Goal: Task Accomplishment & Management: Manage account settings

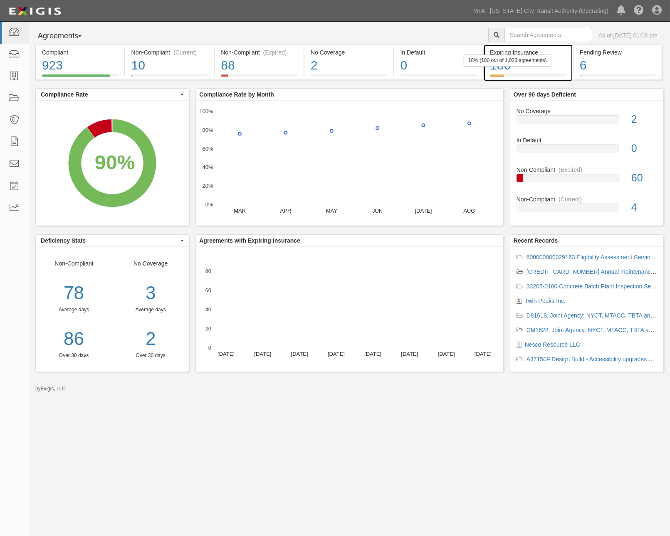
click at [559, 67] on div "180" at bounding box center [528, 66] width 77 height 18
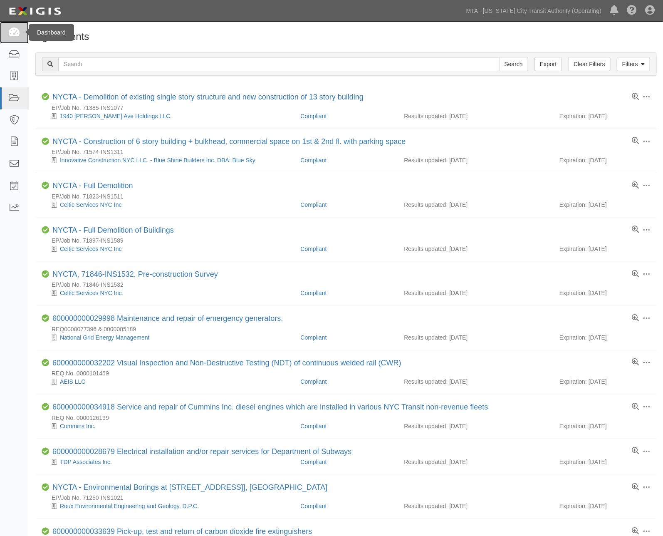
click at [17, 34] on icon at bounding box center [14, 33] width 12 height 10
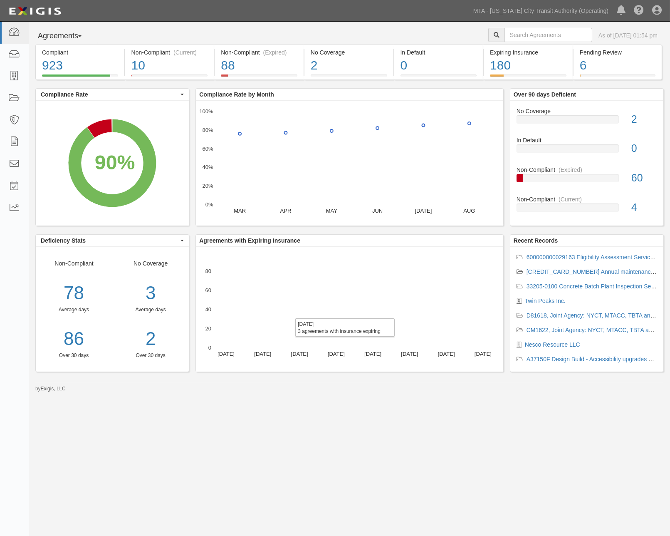
click at [282, 346] on rect "A chart." at bounding box center [281, 346] width 12 height 2
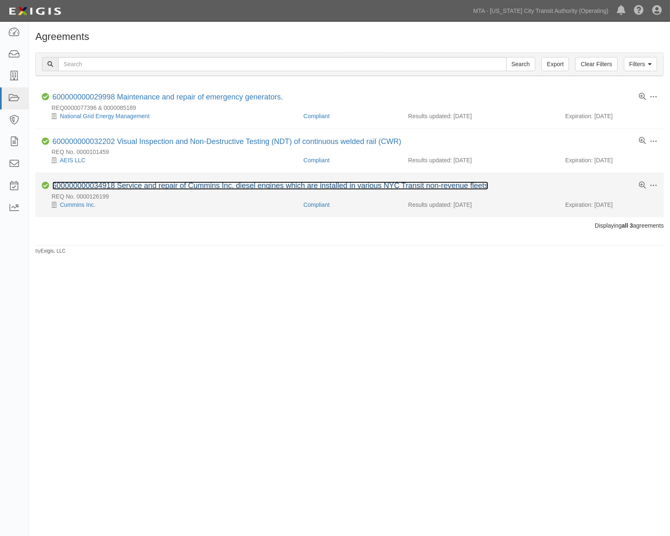
click at [171, 186] on link "600000000034918 Service and repair of Cummins Inc. diesel engines which are ins…" at bounding box center [270, 185] width 436 height 8
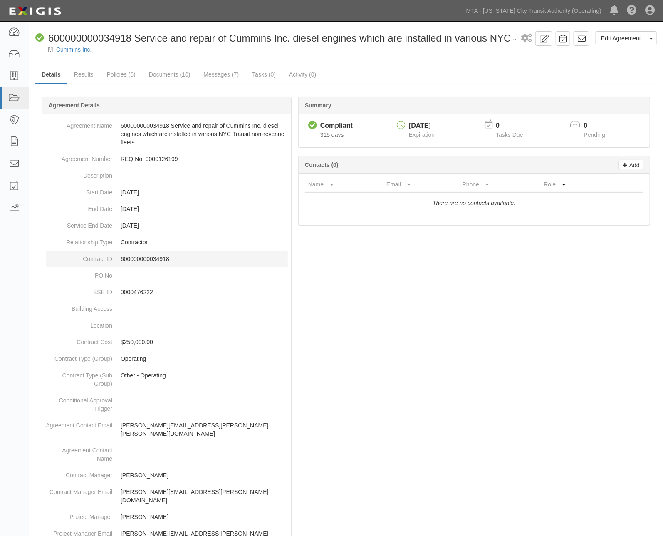
click at [139, 256] on p "600000000034918" at bounding box center [204, 259] width 167 height 8
copy p "600000000034918"
click at [629, 35] on link "Edit Agreement" at bounding box center [621, 38] width 51 height 14
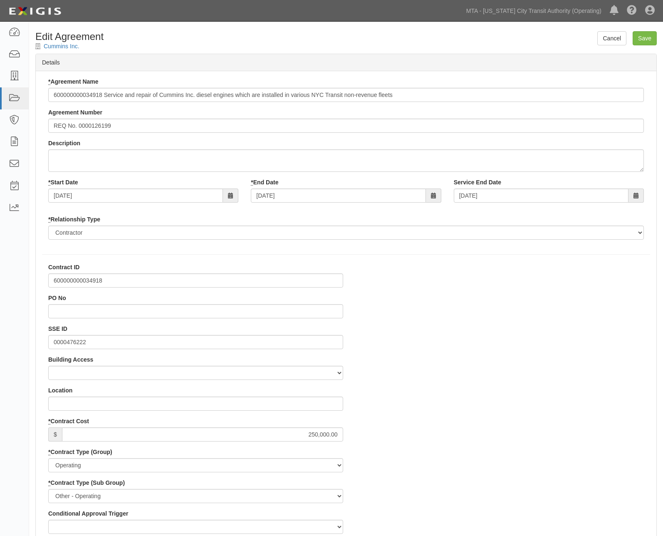
select select
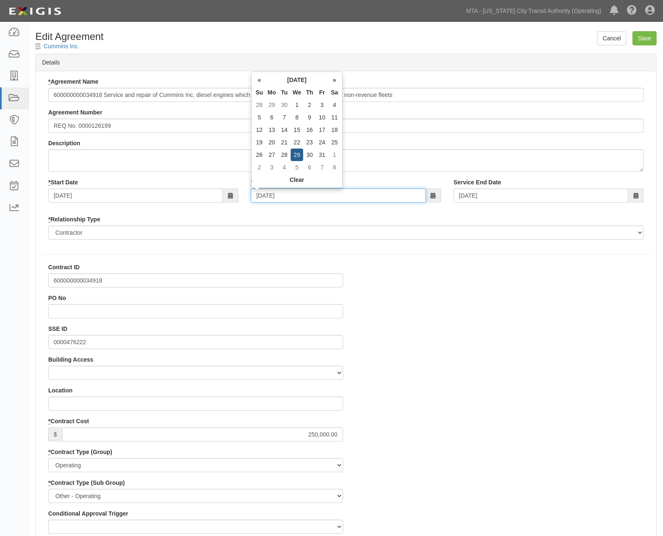
drag, startPoint x: 310, startPoint y: 191, endPoint x: 217, endPoint y: 196, distance: 93.7
click at [217, 196] on div "* Start Date 10/29/2024 * End Date 10/29/2025 Service End Date 10/29/2025" at bounding box center [346, 193] width 608 height 31
type input "12/31/2025"
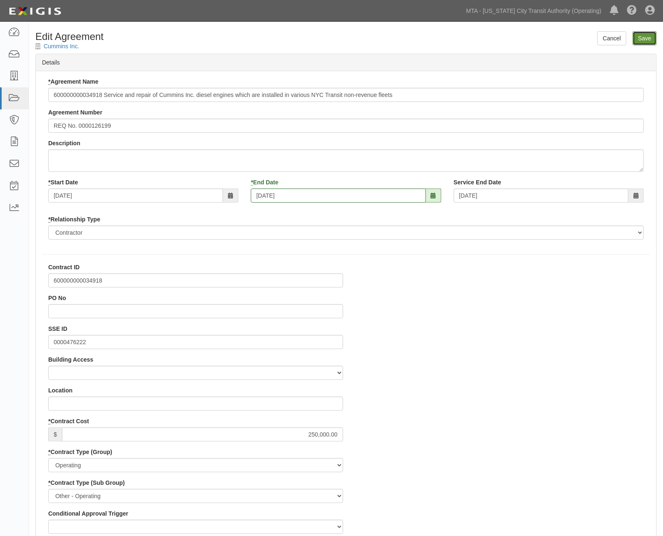
click at [649, 37] on input "Save" at bounding box center [645, 38] width 24 height 14
type input "250000.00"
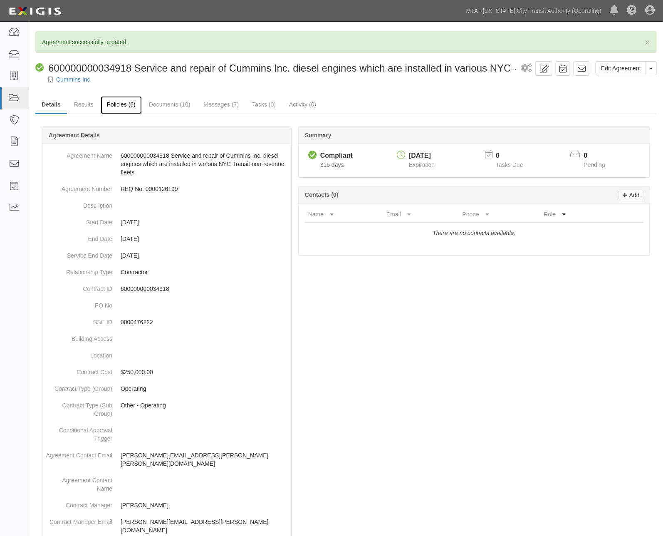
click at [130, 104] on link "Policies (6)" at bounding box center [121, 105] width 41 height 18
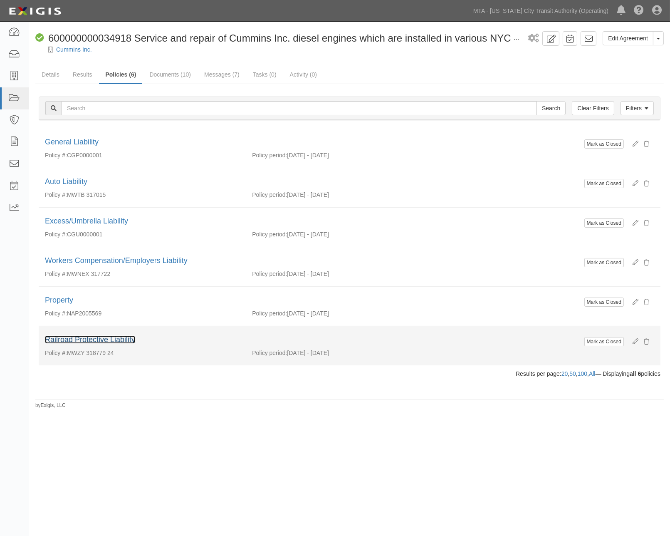
click at [130, 342] on link "Railroad Protective Liability" at bounding box center [90, 339] width 90 height 8
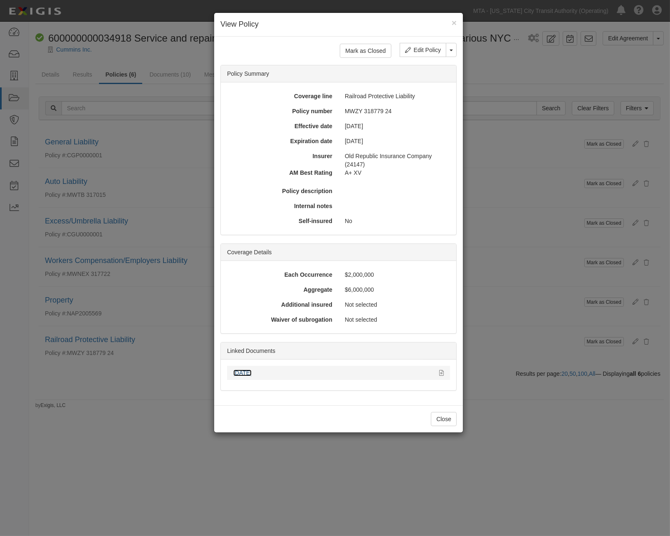
click at [242, 370] on link "09.20.25" at bounding box center [242, 372] width 18 height 7
click at [548, 485] on div "× View Policy Mark as Closed Edit Policy Toggle Dropdown Delete Policy Policy S…" at bounding box center [335, 268] width 670 height 536
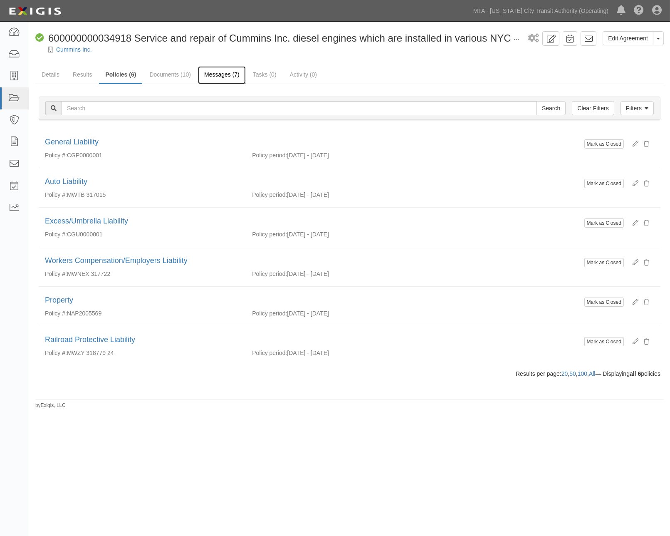
click at [226, 74] on link "Messages (7)" at bounding box center [222, 75] width 48 height 18
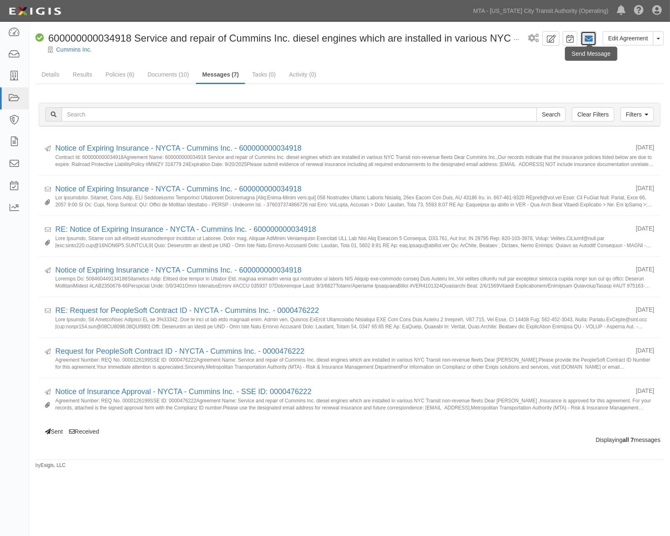
click at [591, 37] on icon at bounding box center [588, 39] width 8 height 8
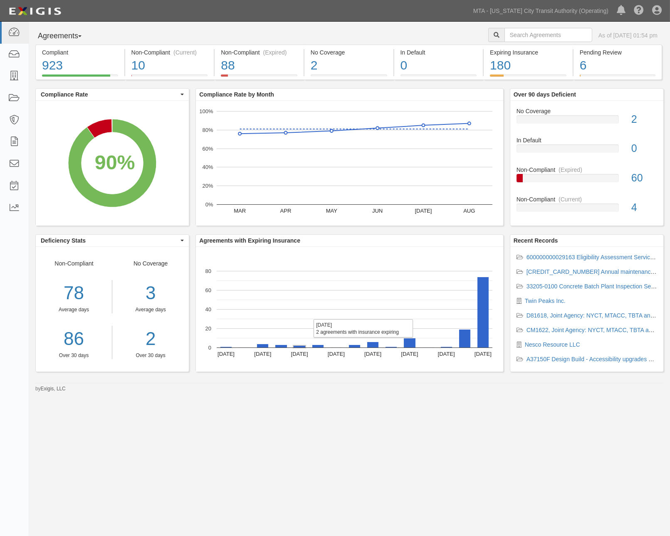
click at [294, 347] on rect "A chart." at bounding box center [300, 347] width 12 height 2
click at [107, 64] on div "923" at bounding box center [80, 66] width 76 height 18
click at [112, 64] on div "923" at bounding box center [80, 66] width 76 height 18
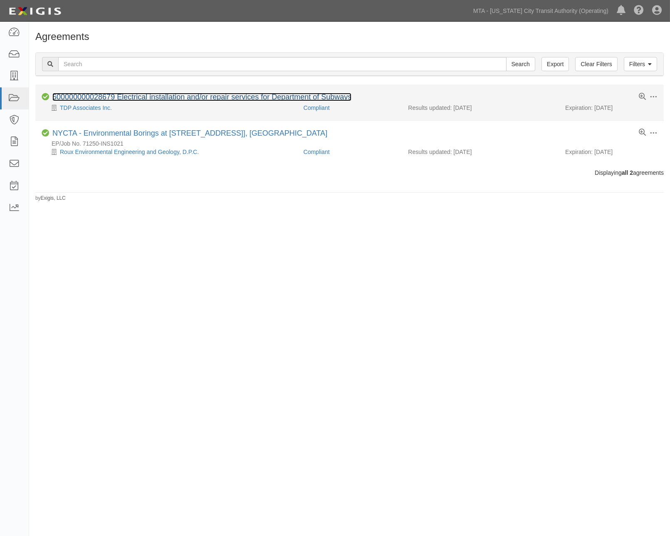
click at [196, 96] on link "600000000028679 Electrical installation and/or repair services for Department o…" at bounding box center [201, 97] width 299 height 8
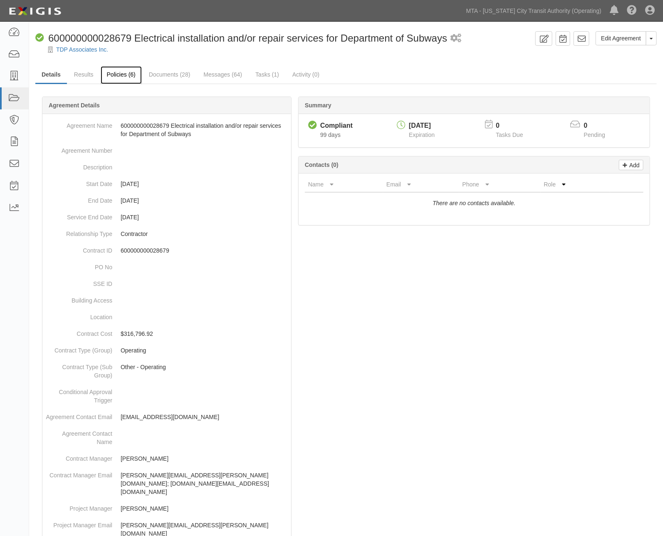
click at [119, 75] on link "Policies (6)" at bounding box center [121, 75] width 41 height 18
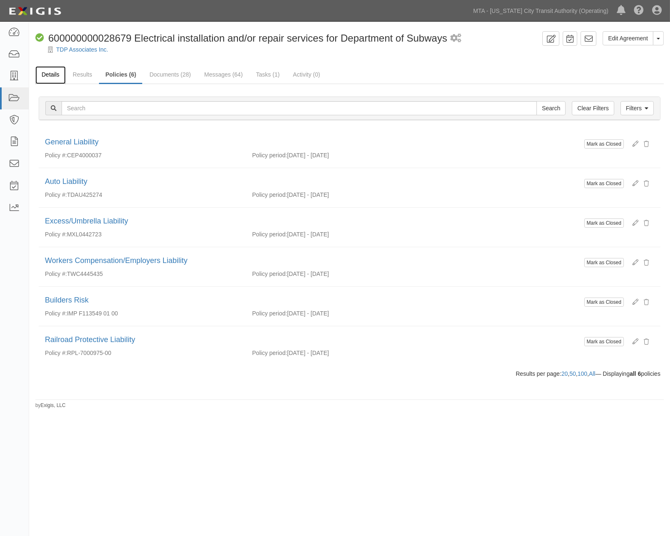
click at [52, 72] on link "Details" at bounding box center [50, 75] width 30 height 18
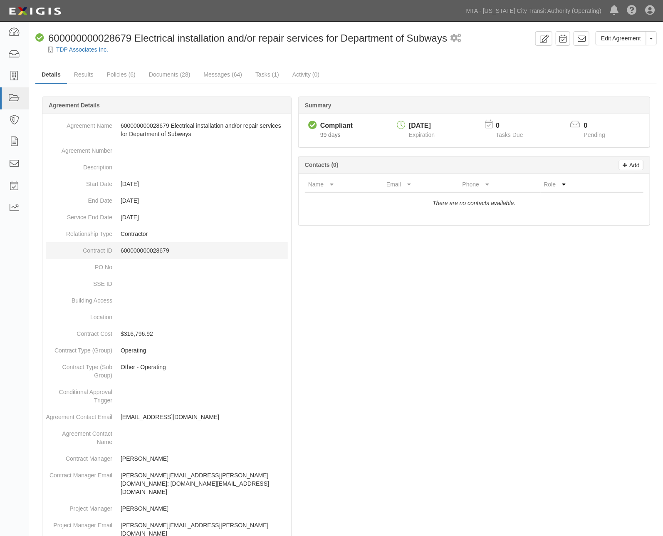
click at [134, 248] on p "600000000028679" at bounding box center [204, 250] width 167 height 8
copy p "600000000028679"
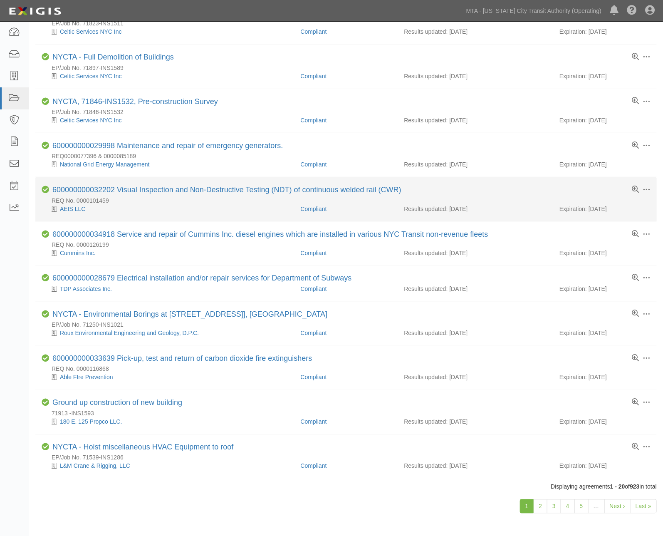
scroll to position [486, 0]
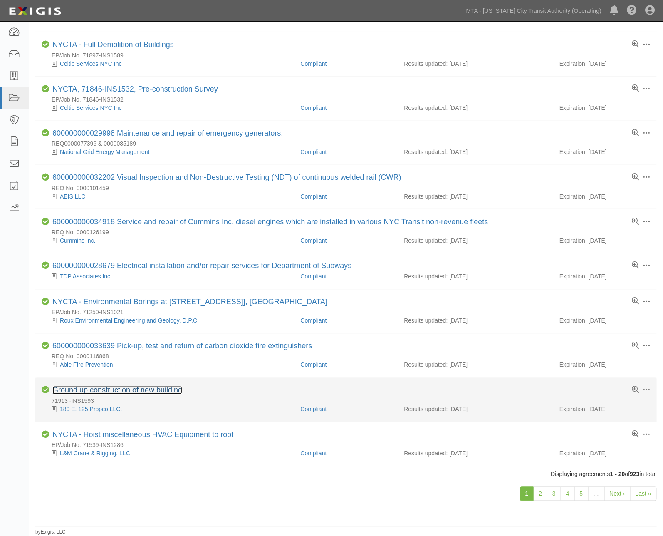
click at [101, 386] on link "Ground up construction of new building" at bounding box center [117, 390] width 130 height 8
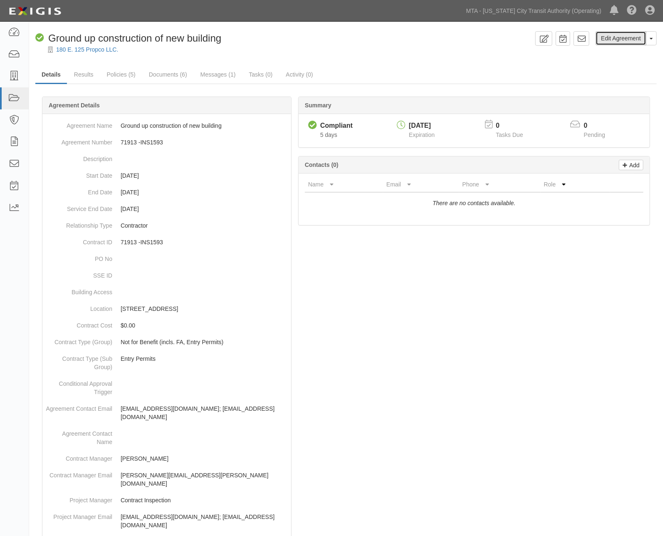
click at [622, 40] on link "Edit Agreement" at bounding box center [621, 38] width 51 height 14
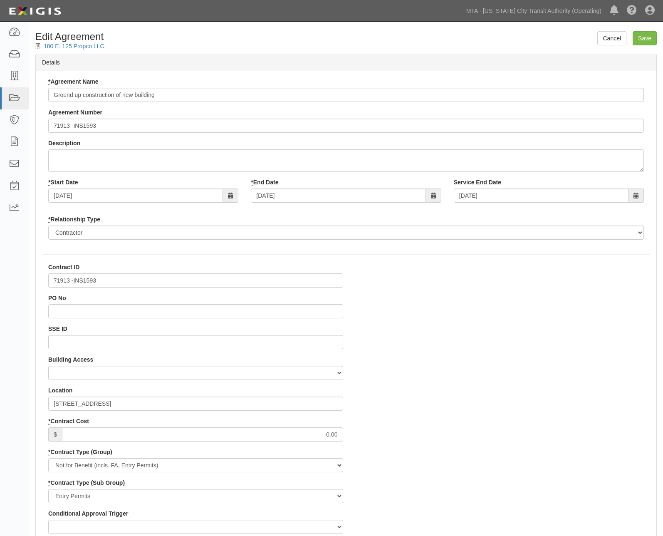
select select
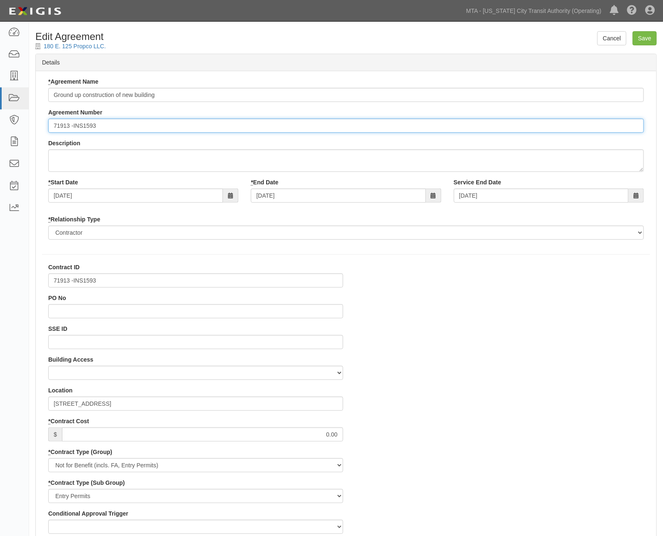
click at [55, 124] on input "71913 -INS1593" at bounding box center [346, 126] width 596 height 14
type input "EP/Job No. 71913 -INS1593"
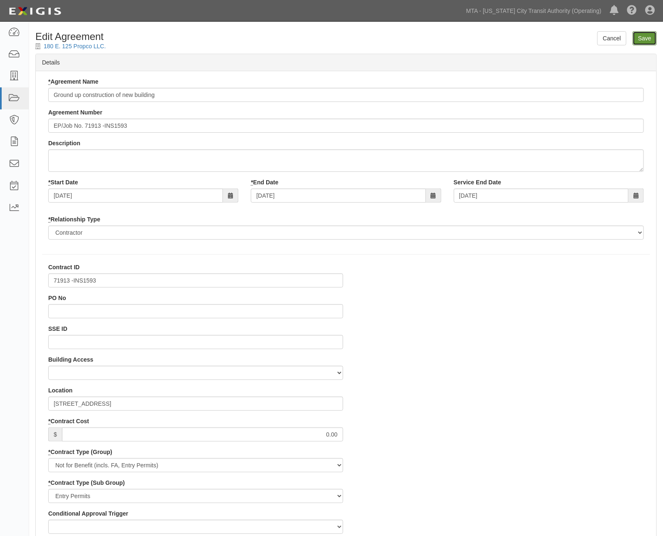
click at [646, 37] on input "Save" at bounding box center [645, 38] width 24 height 14
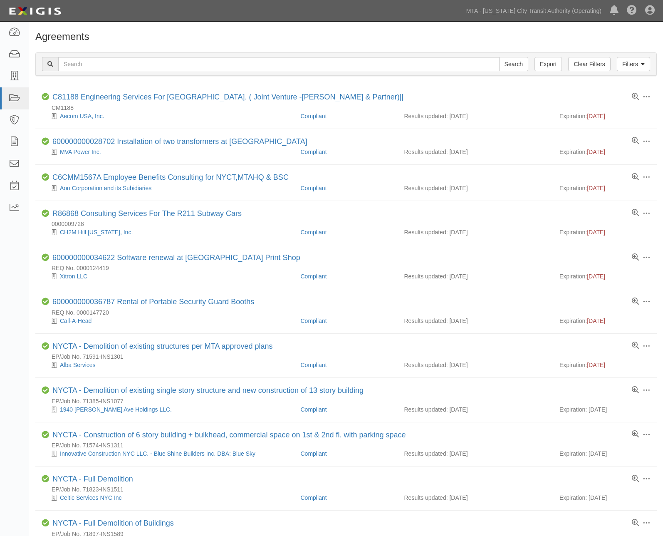
scroll to position [486, 0]
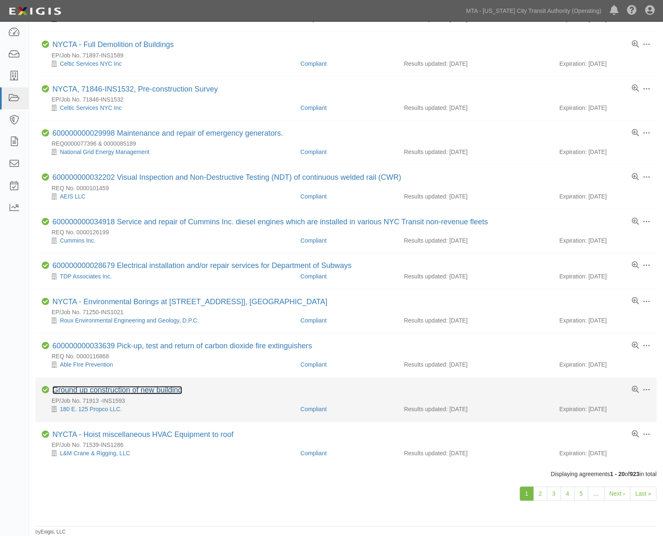
click at [152, 388] on link "Ground up construction of new building" at bounding box center [117, 390] width 130 height 8
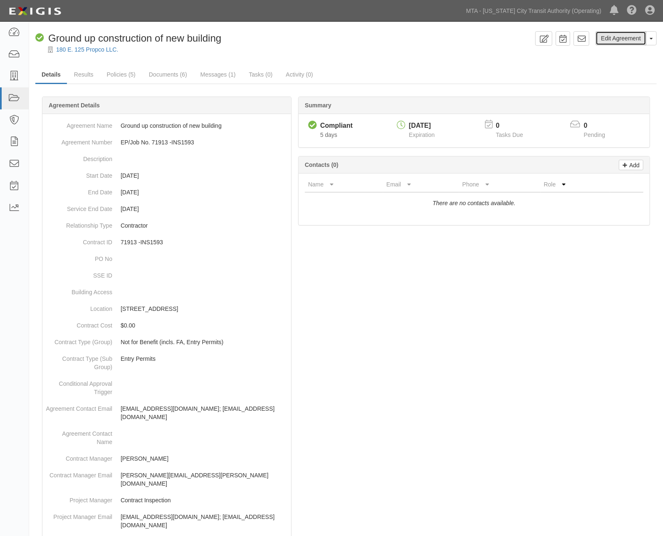
click at [619, 37] on link "Edit Agreement" at bounding box center [621, 38] width 51 height 14
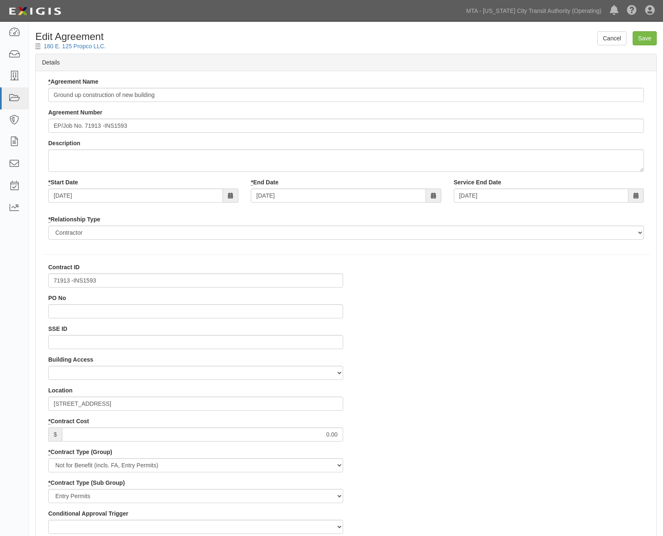
select select
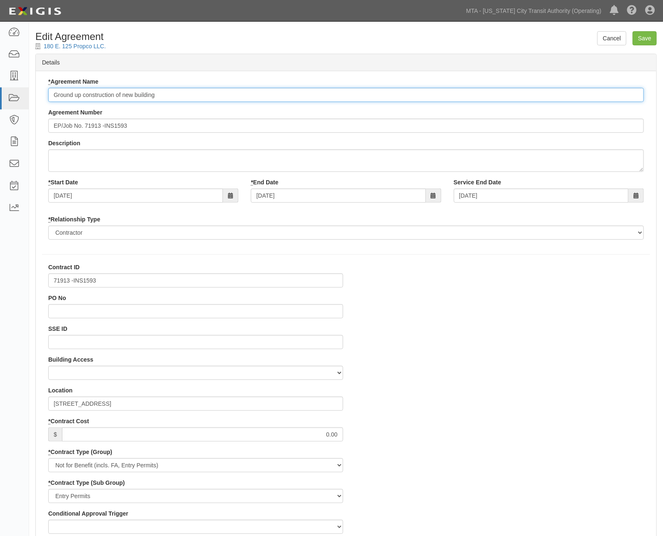
click at [57, 94] on input "Ground up construction of new building" at bounding box center [346, 95] width 596 height 14
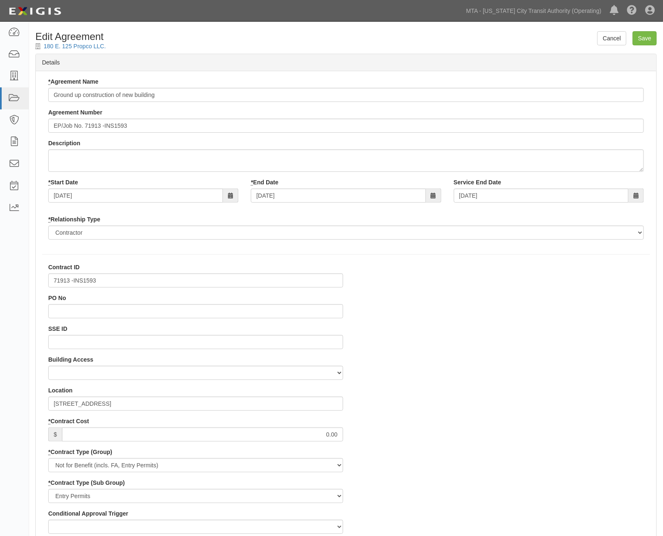
click at [47, 92] on div "* Agreement Name Ground up construction of new building Agreement Number EP/Job…" at bounding box center [346, 161] width 608 height 168
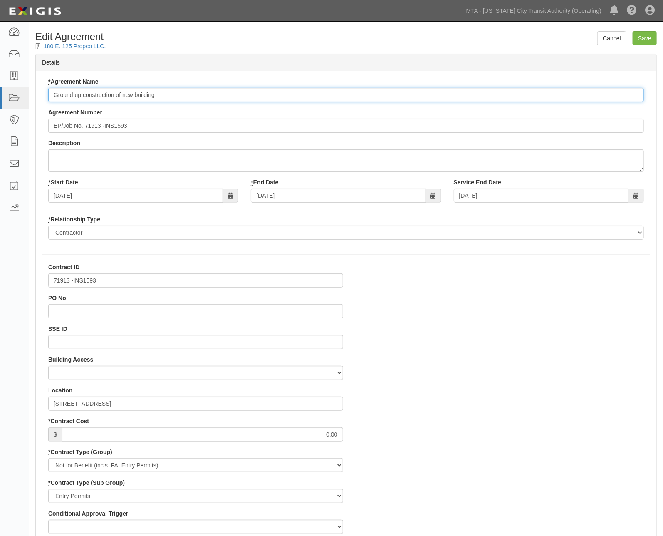
click at [54, 92] on input "Ground up construction of new building" at bounding box center [346, 95] width 596 height 14
type input "NYCTA Ground up construction of new building"
click at [642, 32] on input "Save" at bounding box center [645, 38] width 24 height 14
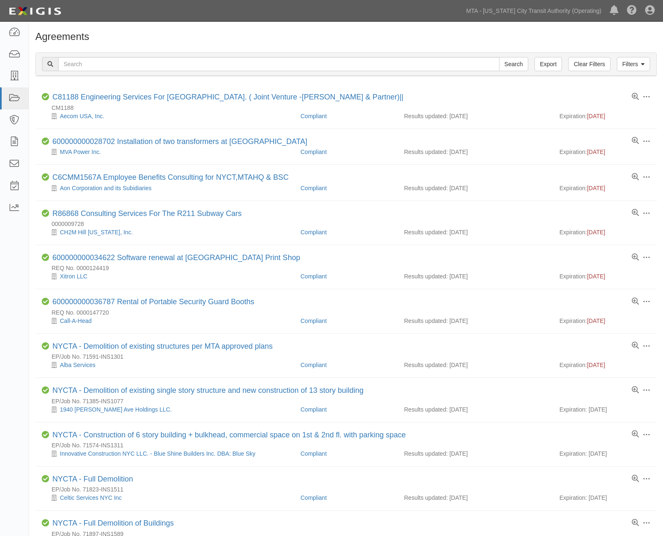
scroll to position [486, 0]
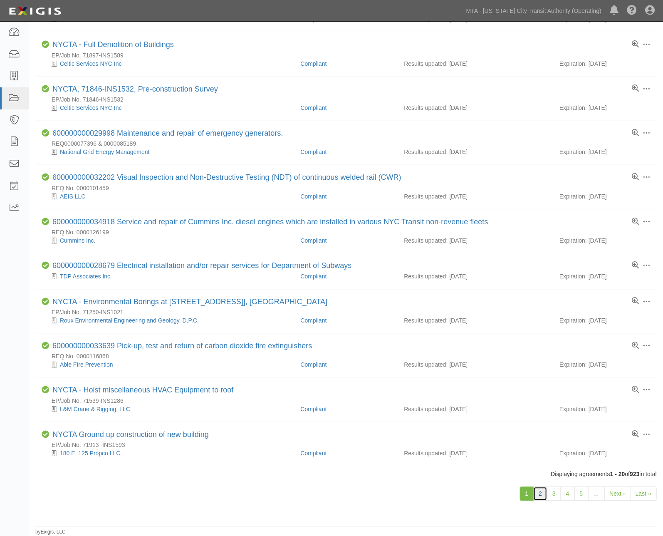
click at [539, 490] on link "2" at bounding box center [540, 494] width 14 height 14
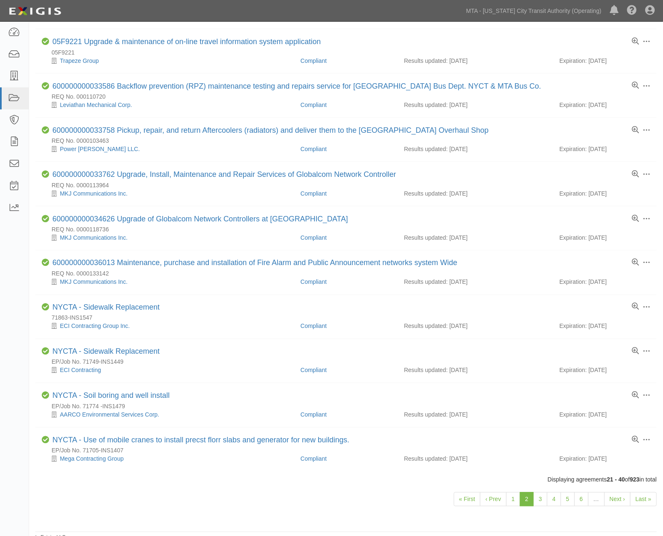
scroll to position [502, 0]
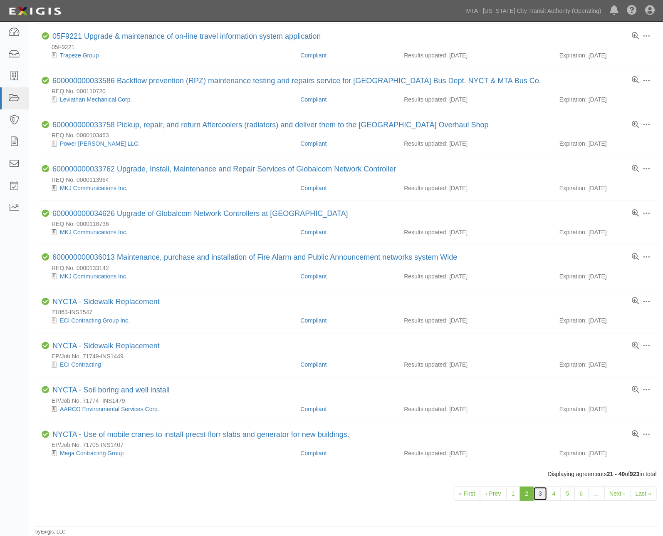
click at [543, 493] on link "3" at bounding box center [540, 494] width 14 height 14
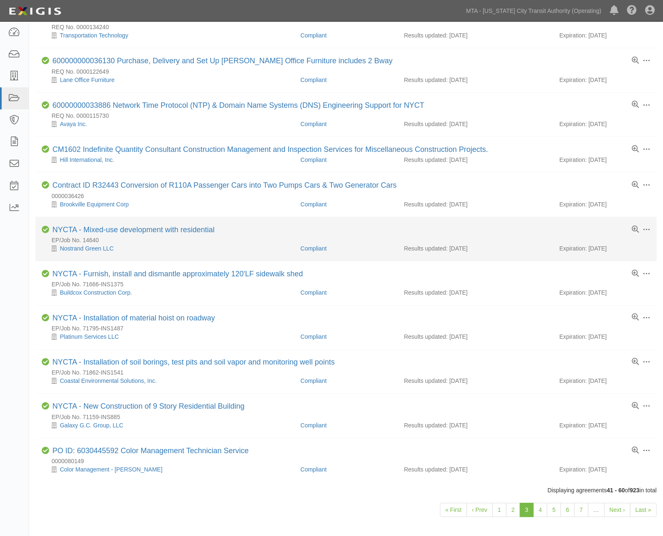
scroll to position [486, 0]
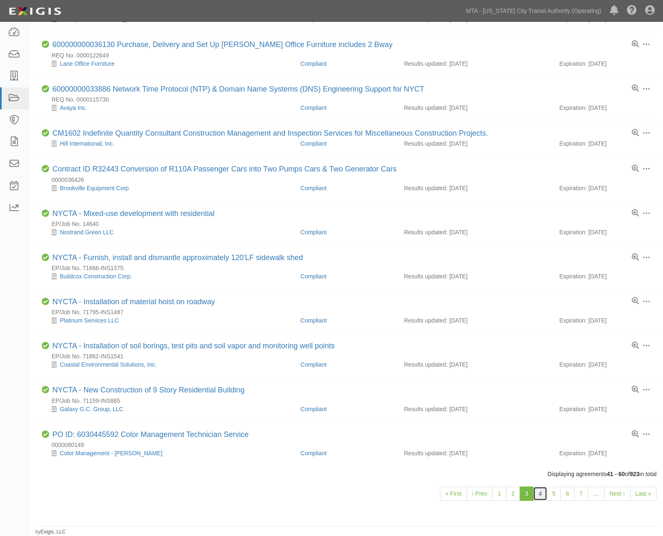
click at [539, 493] on link "4" at bounding box center [540, 494] width 14 height 14
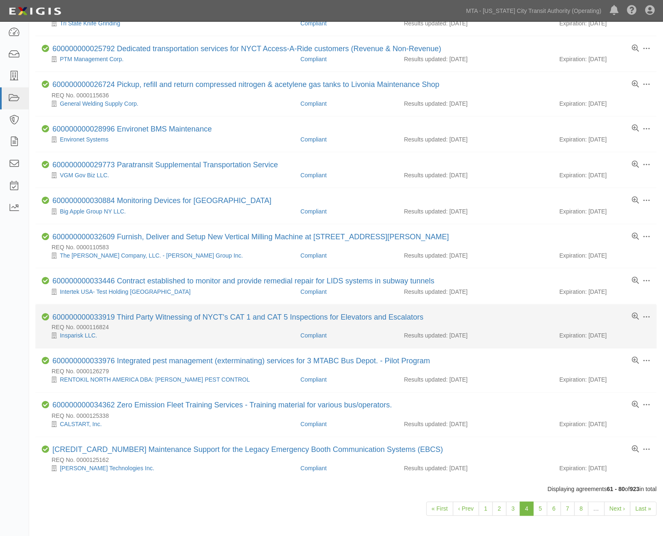
scroll to position [444, 0]
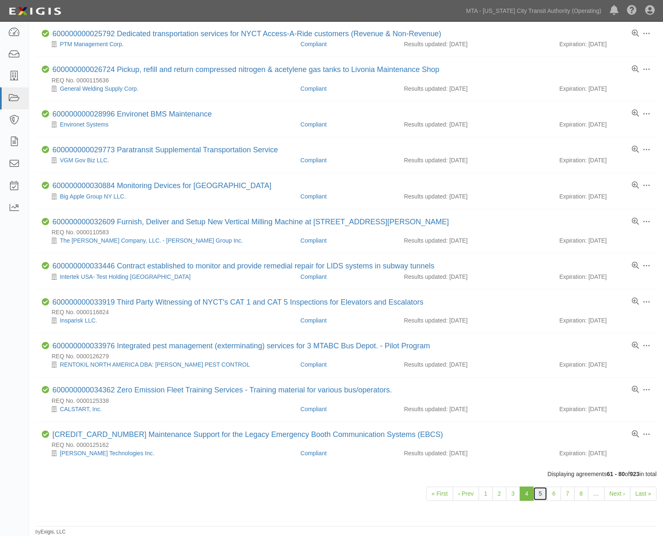
click at [538, 493] on link "5" at bounding box center [540, 494] width 14 height 14
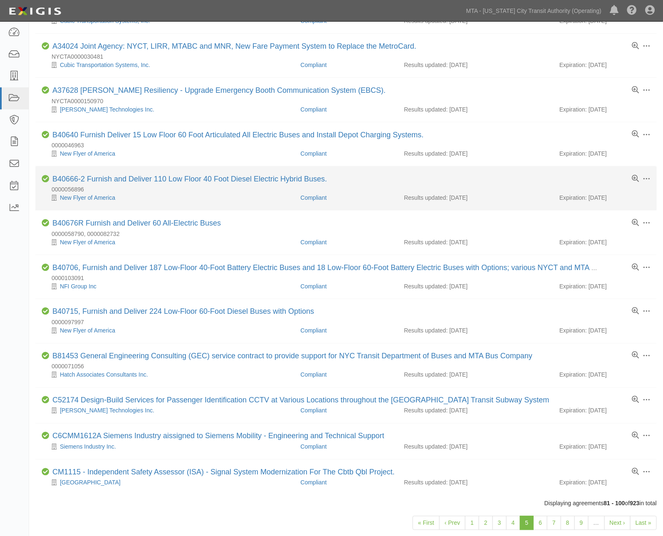
scroll to position [477, 0]
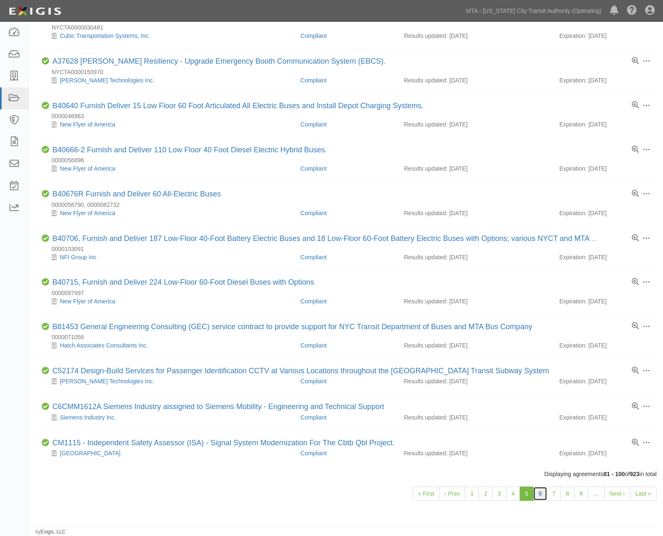
click at [539, 495] on link "6" at bounding box center [540, 494] width 14 height 14
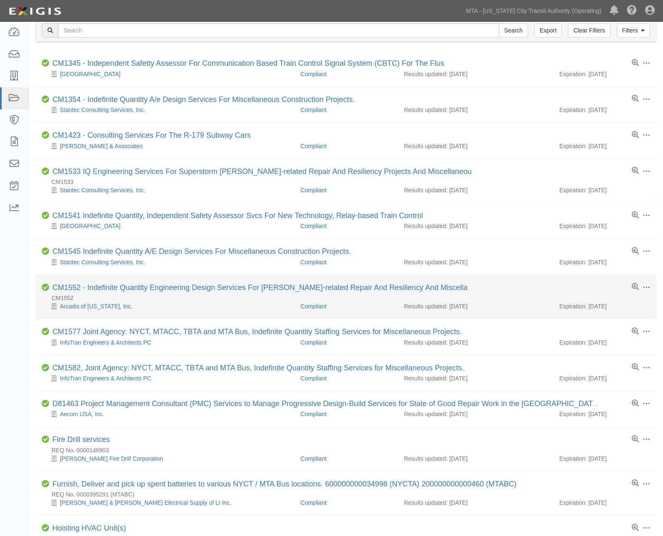
scroll to position [92, 0]
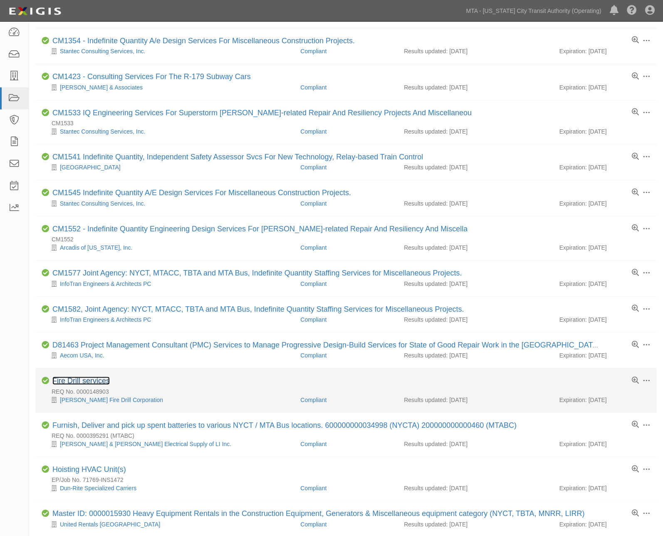
click at [95, 385] on link "Fire Drill services" at bounding box center [80, 380] width 57 height 8
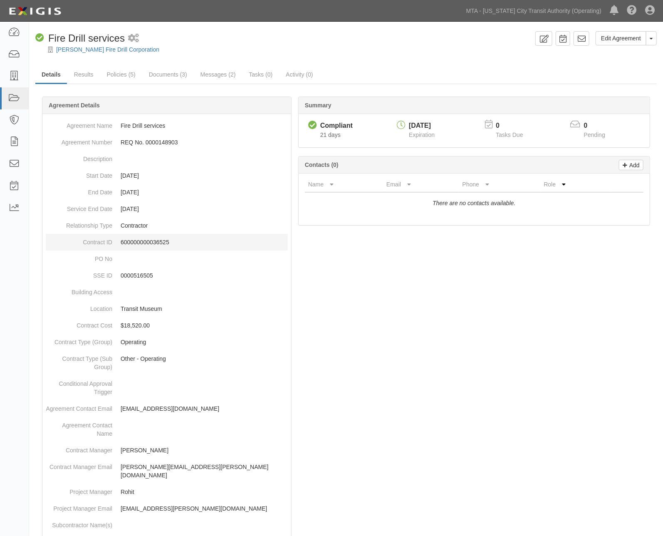
click at [133, 243] on p "600000000036525" at bounding box center [204, 242] width 167 height 8
copy p "600000000036525"
click at [617, 39] on link "Edit Agreement" at bounding box center [621, 38] width 51 height 14
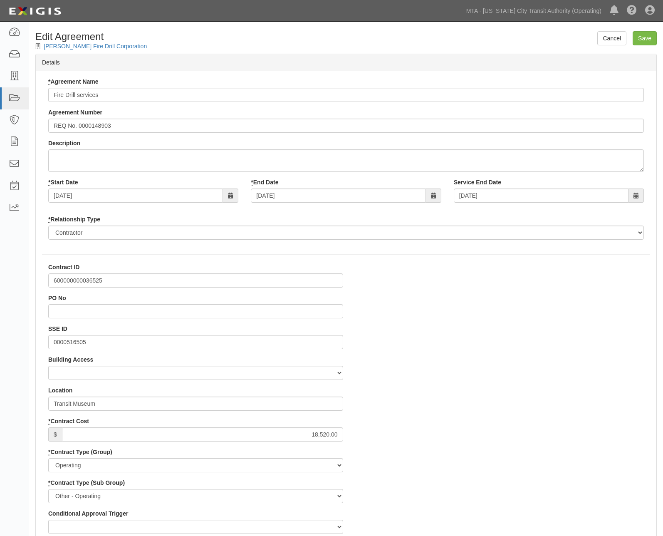
select select
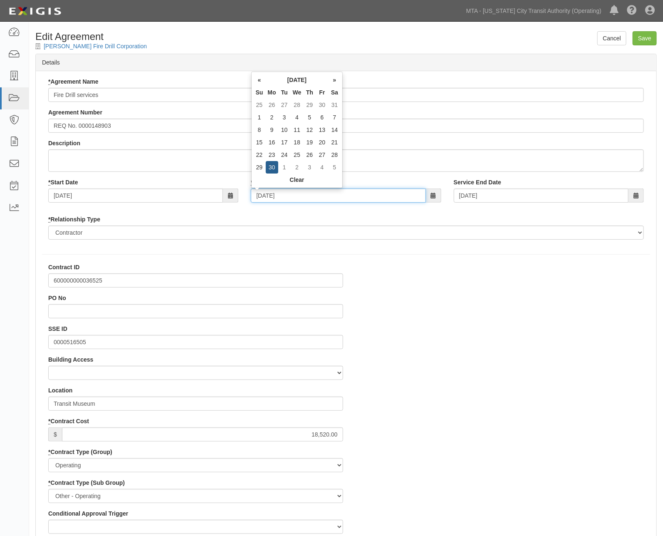
click at [292, 195] on input "09/30/2030" at bounding box center [338, 195] width 175 height 14
type input "09/30/2028"
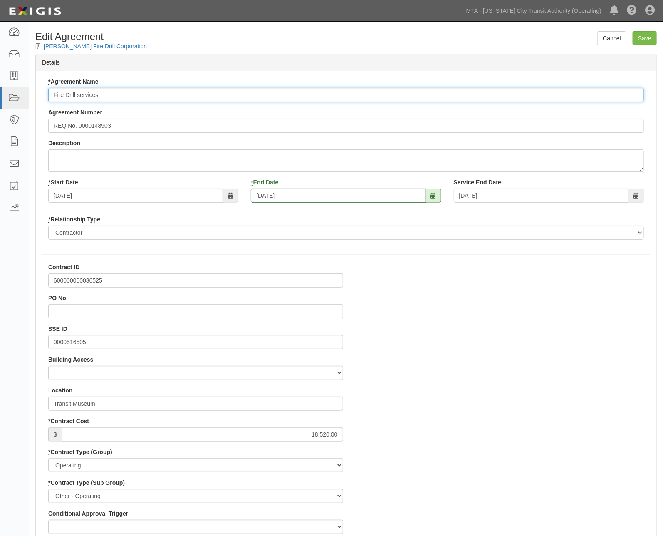
click at [53, 90] on input "Fire Drill services" at bounding box center [346, 95] width 596 height 14
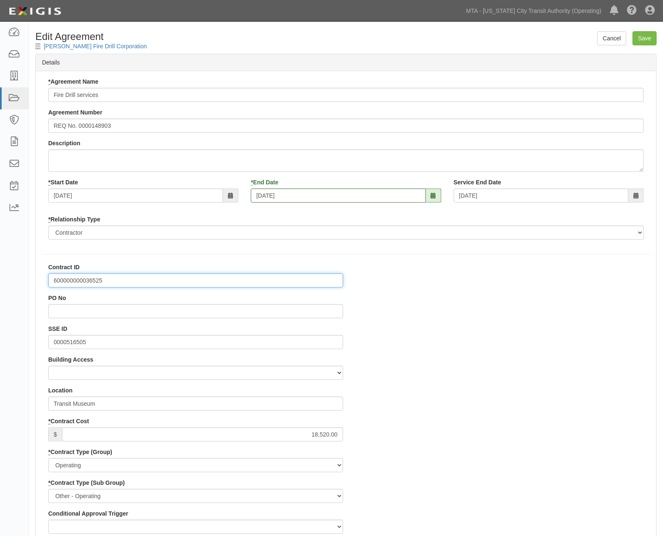
click at [82, 280] on input "600000000036525" at bounding box center [195, 280] width 295 height 14
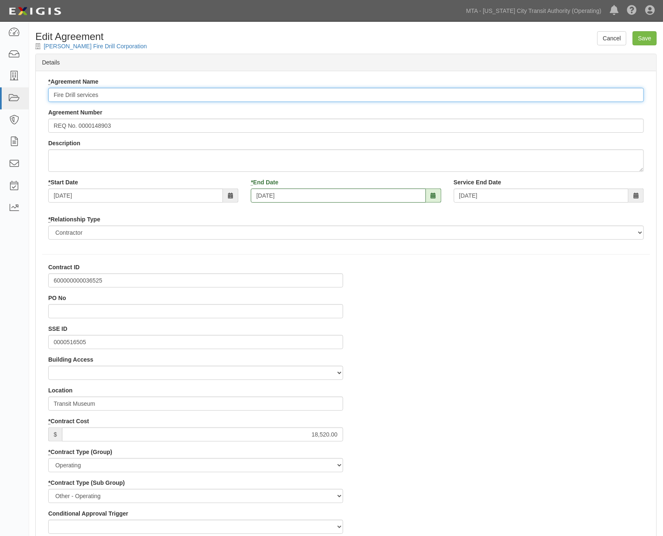
click at [52, 92] on input "Fire Drill services" at bounding box center [346, 95] width 596 height 14
paste input "600000000036525"
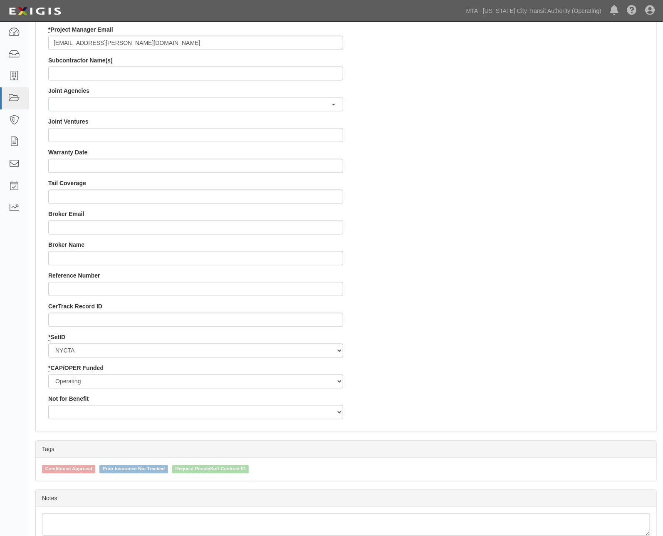
scroll to position [716, 0]
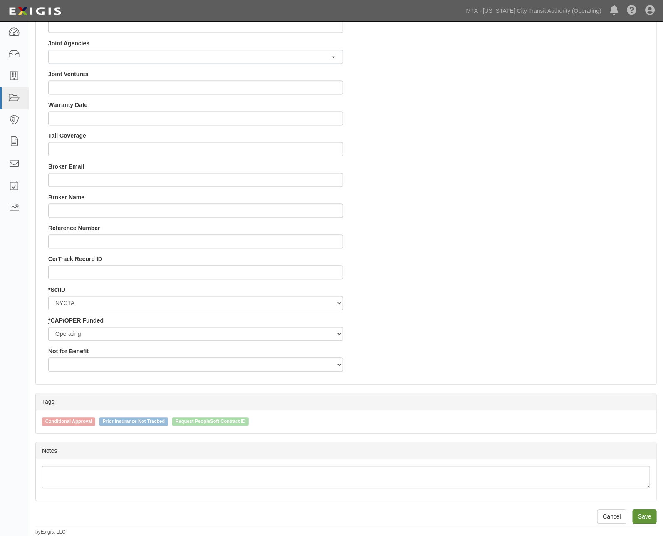
type input "600000000036525 Fire Drill services"
click at [647, 514] on input "Save" at bounding box center [645, 516] width 24 height 14
type input "18520.00"
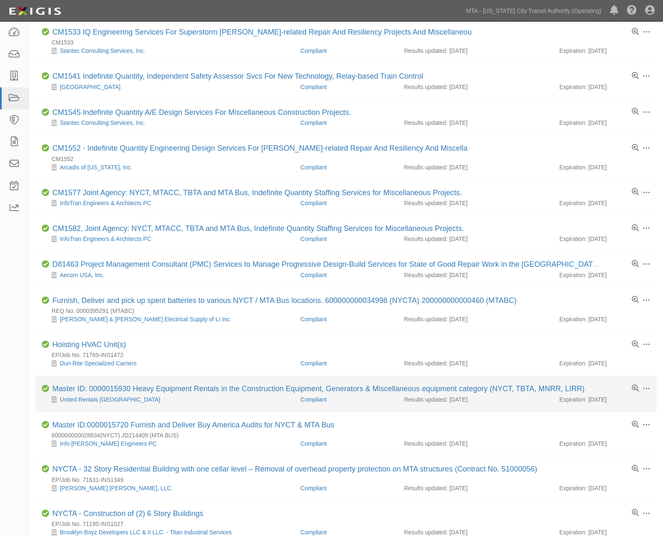
scroll to position [221, 0]
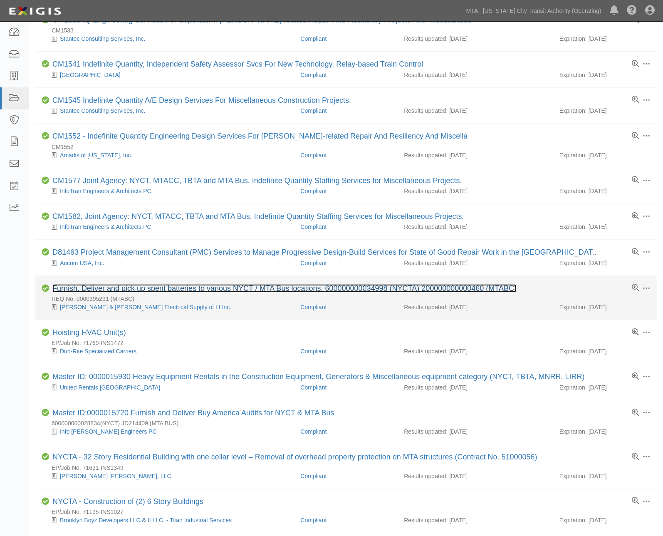
click at [134, 292] on link "Furnish, Deliver and pick up spent batteries to various NYCT / MTA Bus location…" at bounding box center [284, 288] width 464 height 8
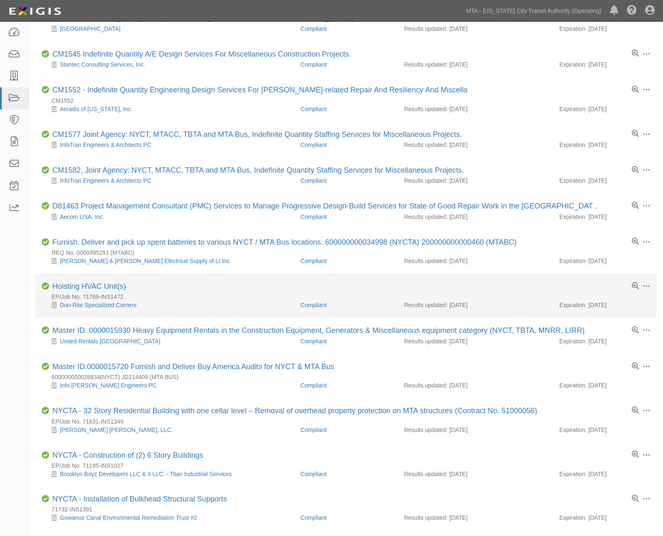
scroll to position [313, 0]
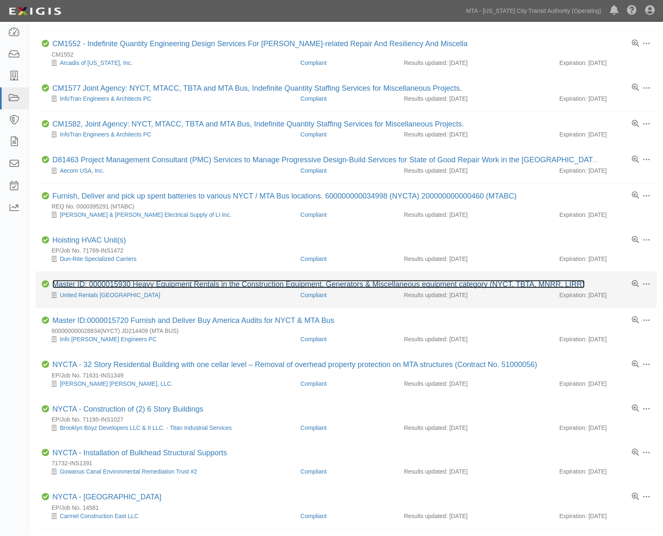
click at [155, 288] on link "Master ID: 0000015930 Heavy Equipment Rentals in the Construction Equipment, Ge…" at bounding box center [318, 284] width 532 height 8
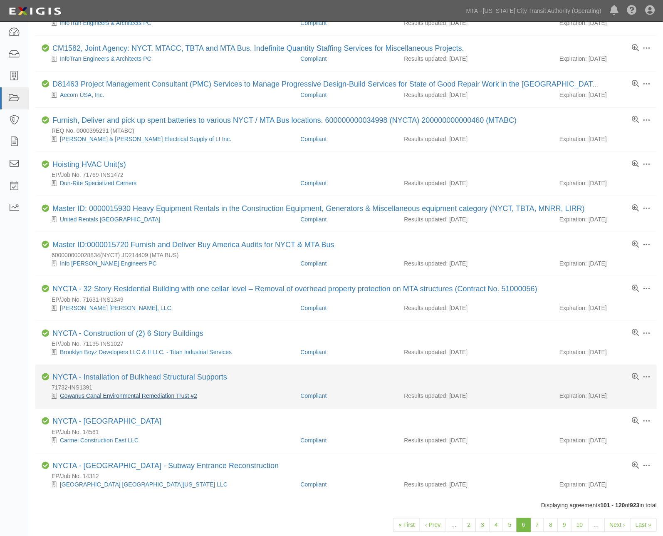
scroll to position [406, 0]
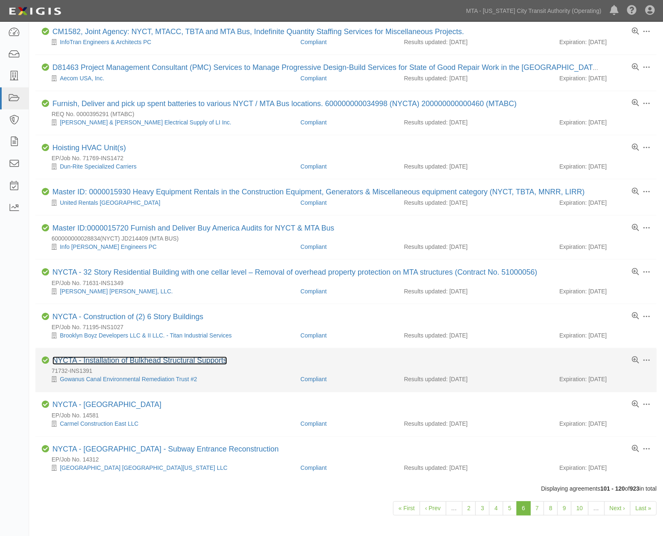
click at [154, 365] on link "NYCTA - Installation of Bulkhead Structural Supports" at bounding box center [139, 360] width 175 height 8
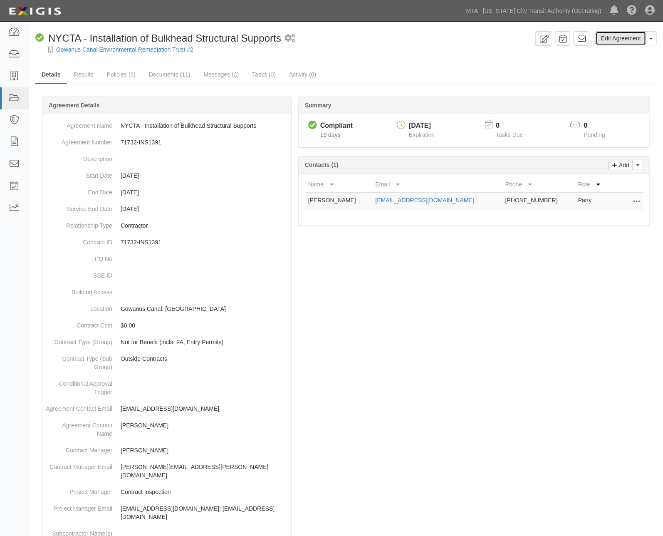
click at [636, 42] on link "Edit Agreement" at bounding box center [621, 38] width 51 height 14
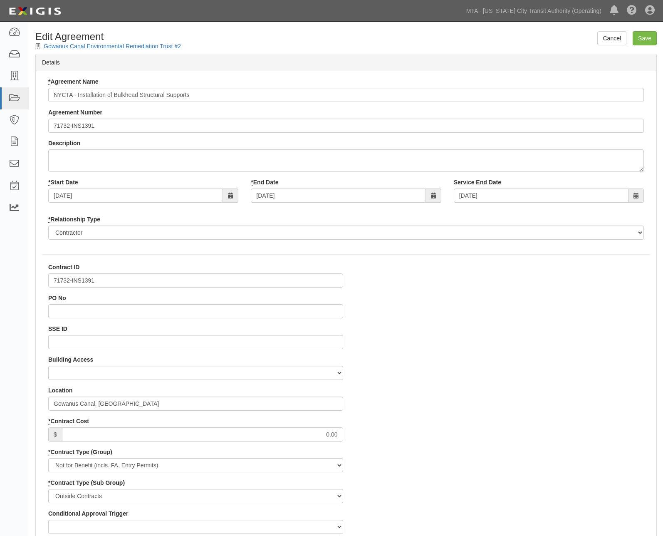
select select
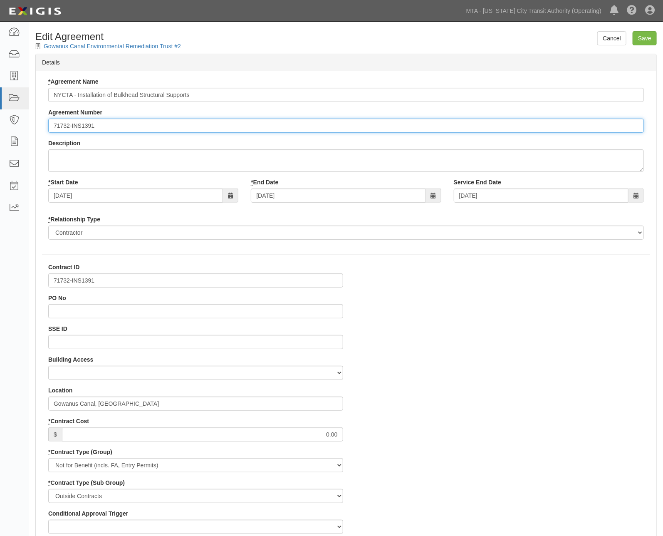
click at [54, 122] on input "71732-INS1391" at bounding box center [346, 126] width 596 height 14
type input "EP/Job No. 71732-INS1391"
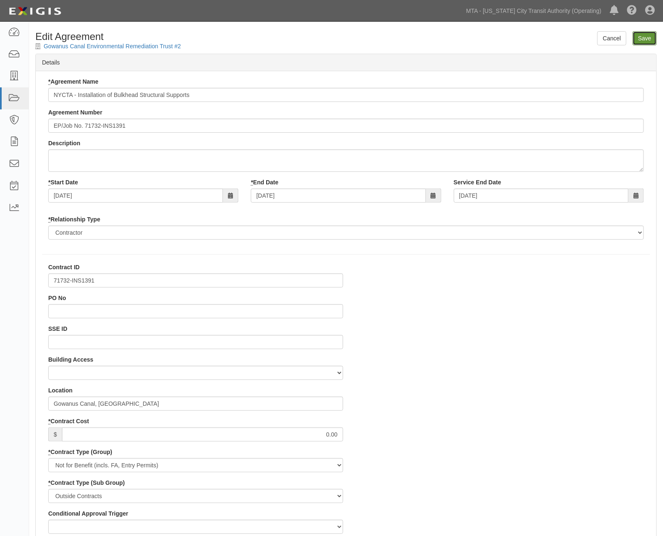
click at [645, 35] on input "Save" at bounding box center [645, 38] width 24 height 14
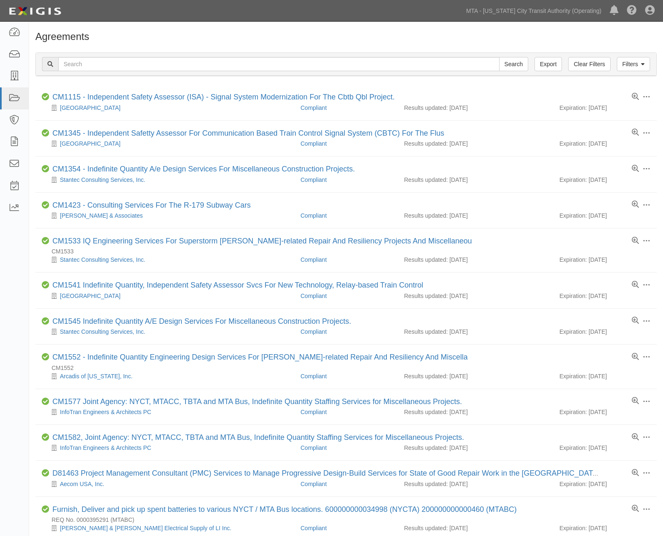
scroll to position [406, 0]
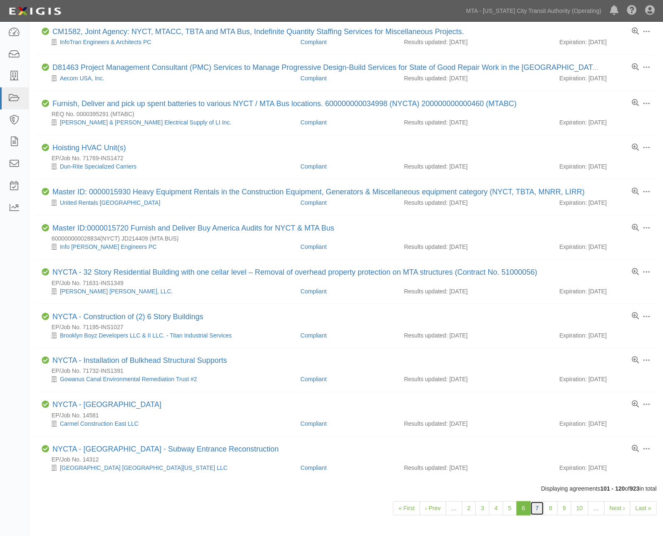
click at [533, 515] on link "7" at bounding box center [537, 508] width 14 height 14
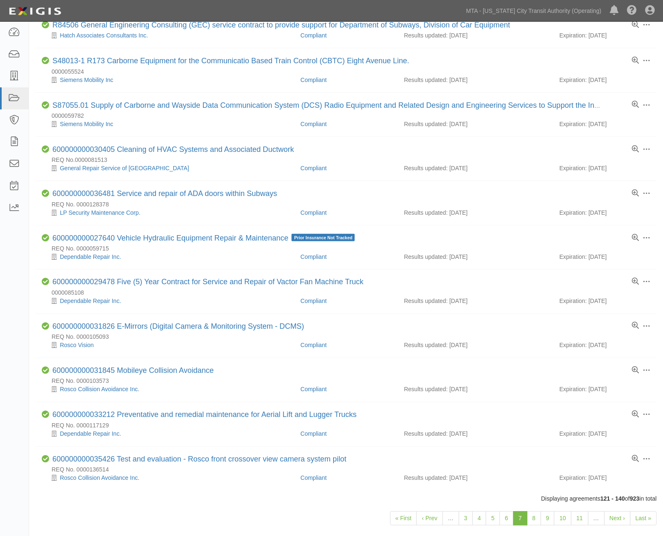
scroll to position [494, 0]
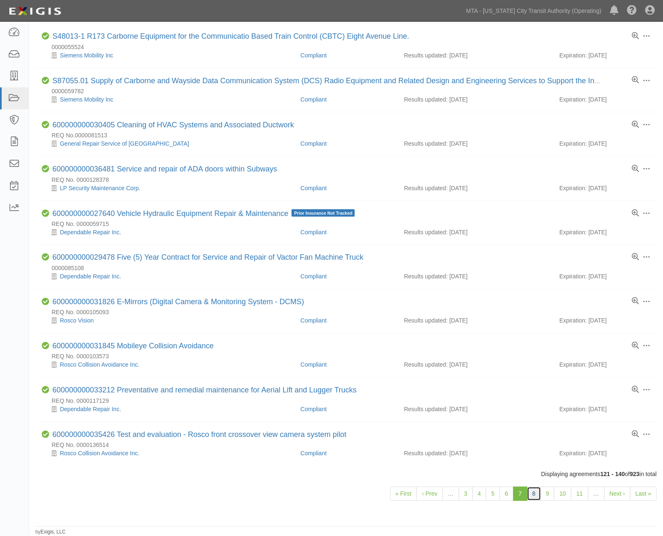
click at [535, 494] on link "8" at bounding box center [534, 494] width 14 height 14
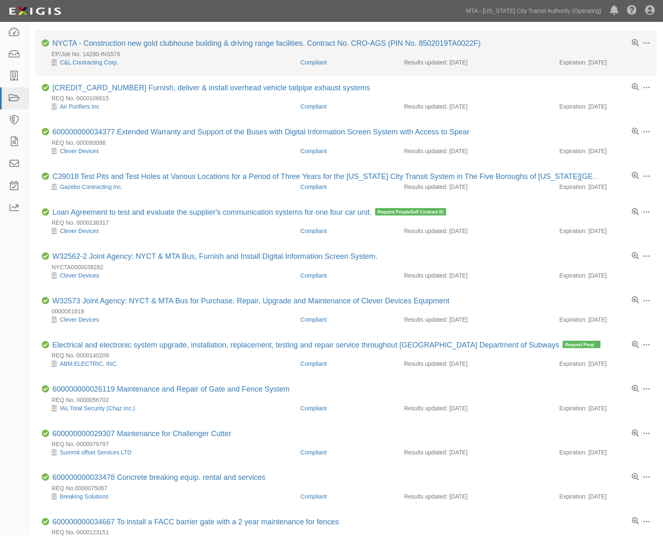
scroll to position [277, 0]
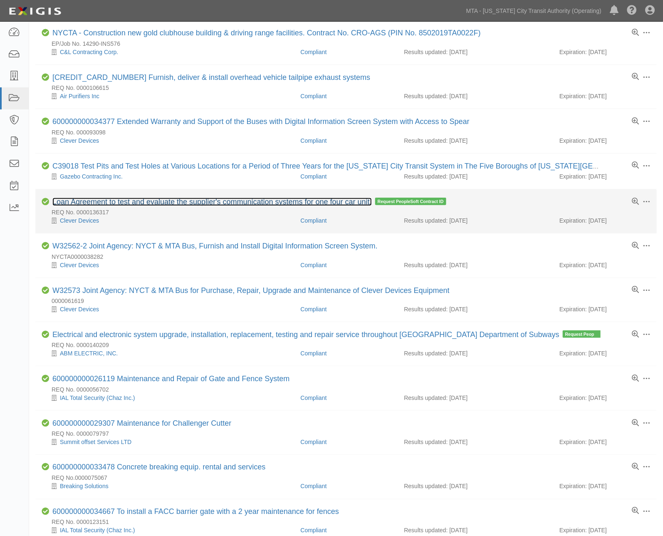
click at [151, 202] on link "Loan Agreement to test and evaluate the supplier's communication systems for on…" at bounding box center [211, 202] width 319 height 8
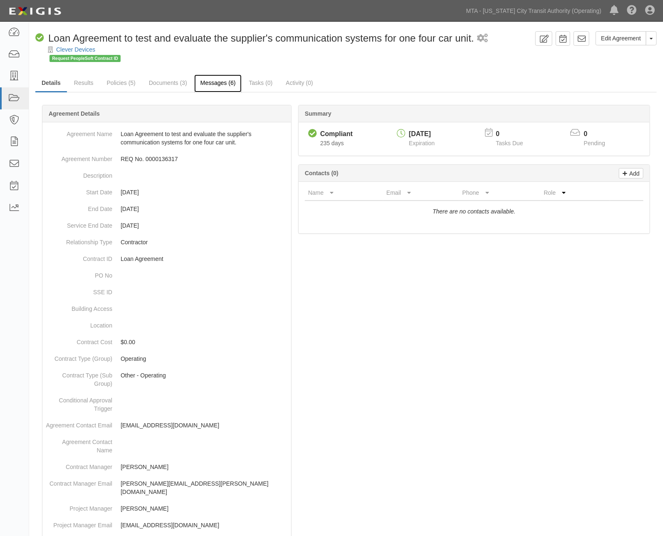
click at [220, 85] on link "Messages (6)" at bounding box center [218, 83] width 48 height 18
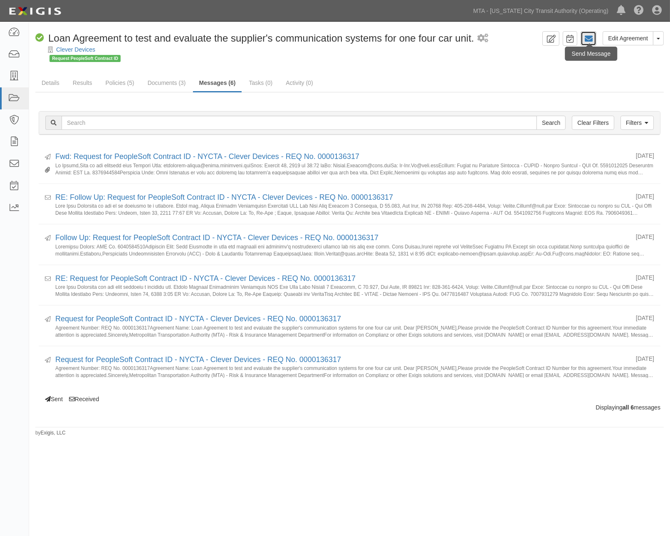
click at [591, 37] on icon at bounding box center [588, 39] width 8 height 8
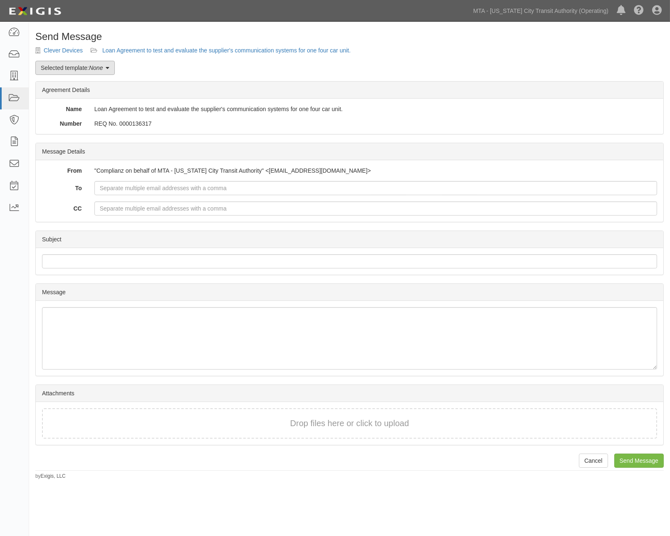
click at [79, 67] on link "Selected template: None" at bounding box center [74, 68] width 79 height 14
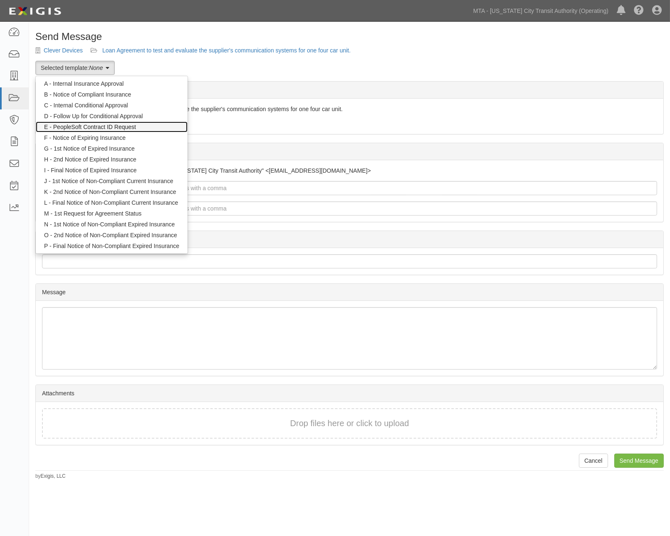
click at [81, 127] on link "E - PeopleSoft Contract ID Request" at bounding box center [112, 126] width 152 height 11
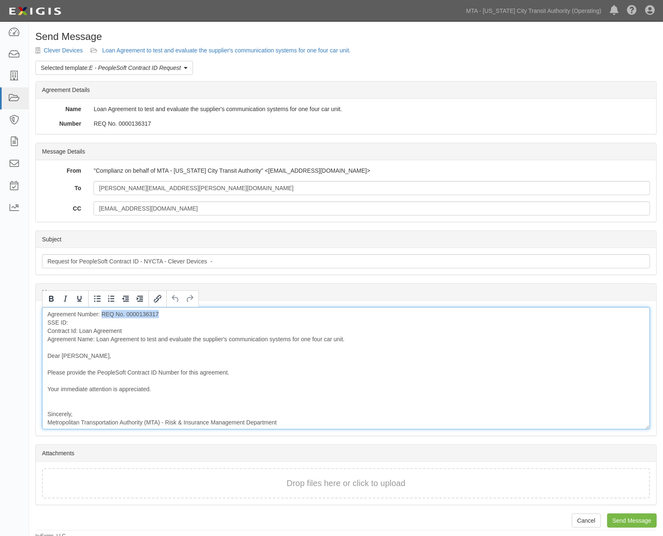
drag, startPoint x: 177, startPoint y: 314, endPoint x: 102, endPoint y: 313, distance: 74.9
click at [102, 313] on div "Agreement Number: REQ No. 0000136317 SSE ID: Contract Id: Loan Agreement Agreem…" at bounding box center [346, 368] width 608 height 122
paste div
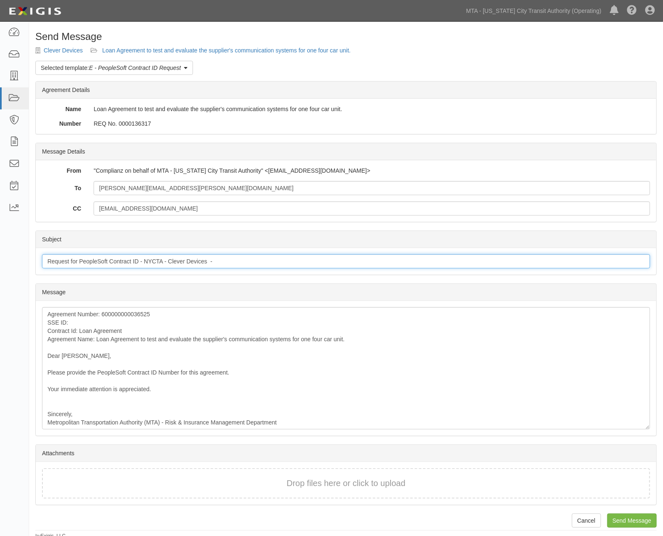
click at [265, 261] on input "Request for PeopleSoft Contract ID - NYCTA - Clever Devices -" at bounding box center [346, 261] width 608 height 14
paste input "600000000036525"
type input "Request for PeopleSoft Contract ID - NYCTA - Clever Devices - 600000000036525"
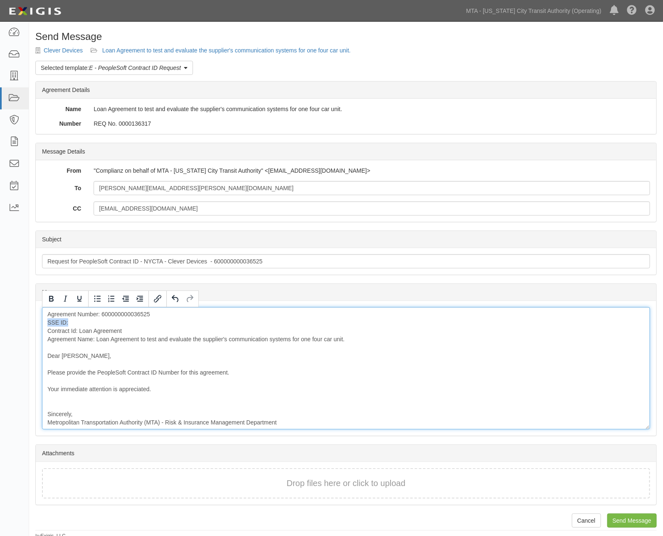
drag, startPoint x: 93, startPoint y: 320, endPoint x: 45, endPoint y: 319, distance: 48.3
click at [45, 319] on div "Agreement Number: 600000000036525 SSE ID: Contract Id: Loan Agreement Agreement…" at bounding box center [346, 368] width 608 height 122
click at [76, 320] on div "Agreement Number: 600000000036525 SSE ID: Contract Id: Loan Agreement Agreement…" at bounding box center [346, 368] width 608 height 122
drag, startPoint x: 64, startPoint y: 323, endPoint x: 46, endPoint y: 322, distance: 18.8
click at [46, 322] on div "Agreement Number: 600000000036525 SSE ID: Contract Id: Loan Agreement Agreement…" at bounding box center [346, 368] width 608 height 122
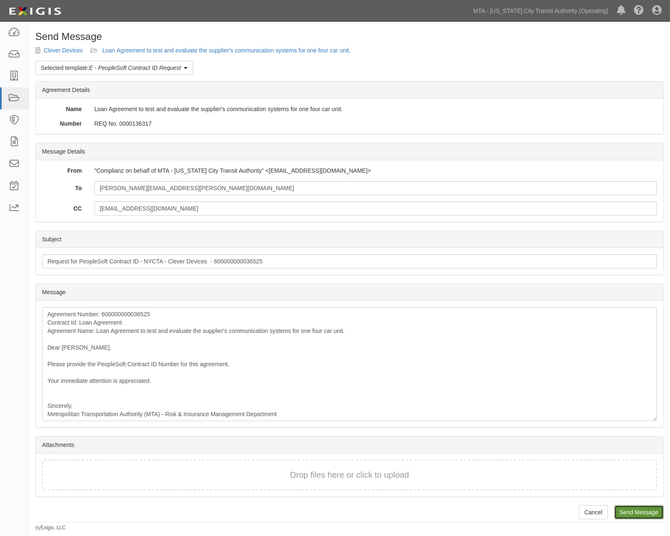
click at [626, 512] on input "Send Message" at bounding box center [638, 512] width 49 height 14
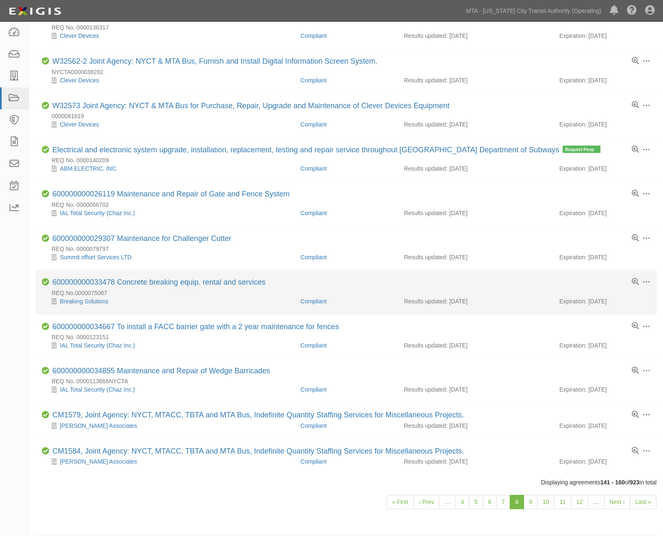
scroll to position [477, 0]
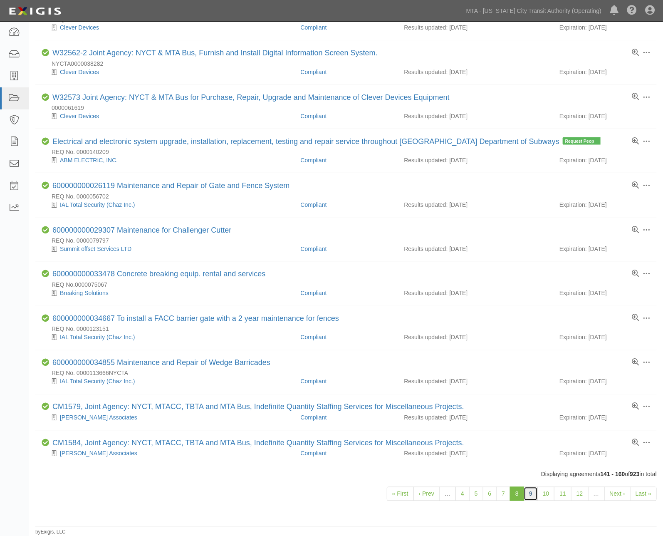
click at [529, 492] on link "9" at bounding box center [531, 494] width 14 height 14
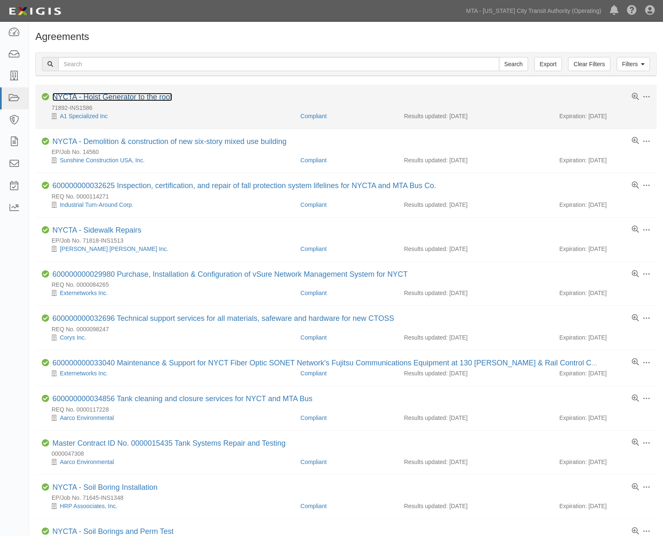
click at [106, 98] on link "NYCTA - Hoist Generator to the roof" at bounding box center [112, 97] width 120 height 8
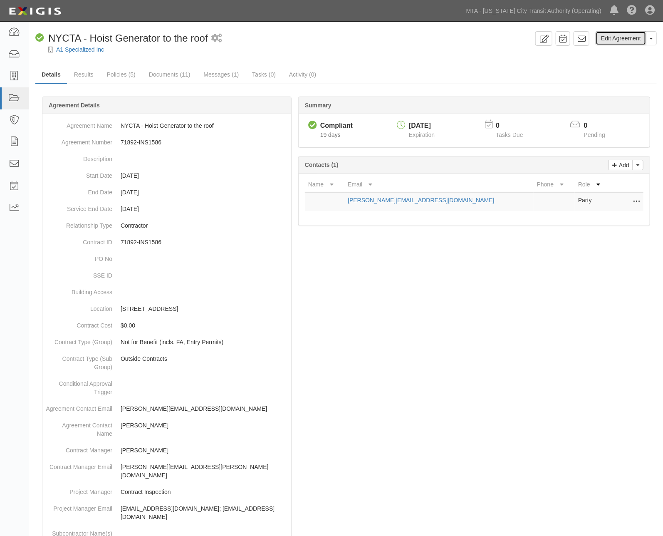
click at [627, 40] on link "Edit Agreement" at bounding box center [621, 38] width 51 height 14
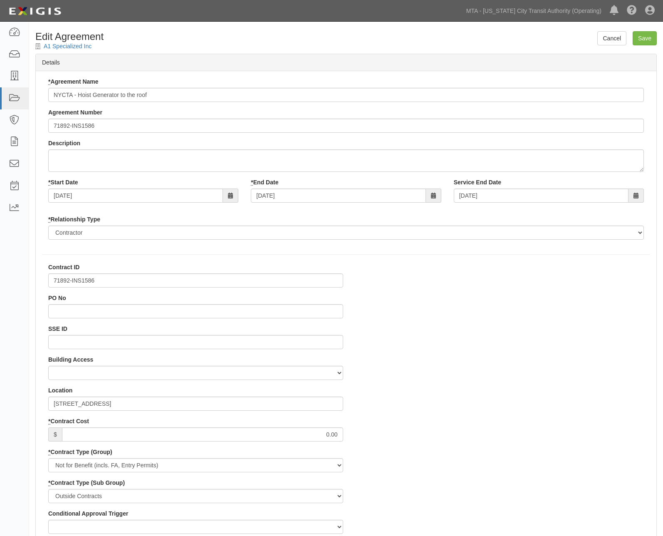
select select
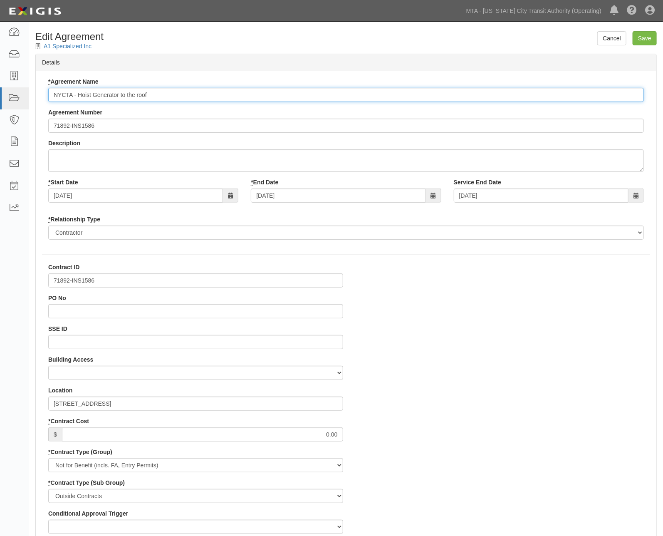
click at [51, 94] on input "NYCTA - Hoist Generator to the roof" at bounding box center [346, 95] width 596 height 14
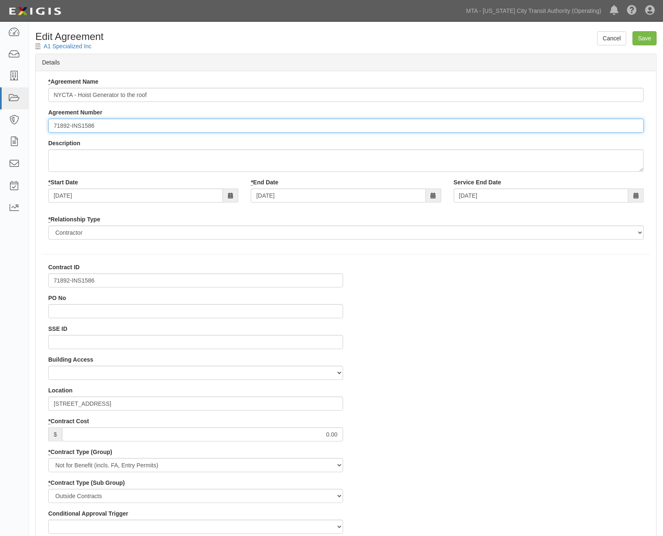
click at [49, 123] on input "71892-INS1586" at bounding box center [346, 126] width 596 height 14
type input "EP/Job No. 71892-INS1586"
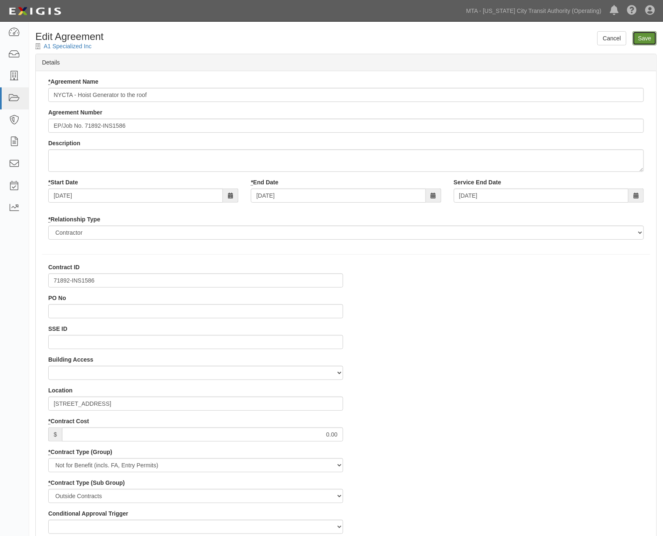
click at [647, 38] on input "Save" at bounding box center [645, 38] width 24 height 14
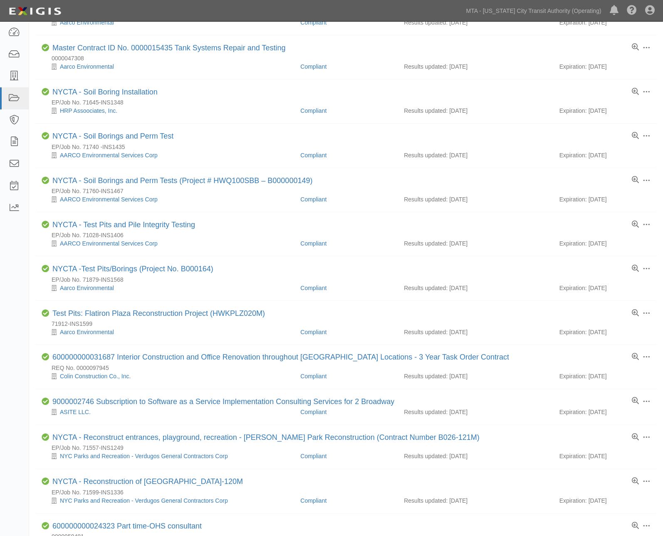
scroll to position [416, 0]
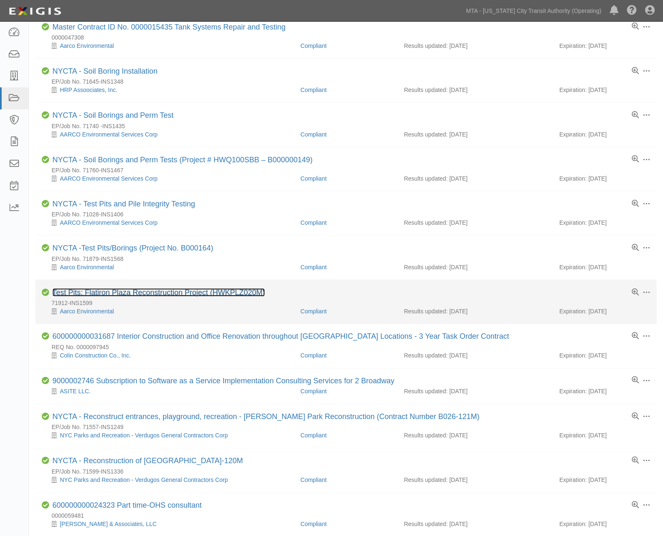
click at [102, 296] on link "Test Pits: Flatiron Plaza Reconstruction Project (HWKPLZ020M)" at bounding box center [158, 292] width 213 height 8
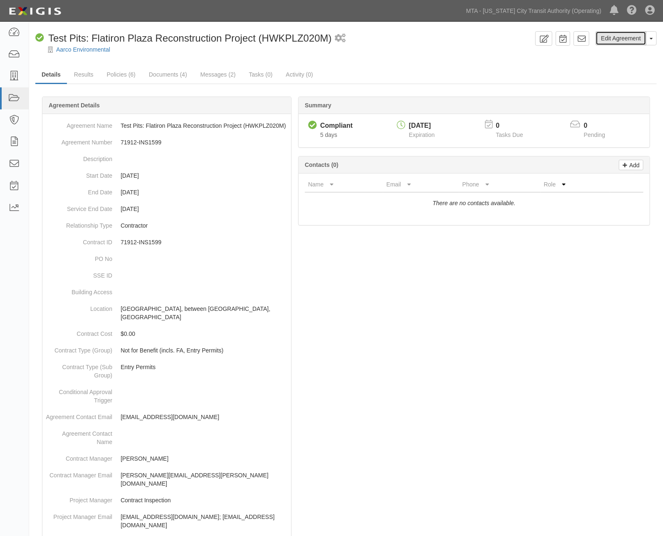
click at [618, 40] on link "Edit Agreement" at bounding box center [621, 38] width 51 height 14
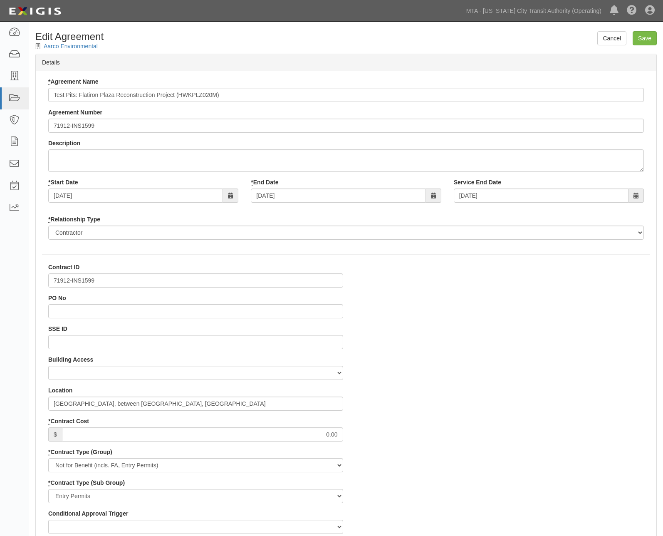
select select
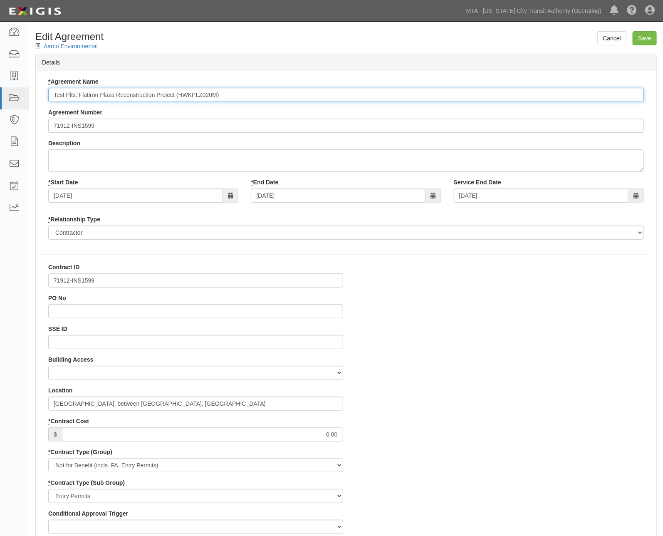
click at [50, 93] on input "Test Pits: Flatiron Plaza Reconstruction Project (HWKPLZ020M)" at bounding box center [346, 95] width 596 height 14
type input "NYCTA Test Pits: Flatiron Plaza Reconstruction Project (HWKPLZ020M)"
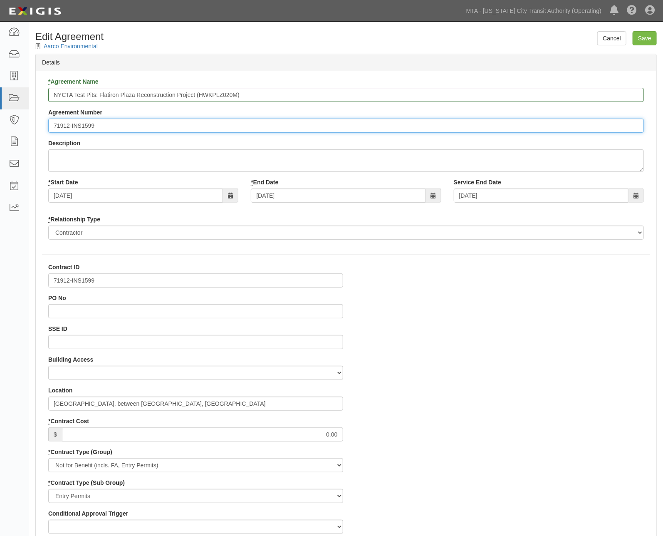
click at [49, 127] on input "71912-INS1599" at bounding box center [346, 126] width 596 height 14
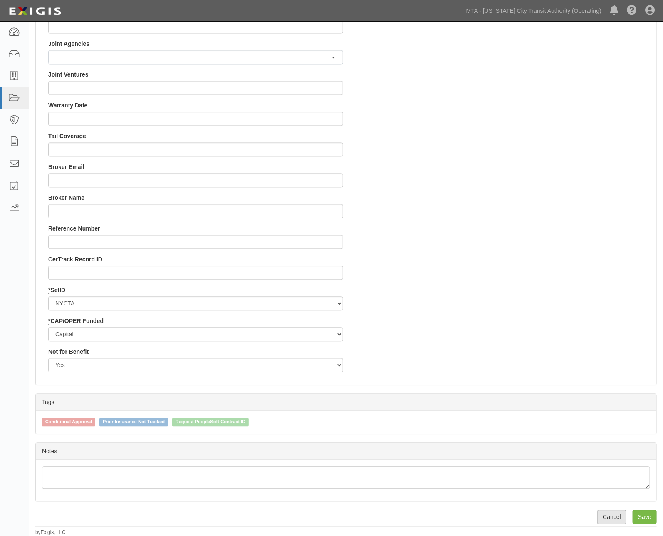
scroll to position [716, 0]
type input "EP/Job No 71912-INS1599"
click at [648, 516] on input "Save" at bounding box center [645, 516] width 24 height 14
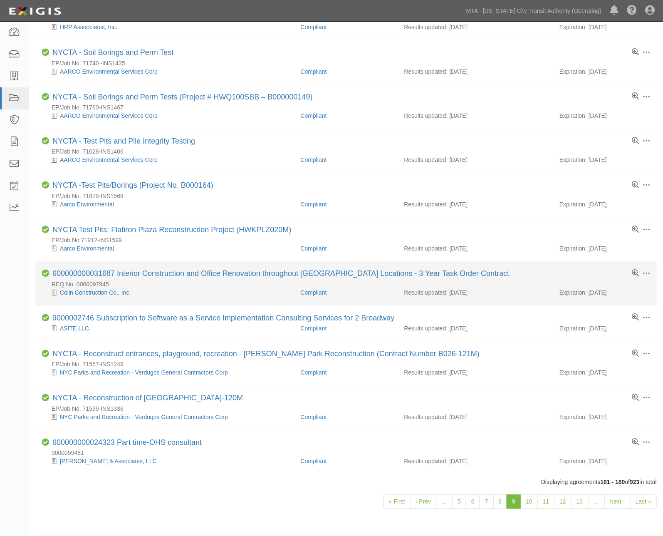
scroll to position [494, 0]
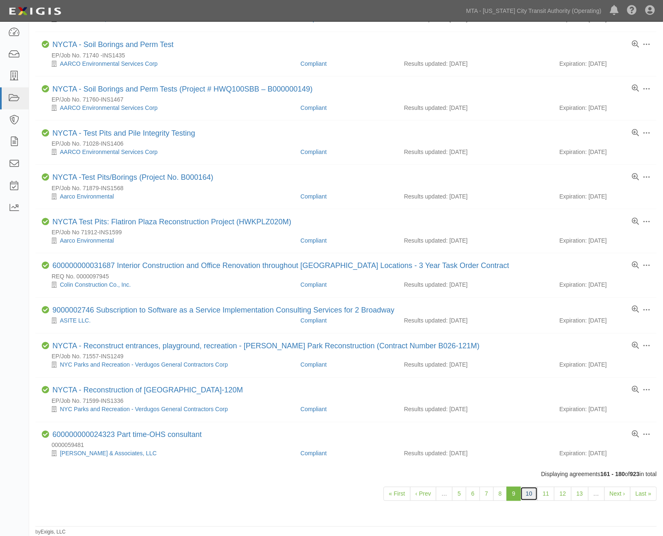
click at [533, 492] on link "10" at bounding box center [528, 494] width 17 height 14
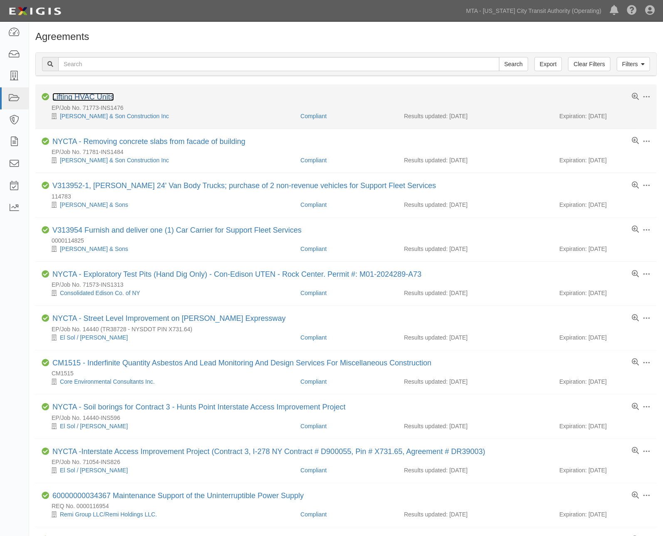
click at [92, 96] on link "Lifting HVAC Units" at bounding box center [83, 97] width 62 height 8
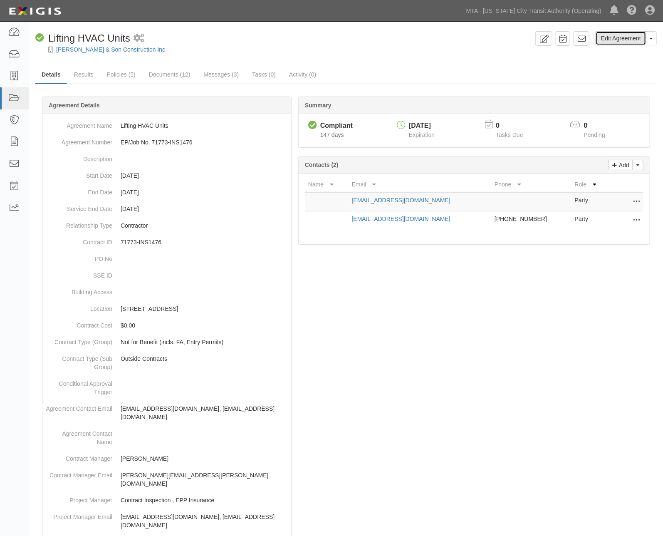
click at [618, 35] on link "Edit Agreement" at bounding box center [621, 38] width 51 height 14
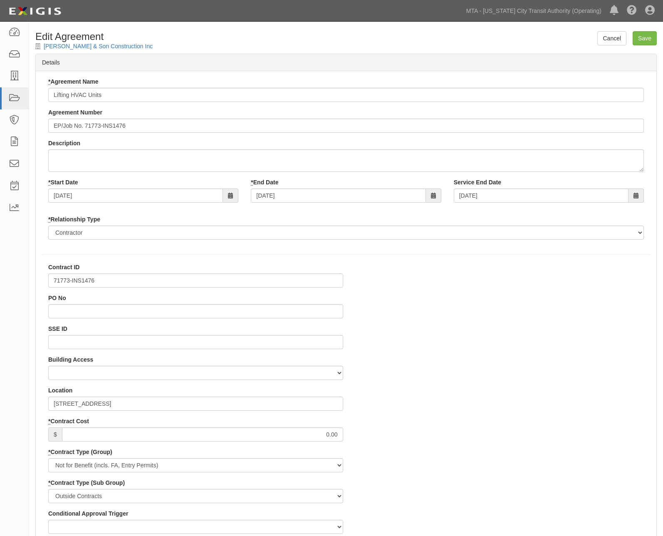
select select
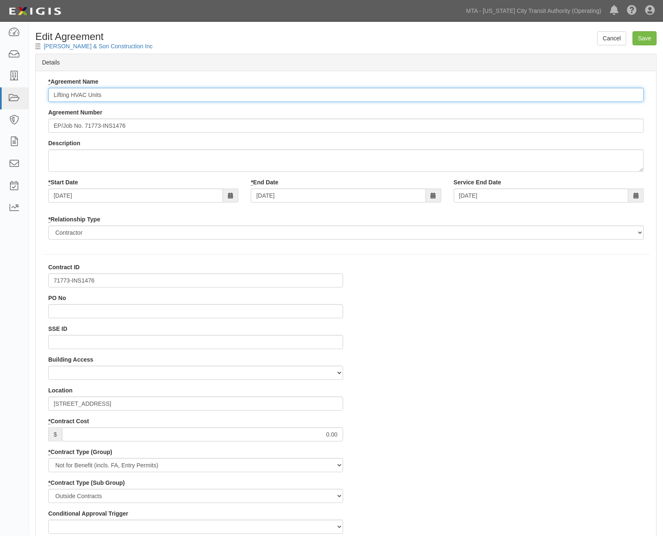
click at [52, 93] on input "Lifting HVAC Units" at bounding box center [346, 95] width 596 height 14
type input "NYCTA - Lifting HVAC Units"
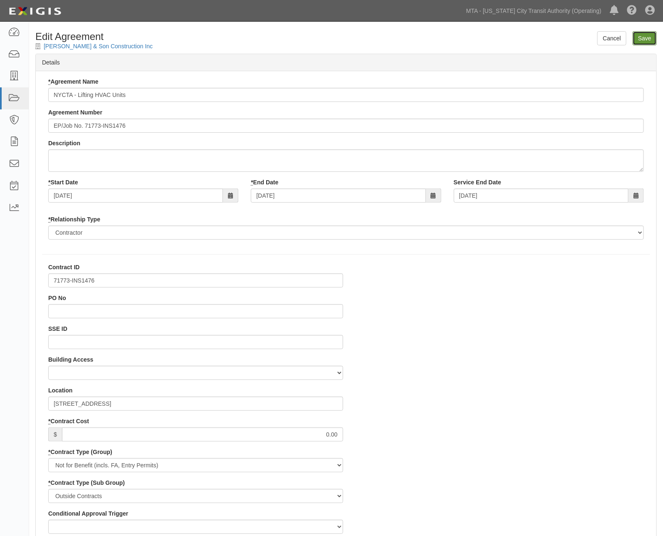
click at [646, 40] on input "Save" at bounding box center [645, 38] width 24 height 14
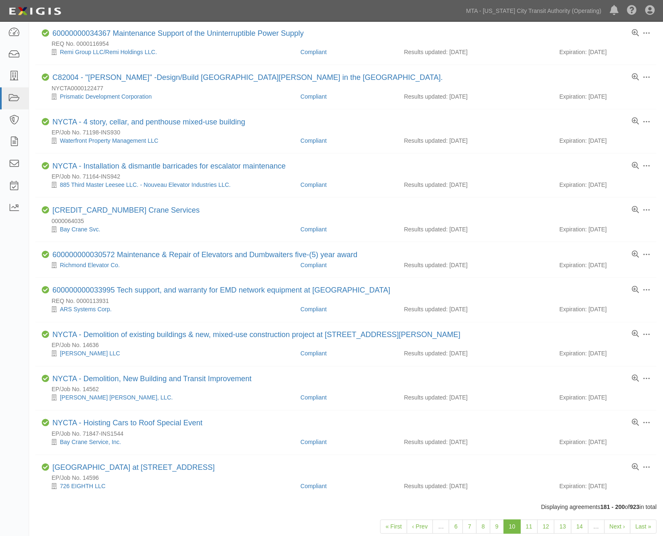
scroll to position [502, 0]
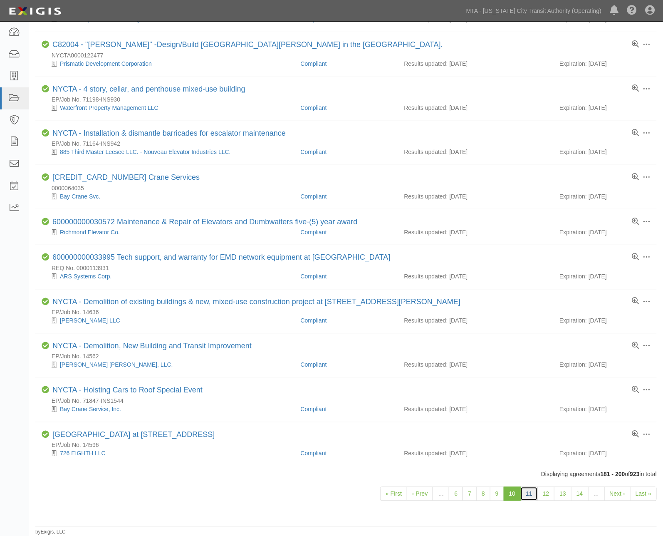
click at [531, 494] on link "11" at bounding box center [528, 494] width 17 height 14
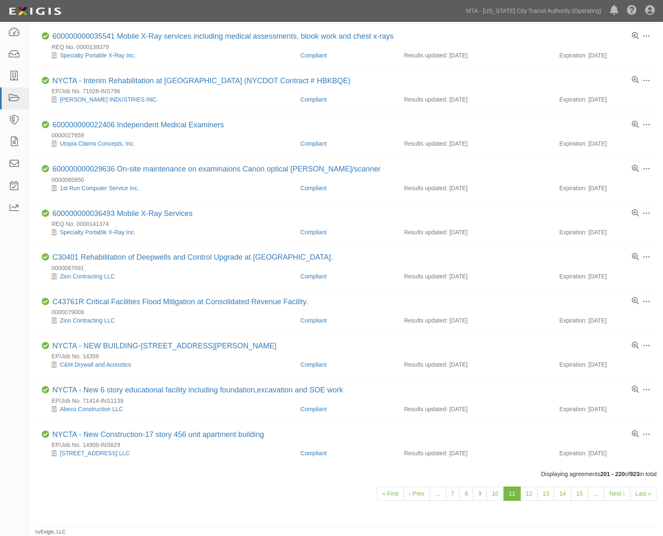
scroll to position [494, 0]
click at [531, 491] on link "12" at bounding box center [528, 494] width 17 height 14
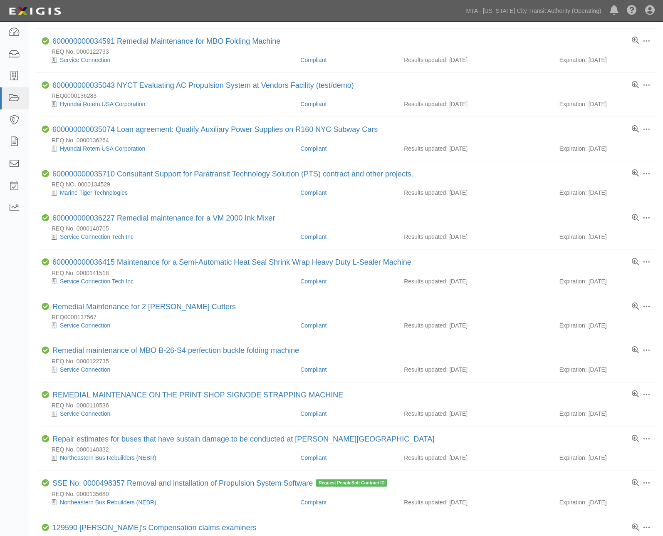
scroll to position [508, 0]
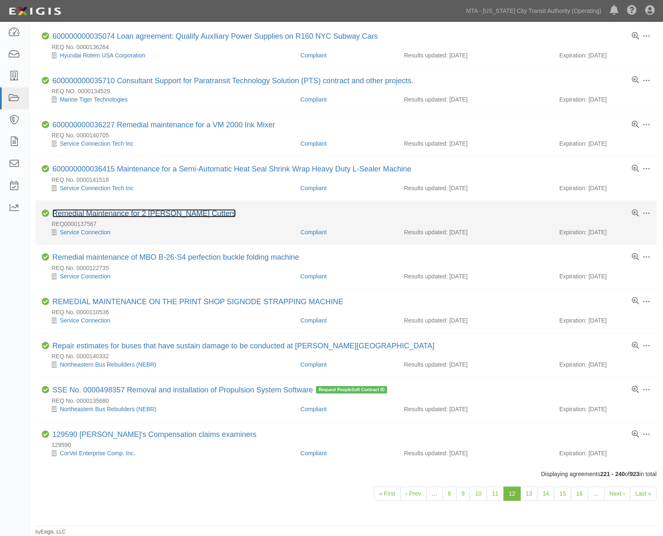
click at [128, 213] on link "Remedial Maintenance for 2 Schneider Cutters" at bounding box center [143, 213] width 183 height 8
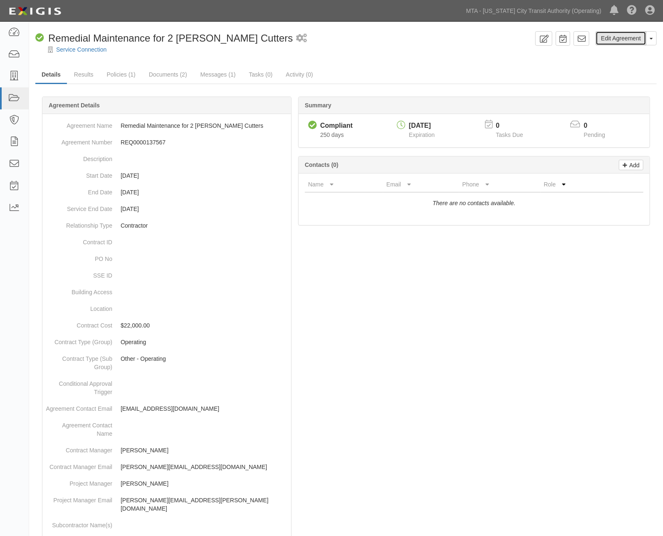
click at [633, 39] on link "Edit Agreement" at bounding box center [621, 38] width 51 height 14
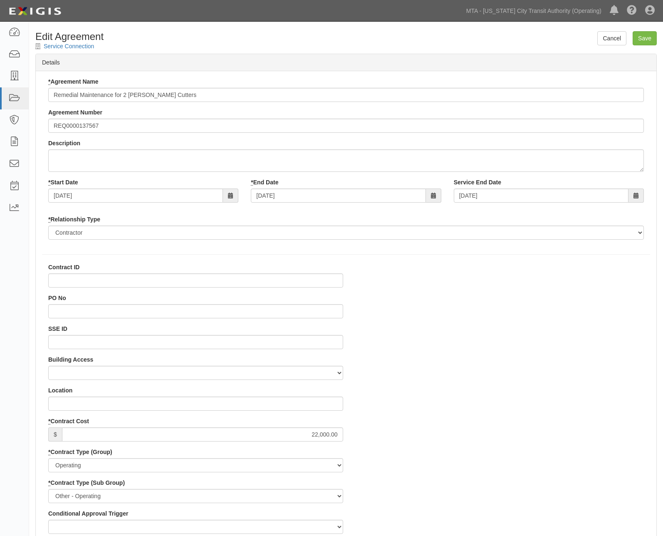
select select
click at [64, 344] on input "SSE ID" at bounding box center [195, 342] width 295 height 14
type input "0000492019"
click at [641, 35] on input "Save" at bounding box center [645, 38] width 24 height 14
type input "22000.00"
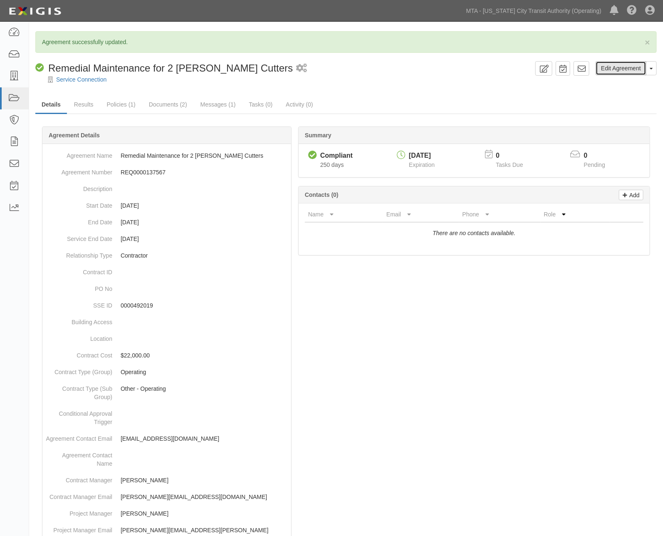
click at [631, 65] on link "Edit Agreement" at bounding box center [621, 68] width 51 height 14
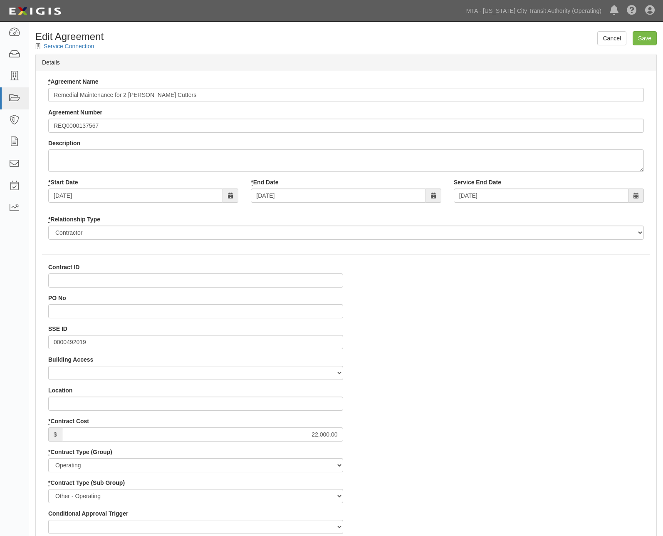
select select
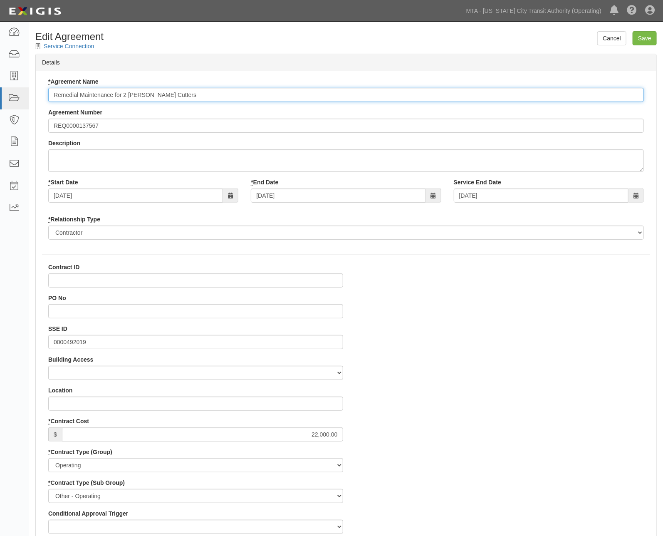
paste input "600000000035328"
type input "600000000035328 Remedial Maintenance for 2 Schneider Cutters"
paste input "600000000035328"
type input "600000000035328"
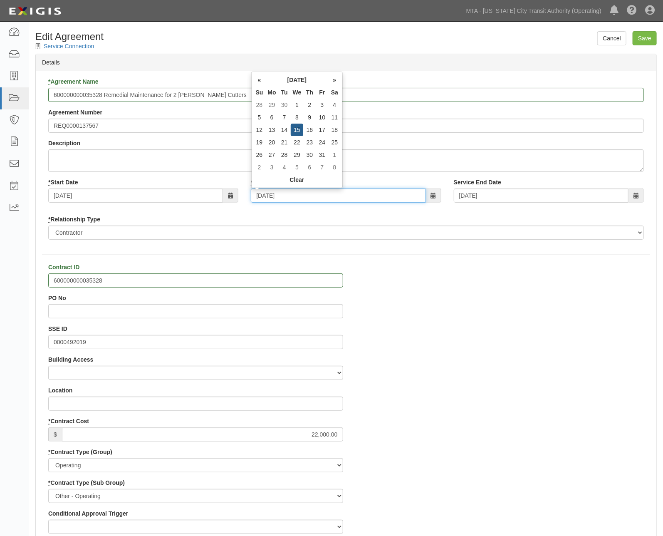
drag, startPoint x: 298, startPoint y: 196, endPoint x: 242, endPoint y: 196, distance: 55.7
click at [242, 196] on div "* Start Date 01/09/2025 * End Date 12/15/2027 Service End Date 12/15/2027" at bounding box center [346, 193] width 608 height 31
type input "0"
type input "01/12/2028"
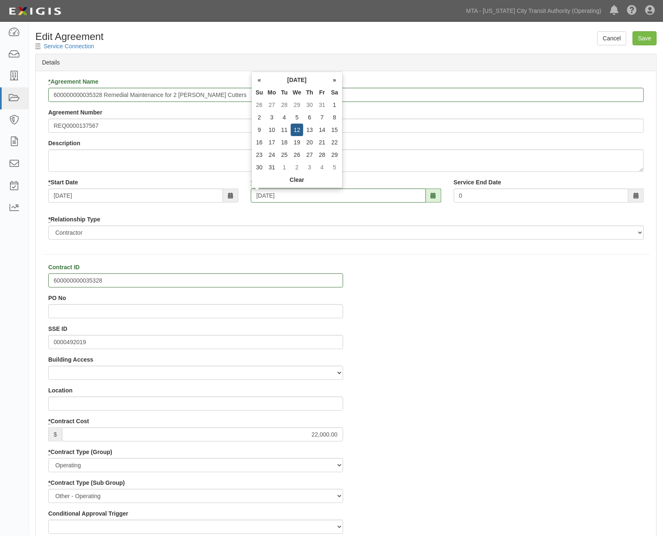
type input "01/12/2028"
click at [646, 38] on input "Save" at bounding box center [645, 38] width 24 height 14
type input "22000.00"
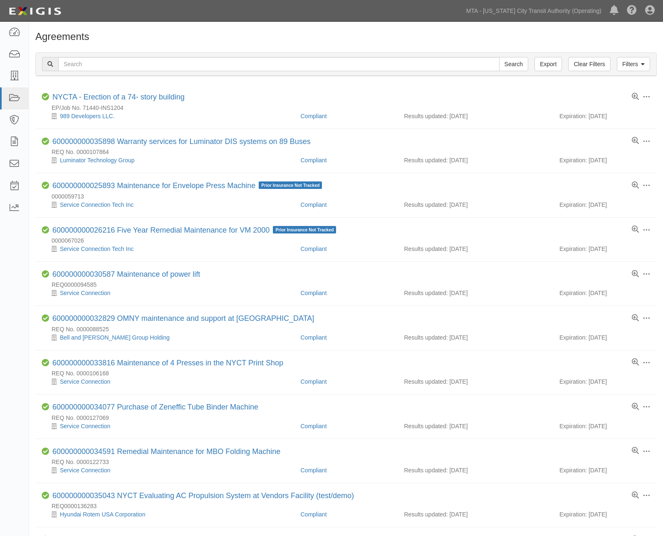
scroll to position [508, 0]
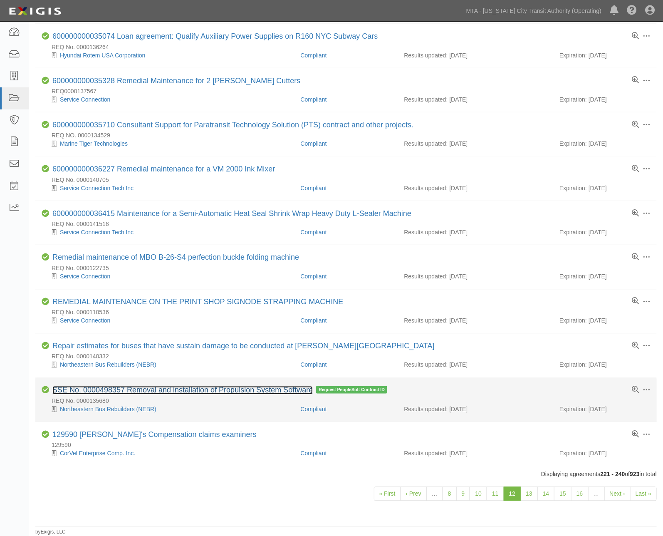
click at [176, 391] on link "SSE No. 0000498357 Removal and installation of Propulsion System Software" at bounding box center [182, 390] width 260 height 8
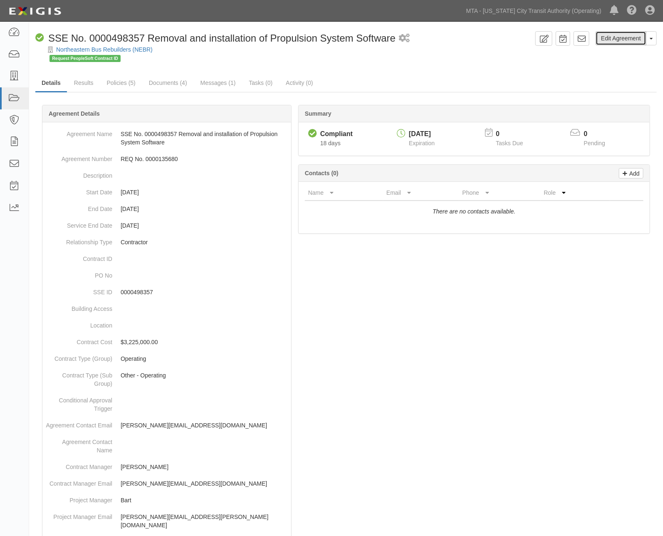
click at [618, 35] on link "Edit Agreement" at bounding box center [621, 38] width 51 height 14
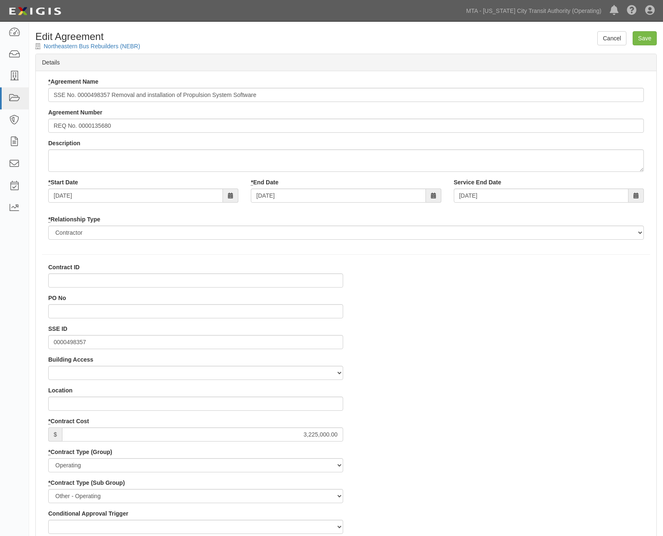
select select
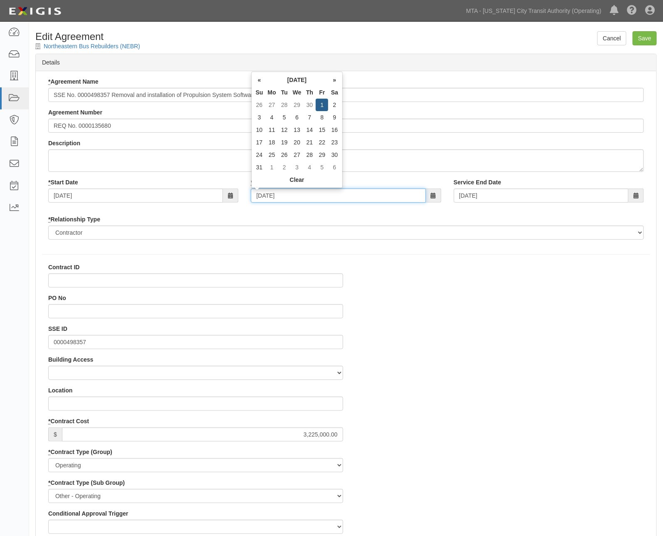
drag, startPoint x: 296, startPoint y: 196, endPoint x: 209, endPoint y: 189, distance: 87.2
click at [213, 195] on div "* Start Date 08/29/2025 * End Date 05/01/2026 Service End Date 05/01/2026" at bounding box center [346, 193] width 608 height 31
type input "0"
type input "[DATE]"
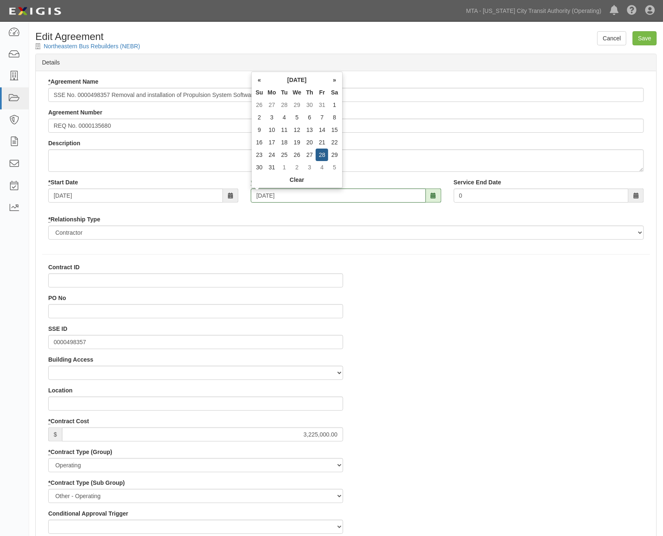
type input "[DATE]"
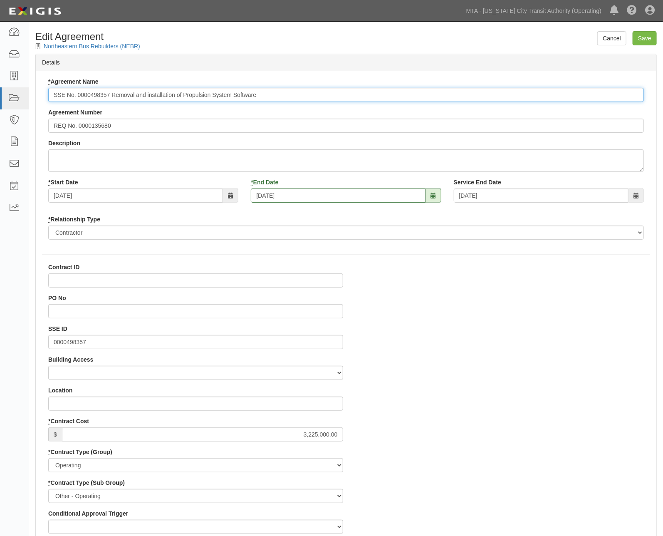
drag, startPoint x: 111, startPoint y: 94, endPoint x: 44, endPoint y: 96, distance: 66.6
click at [44, 96] on div "* Agreement Name SSE No. 0000498357 Removal and installation of Propulsion Syst…" at bounding box center [346, 161] width 608 height 168
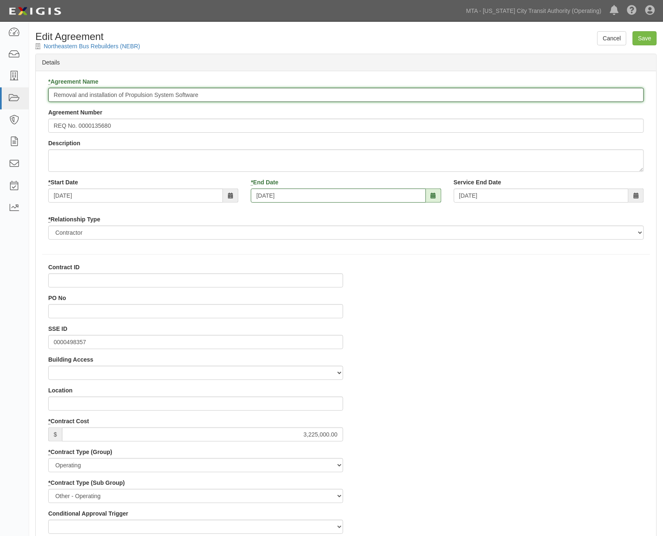
click at [52, 94] on input "Removal and installation of Propulsion System Software" at bounding box center [346, 95] width 596 height 14
paste input "600000000036912"
type input "600000000036912 Removal and installation of Propulsion System Software"
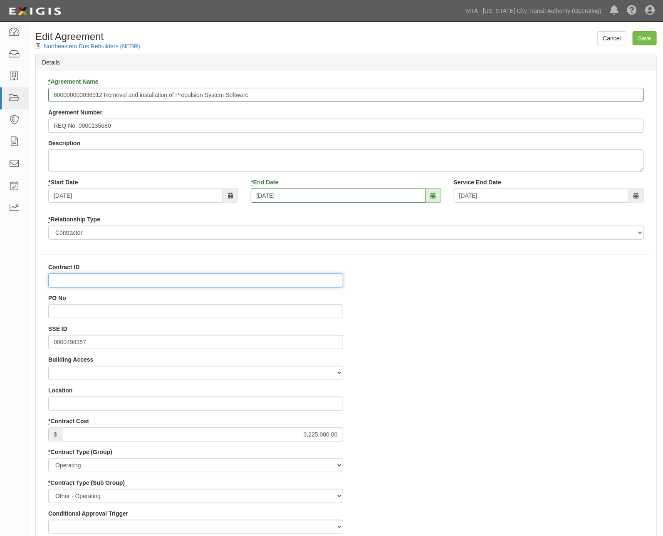
click at [72, 282] on input "Contract ID" at bounding box center [195, 280] width 295 height 14
paste input "600000000036912"
type input "600000000036912"
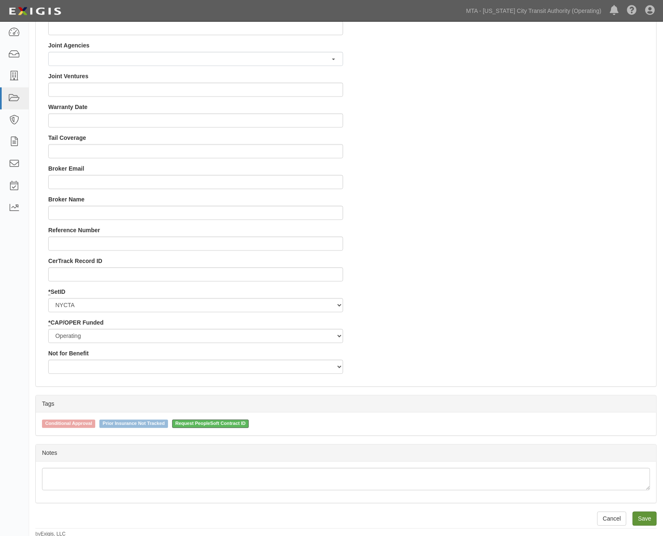
scroll to position [716, 0]
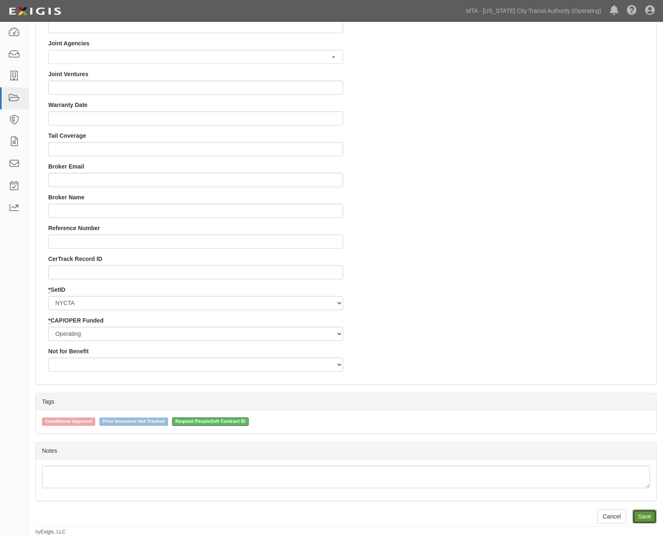
click at [638, 516] on input "Save" at bounding box center [645, 516] width 24 height 14
type input "3225000.00"
click at [238, 418] on span "Request PeopleSoft Contract ID" at bounding box center [210, 422] width 77 height 8
click at [169, 418] on input "Request PeopleSoft Contract ID" at bounding box center [166, 420] width 5 height 5
checkbox input "false"
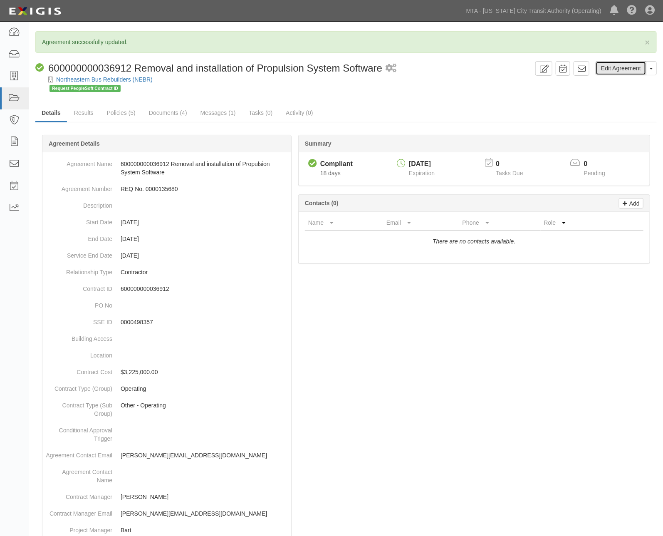
click at [616, 72] on link "Edit Agreement" at bounding box center [621, 68] width 51 height 14
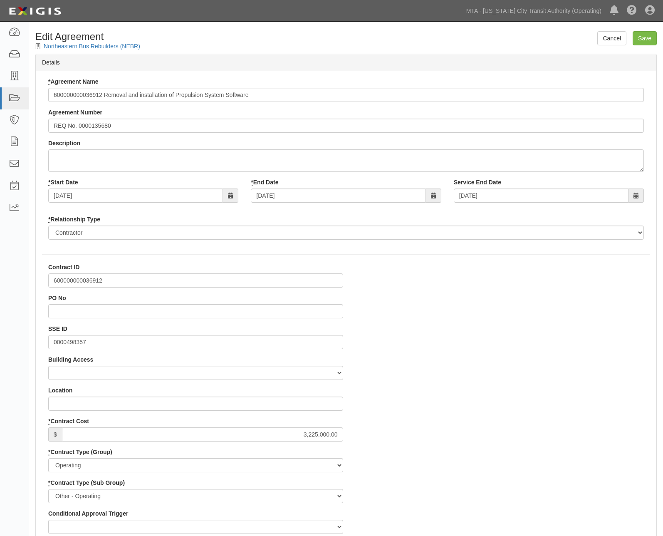
select select
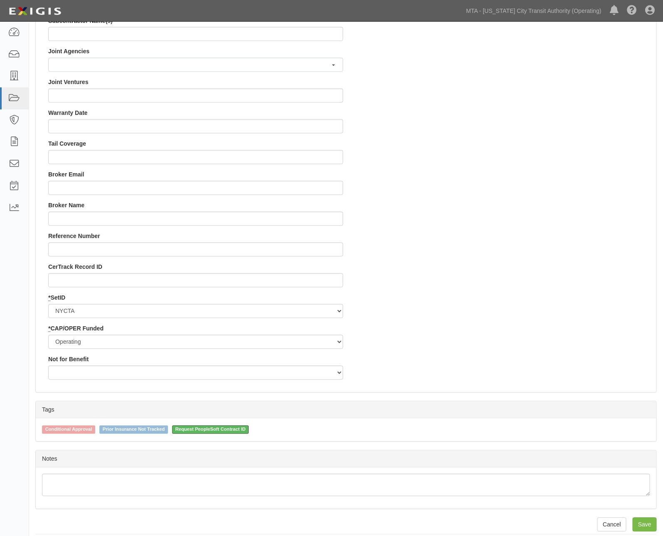
scroll to position [716, 0]
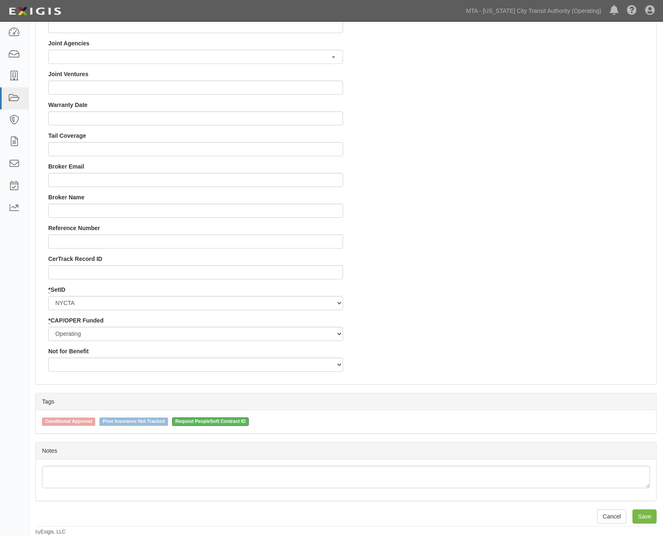
click at [239, 420] on span "Request PeopleSoft Contract ID" at bounding box center [210, 422] width 77 height 8
click at [169, 420] on input "Request PeopleSoft Contract ID" at bounding box center [166, 420] width 5 height 5
checkbox input "false"
click at [650, 516] on input "Save" at bounding box center [645, 516] width 24 height 14
type input "3225000.00"
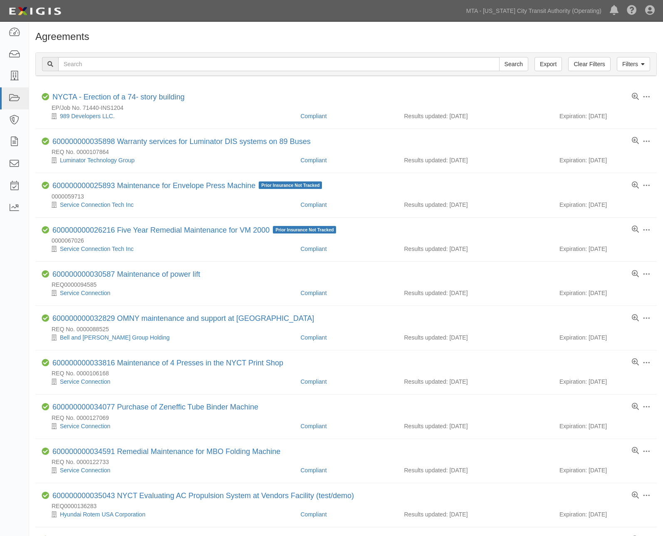
scroll to position [507, 0]
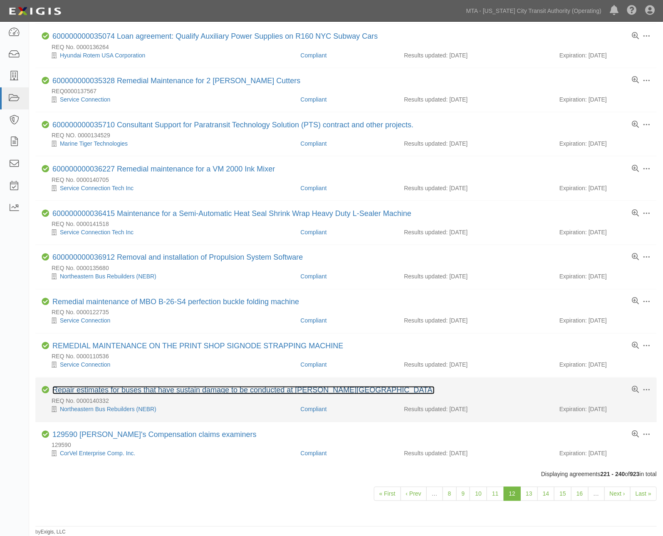
click at [172, 391] on link "Repair estimates for buses that have sustain damage to be conducted at [PERSON_…" at bounding box center [243, 390] width 382 height 8
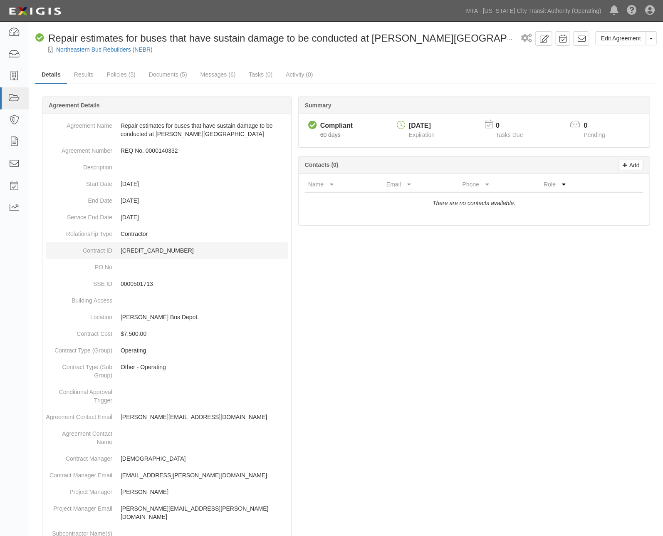
click at [144, 250] on p "600000000036339" at bounding box center [204, 250] width 167 height 8
copy p "600000000036339"
click at [624, 42] on link "Edit Agreement" at bounding box center [621, 38] width 51 height 14
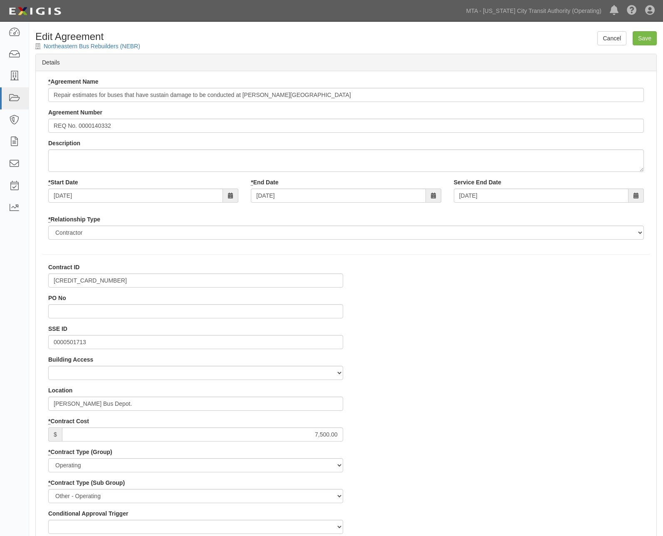
select select
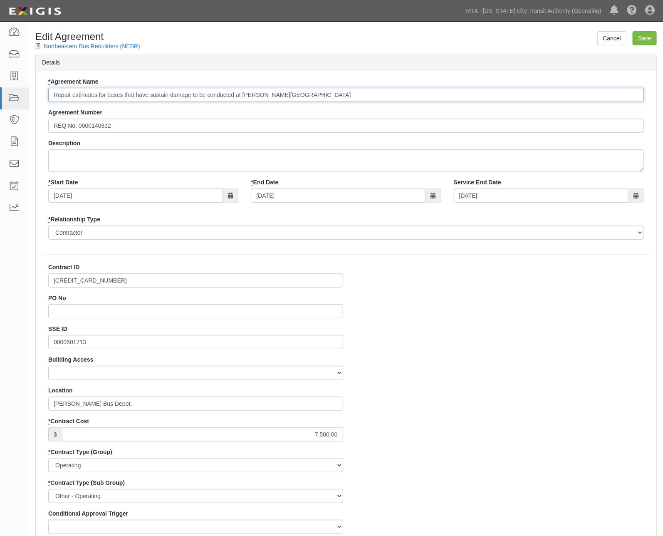
click at [51, 93] on input "Repair estimates for buses that have sustain damage to be conducted at [PERSON_…" at bounding box center [346, 95] width 596 height 14
paste input "600000000036339"
type input "600000000036339 Repair estimates for buses that have sustain damage to be condu…"
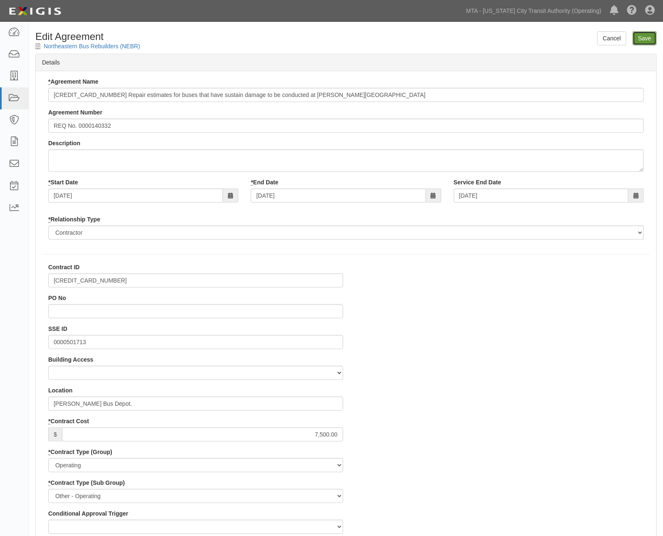
click at [648, 34] on input "Save" at bounding box center [645, 38] width 24 height 14
type input "7500.00"
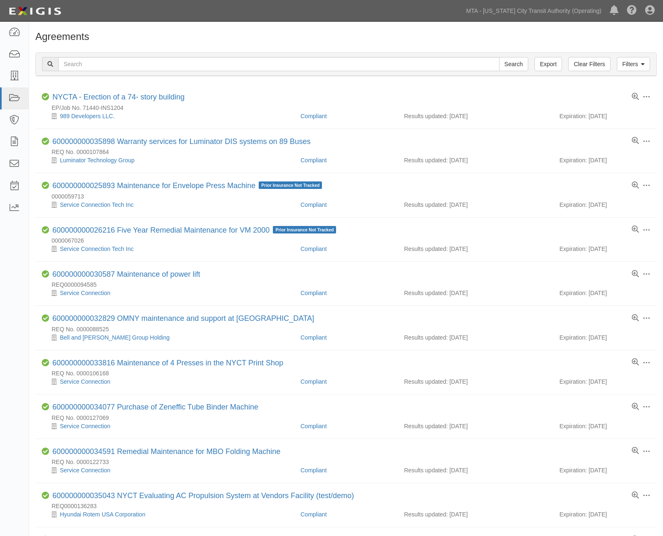
scroll to position [507, 0]
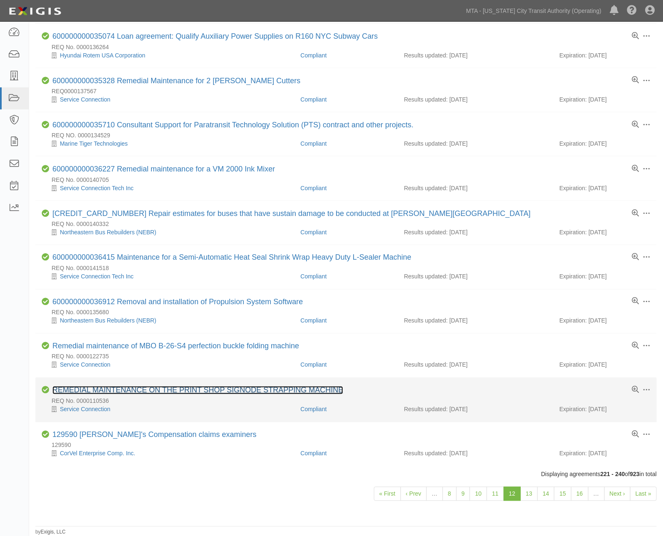
click at [116, 391] on link "REMEDIAL MAINTENANCE ON THE PRINT SHOP SIGNODE STRAPPING MACHINE" at bounding box center [197, 390] width 291 height 8
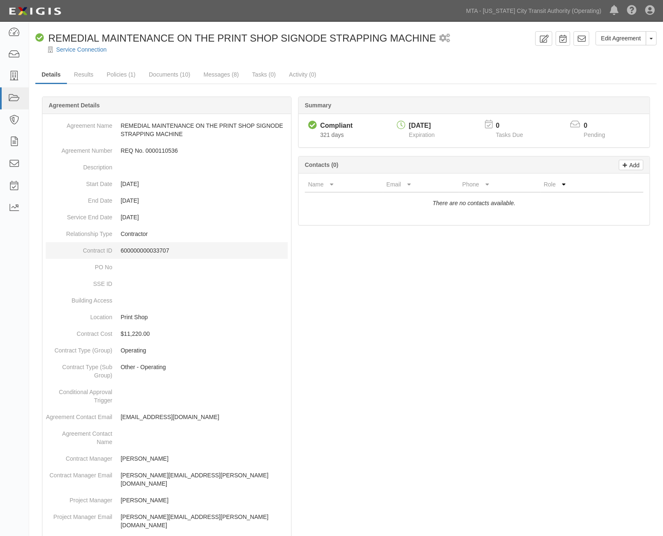
click at [140, 249] on p "600000000033707" at bounding box center [204, 250] width 167 height 8
copy p "600000000033707"
click at [627, 40] on link "Edit Agreement" at bounding box center [621, 38] width 51 height 14
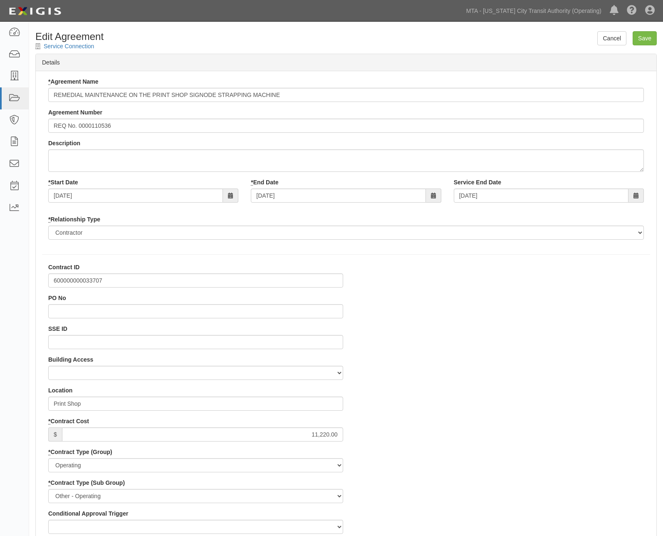
select select
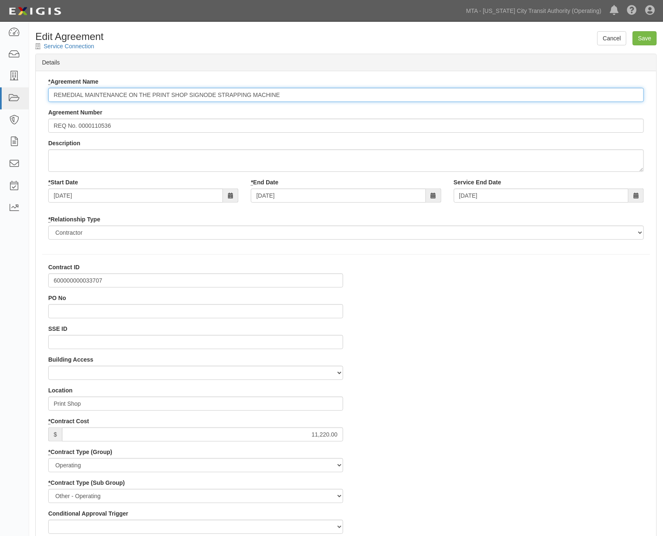
paste input "600000000033707"
type input "600000000033707 REMEDIAL MAINTENANCE ON THE PRINT SHOP SIGNODE STRAPPING MACHINE"
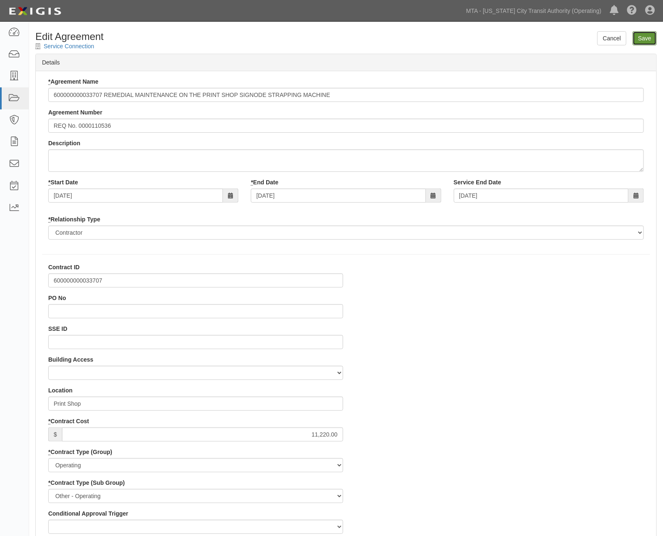
click at [645, 37] on input "Save" at bounding box center [645, 38] width 24 height 14
type input "11220.00"
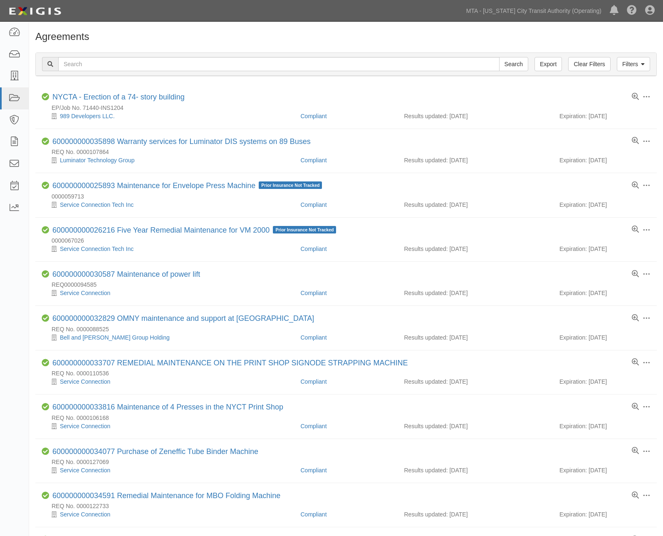
scroll to position [511, 0]
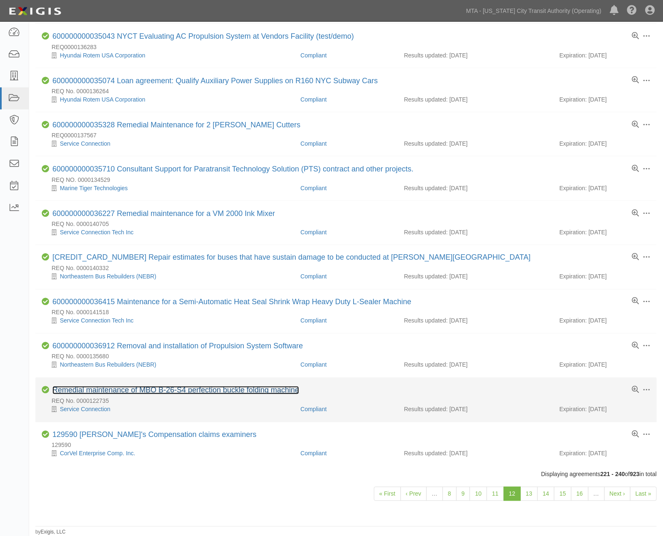
click at [119, 388] on link "Remedial maintenance of MBO B-26-S4 perfection buckle folding machine" at bounding box center [175, 390] width 247 height 8
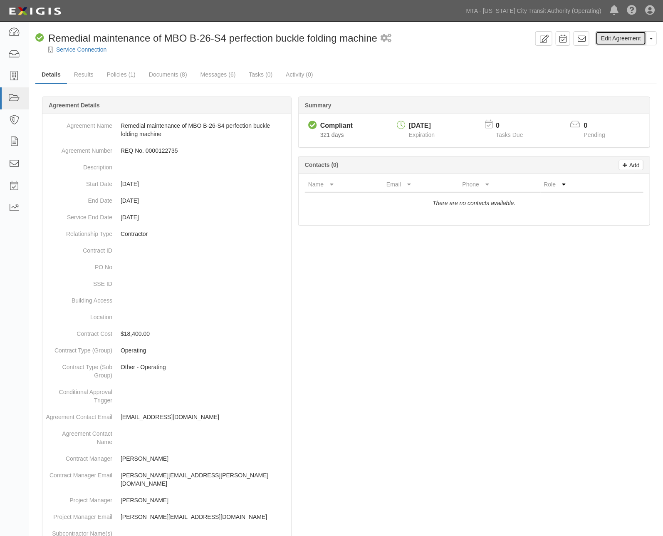
click at [612, 38] on link "Edit Agreement" at bounding box center [621, 38] width 51 height 14
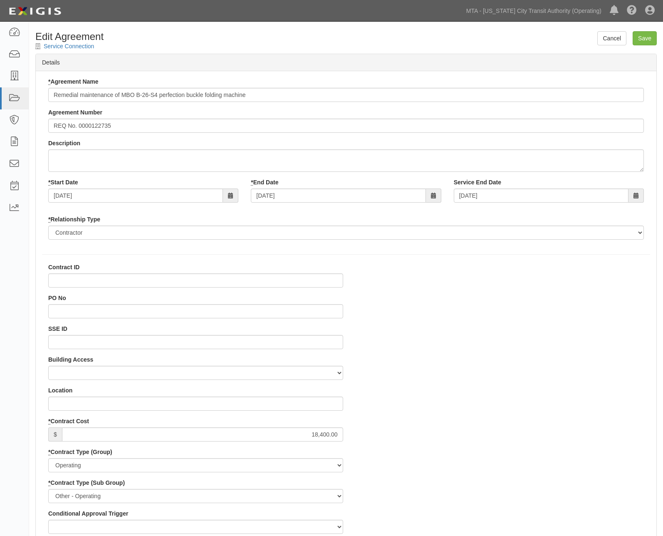
select select
click at [64, 344] on input "SSE ID" at bounding box center [195, 342] width 295 height 14
type input "0000475536"
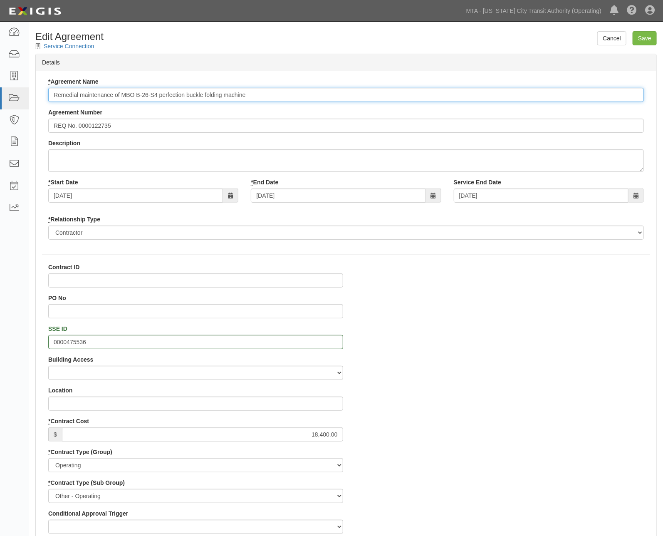
click at [50, 90] on input "Remedial maintenance of MBO B-26-S4 perfection buckle folding machine" at bounding box center [346, 95] width 596 height 14
paste input "600000000034459"
type input "600000000034459 Remedial maintenance of MBO B-26-S4 perfection buckle folding m…"
click at [89, 281] on input "Contract ID" at bounding box center [195, 280] width 295 height 14
paste input "600000000034459"
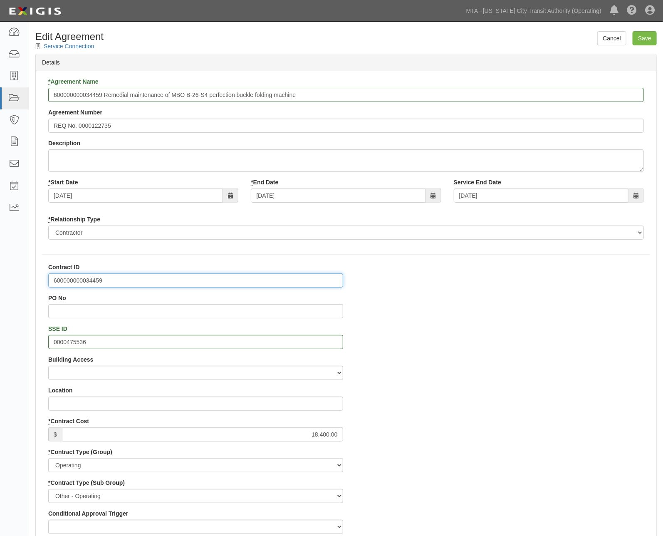
type input "600000000034459"
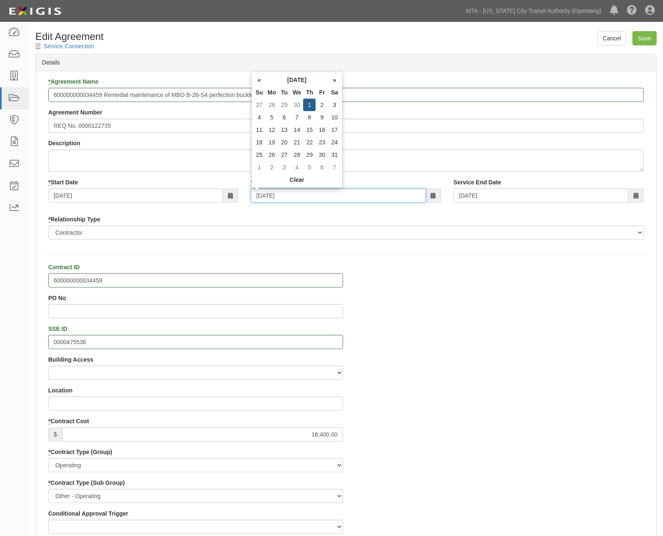
drag, startPoint x: 244, startPoint y: 196, endPoint x: 202, endPoint y: 196, distance: 42.0
click at [202, 196] on div "* Start Date 07/01/2024 * End Date 07/01/2027 Service End Date 07/01/2027" at bounding box center [346, 193] width 608 height 31
type input "0"
type input "08/0"
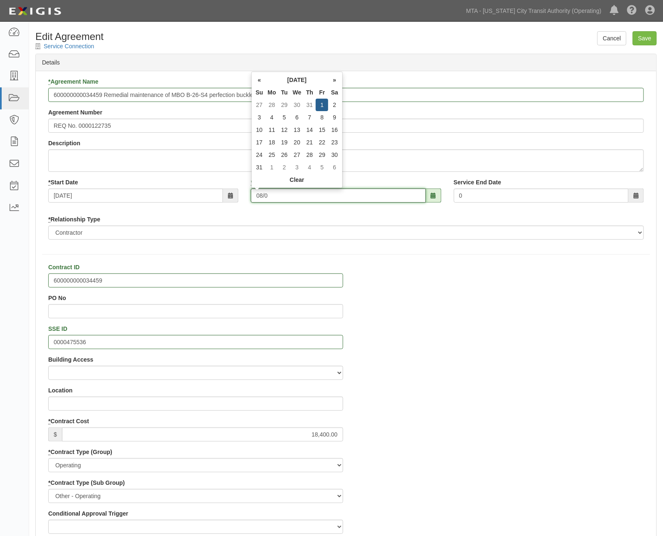
type input "08/0"
type input "08/07/2027"
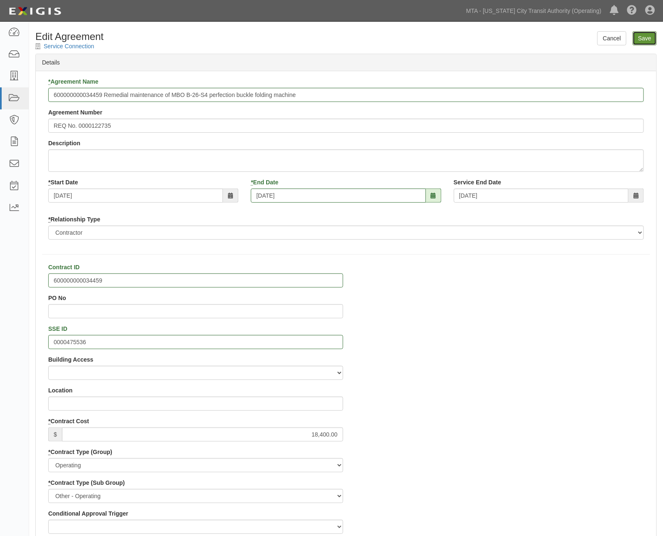
click at [649, 39] on input "Save" at bounding box center [645, 38] width 24 height 14
type input "18400.00"
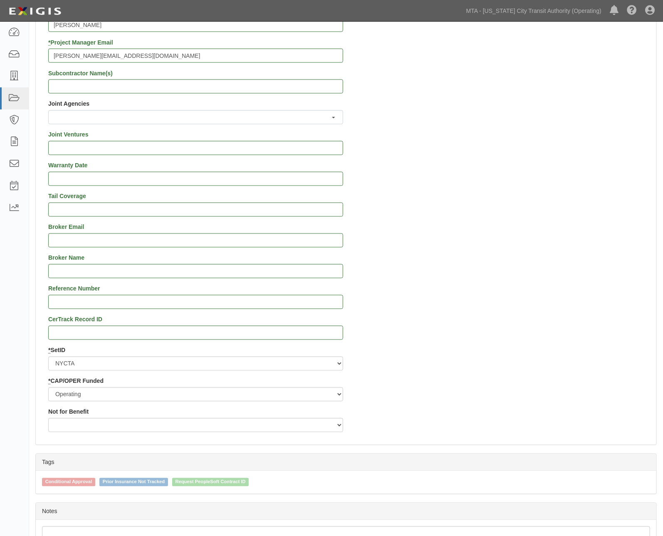
scroll to position [716, 0]
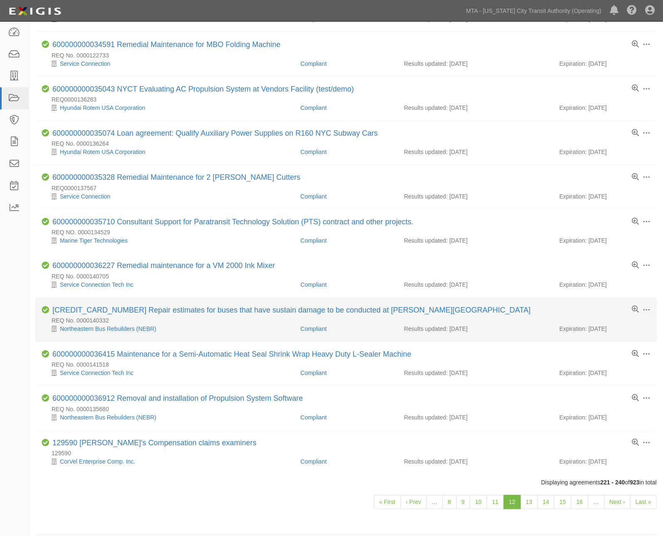
scroll to position [511, 0]
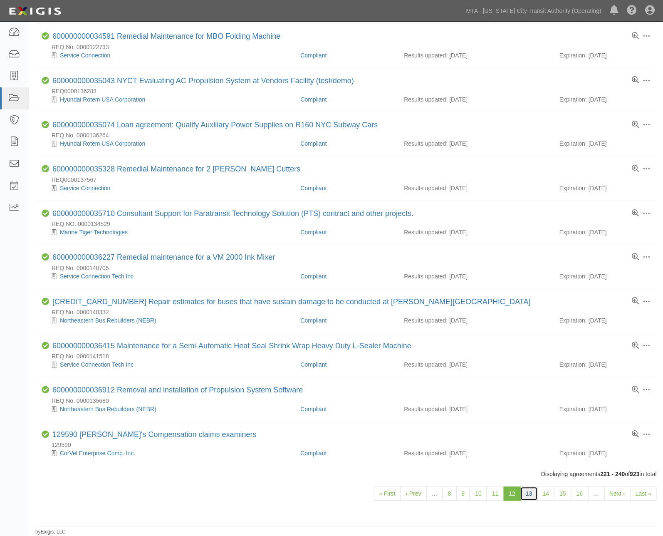
click at [526, 491] on link "13" at bounding box center [528, 494] width 17 height 14
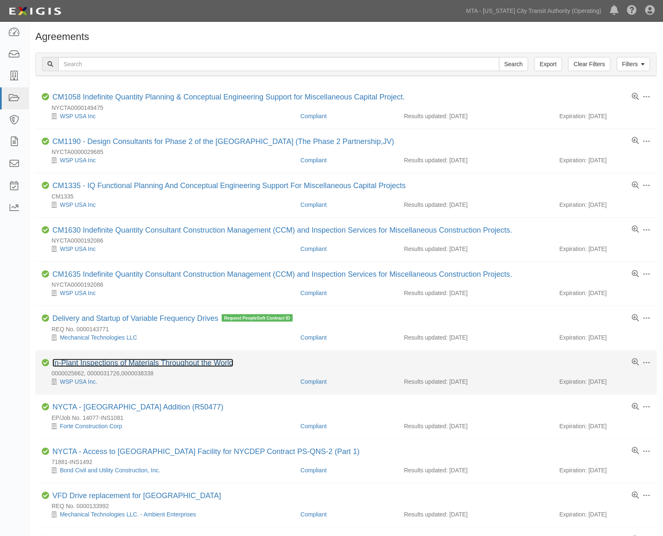
click at [169, 364] on link "In-Plant Inspections of Materials Throughout the World" at bounding box center [142, 363] width 181 height 8
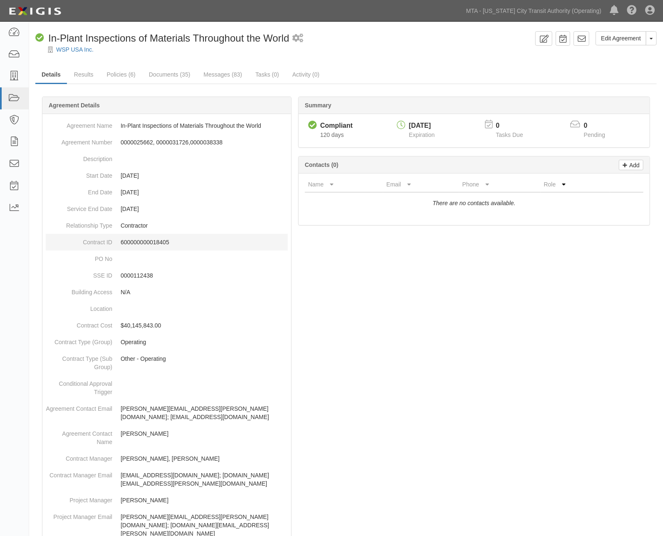
click at [146, 240] on p "600000000018405" at bounding box center [204, 242] width 167 height 8
copy p "600000000018405"
click at [631, 38] on link "Edit Agreement" at bounding box center [621, 38] width 51 height 14
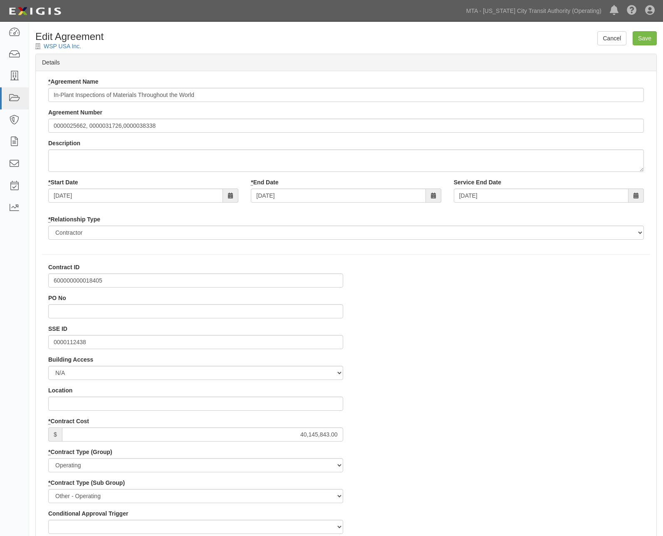
select select
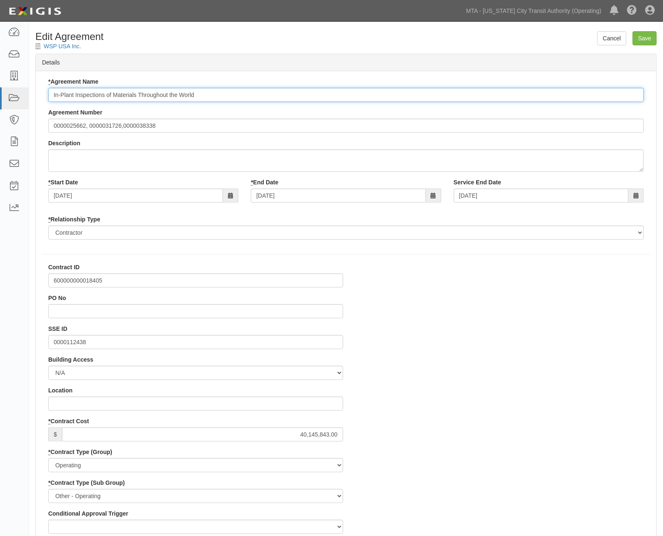
paste input "600000000018405"
type input "600000000018405 In-Plant Inspections of Materials Throughout the World"
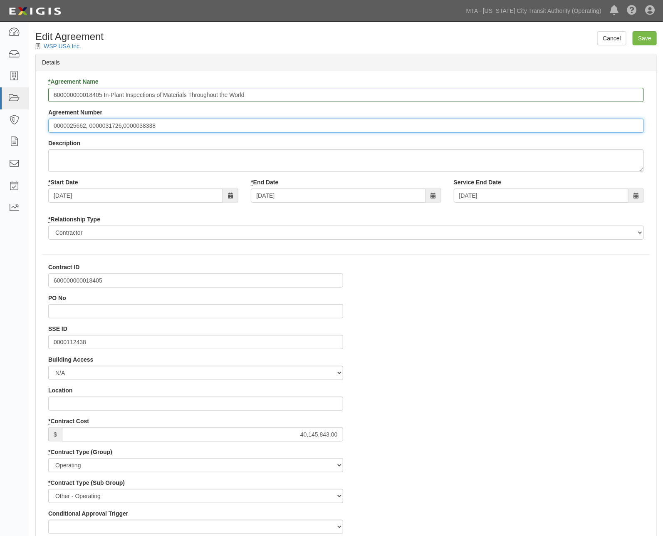
click at [50, 126] on input "0000025662, 0000031726,0000038338" at bounding box center [346, 126] width 596 height 14
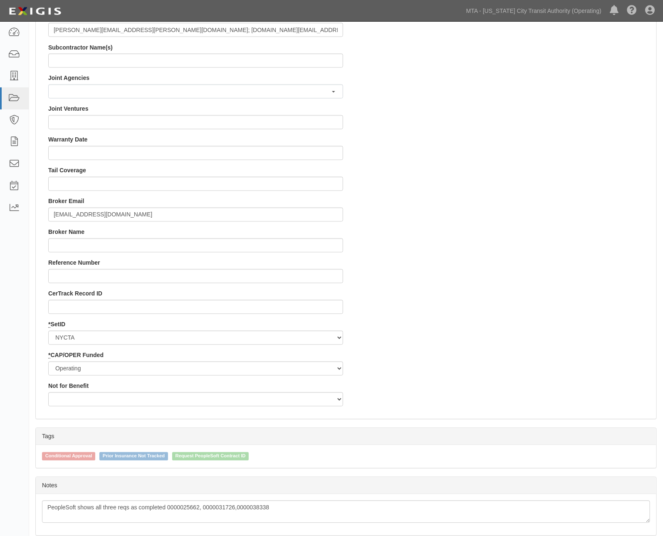
scroll to position [716, 0]
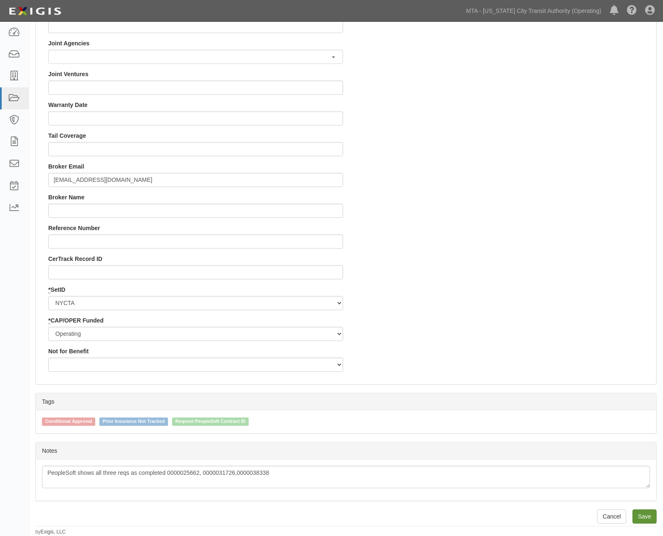
type input "REQ No. 0000025662, 0000031726,0000038338"
click at [638, 514] on input "Save" at bounding box center [645, 516] width 24 height 14
type input "40145843.00"
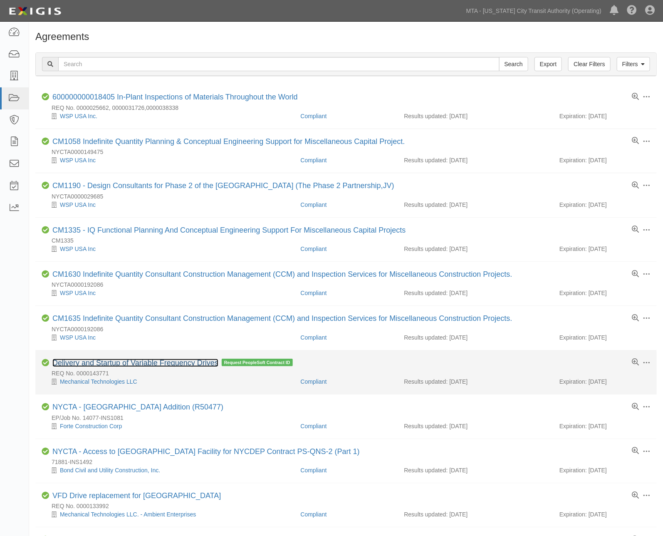
click at [120, 363] on link "Delivery and Startup of Variable Frequency Drives" at bounding box center [135, 363] width 166 height 8
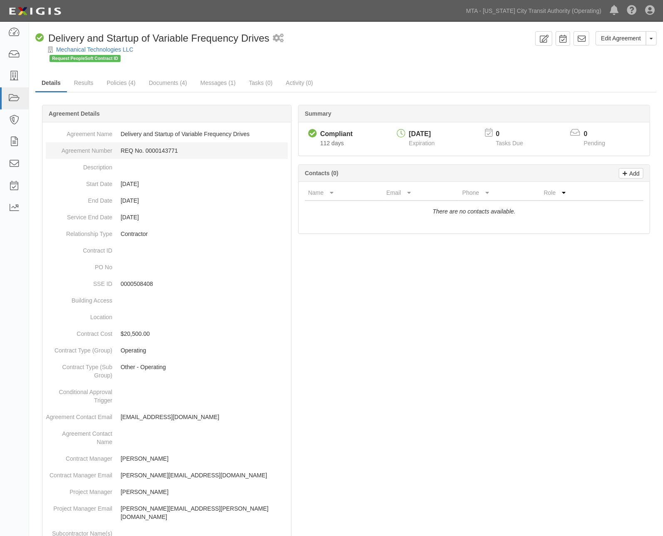
click at [161, 152] on dd "REQ No. 0000143771" at bounding box center [167, 150] width 242 height 17
copy dd "0000143771"
click at [638, 40] on link "Edit Agreement" at bounding box center [621, 38] width 51 height 14
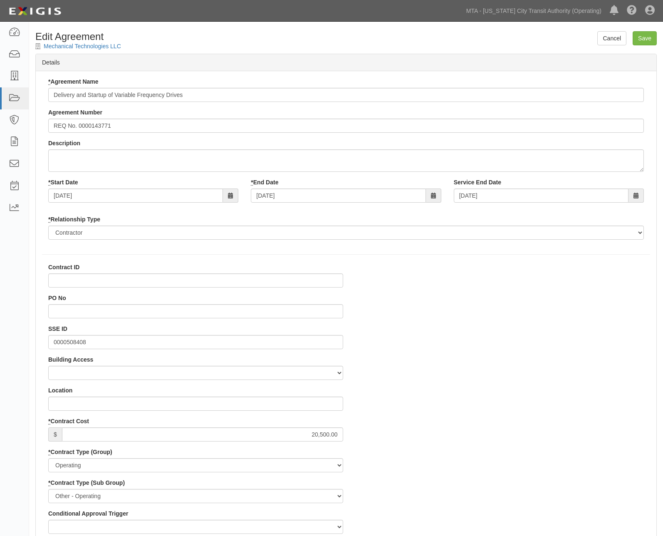
select select
paste input "600000000036327"
type input "600000000036327"
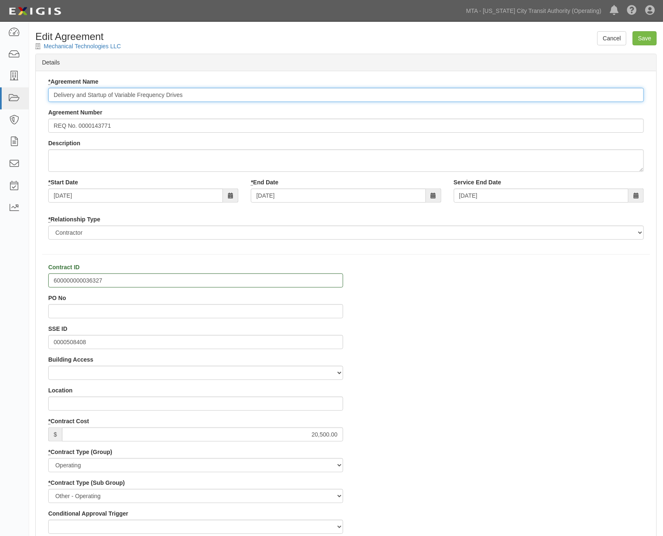
paste input "600000000036327"
type input "600000000036327 Delivery and Startup of Variable Frequency Drives"
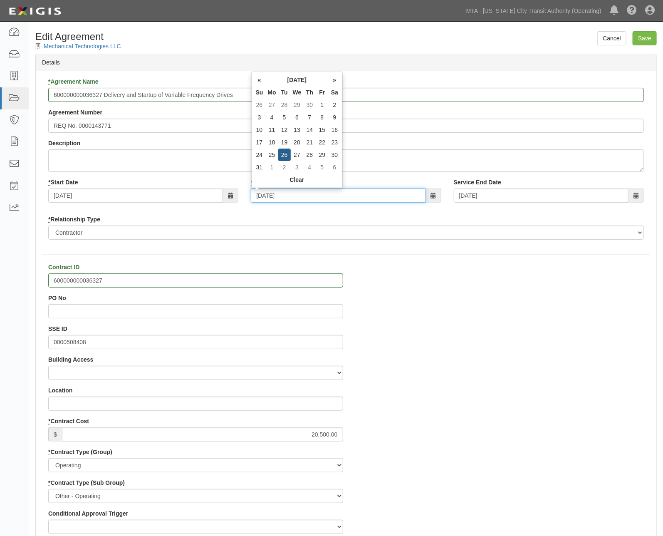
drag, startPoint x: 294, startPoint y: 195, endPoint x: 230, endPoint y: 192, distance: 63.7
click at [230, 192] on div "* Start Date [DATE] * End Date [DATE] Service End Date [DATE]" at bounding box center [346, 193] width 608 height 31
type input "[DATE]"
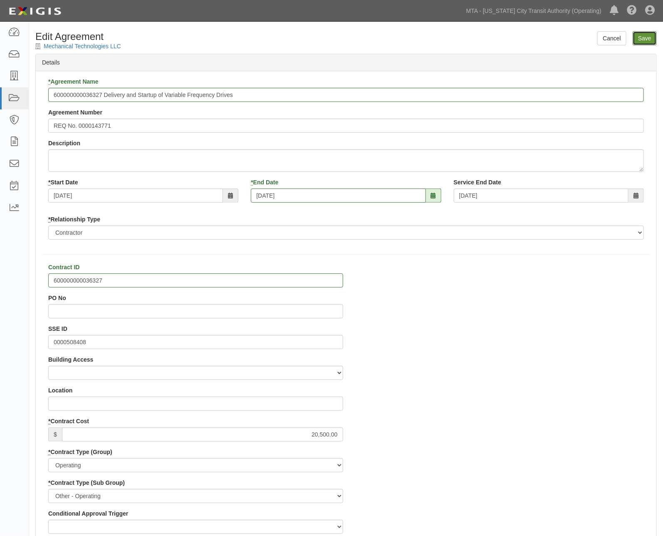
click at [639, 43] on input "Save" at bounding box center [645, 38] width 24 height 14
type input "20500.00"
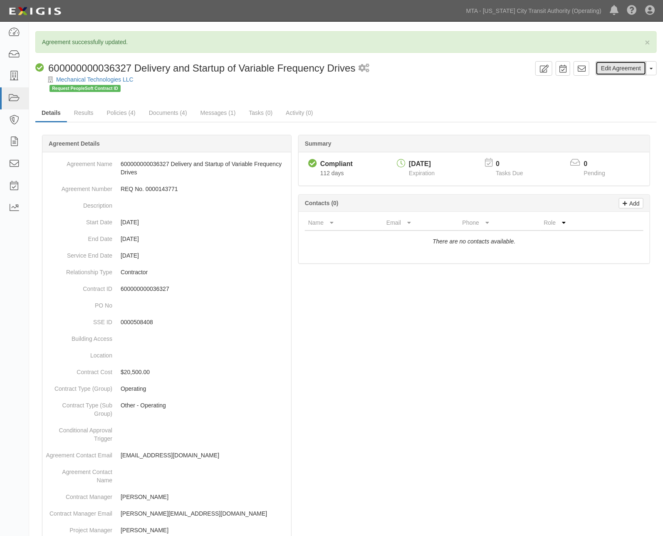
click at [608, 72] on link "Edit Agreement" at bounding box center [621, 68] width 51 height 14
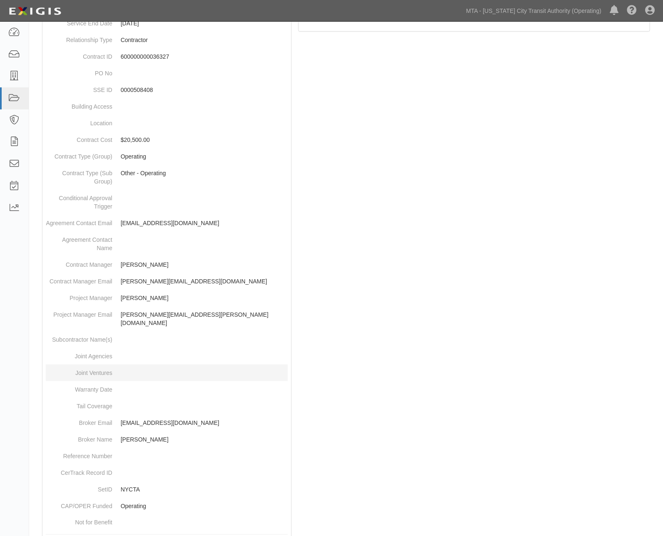
scroll to position [316, 0]
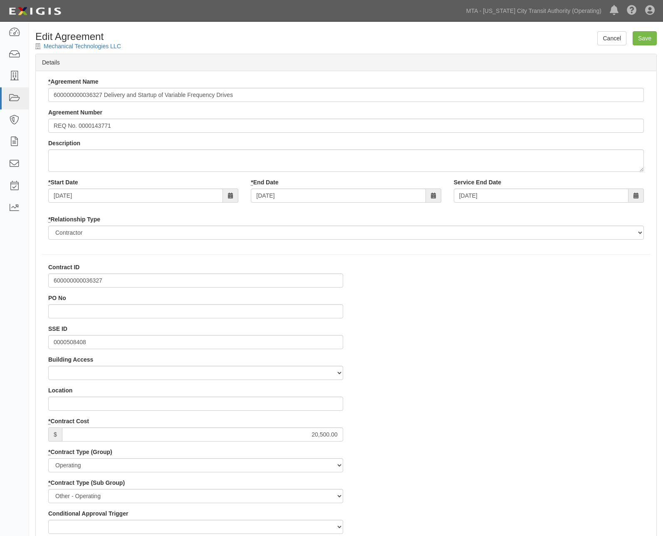
select select
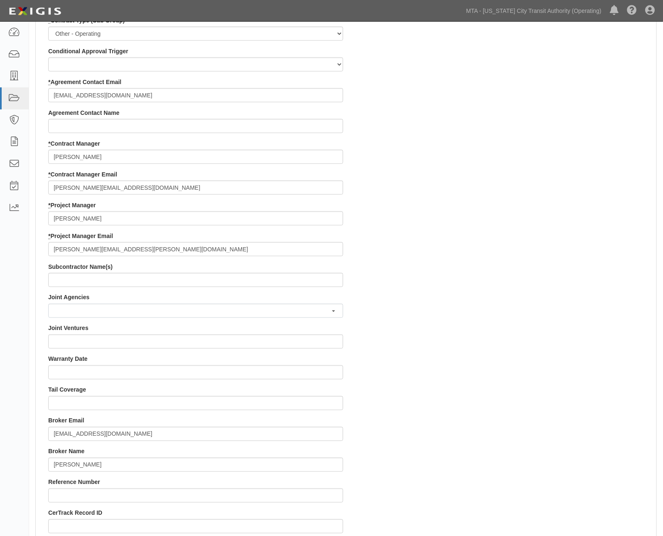
scroll to position [716, 0]
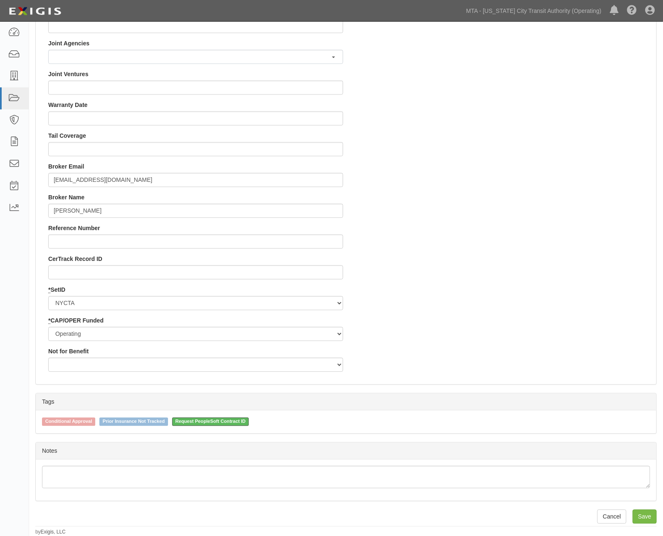
click at [234, 423] on span "Request PeopleSoft Contract ID" at bounding box center [210, 422] width 77 height 8
click at [169, 423] on input "Request PeopleSoft Contract ID" at bounding box center [166, 420] width 5 height 5
checkbox input "false"
click at [643, 516] on input "Save" at bounding box center [645, 516] width 24 height 14
type input "20500.00"
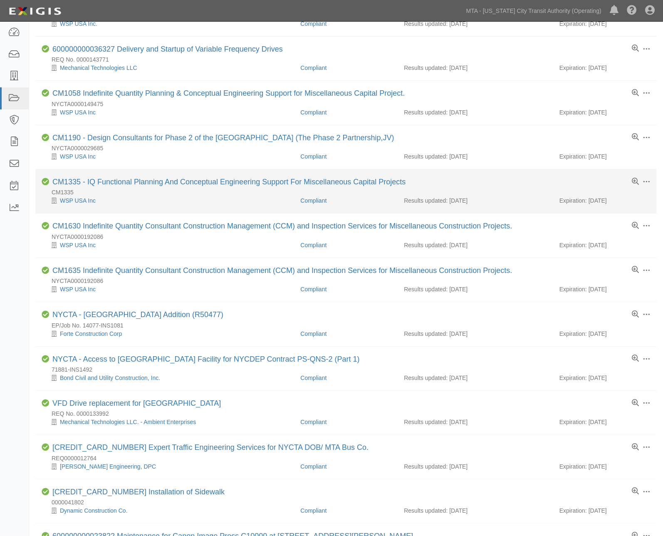
scroll to position [139, 0]
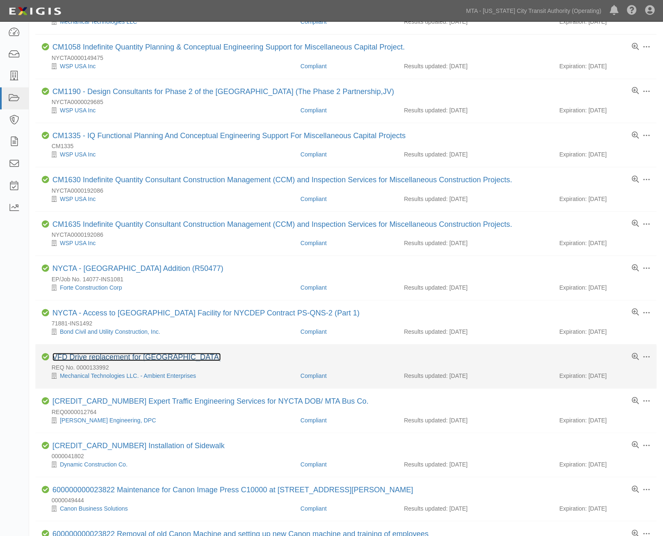
click at [144, 359] on link "VFD Drive replacement for [GEOGRAPHIC_DATA]" at bounding box center [136, 357] width 168 height 8
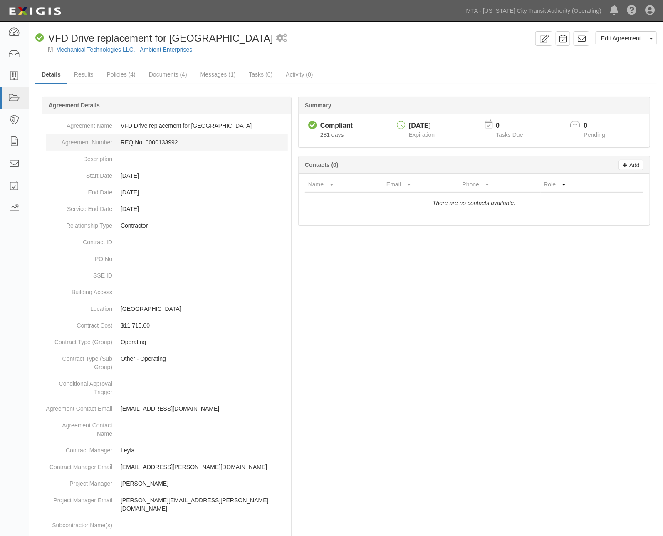
click at [160, 140] on dd "REQ No. 0000133992" at bounding box center [167, 142] width 242 height 17
copy dd "0000133992"
click at [621, 34] on link "Edit Agreement" at bounding box center [621, 38] width 51 height 14
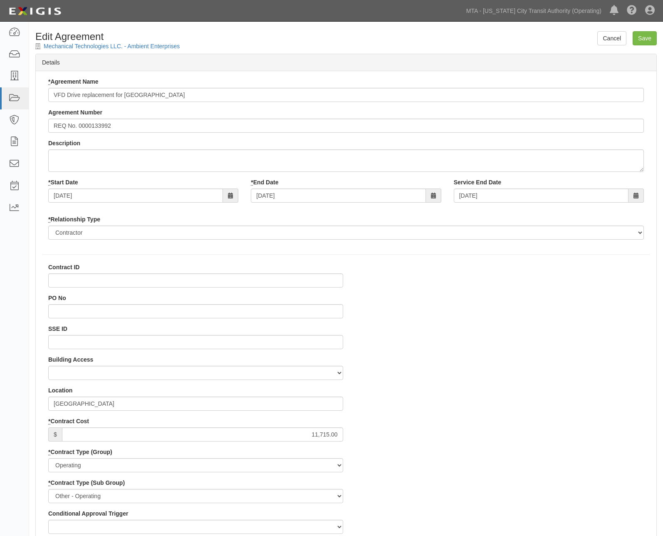
select select
drag, startPoint x: 67, startPoint y: 341, endPoint x: 89, endPoint y: 325, distance: 27.4
click at [67, 341] on input "SSE ID" at bounding box center [195, 342] width 295 height 14
type input "0000486265"
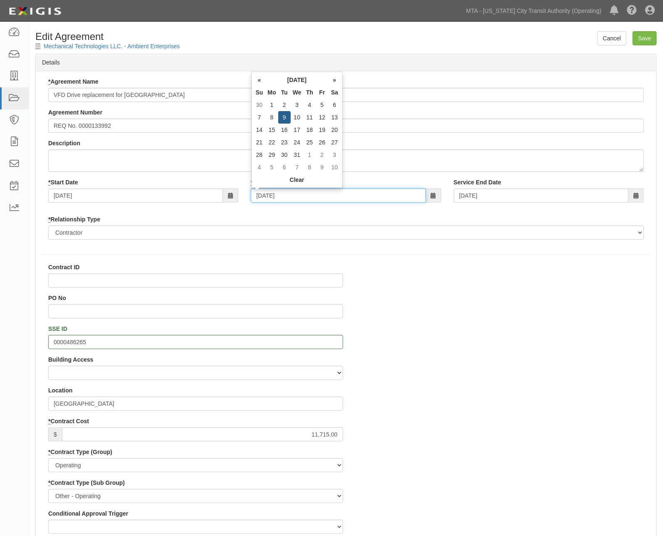
drag, startPoint x: 306, startPoint y: 196, endPoint x: 207, endPoint y: 195, distance: 99.0
click at [207, 195] on div "* Start Date [DATE] * End Date [DATE] Service End Date [DATE]" at bounding box center [346, 193] width 608 height 31
type input "0"
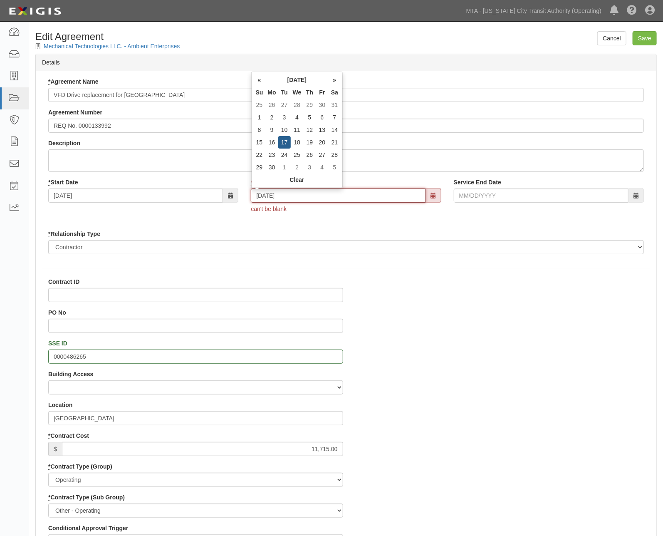
type input "[DATE]"
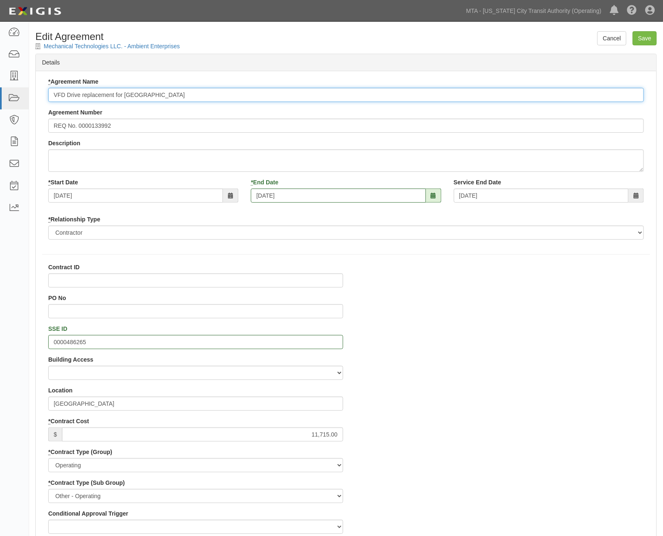
paste input "600000000035189"
type input "600000000035189 VFD Drive replacement for Cooling Tower"
click at [89, 282] on input "Contract ID" at bounding box center [195, 280] width 295 height 14
paste input "600000000035189"
type input "600000000035189"
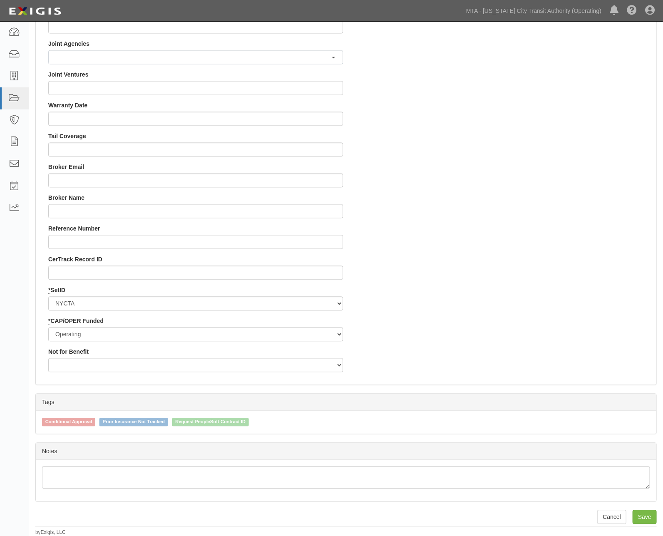
scroll to position [716, 0]
click at [651, 517] on input "Save" at bounding box center [645, 516] width 24 height 14
type input "11715.00"
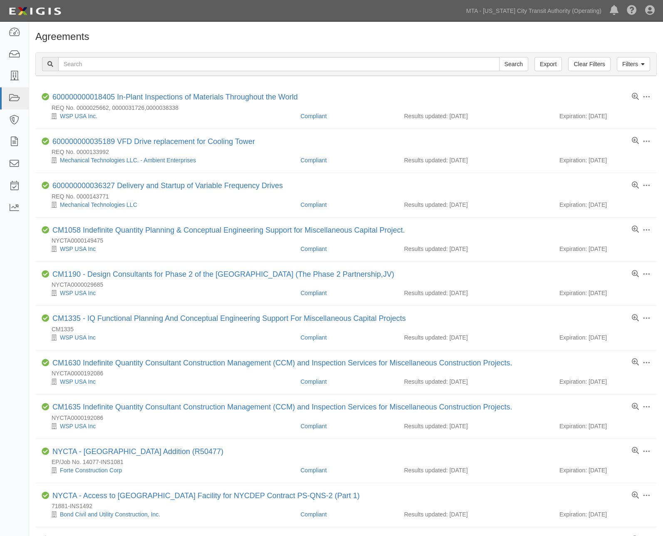
scroll to position [183, 0]
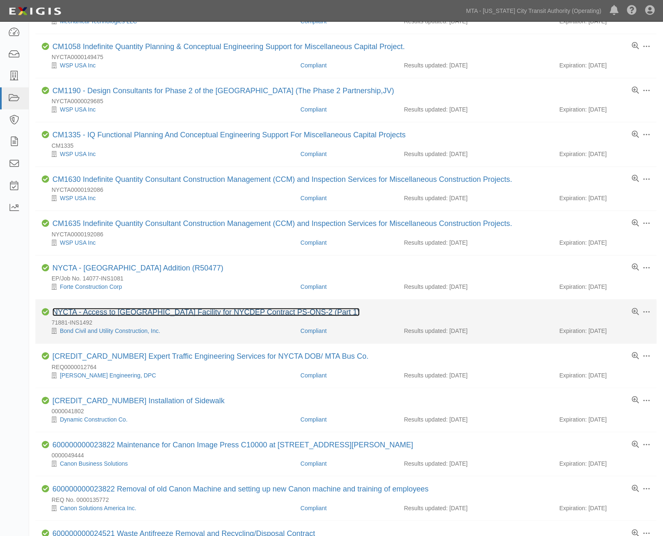
click at [113, 315] on link "NYCTA - Access to [GEOGRAPHIC_DATA] Facility for NYCDEP Contract PS-QNS-2 (Part…" at bounding box center [205, 312] width 307 height 8
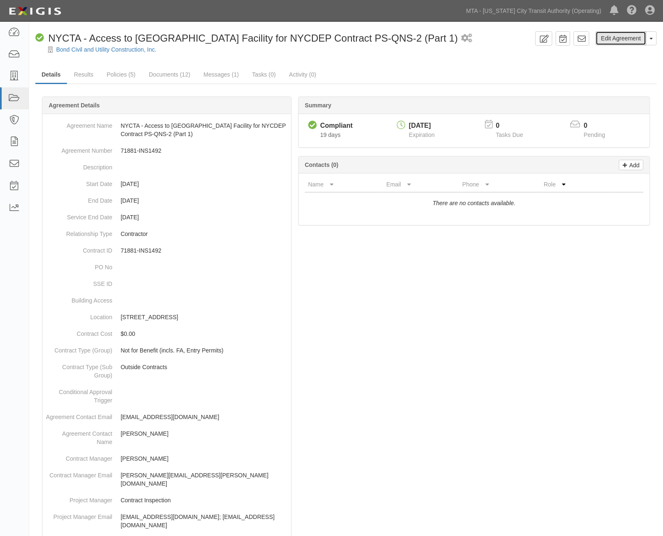
click at [617, 42] on link "Edit Agreement" at bounding box center [621, 38] width 51 height 14
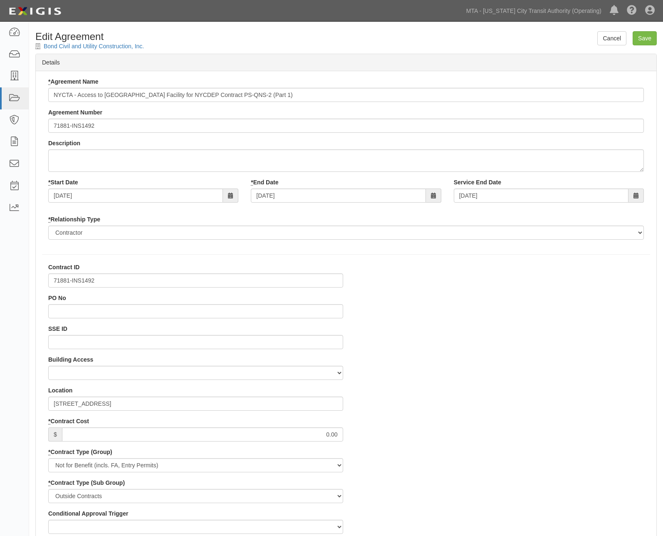
select select
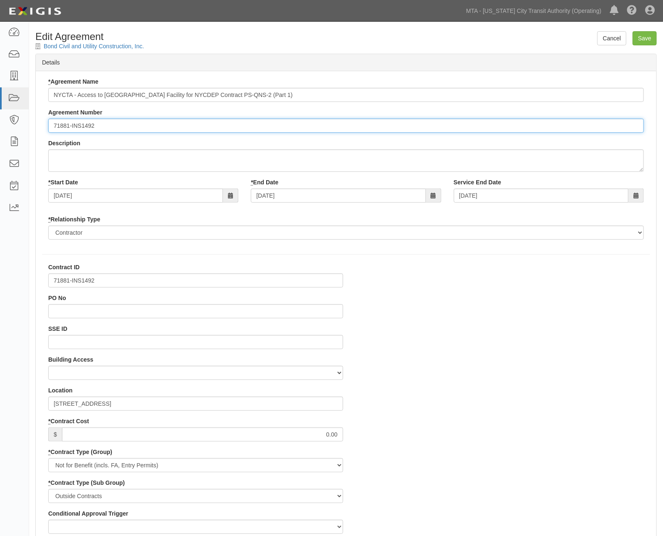
click at [51, 124] on input "71881-INS1492" at bounding box center [346, 126] width 596 height 14
type input "EP/Job No. 71881-INS1492"
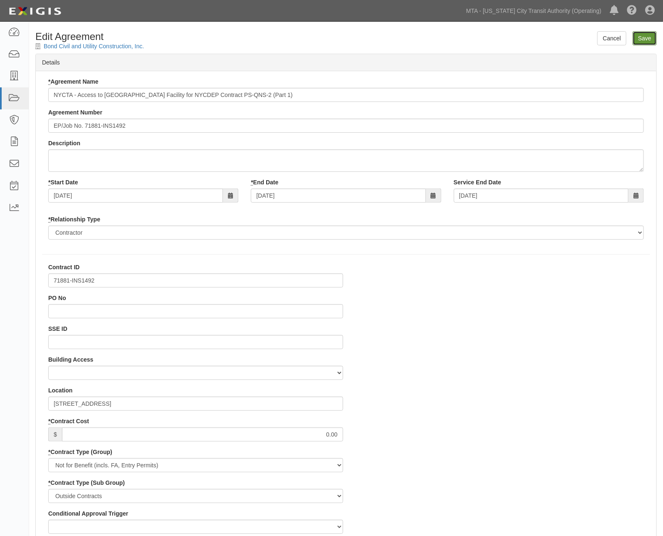
click at [646, 36] on input "Save" at bounding box center [645, 38] width 24 height 14
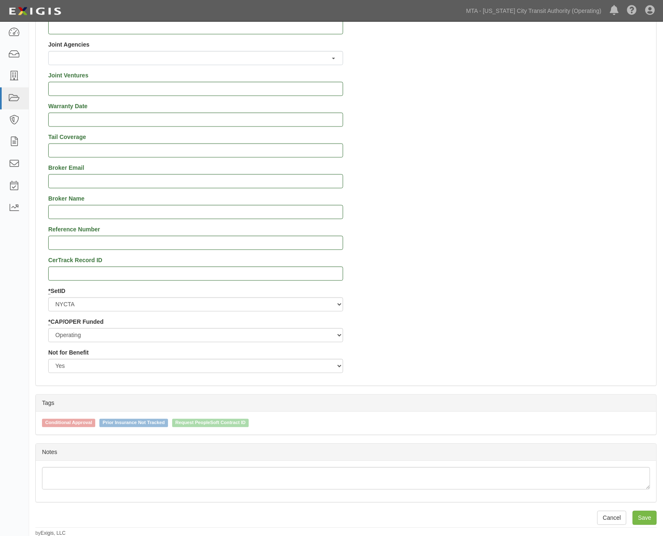
scroll to position [716, 0]
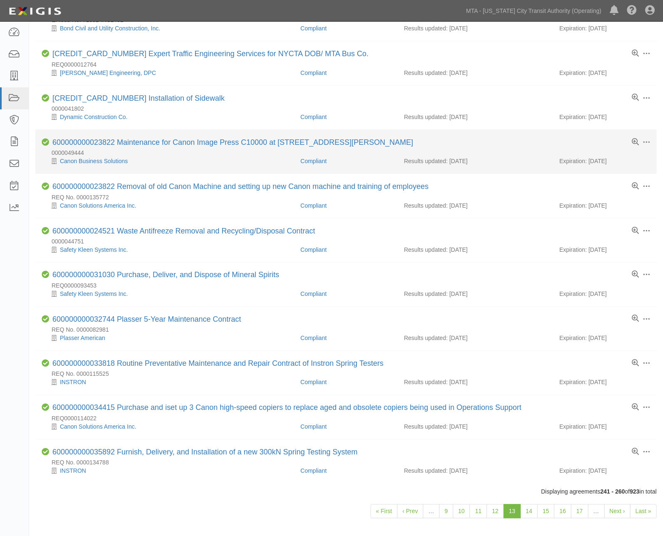
scroll to position [511, 0]
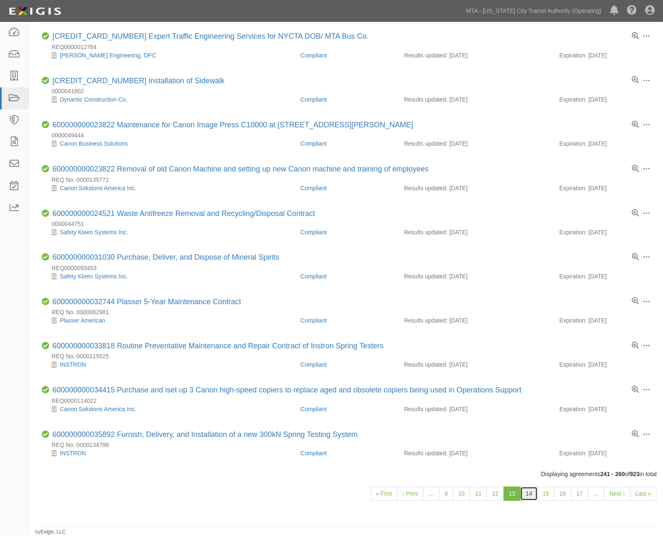
click at [530, 491] on link "14" at bounding box center [528, 494] width 17 height 14
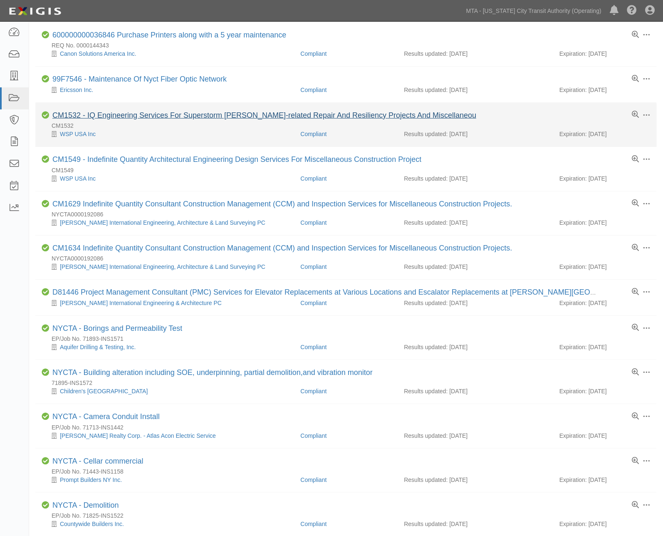
scroll to position [277, 0]
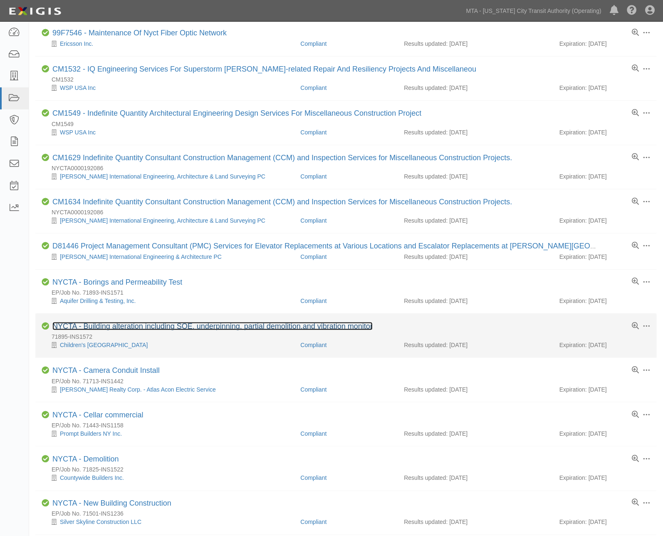
click at [107, 330] on link "NYCTA - Building alteration including SOE, underpinning, partial demolition,and…" at bounding box center [212, 326] width 320 height 8
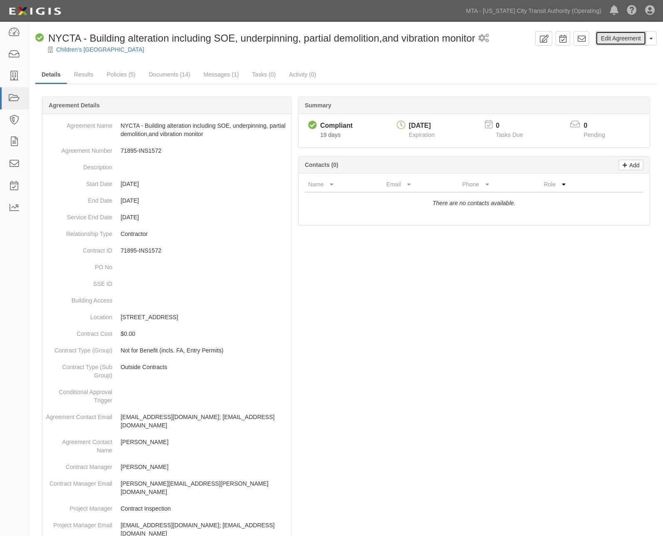
click at [612, 40] on link "Edit Agreement" at bounding box center [621, 38] width 51 height 14
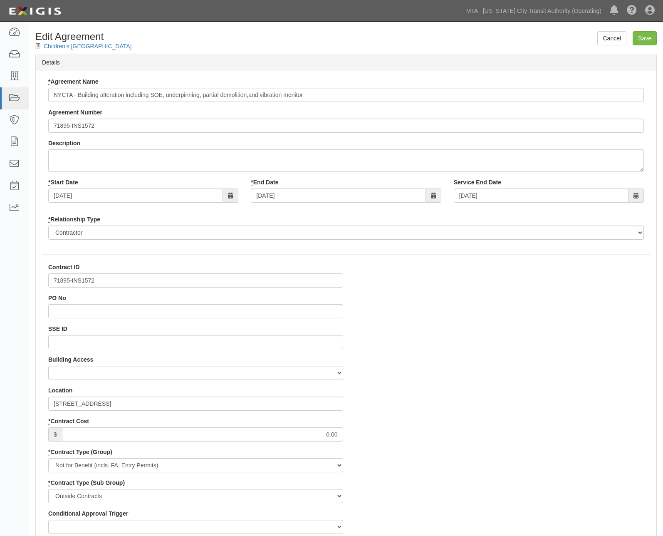
select select
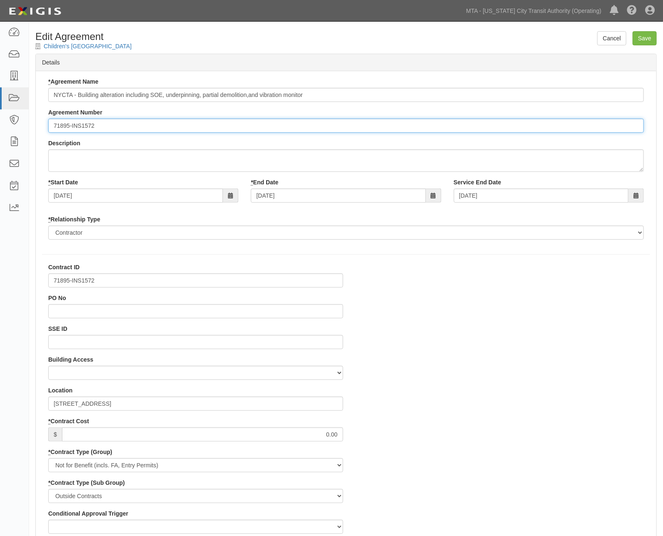
click at [52, 125] on input "71895-INS1572" at bounding box center [346, 126] width 596 height 14
type input "EP/Job No. 71895-INS1572"
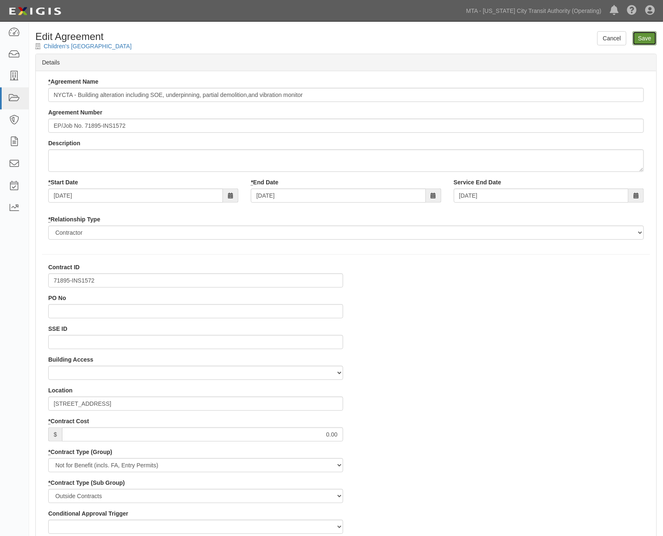
click at [643, 38] on input "Save" at bounding box center [645, 38] width 24 height 14
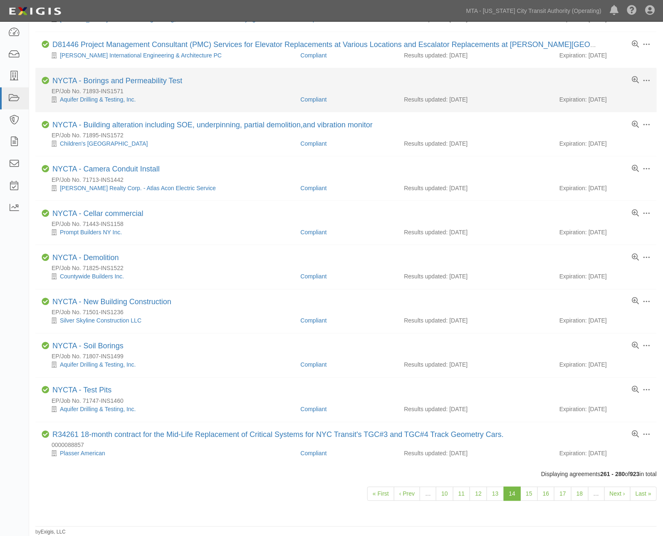
scroll to position [486, 0]
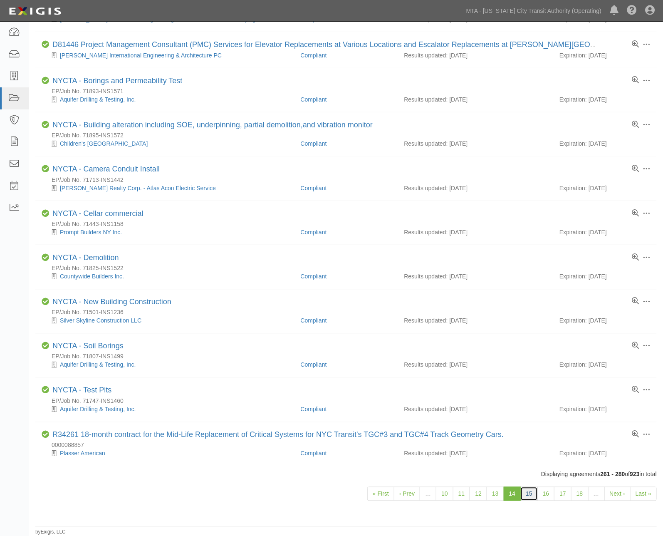
click at [528, 490] on link "15" at bounding box center [528, 494] width 17 height 14
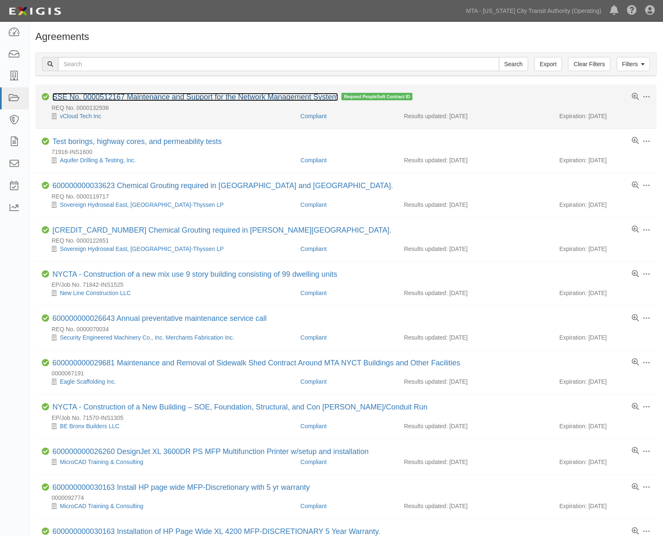
click at [222, 97] on link "SSE No. 0000512167 Maintenance and Support for the Network Management System" at bounding box center [195, 97] width 286 height 8
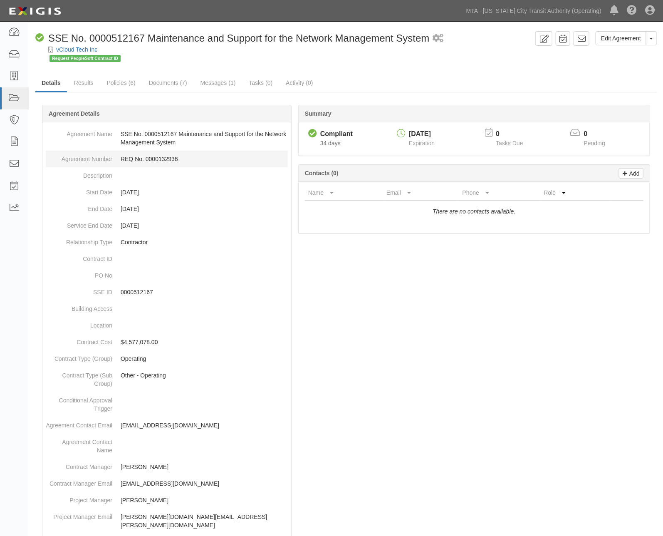
click at [170, 157] on dd "REQ No. 0000132936" at bounding box center [167, 159] width 242 height 17
copy dd "0000132936"
click at [161, 87] on link "Documents (7)" at bounding box center [168, 83] width 51 height 18
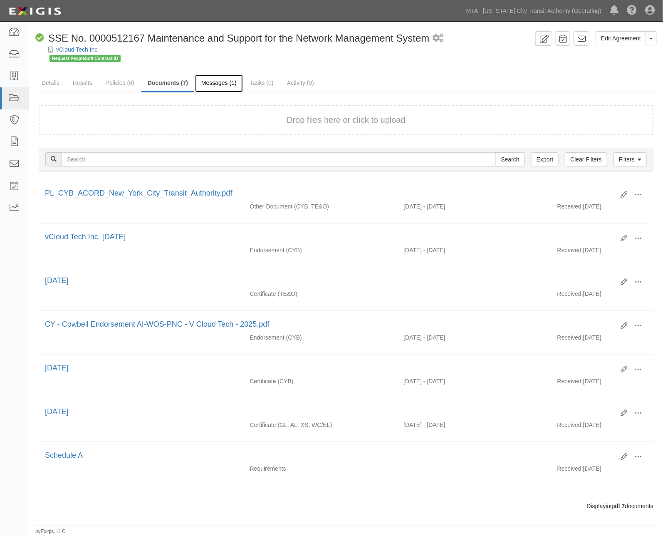
click at [210, 81] on link "Messages (1)" at bounding box center [219, 83] width 48 height 18
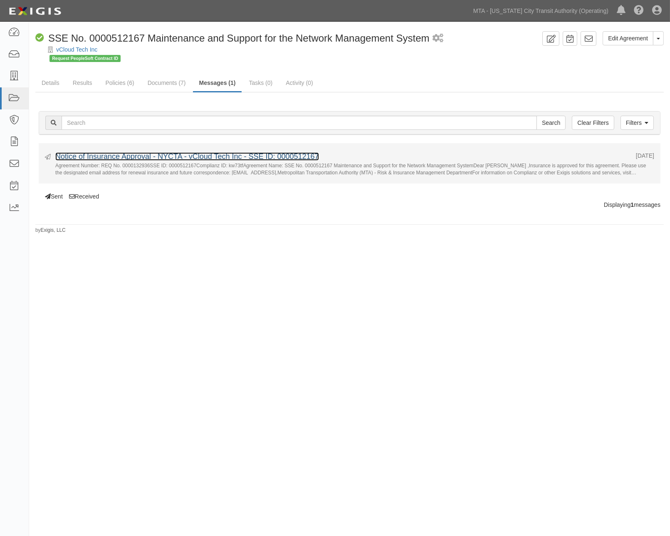
click at [121, 158] on link "Notice of Insurance Approval - NYCTA - vCloud Tech Inc - SSE ID: 0000512167" at bounding box center [187, 156] width 264 height 8
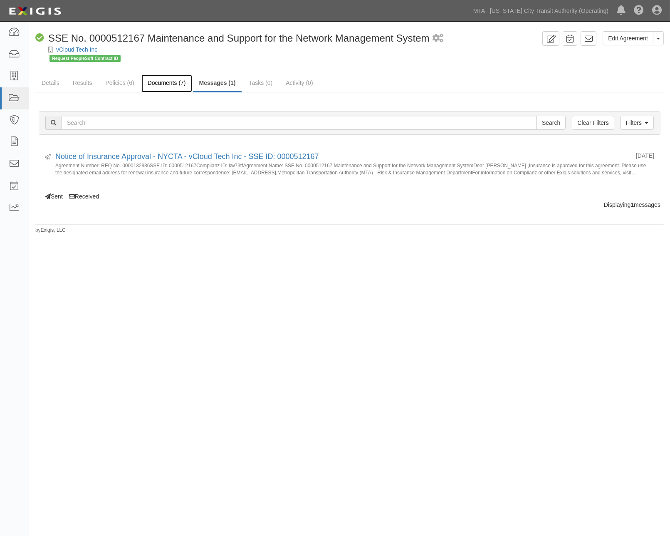
click at [156, 81] on link "Documents (7)" at bounding box center [166, 83] width 51 height 18
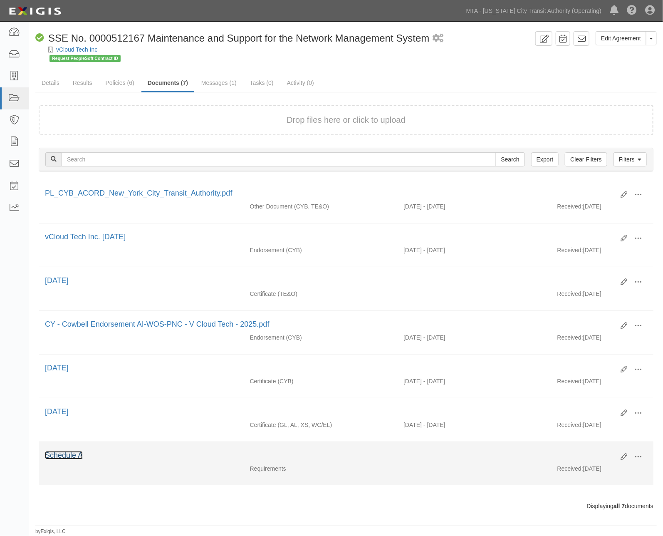
click at [70, 458] on link "Schedule A" at bounding box center [64, 455] width 38 height 8
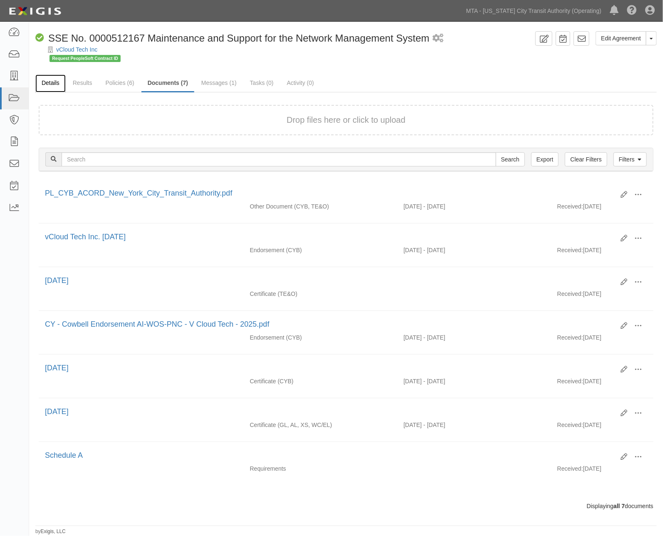
click at [46, 82] on link "Details" at bounding box center [50, 83] width 30 height 18
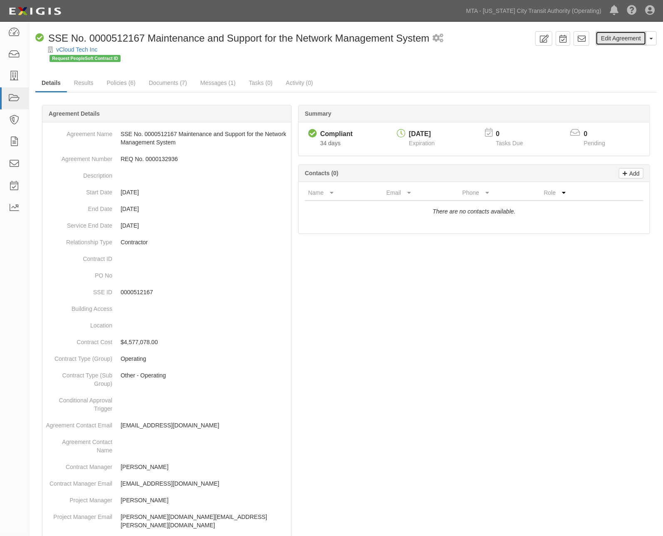
click at [636, 38] on link "Edit Agreement" at bounding box center [621, 38] width 51 height 14
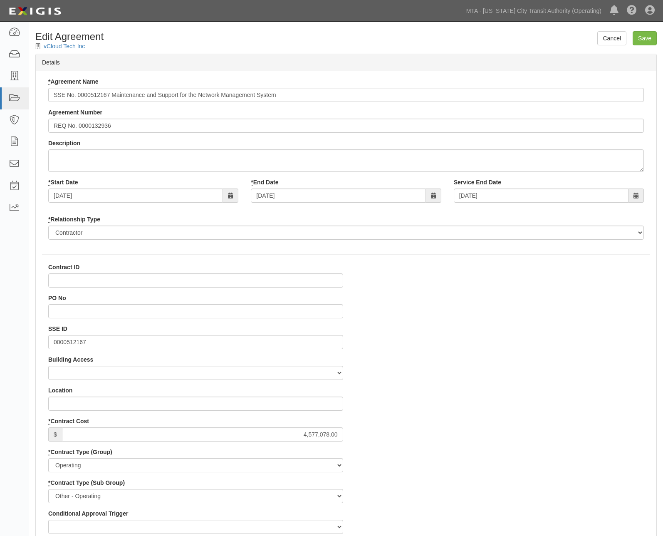
select select
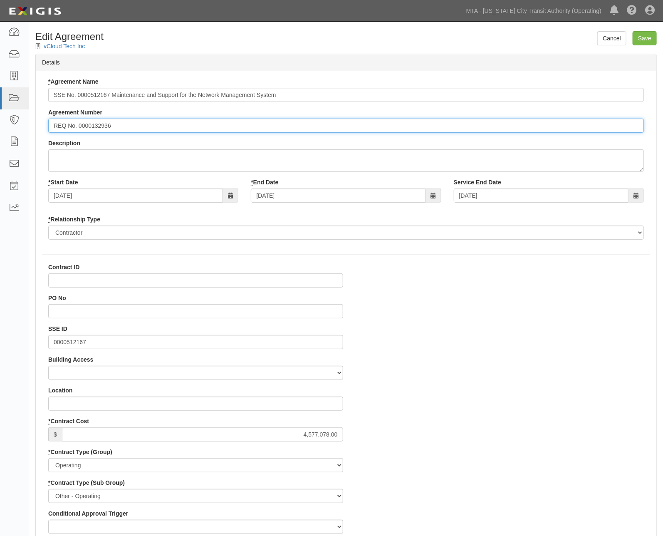
click at [127, 125] on input "REQ No. 0000132936" at bounding box center [346, 126] width 596 height 14
type input "REQ No. 0000132935"
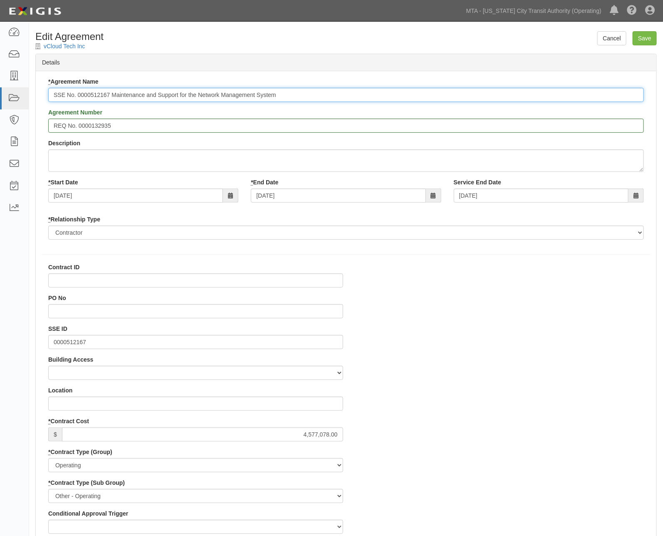
drag, startPoint x: 111, startPoint y: 92, endPoint x: 46, endPoint y: 92, distance: 64.5
click at [46, 92] on div "* Agreement Name SSE No. 0000512167 Maintenance and Support for the Network Man…" at bounding box center [346, 161] width 608 height 168
type input "Maintenance and Support for the Network Management System"
paste input "600000000036821"
type input "600000000036821"
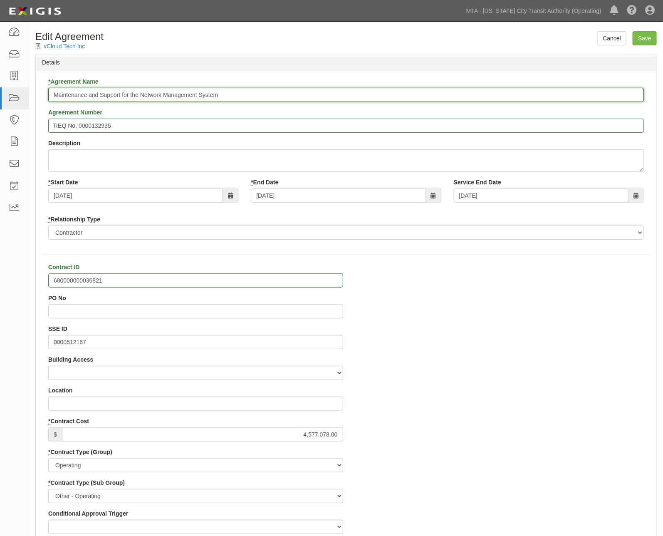
click at [49, 96] on input "Maintenance and Support for the Network Management System" at bounding box center [346, 95] width 596 height 14
paste input "600000000036821"
type input "600000000036821 Maintenance and Support for the Network Management System"
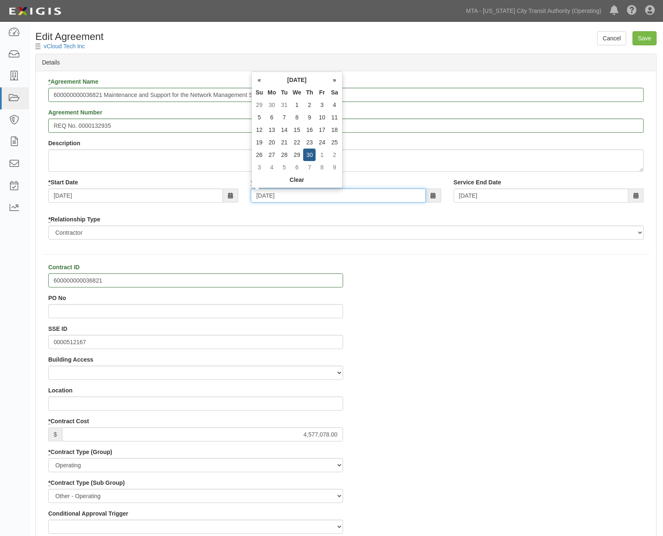
drag, startPoint x: 287, startPoint y: 193, endPoint x: 232, endPoint y: 193, distance: 55.3
click at [232, 193] on div "* Start Date 10/01/2025 * End Date 09/30/2027 Service End Date 09/30/2027" at bounding box center [346, 193] width 608 height 31
type input "09/30/2028"
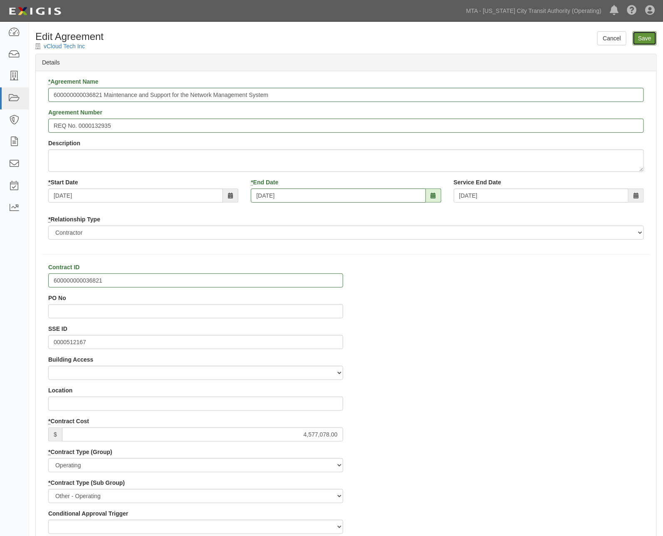
click at [646, 38] on input "Save" at bounding box center [645, 38] width 24 height 14
type input "4577078.00"
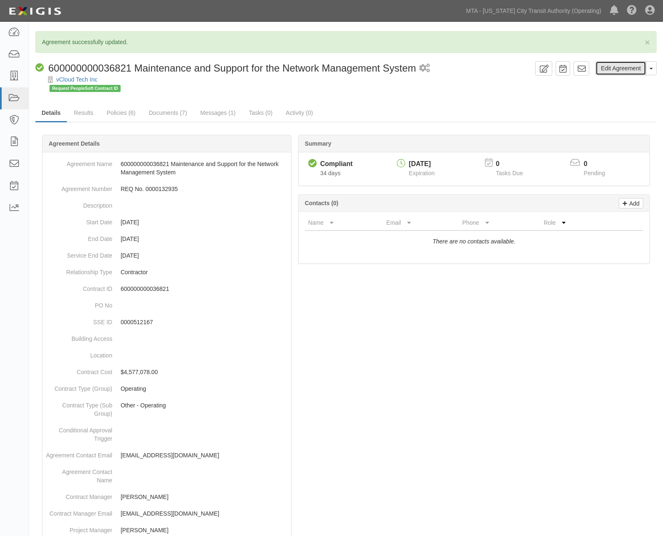
click at [614, 62] on link "Edit Agreement" at bounding box center [621, 68] width 51 height 14
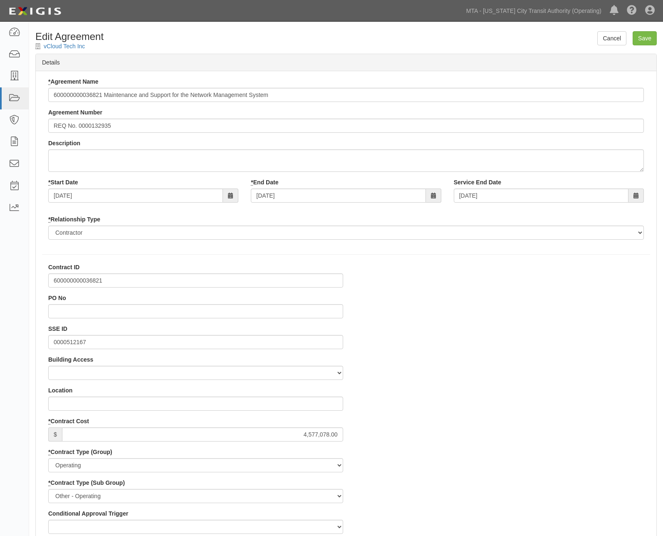
select select
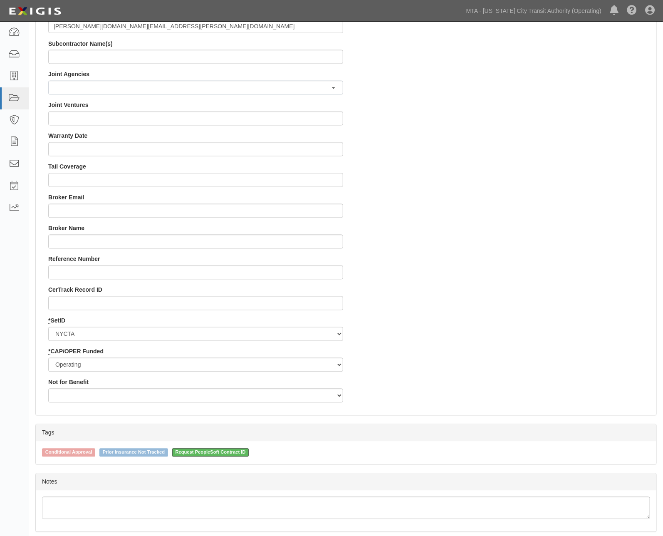
scroll to position [693, 0]
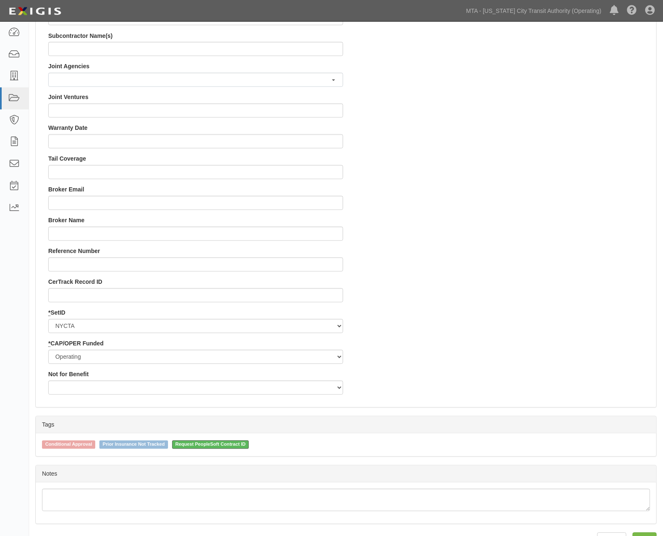
click at [240, 444] on span "Request PeopleSoft Contract ID" at bounding box center [210, 444] width 77 height 8
click at [169, 444] on input "Request PeopleSoft Contract ID" at bounding box center [166, 443] width 5 height 5
checkbox input "false"
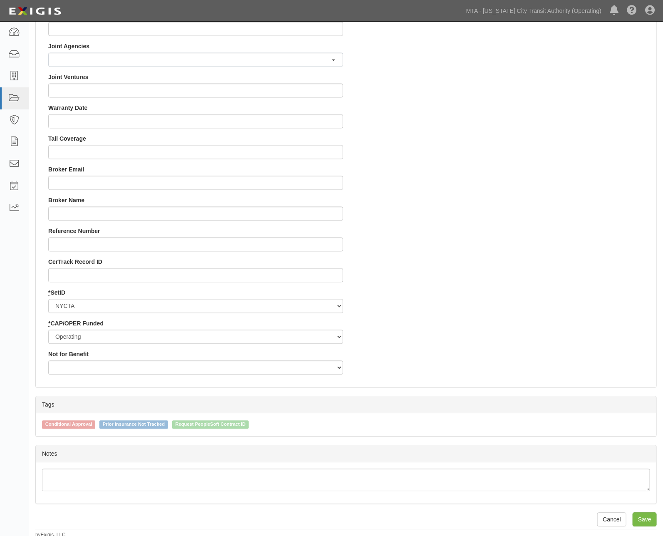
scroll to position [716, 0]
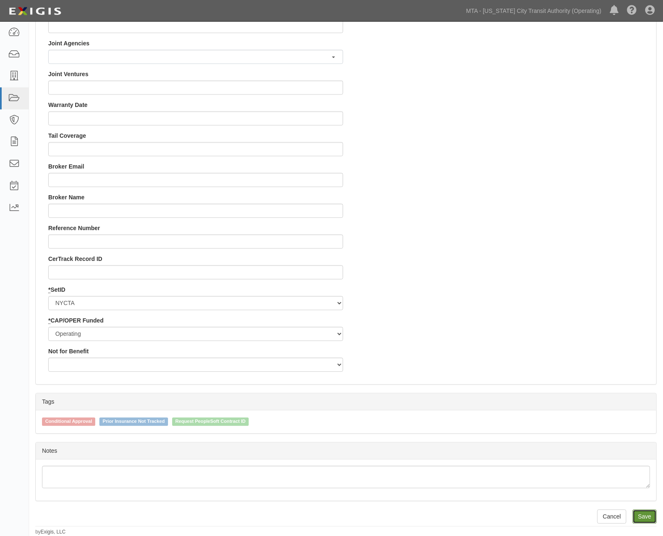
click at [642, 517] on input "Save" at bounding box center [645, 516] width 24 height 14
type input "4577078.00"
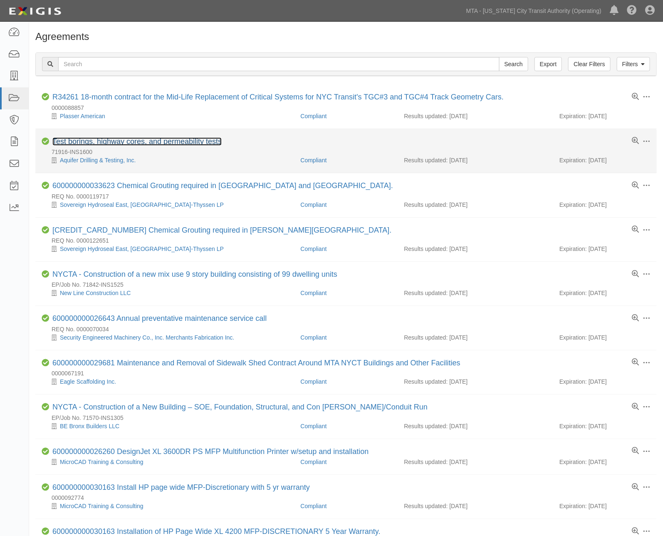
click at [182, 143] on link "Test borings, highway cores, and permeability tests" at bounding box center [136, 141] width 169 height 8
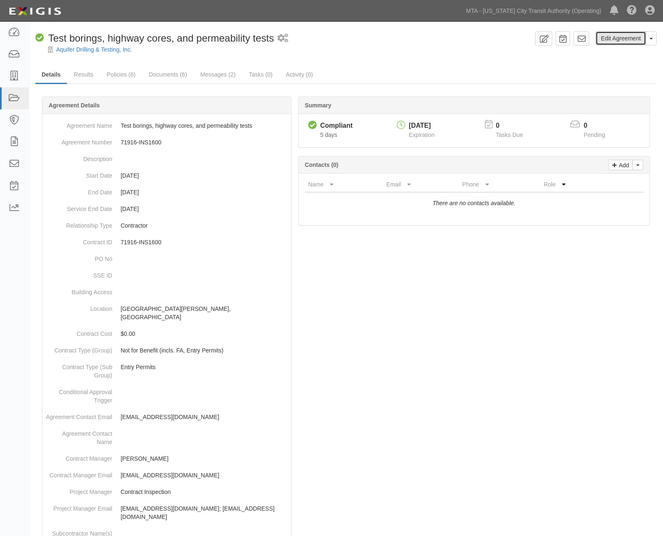
click at [609, 43] on link "Edit Agreement" at bounding box center [621, 38] width 51 height 14
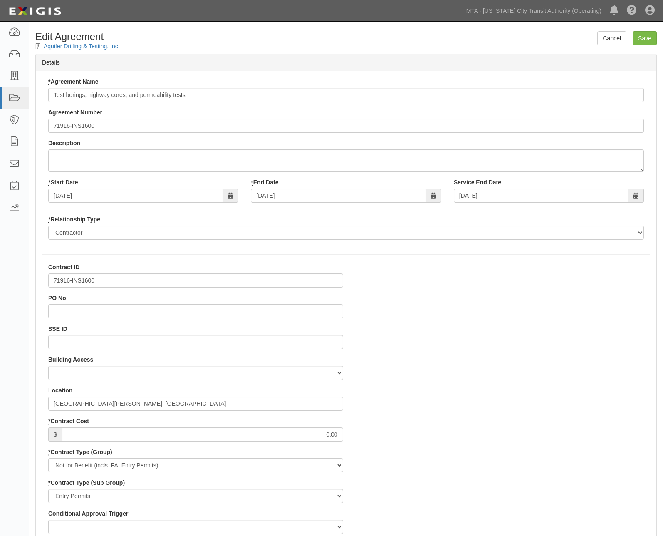
select select
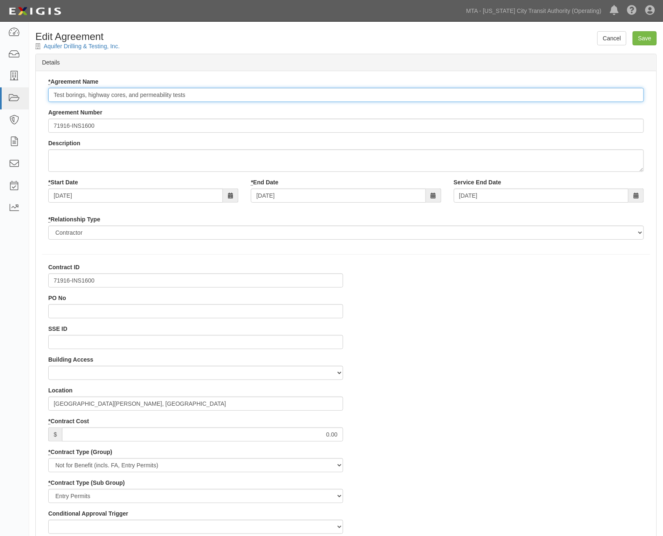
click at [51, 94] on input "Test borings, highway cores, and permeability tests" at bounding box center [346, 95] width 596 height 14
type input "NYCTA - Test borings, highway cores, and permeability tests"
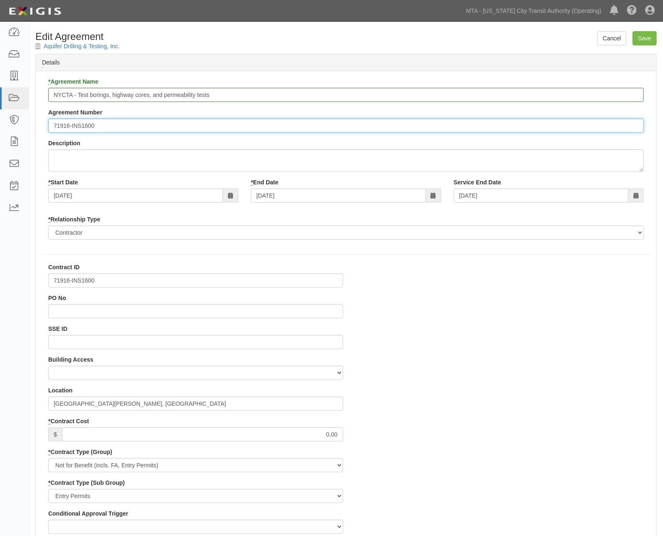
click at [54, 126] on input "71916-INS1600" at bounding box center [346, 126] width 596 height 14
type input "EP/Job No. 71916-INS1600"
click at [651, 36] on input "Save" at bounding box center [645, 38] width 24 height 14
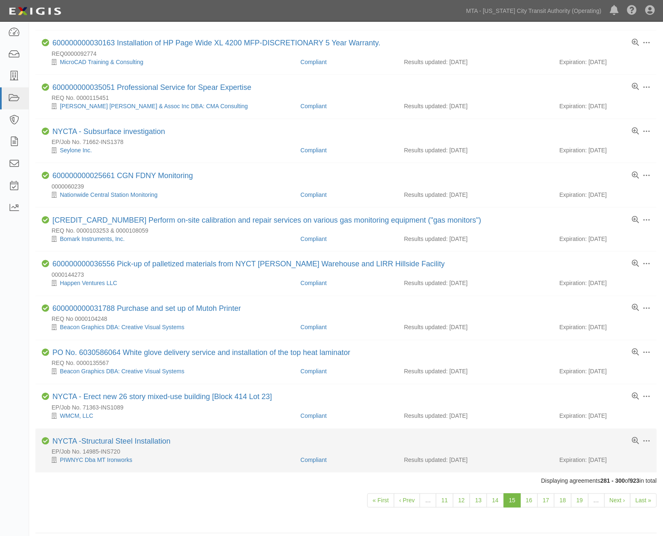
scroll to position [502, 0]
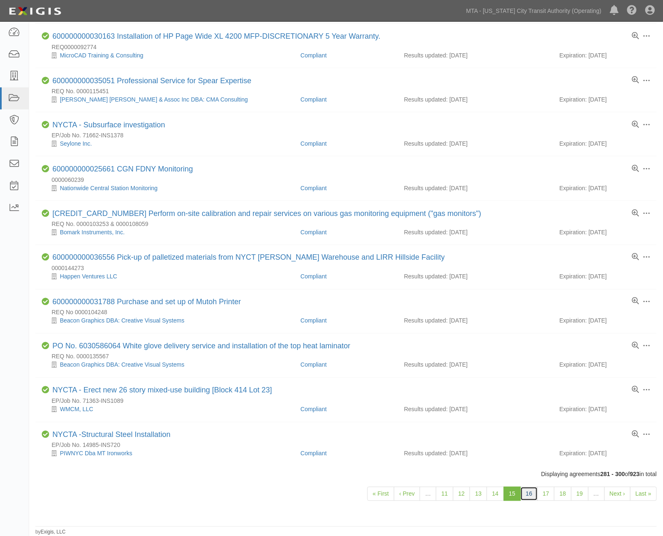
click at [529, 494] on link "16" at bounding box center [528, 494] width 17 height 14
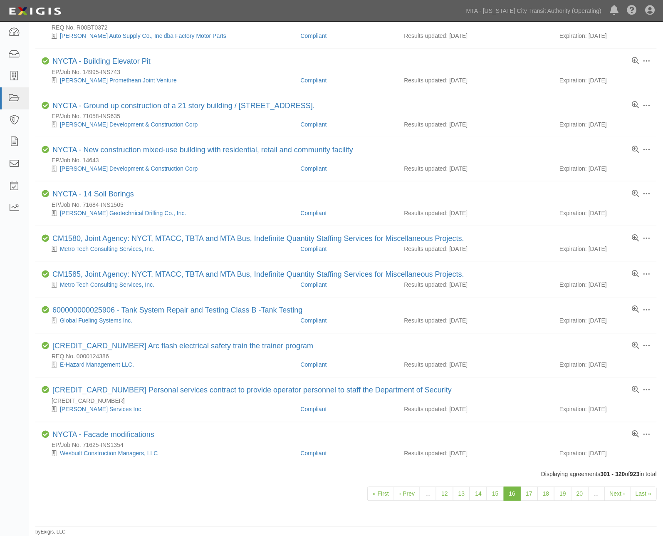
scroll to position [469, 0]
click at [527, 496] on link "17" at bounding box center [528, 494] width 17 height 14
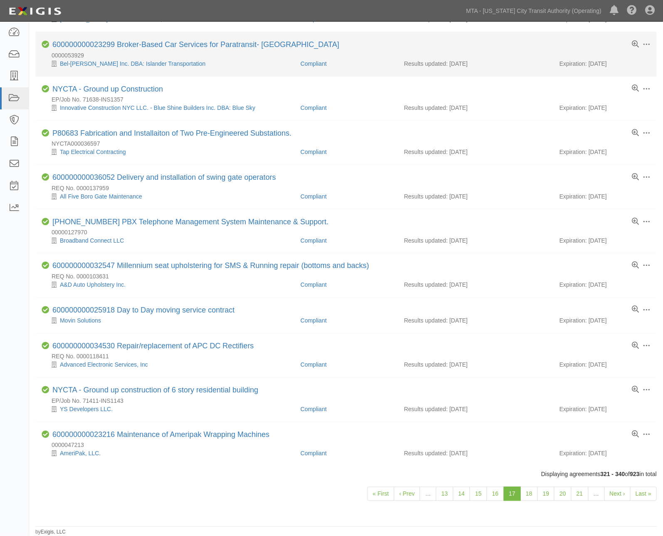
scroll to position [486, 0]
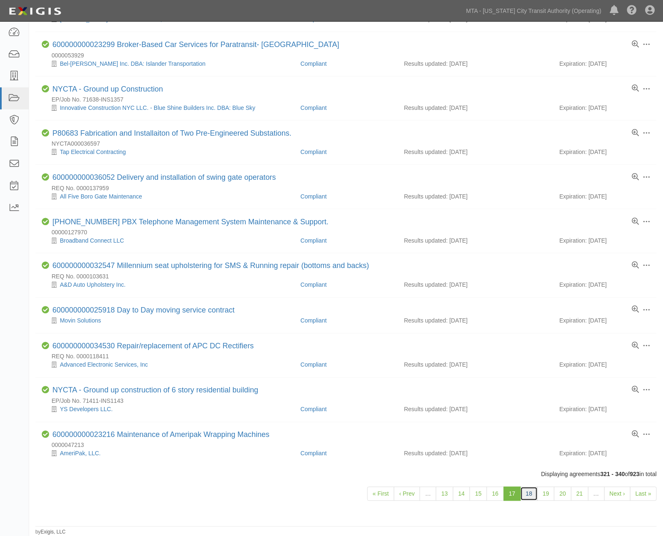
click at [529, 494] on link "18" at bounding box center [528, 494] width 17 height 14
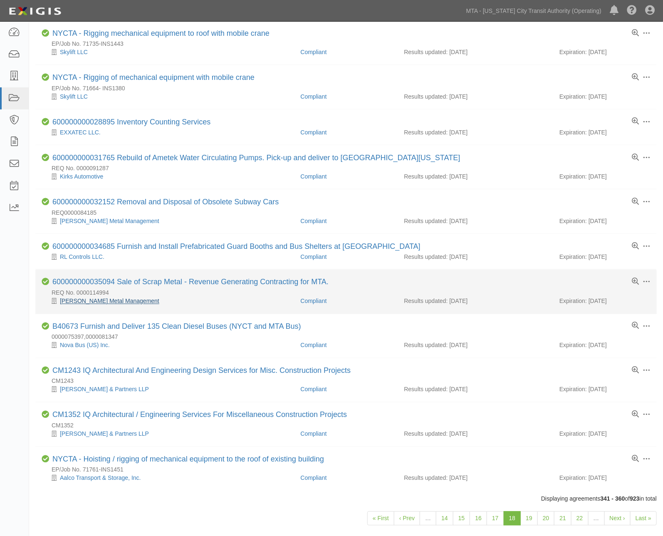
scroll to position [494, 0]
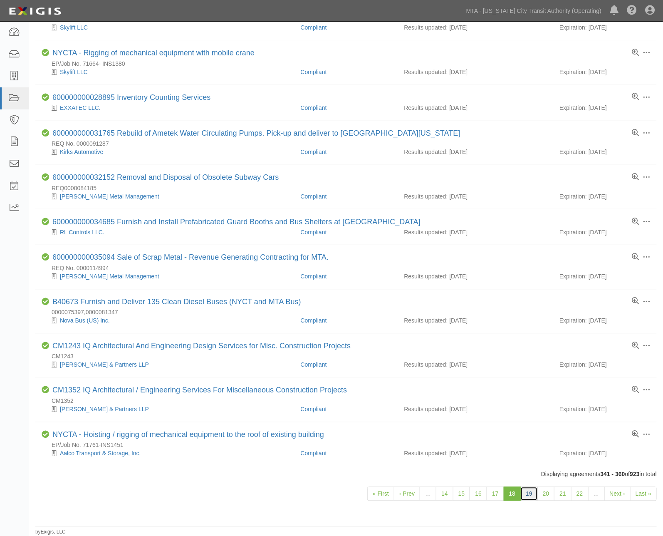
click at [529, 493] on link "19" at bounding box center [528, 494] width 17 height 14
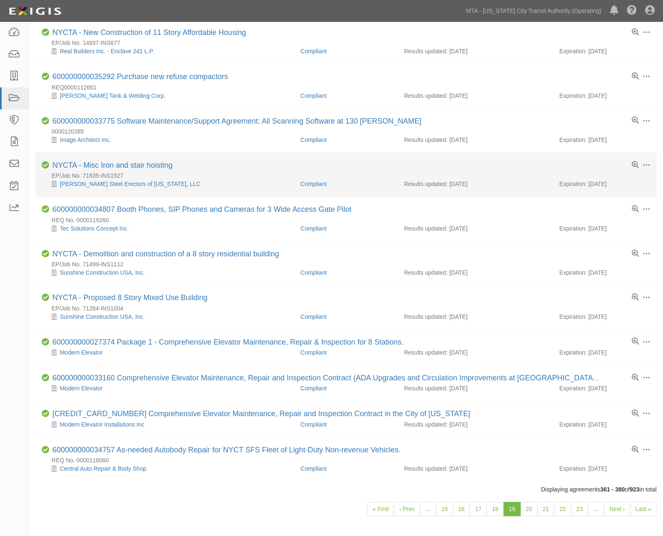
scroll to position [486, 0]
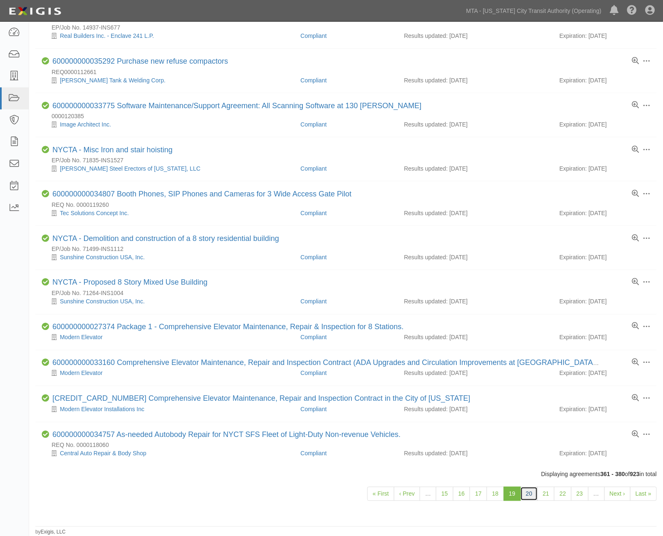
click at [526, 495] on link "20" at bounding box center [528, 494] width 17 height 14
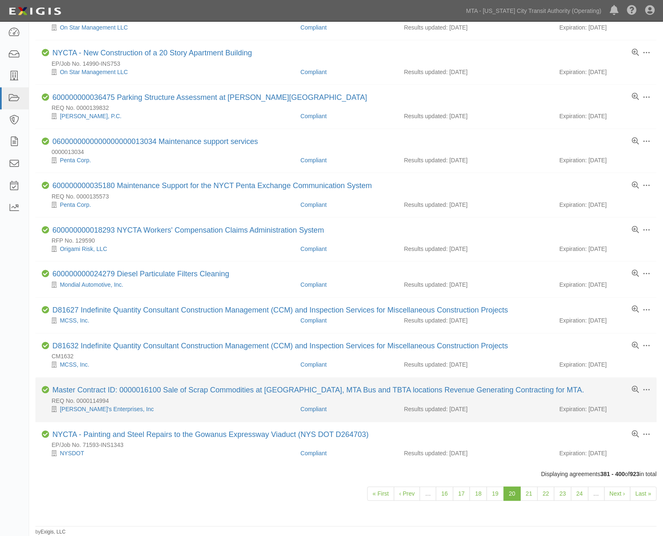
scroll to position [494, 0]
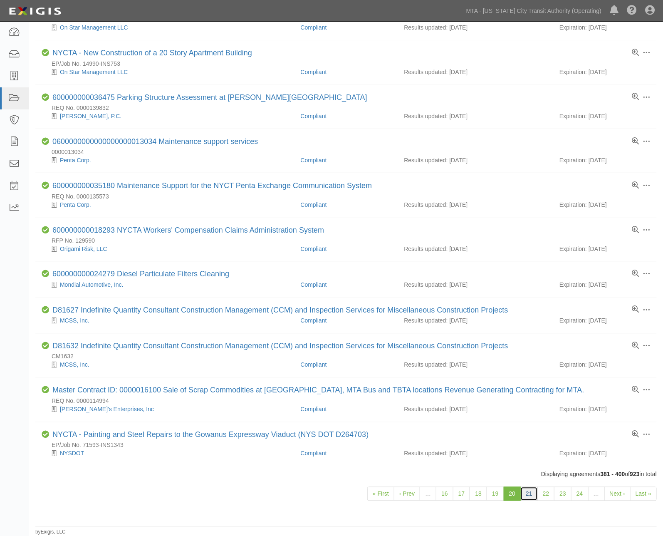
click at [527, 492] on link "21" at bounding box center [528, 494] width 17 height 14
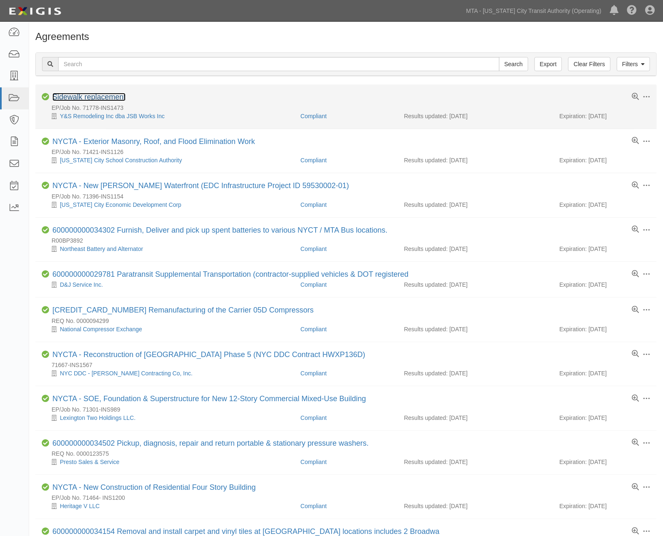
click at [117, 93] on link "Sidewalk replacement" at bounding box center [88, 97] width 73 height 8
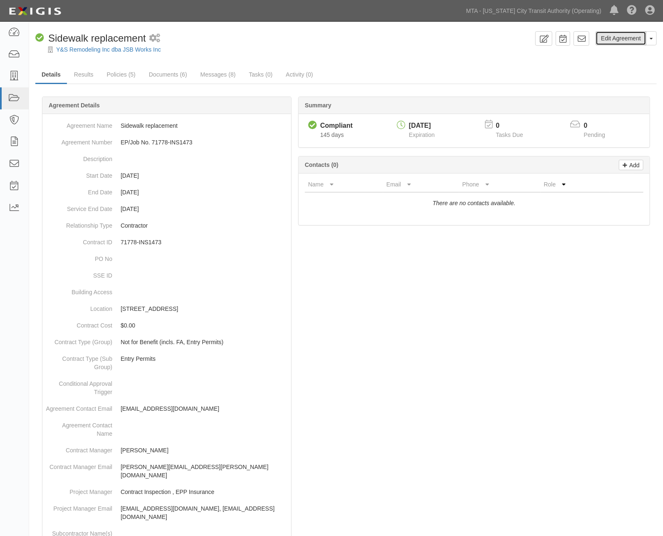
click at [621, 39] on link "Edit Agreement" at bounding box center [621, 38] width 51 height 14
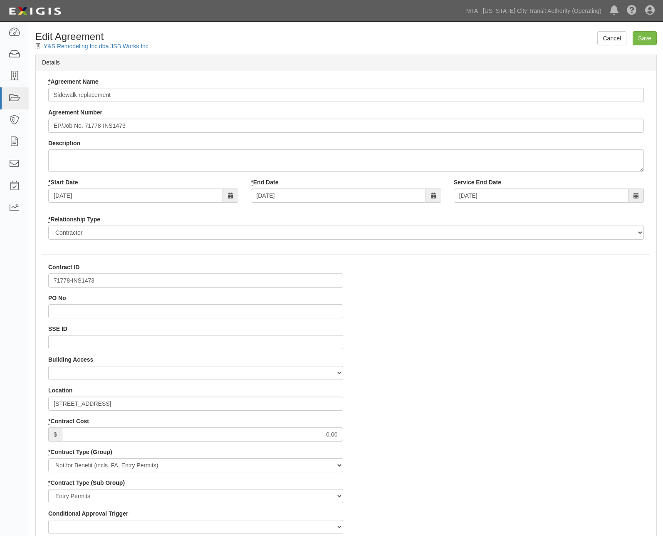
select select
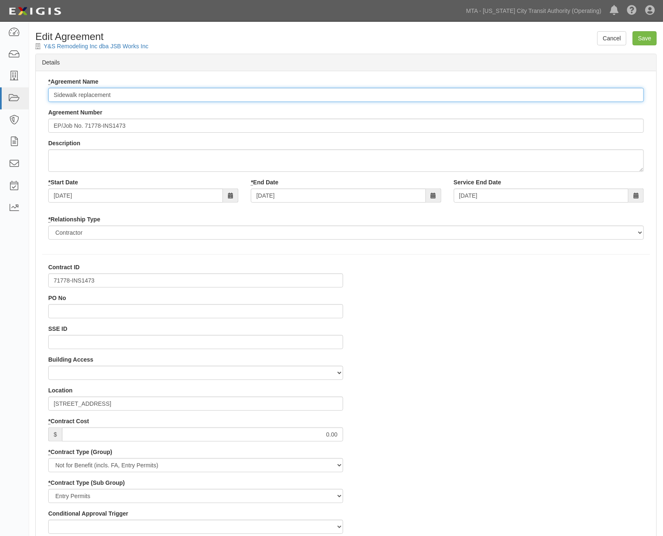
click at [54, 92] on input "Sidewalk replacement" at bounding box center [346, 95] width 596 height 14
type input "NYCTA - Sidewalk replacement"
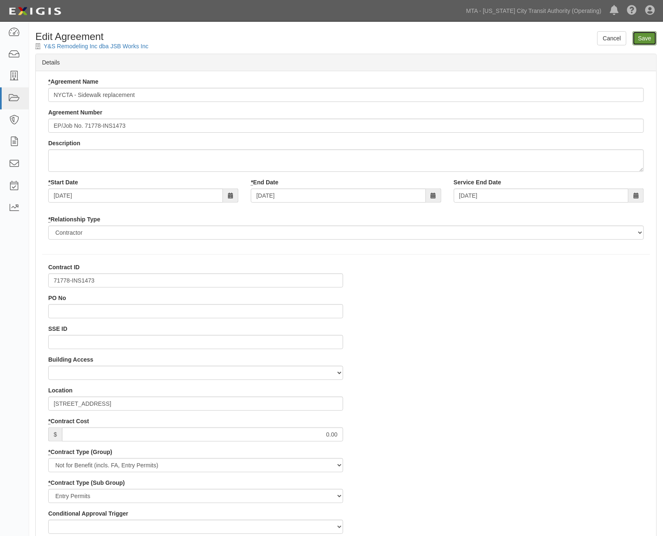
click at [645, 37] on input "Save" at bounding box center [645, 38] width 24 height 14
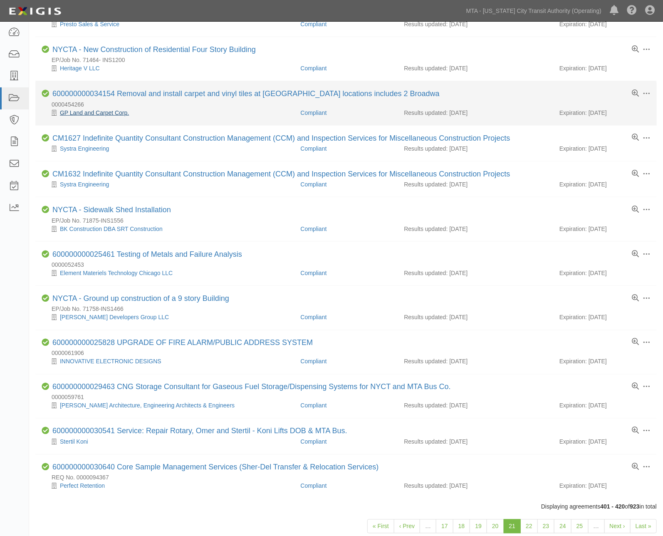
scroll to position [477, 0]
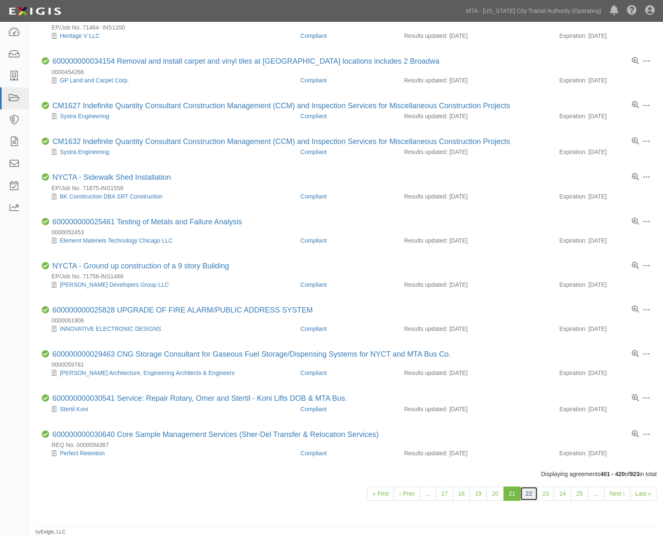
click at [525, 489] on link "22" at bounding box center [528, 494] width 17 height 14
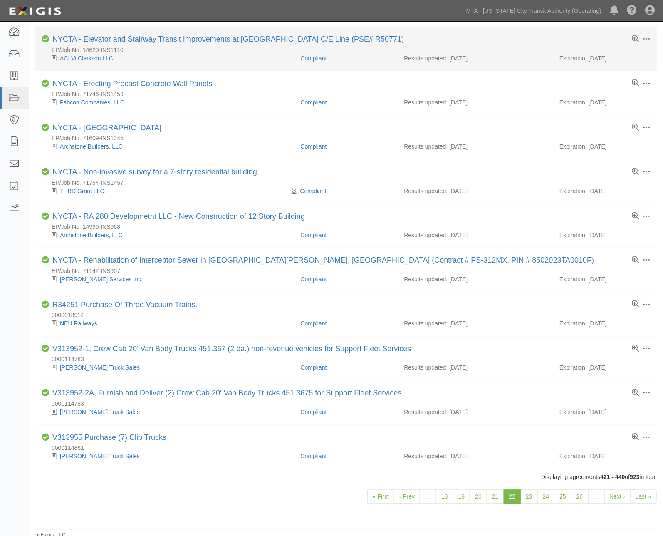
scroll to position [494, 0]
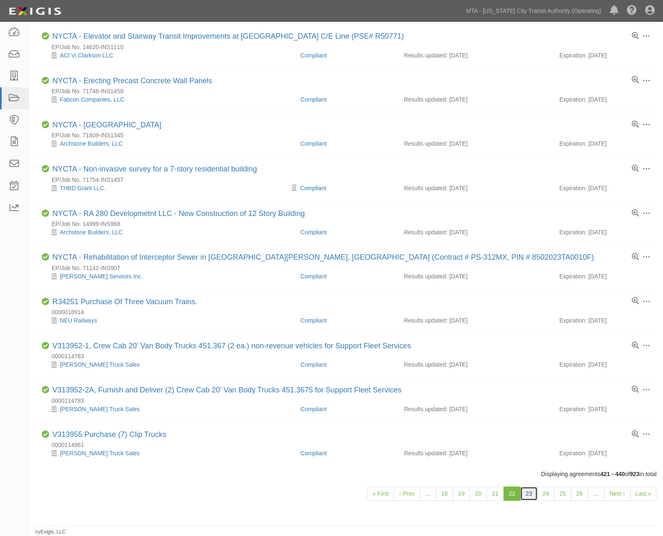
click at [529, 493] on link "23" at bounding box center [528, 494] width 17 height 14
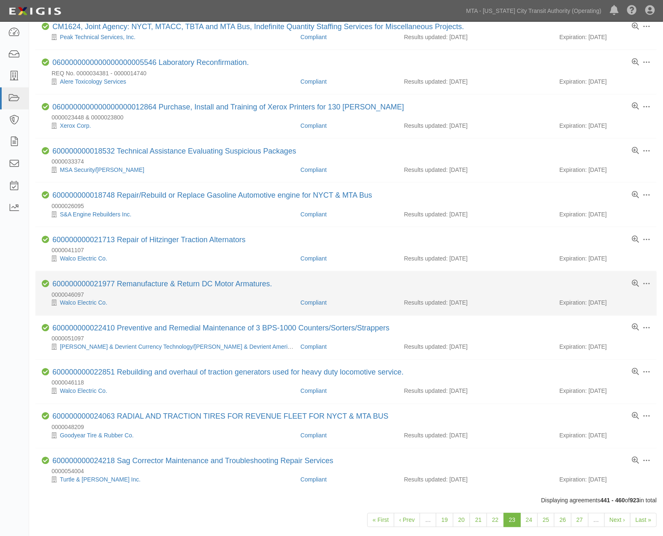
scroll to position [477, 0]
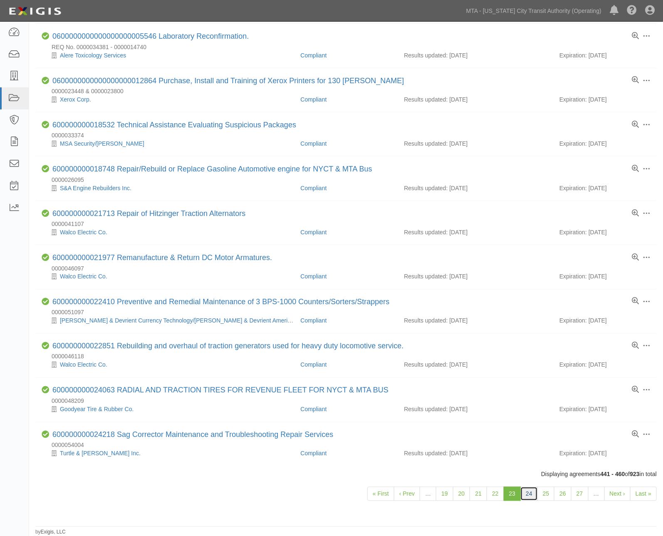
click at [531, 491] on link "24" at bounding box center [528, 494] width 17 height 14
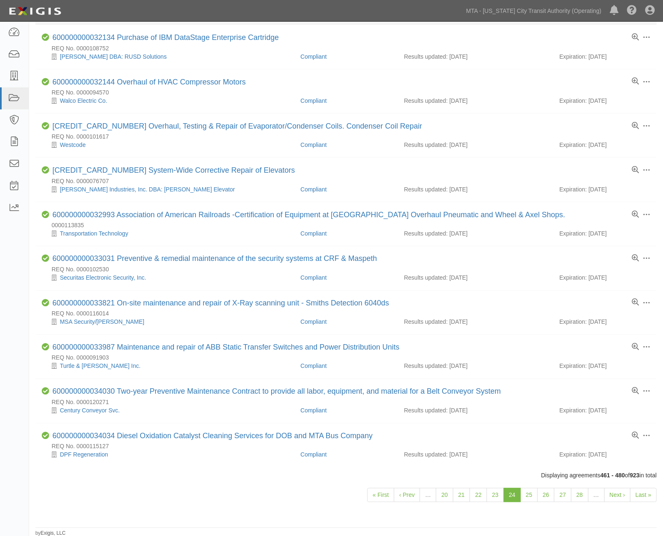
scroll to position [502, 0]
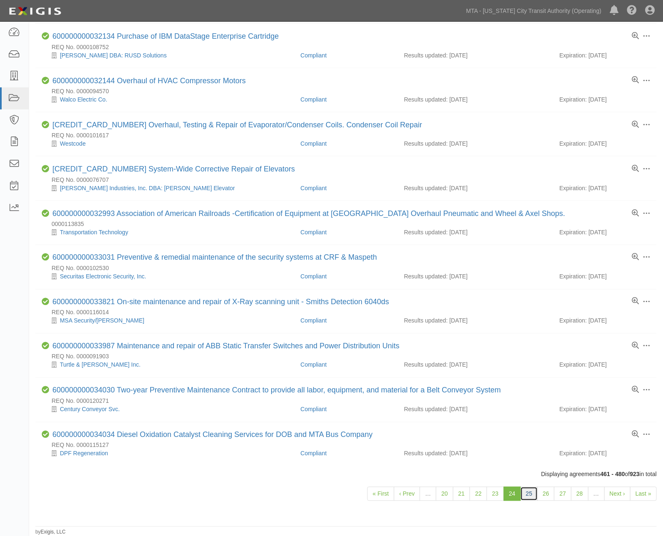
click at [529, 494] on link "25" at bounding box center [528, 494] width 17 height 14
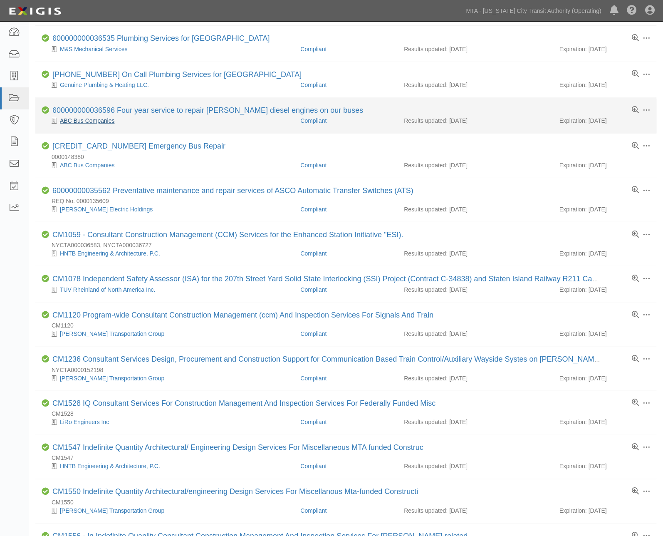
scroll to position [469, 0]
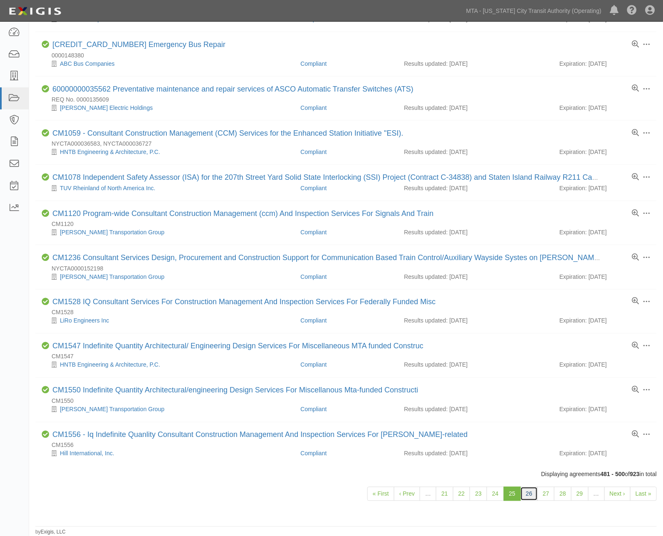
click at [531, 497] on link "26" at bounding box center [528, 494] width 17 height 14
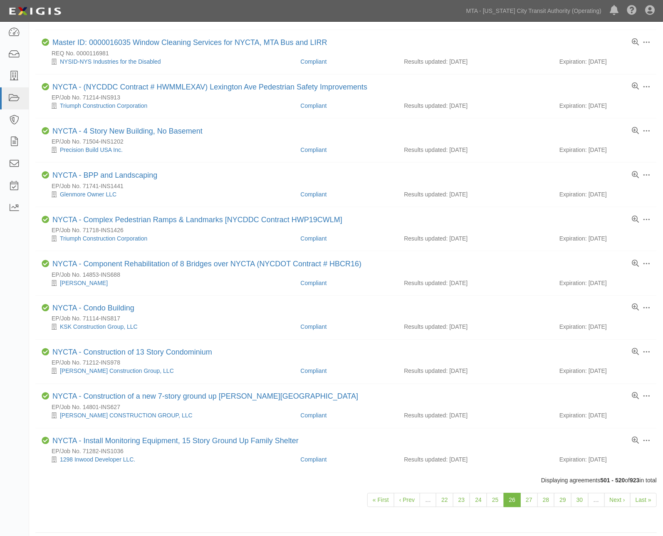
scroll to position [461, 0]
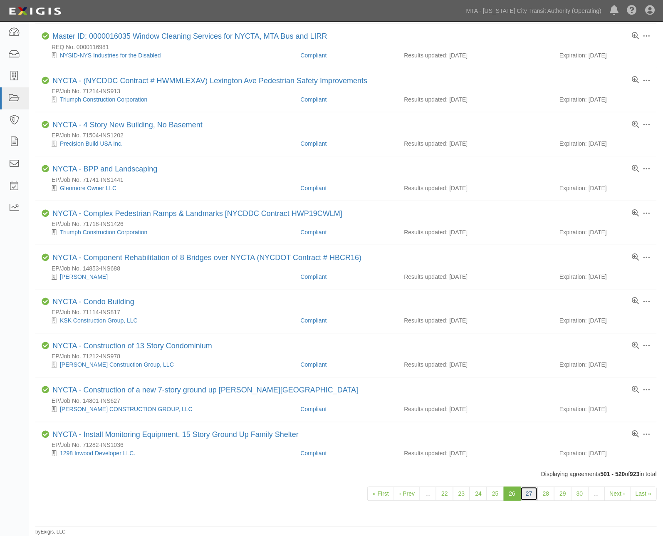
click at [528, 493] on link "27" at bounding box center [528, 494] width 17 height 14
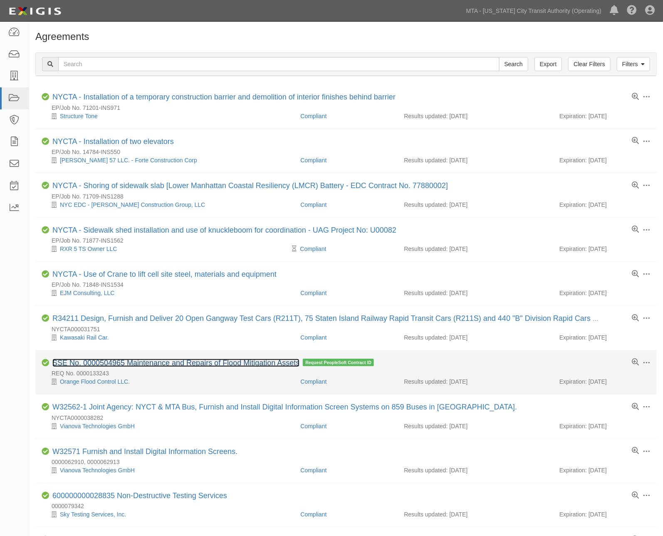
click at [88, 360] on link "SSE No. 0000504965 Maintenance and Repairs of Flood Mitigation Assets" at bounding box center [175, 363] width 247 height 8
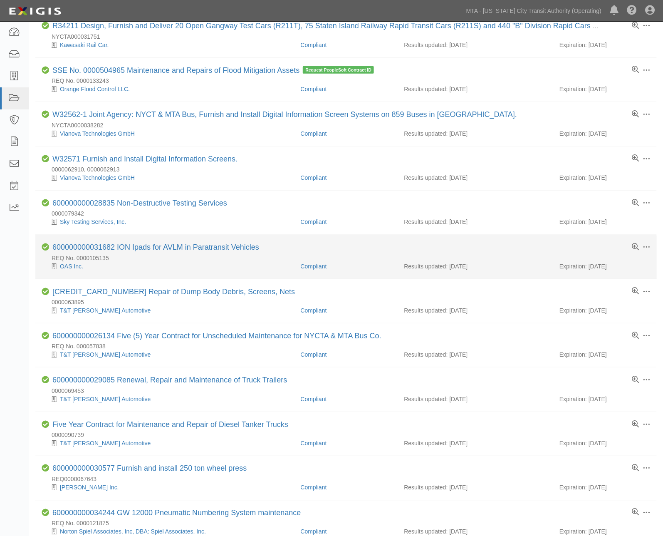
scroll to position [323, 0]
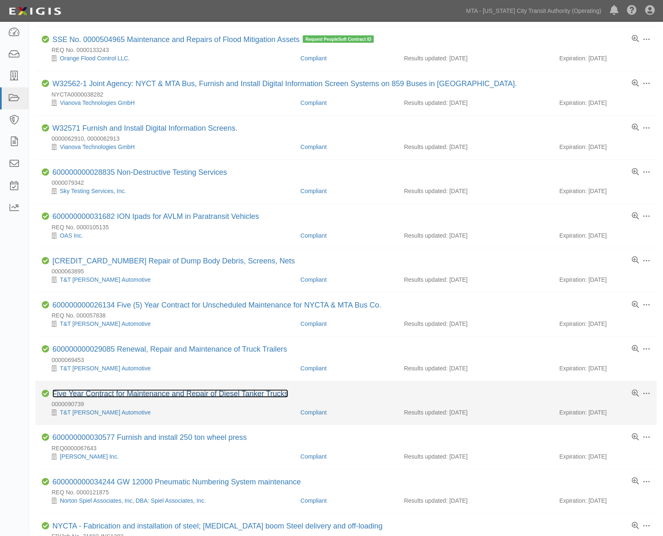
click at [195, 396] on link "Five Year Contract for Maintenance and Repair of Diesel Tanker Trucks" at bounding box center [170, 393] width 236 height 8
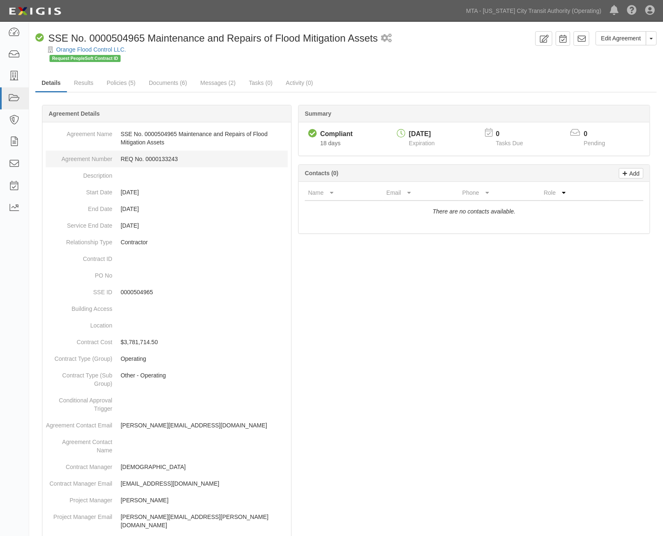
click at [161, 158] on dd "REQ No. 0000133243" at bounding box center [167, 159] width 242 height 17
click at [162, 158] on dd "REQ No. 0000133243" at bounding box center [167, 159] width 242 height 17
copy dd "0000133243"
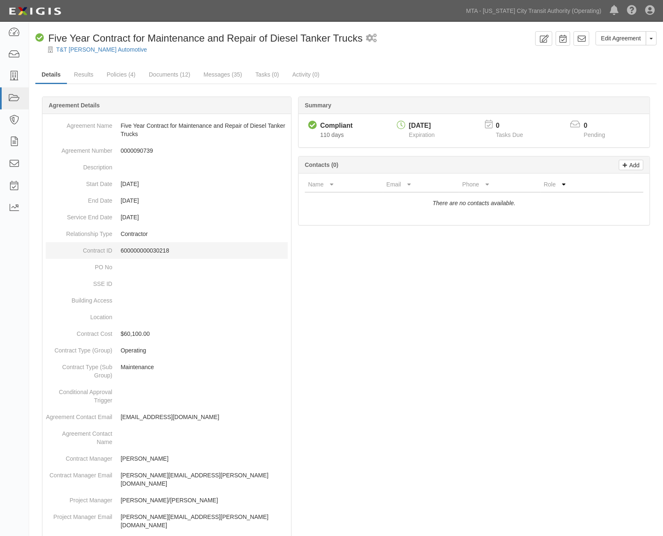
click at [132, 255] on dd "600000000030218" at bounding box center [167, 250] width 242 height 17
copy p "600000000030218"
click at [638, 34] on link "Edit Agreement" at bounding box center [621, 38] width 51 height 14
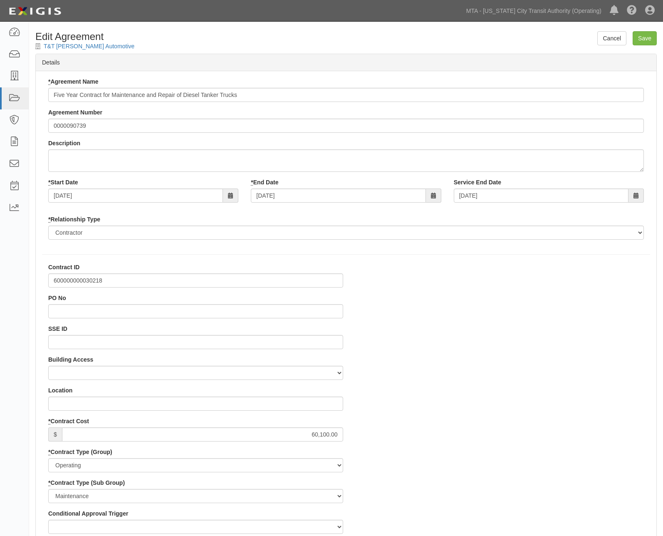
select select
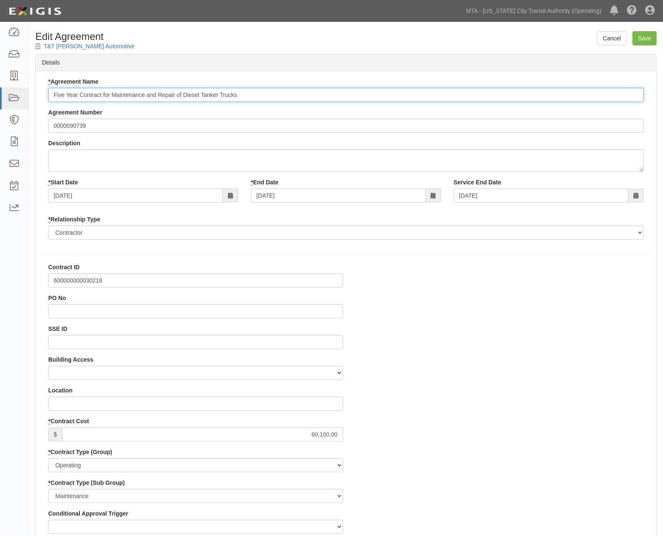
click at [53, 98] on input "Five Year Contract for Maintenance and Repair of Diesel Tanker Trucks" at bounding box center [346, 95] width 596 height 14
paste input "600000000030218"
type input "600000000030218 Five Year Contract for Maintenance and Repair of Diesel Tanker …"
drag, startPoint x: 643, startPoint y: 36, endPoint x: 635, endPoint y: 40, distance: 9.3
click at [643, 36] on input "Save" at bounding box center [645, 38] width 24 height 14
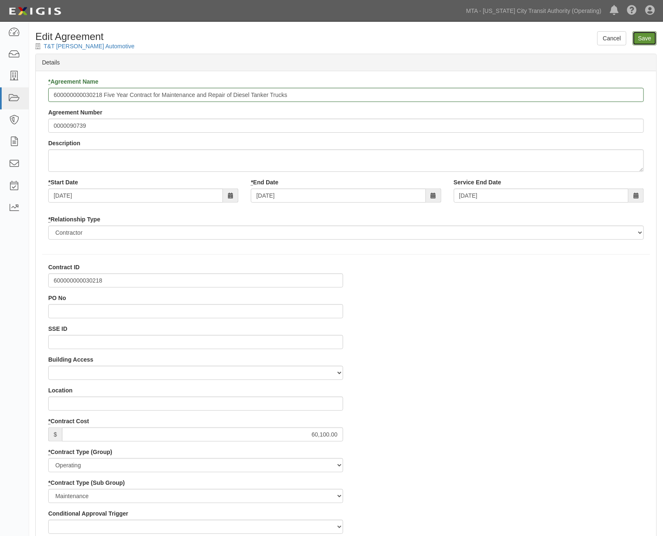
type input "60100.00"
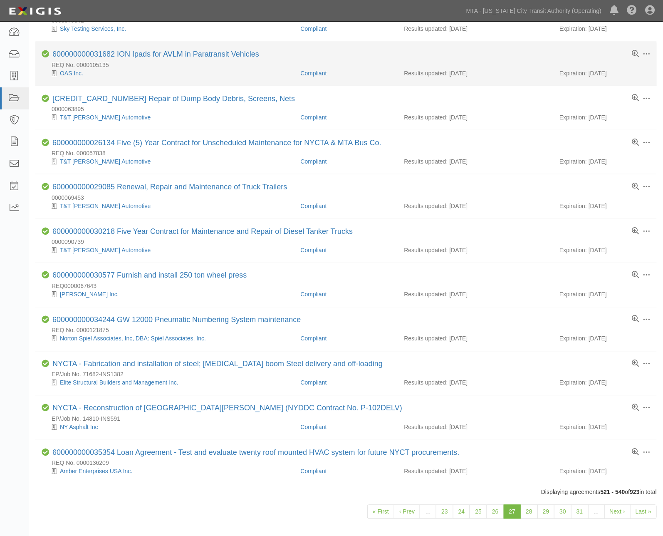
scroll to position [511, 0]
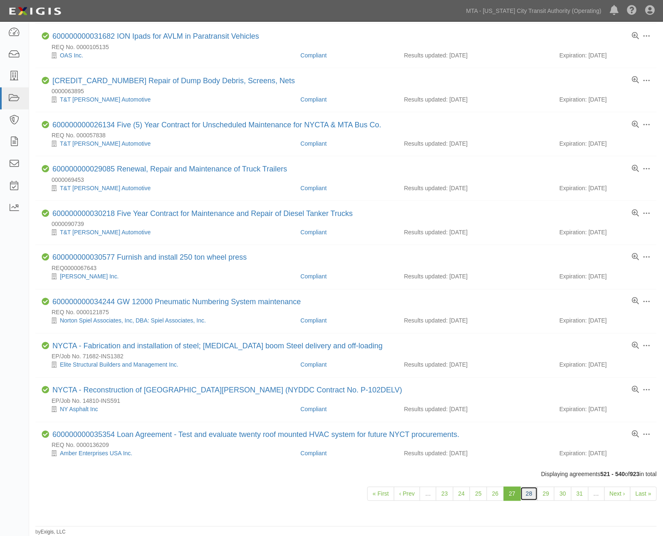
click at [528, 491] on link "28" at bounding box center [528, 494] width 17 height 14
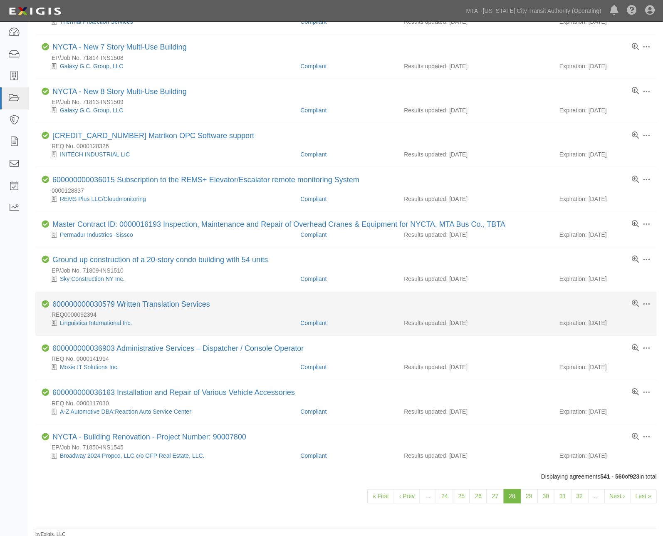
scroll to position [494, 0]
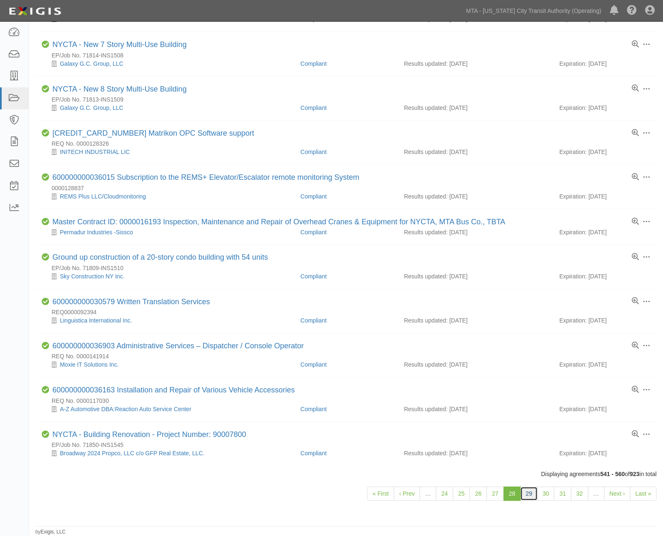
click at [529, 494] on link "29" at bounding box center [528, 494] width 17 height 14
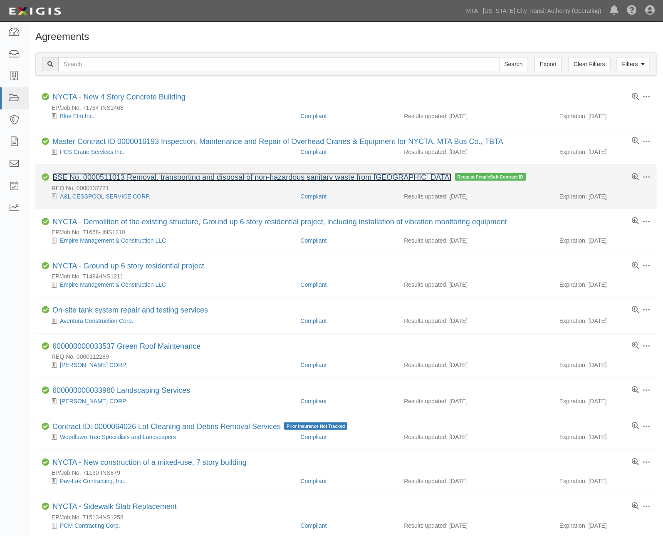
click at [150, 179] on link "SSE No. 0000511013 Removal, transporting and disposal of non-hazardous sanitary…" at bounding box center [251, 177] width 399 height 8
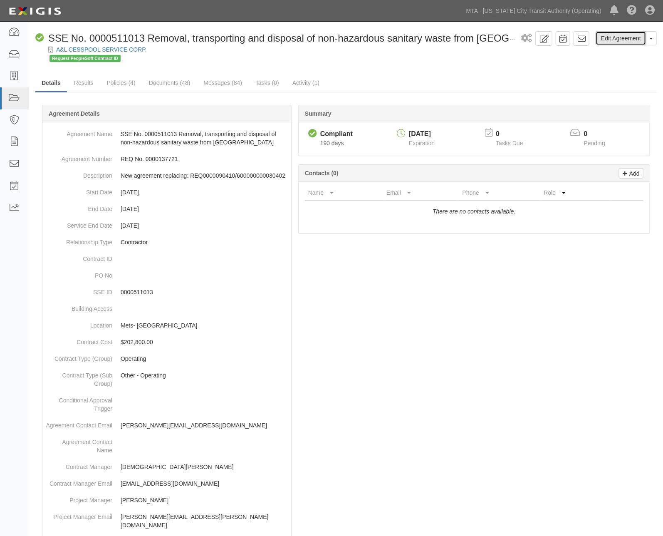
click at [614, 37] on link "Edit Agreement" at bounding box center [621, 38] width 51 height 14
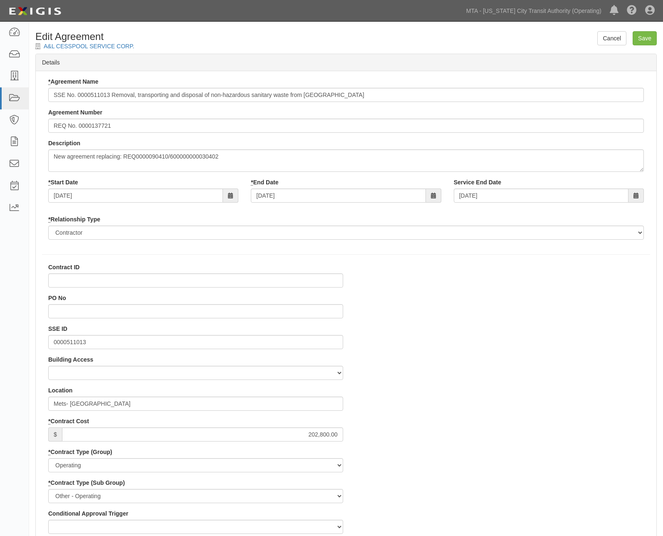
select select
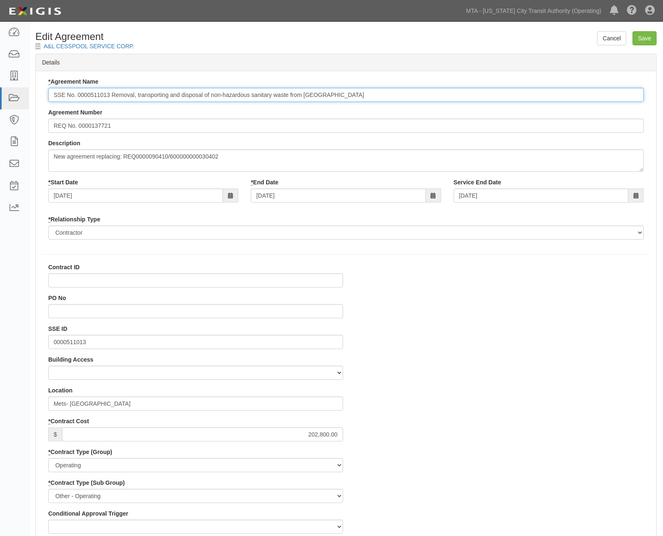
drag, startPoint x: 111, startPoint y: 96, endPoint x: 47, endPoint y: 94, distance: 63.2
click at [47, 94] on div "* Agreement Name SSE No. 0000511013 Removal, transporting and disposal of non-h…" at bounding box center [346, 161] width 608 height 168
paste input "600000000036763"
type input "600000000036763 Removal, transporting and disposal of non-hazardous sanitary wa…"
click at [83, 277] on input "Contract ID" at bounding box center [195, 280] width 295 height 14
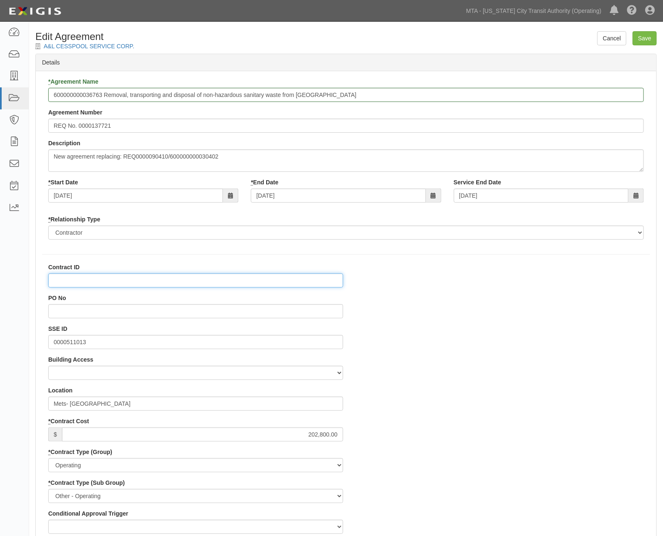
paste input "600000000036763"
type input "600000000036763"
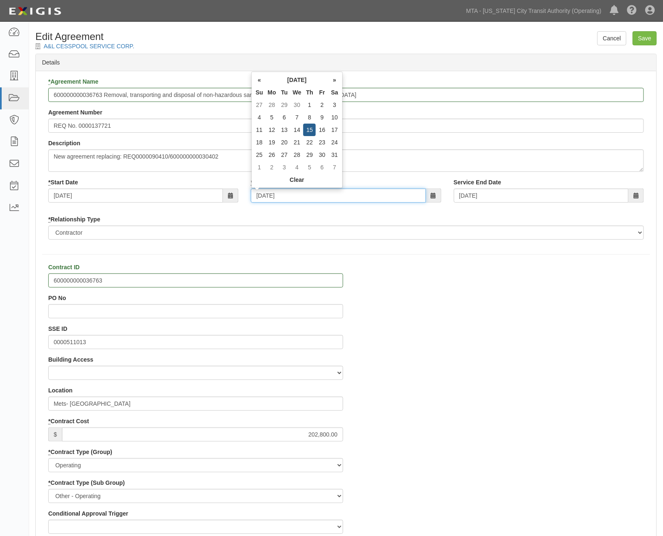
drag, startPoint x: 291, startPoint y: 197, endPoint x: 169, endPoint y: 193, distance: 121.9
click at [169, 193] on div "* Start Date 07/15/2025 * End Date 07/15/2027 Service End Date 07/15/2027" at bounding box center [346, 193] width 608 height 31
type input "0"
type input "08/23/2027"
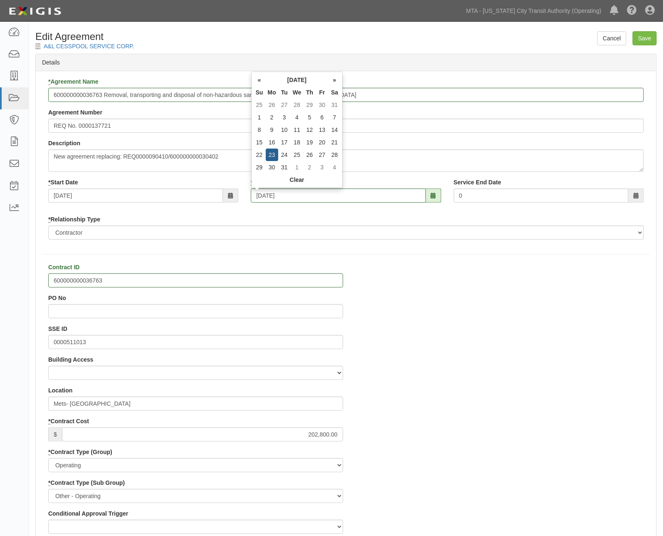
type input "08/23/2027"
click at [636, 37] on input "Save" at bounding box center [645, 38] width 24 height 14
type input "202800.00"
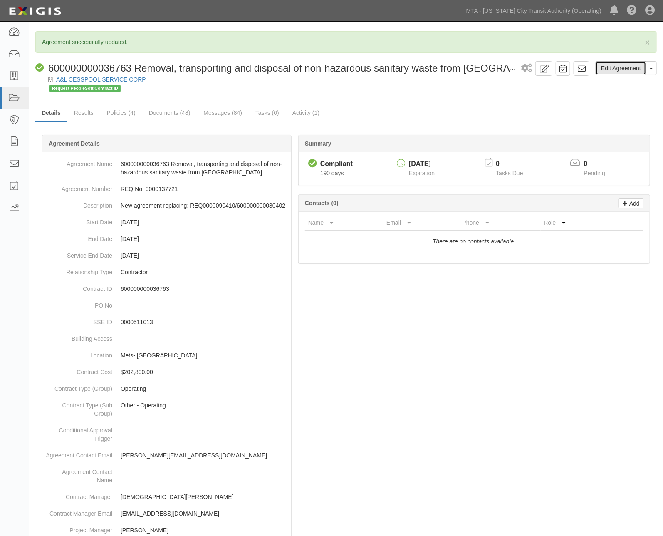
click at [610, 71] on link "Edit Agreement" at bounding box center [621, 68] width 51 height 14
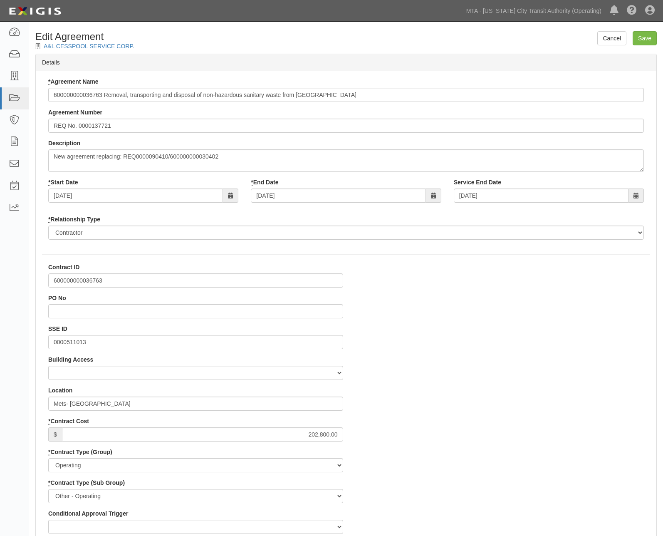
select select
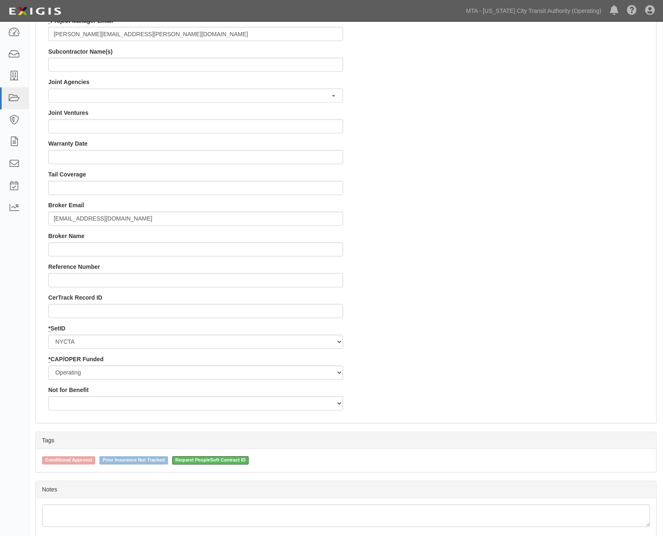
scroll to position [716, 0]
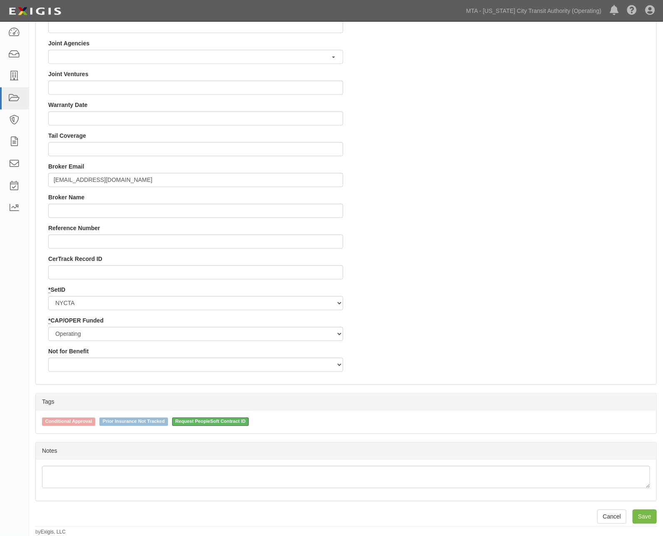
click at [228, 418] on span "Request PeopleSoft Contract ID" at bounding box center [210, 422] width 77 height 8
click at [169, 418] on input "Request PeopleSoft Contract ID" at bounding box center [166, 420] width 5 height 5
checkbox input "false"
click at [641, 518] on input "Save" at bounding box center [645, 516] width 24 height 14
type input "202800.00"
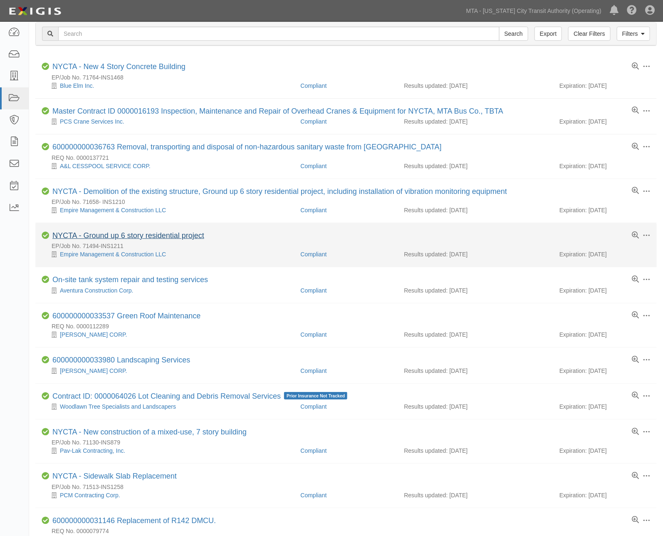
scroll to position [46, 0]
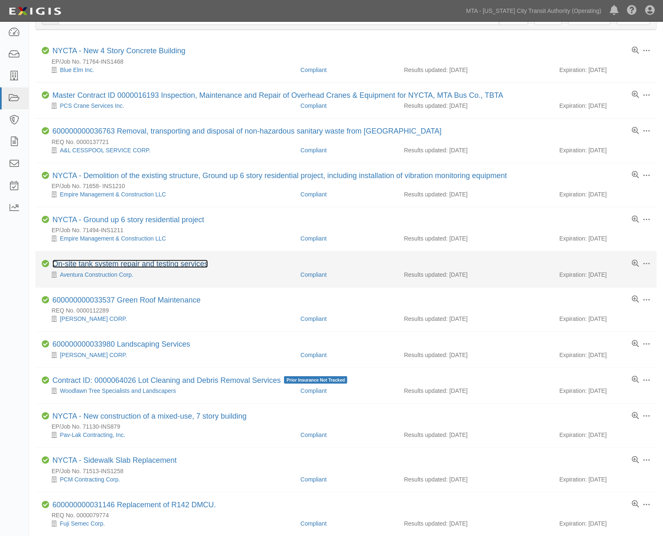
click at [157, 263] on link "On-site tank system repair and testing services" at bounding box center [130, 264] width 156 height 8
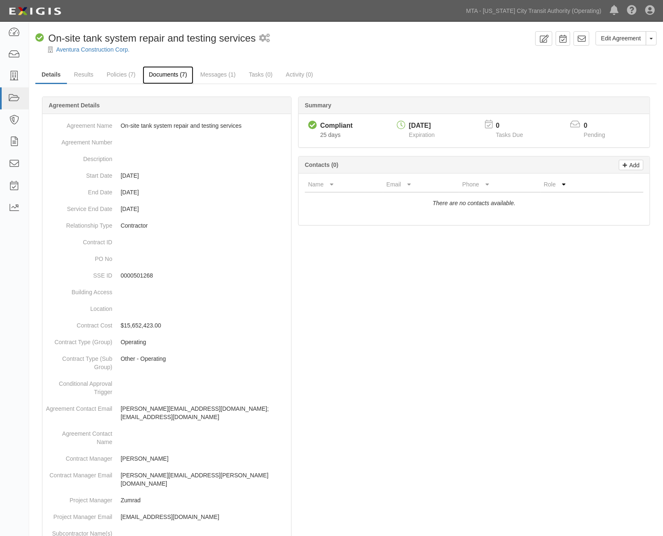
click at [169, 74] on link "Documents (7)" at bounding box center [168, 75] width 51 height 18
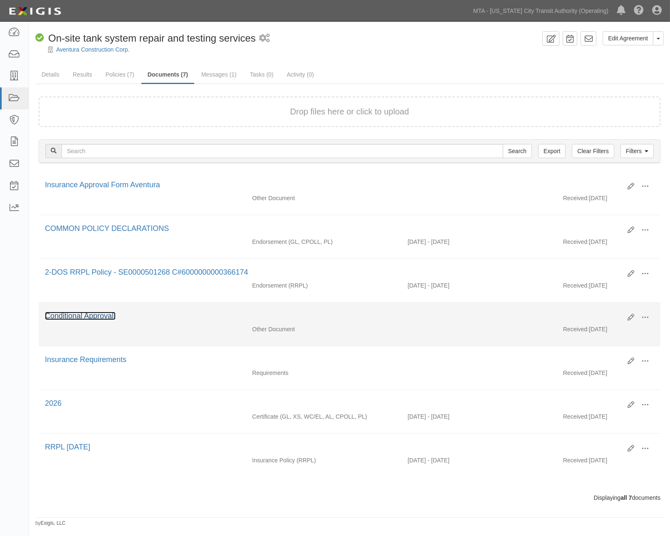
click at [101, 318] on link "Conditional Approval." at bounding box center [80, 316] width 71 height 8
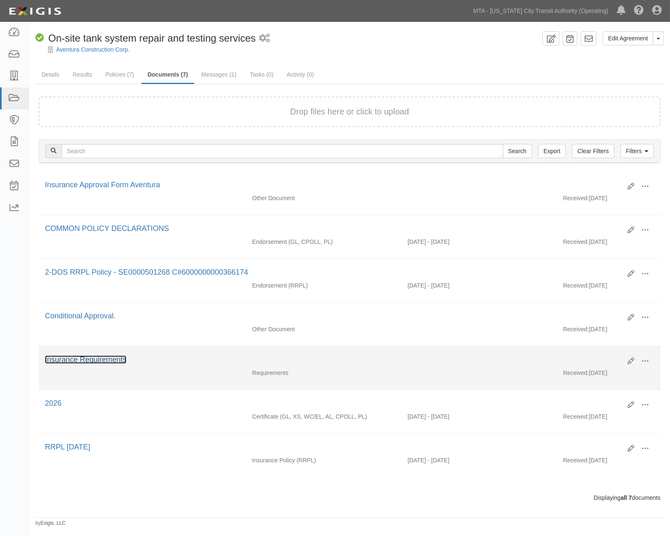
click at [69, 364] on link "Insurance Requirements" at bounding box center [86, 359] width 82 height 8
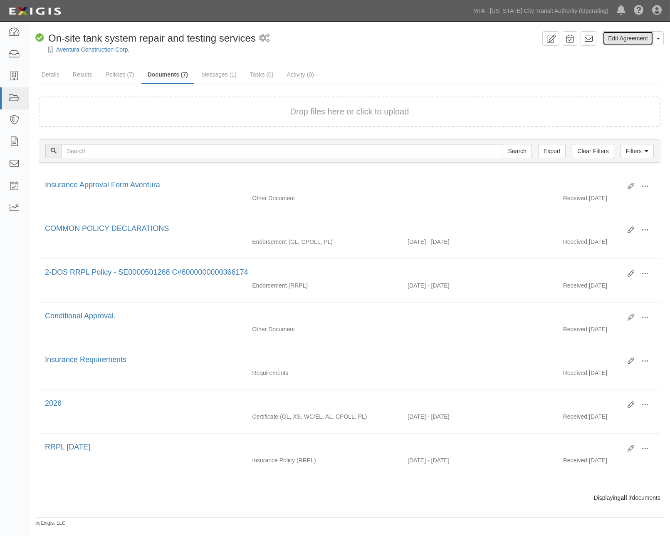
click at [616, 38] on link "Edit Agreement" at bounding box center [628, 38] width 51 height 14
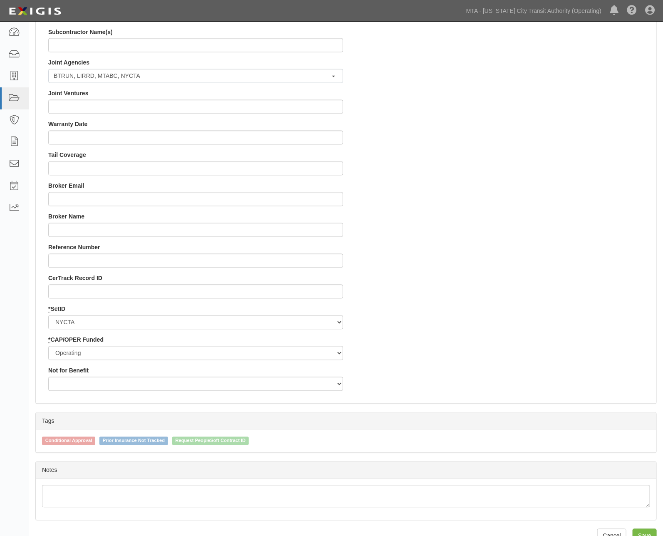
scroll to position [716, 0]
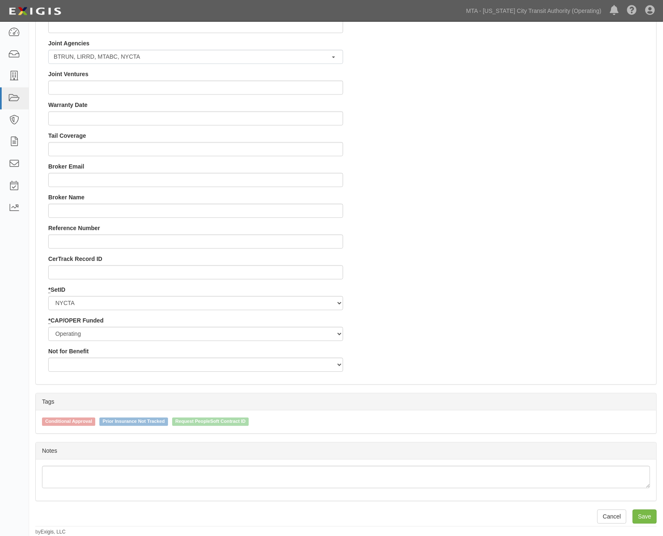
click at [91, 419] on span "Conditional Approval" at bounding box center [68, 422] width 53 height 8
click at [39, 419] on input "Conditional Approval" at bounding box center [36, 420] width 5 height 5
click at [78, 419] on span "Conditional Approval" at bounding box center [68, 422] width 53 height 8
click at [39, 419] on input "Conditional Approval" at bounding box center [36, 420] width 5 height 5
checkbox input "false"
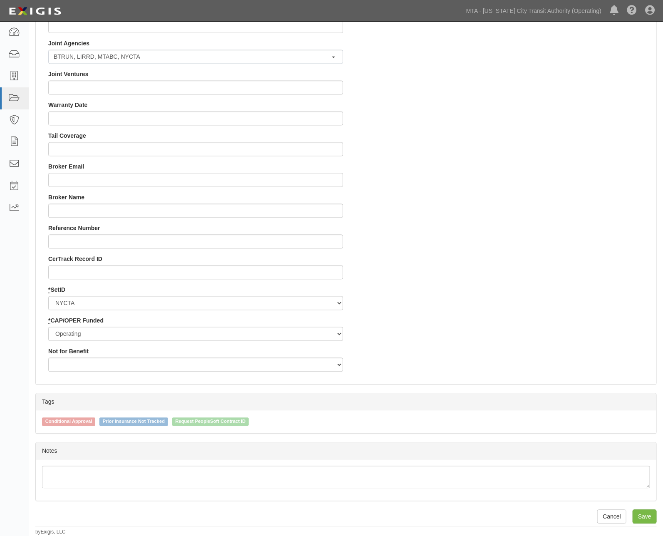
click at [221, 420] on span "Request PeopleSoft Contract ID" at bounding box center [210, 422] width 77 height 8
click at [169, 420] on input "Request PeopleSoft Contract ID" at bounding box center [166, 420] width 5 height 5
checkbox input "true"
click at [646, 516] on input "Save" at bounding box center [645, 516] width 24 height 14
type input "15652423.00"
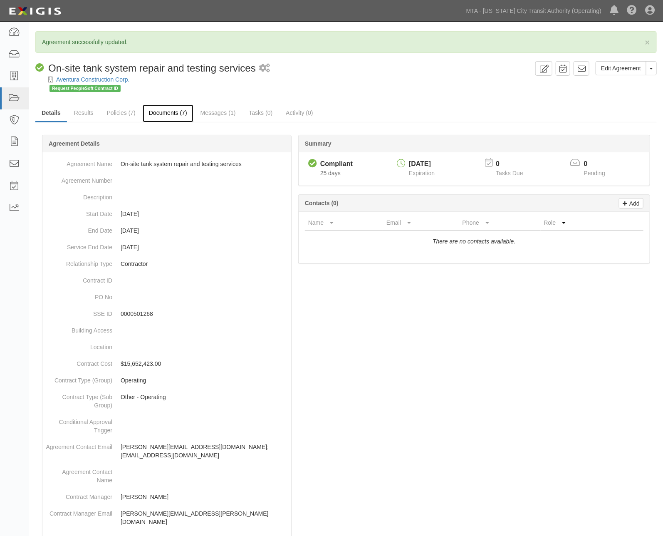
click at [164, 110] on link "Documents (7)" at bounding box center [168, 113] width 51 height 18
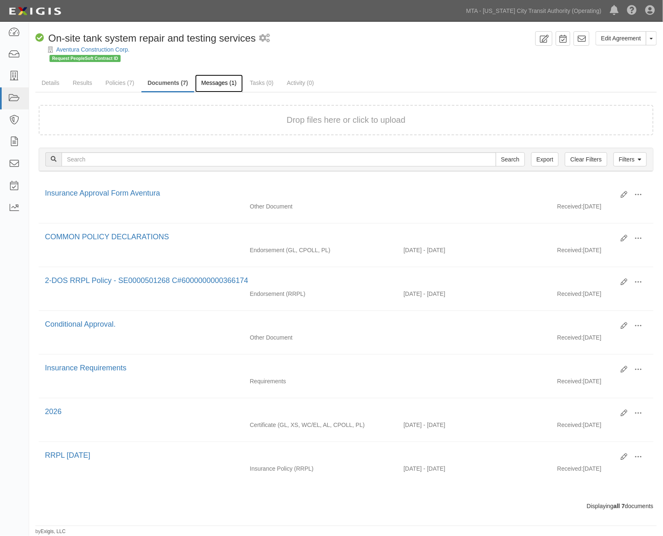
click at [215, 79] on link "Messages (1)" at bounding box center [219, 83] width 48 height 18
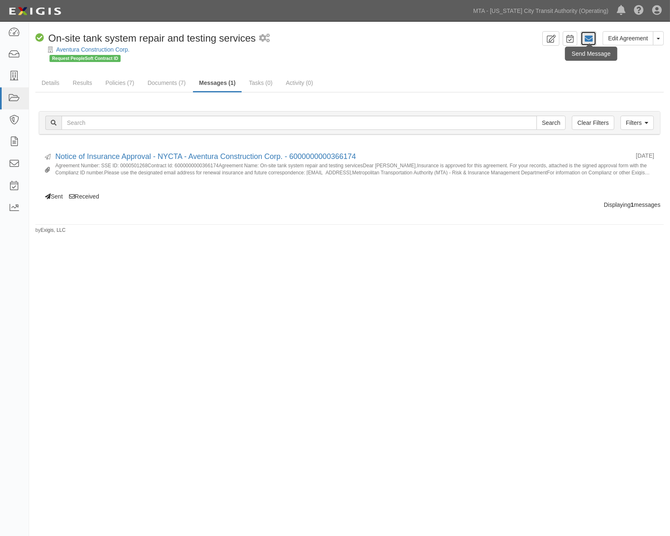
click at [591, 37] on icon at bounding box center [588, 39] width 8 height 8
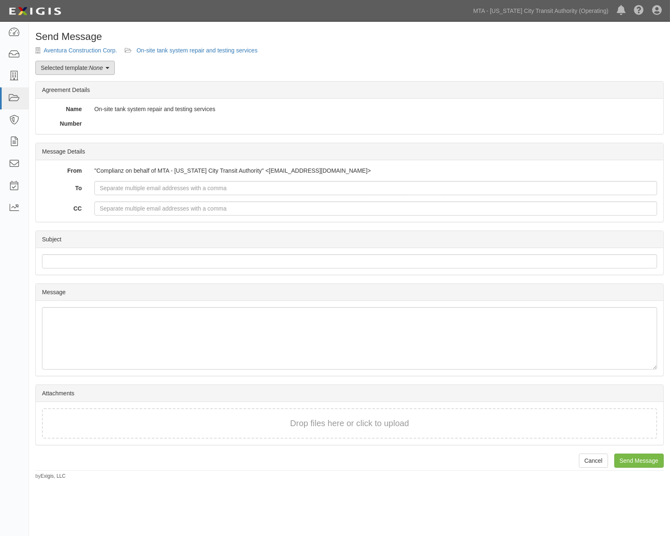
click at [64, 72] on link "Selected template: None" at bounding box center [74, 68] width 79 height 14
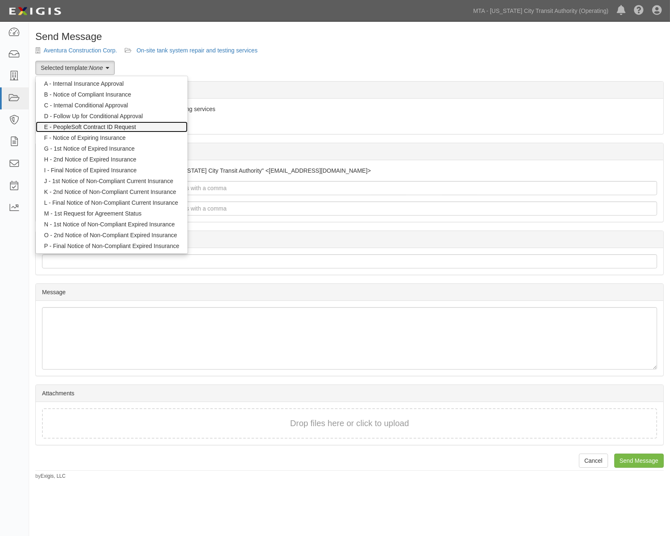
click at [76, 126] on link "E - PeopleSoft Contract ID Request" at bounding box center [112, 126] width 152 height 11
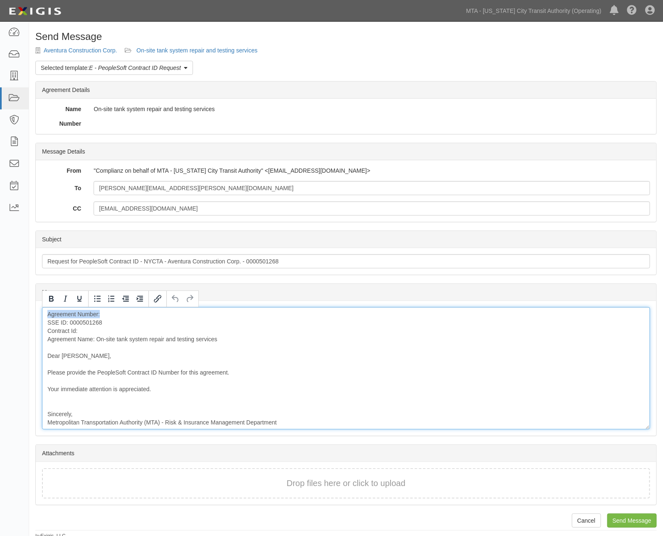
drag, startPoint x: 101, startPoint y: 311, endPoint x: 15, endPoint y: 312, distance: 86.5
click at [15, 312] on body "Toggle navigation Dashboard Inbox Parties Agreements Coverages Documents Messag…" at bounding box center [331, 269] width 663 height 539
click at [45, 323] on div "SSE ID: 0000501268 Contract Id: Agreement Name: On-site tank system repair and …" at bounding box center [346, 368] width 608 height 122
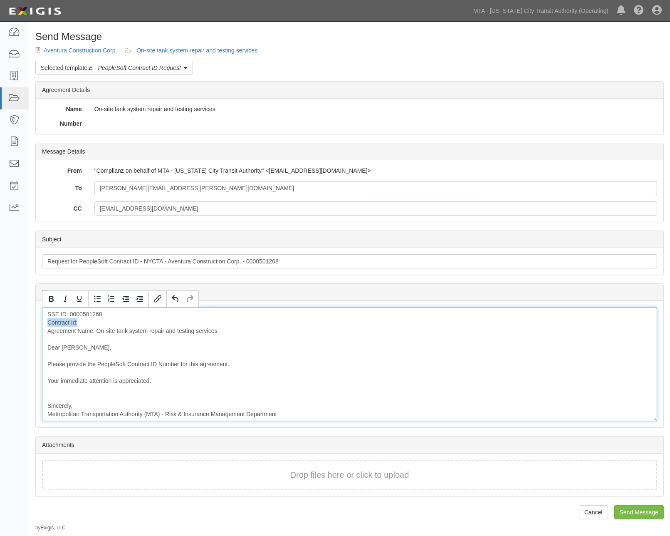
drag, startPoint x: 83, startPoint y: 321, endPoint x: 42, endPoint y: 319, distance: 40.8
click at [42, 319] on div "SSE ID: 0000501268 Contract Id: Agreement Name: On-site tank system repair and …" at bounding box center [349, 364] width 615 height 114
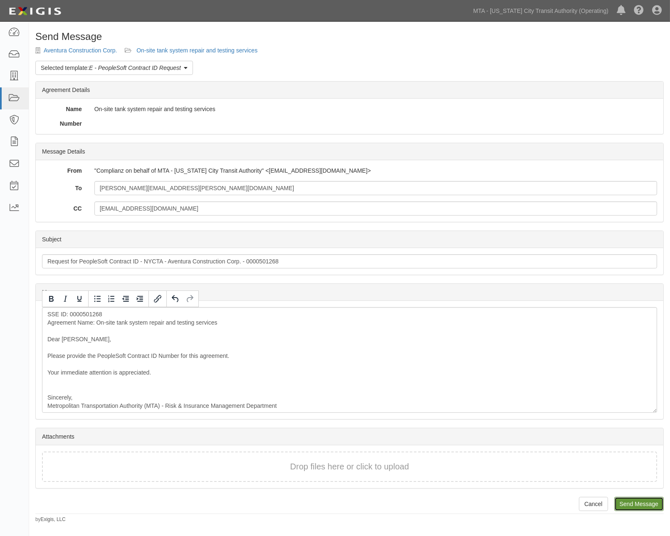
click at [638, 505] on input "Send Message" at bounding box center [638, 504] width 49 height 14
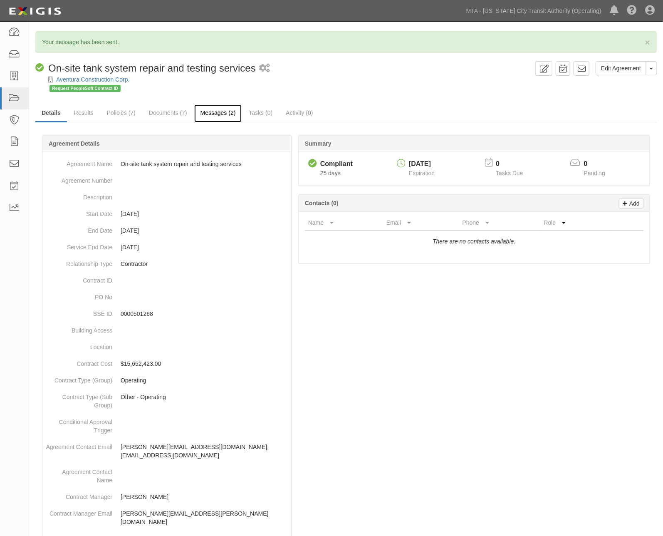
click at [230, 116] on link "Messages (2)" at bounding box center [218, 113] width 48 height 18
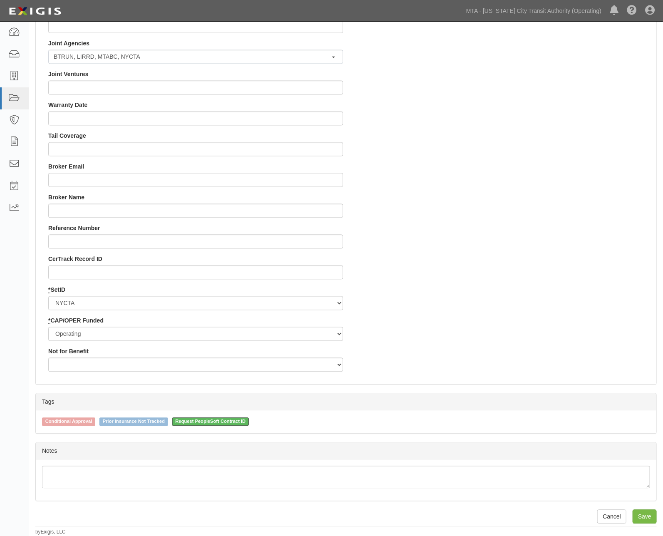
scroll to position [0, 3]
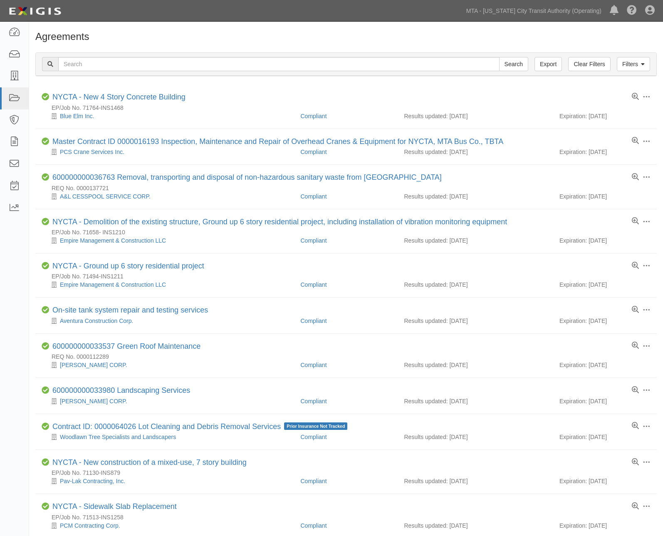
scroll to position [46, 0]
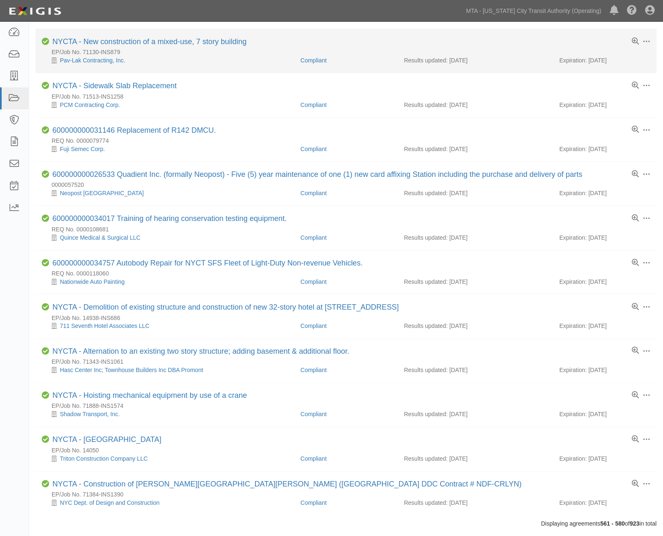
scroll to position [477, 0]
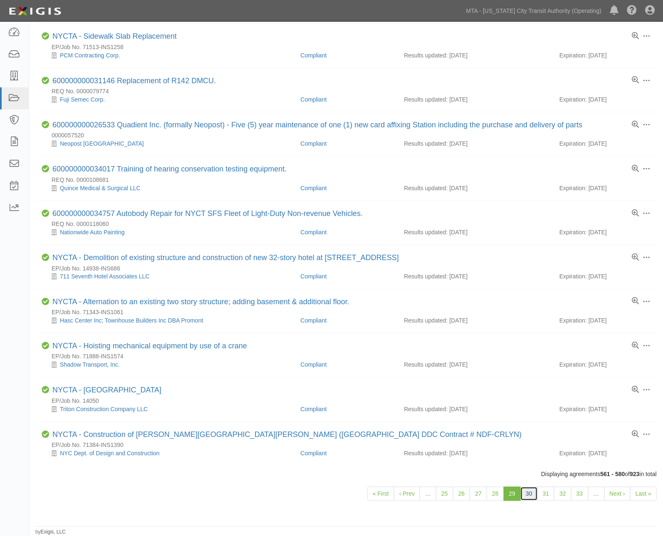
click at [527, 494] on link "30" at bounding box center [528, 494] width 17 height 14
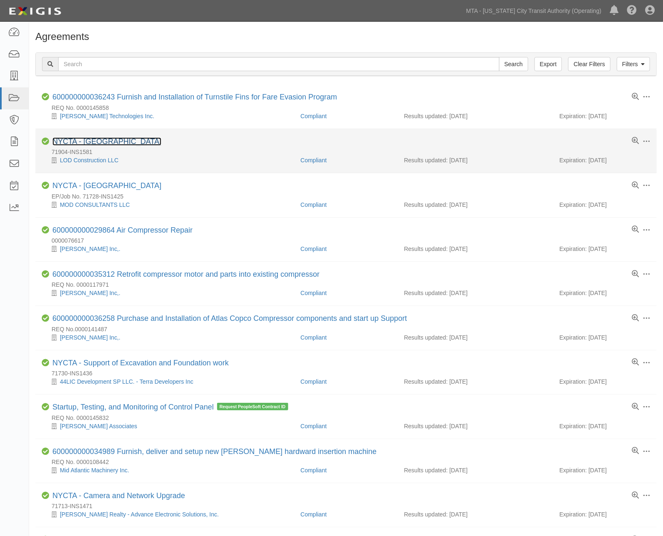
click at [97, 144] on link "NYCTA - [GEOGRAPHIC_DATA]" at bounding box center [106, 141] width 109 height 8
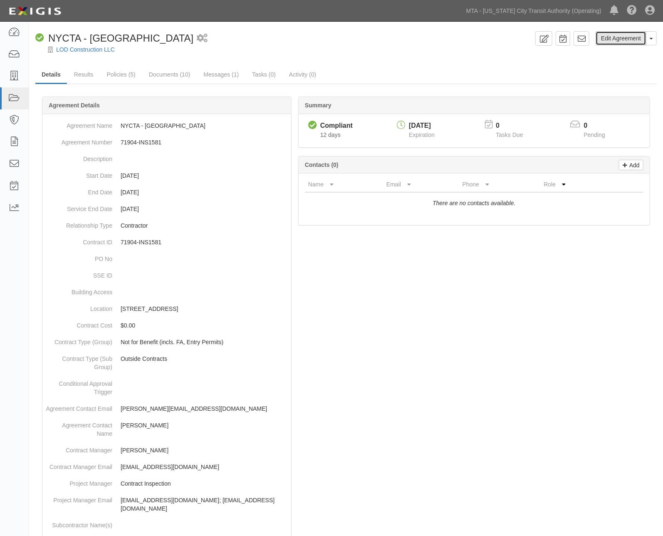
click at [627, 42] on link "Edit Agreement" at bounding box center [621, 38] width 51 height 14
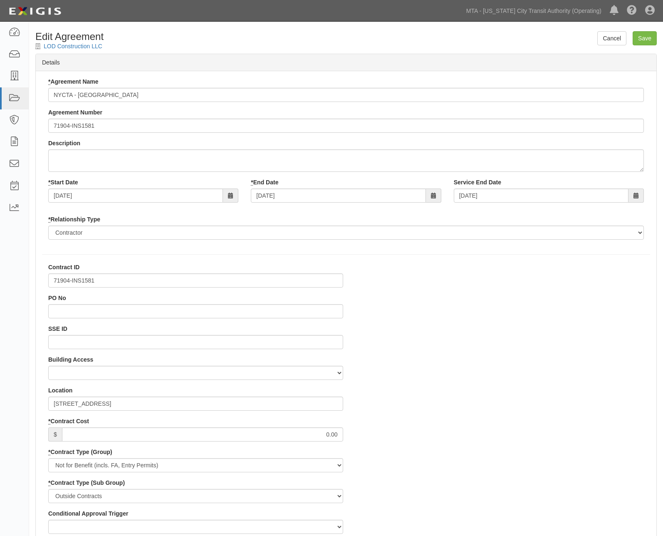
select select
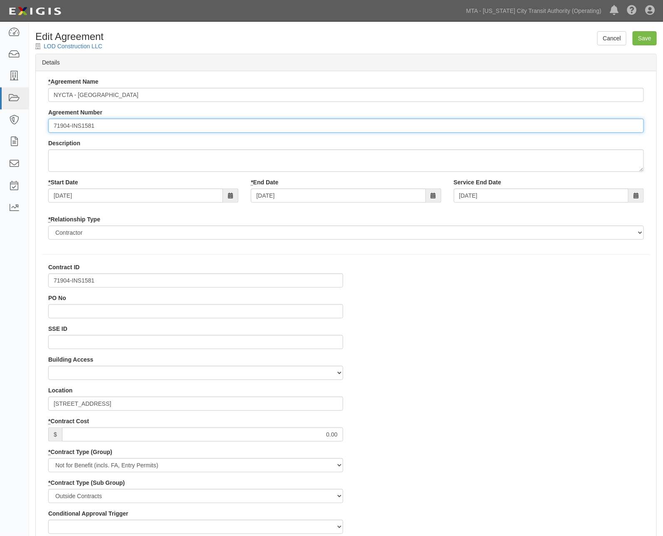
click at [50, 124] on input "71904-INS1581" at bounding box center [346, 126] width 596 height 14
type input "EP/Job No. 71904-INS1581"
click at [646, 36] on input "Save" at bounding box center [645, 38] width 24 height 14
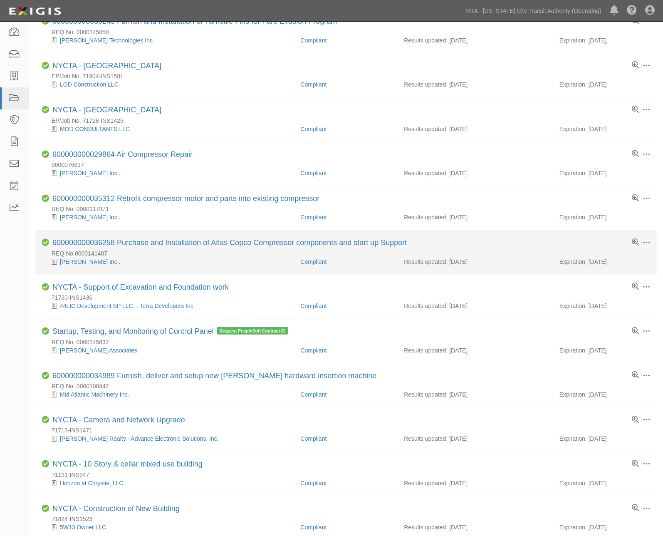
scroll to position [92, 0]
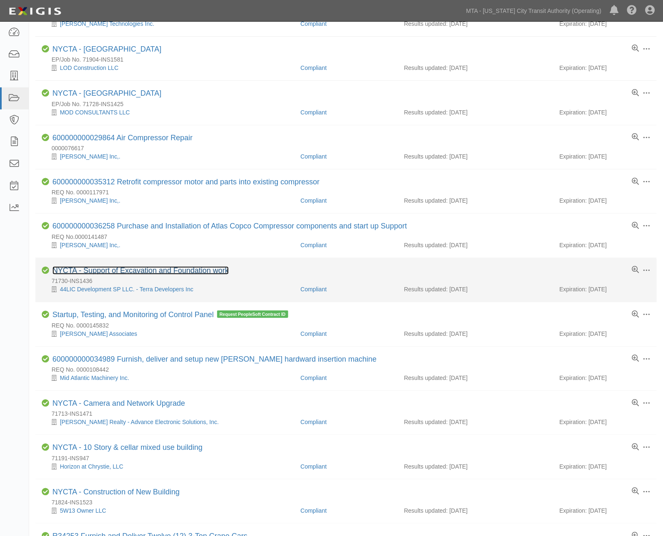
click at [109, 271] on link "NYCTA - Support of Excavation and Foundation work" at bounding box center [140, 270] width 176 height 8
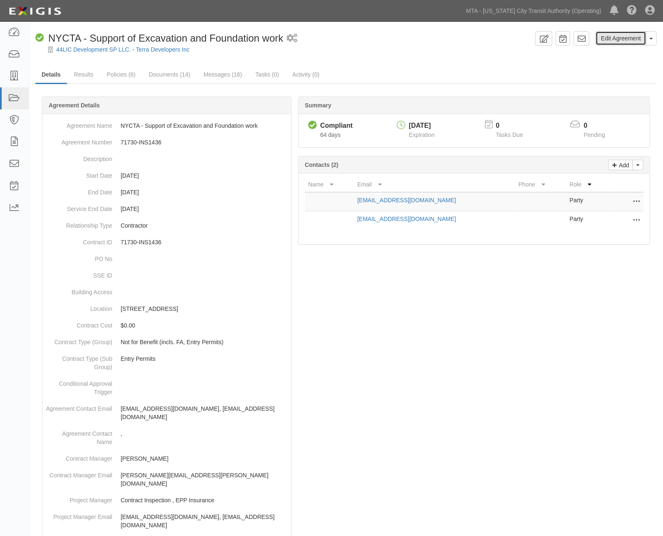
click at [606, 38] on link "Edit Agreement" at bounding box center [621, 38] width 51 height 14
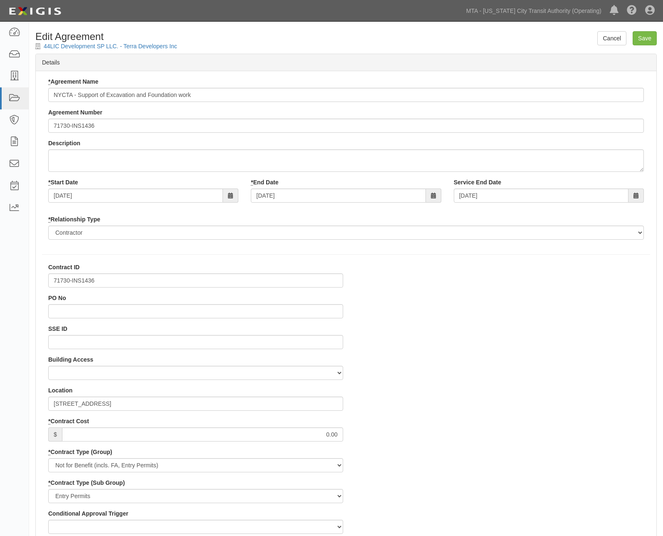
select select
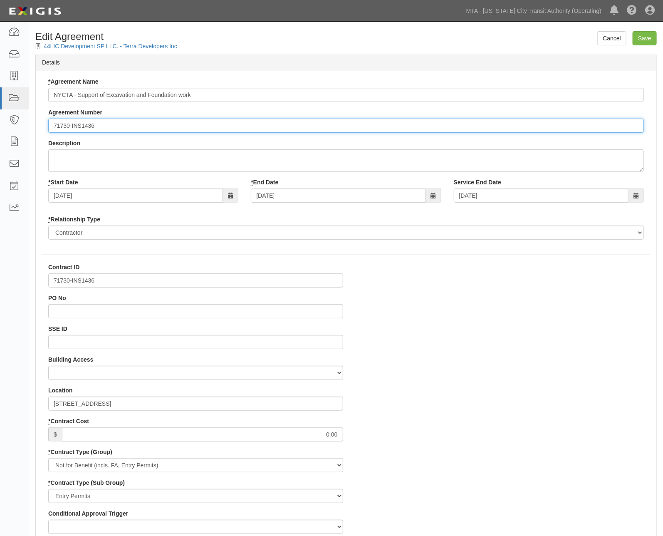
click at [51, 125] on input "71730-INS1436" at bounding box center [346, 126] width 596 height 14
type input "EP/Job No. 71730-INS1436"
click at [646, 37] on input "Save" at bounding box center [645, 38] width 24 height 14
click at [655, 33] on input "Save" at bounding box center [645, 38] width 24 height 14
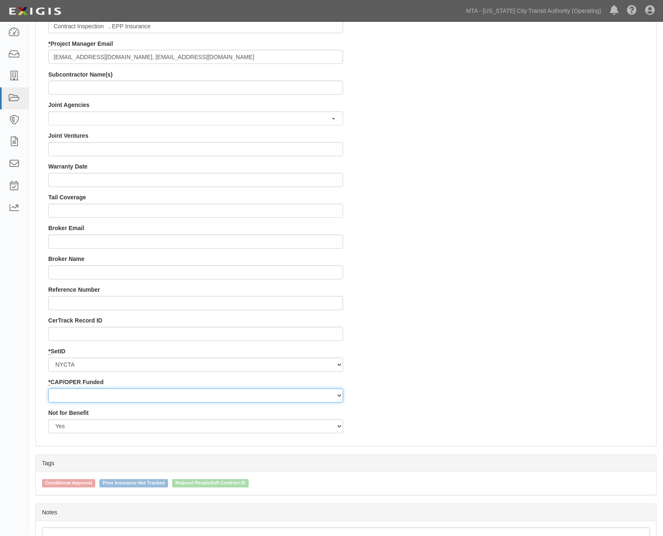
scroll to position [659, 0]
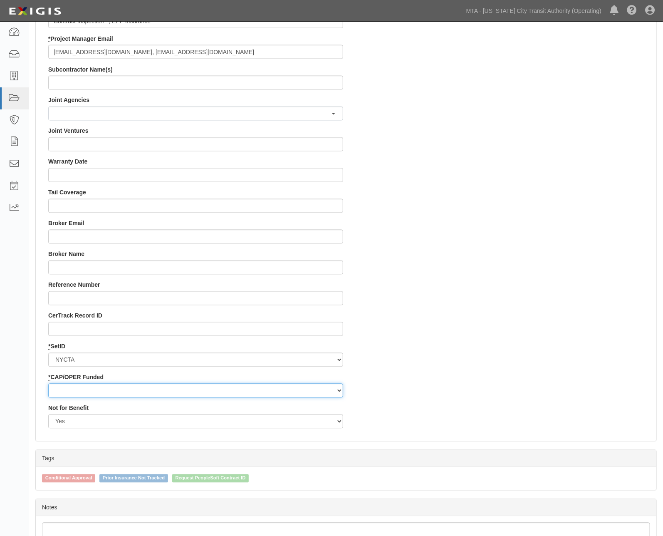
click at [60, 392] on select "Capital Operating" at bounding box center [195, 390] width 295 height 14
select select "439"
click at [48, 383] on select "Capital Operating" at bounding box center [195, 390] width 295 height 14
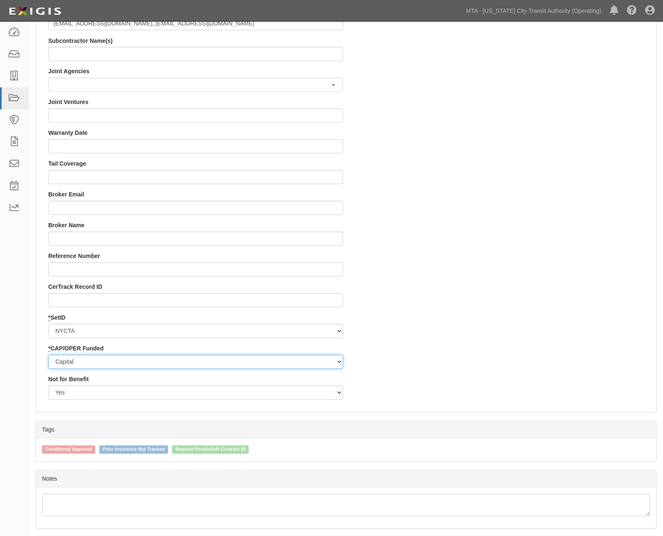
scroll to position [716, 0]
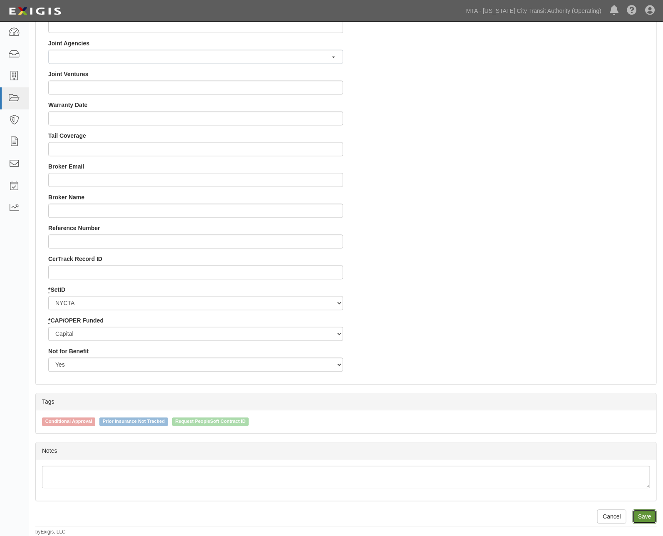
click at [653, 514] on input "Save" at bounding box center [645, 516] width 24 height 14
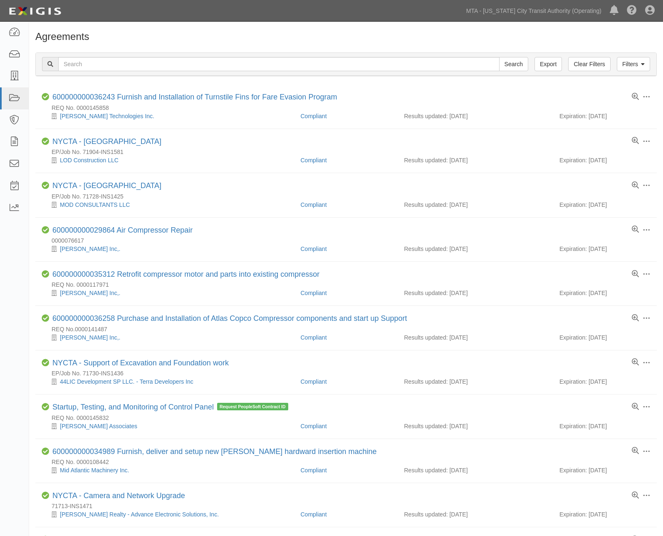
scroll to position [92, 0]
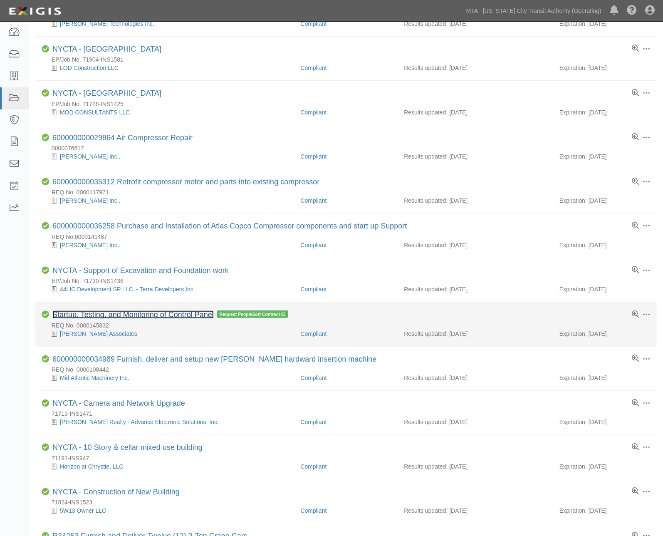
click at [96, 317] on link "Startup, Testing, and Monitoring of Control Panel" at bounding box center [132, 314] width 161 height 8
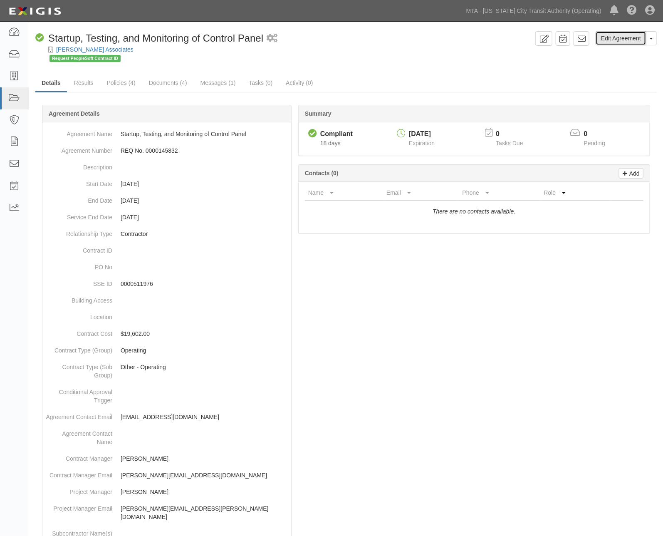
click at [631, 38] on link "Edit Agreement" at bounding box center [621, 38] width 51 height 14
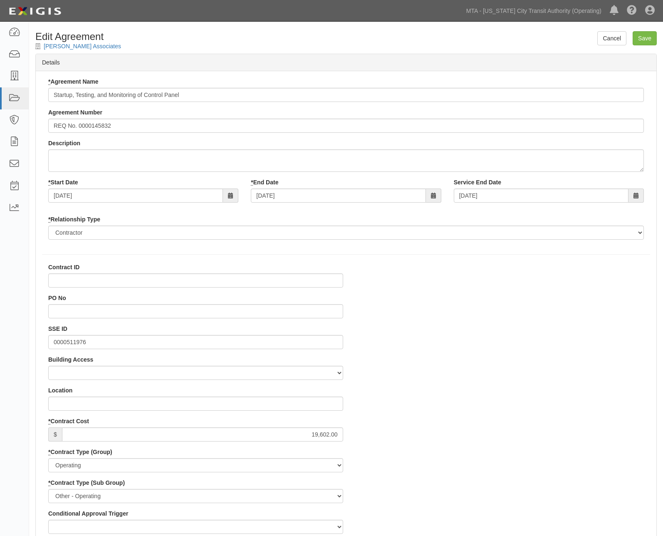
select select
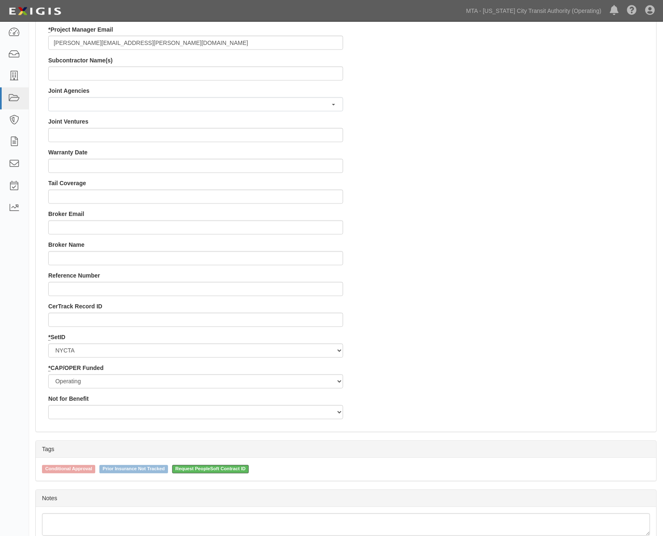
scroll to position [716, 0]
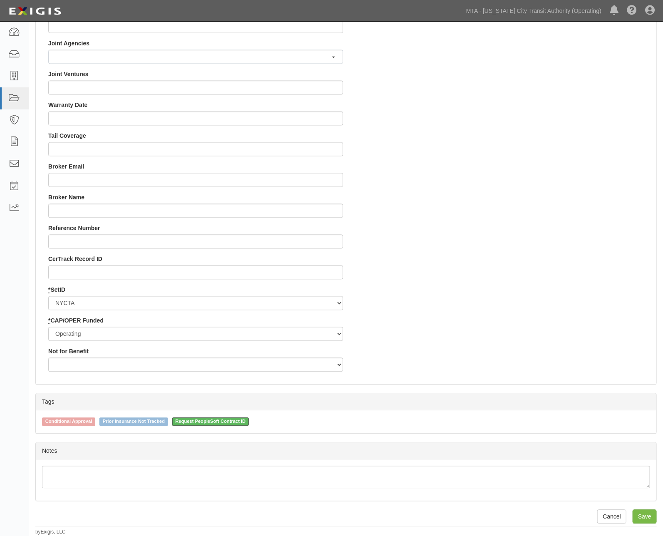
click at [224, 418] on span "Request PeopleSoft Contract ID" at bounding box center [210, 422] width 77 height 8
click at [169, 418] on input "Request PeopleSoft Contract ID" at bounding box center [166, 420] width 5 height 5
checkbox input "false"
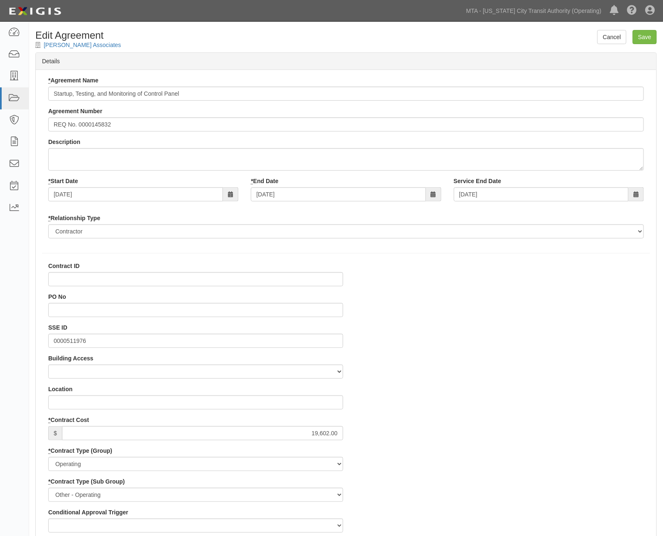
scroll to position [0, 0]
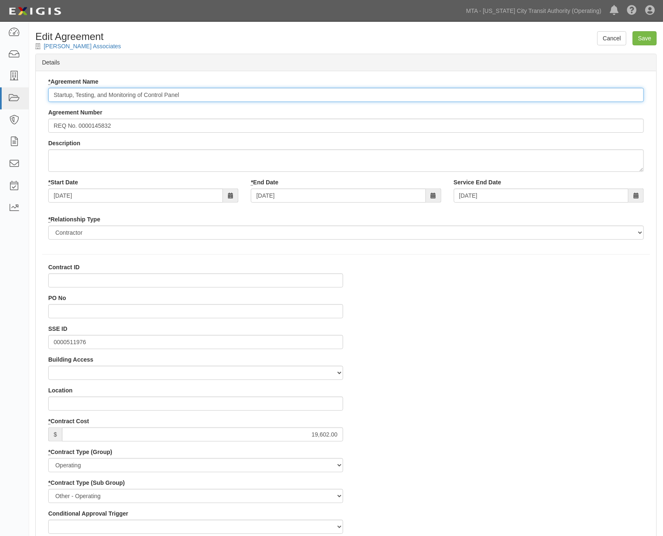
click at [51, 92] on input "Startup, Testing, and Monitoring of Control Panel" at bounding box center [346, 95] width 596 height 14
paste input "600000000036995"
type input "600000000036995 Startup, Testing, and Monitoring of Control Panel"
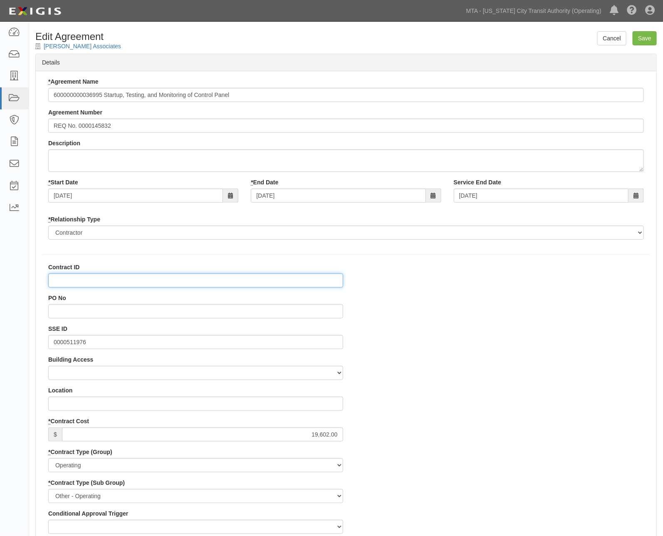
click at [77, 284] on input "Contract ID" at bounding box center [195, 280] width 295 height 14
paste input "600000000036995"
type input "600000000036995"
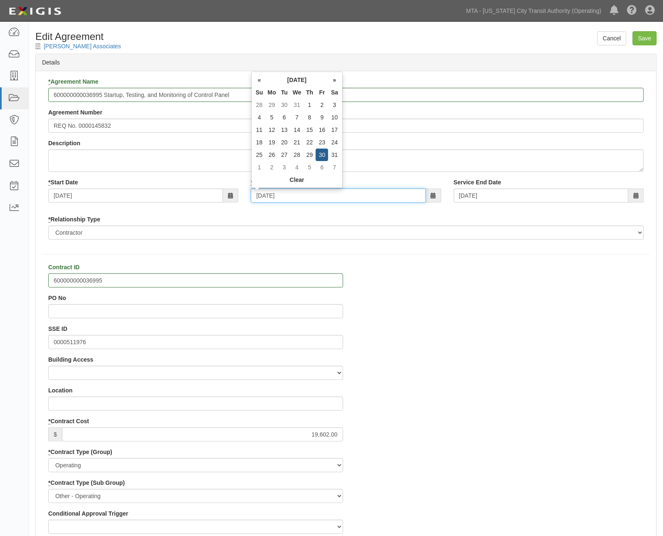
drag, startPoint x: 297, startPoint y: 194, endPoint x: 220, endPoint y: 197, distance: 77.4
click at [220, 197] on div "* Start Date [DATE] * End Date [DATE] Service End Date [DATE]" at bounding box center [346, 193] width 608 height 31
type input "0"
type input "09/0"
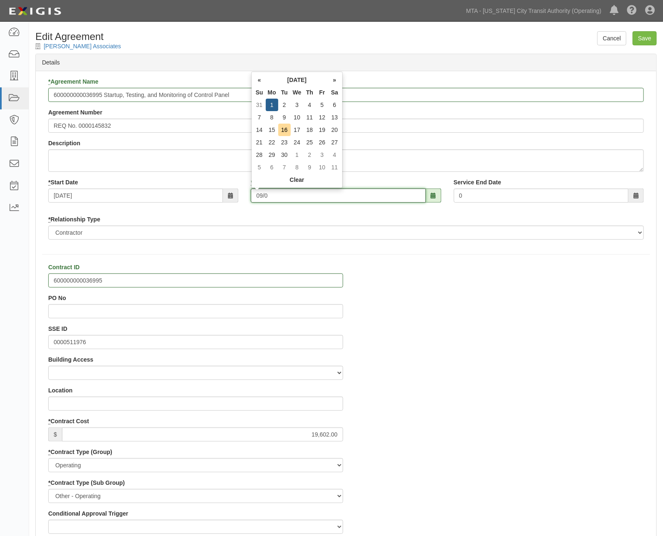
type input "09/0"
type input "[DATE]"
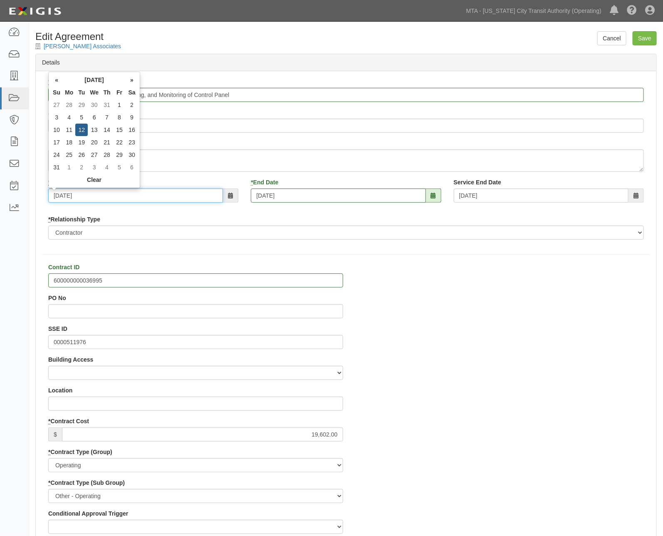
click at [57, 194] on input "08/12/2025" at bounding box center [135, 195] width 175 height 14
type input "[DATE]"
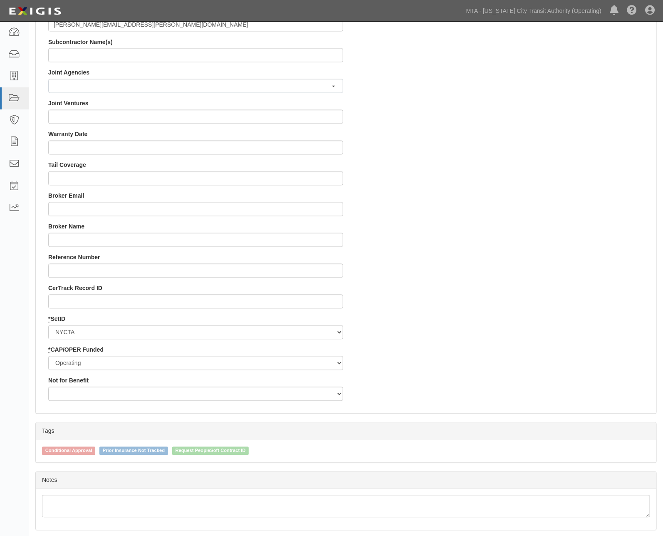
scroll to position [716, 0]
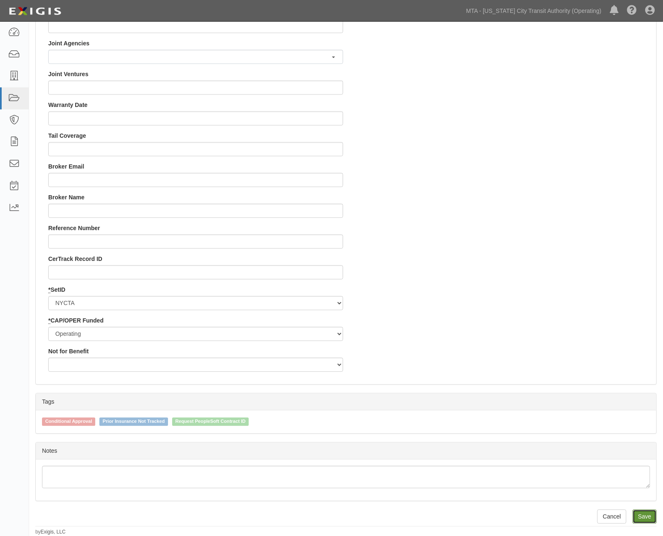
click at [647, 515] on input "Save" at bounding box center [645, 516] width 24 height 14
type input "19602.00"
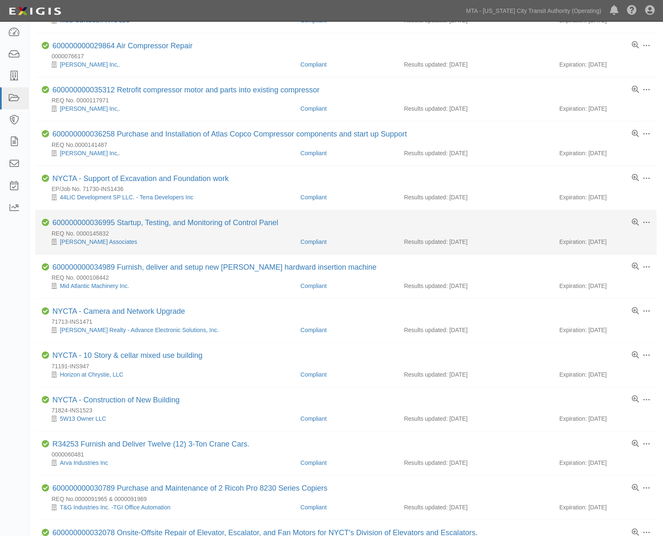
scroll to position [185, 0]
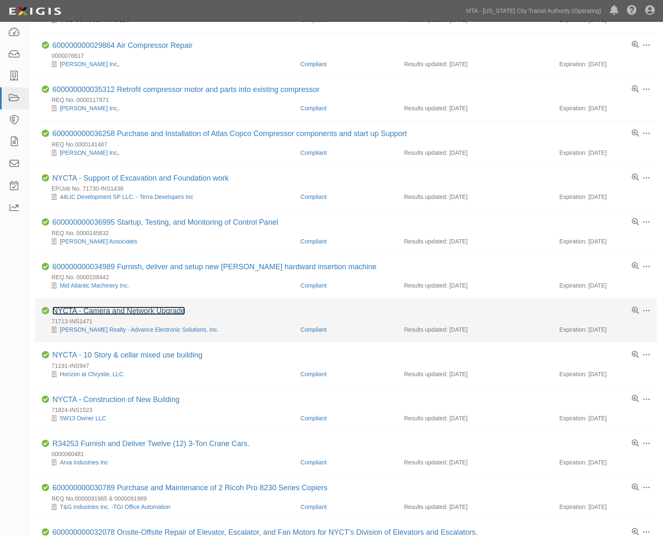
click at [150, 315] on link "NYCTA - Camera and Network Upgrade" at bounding box center [118, 311] width 133 height 8
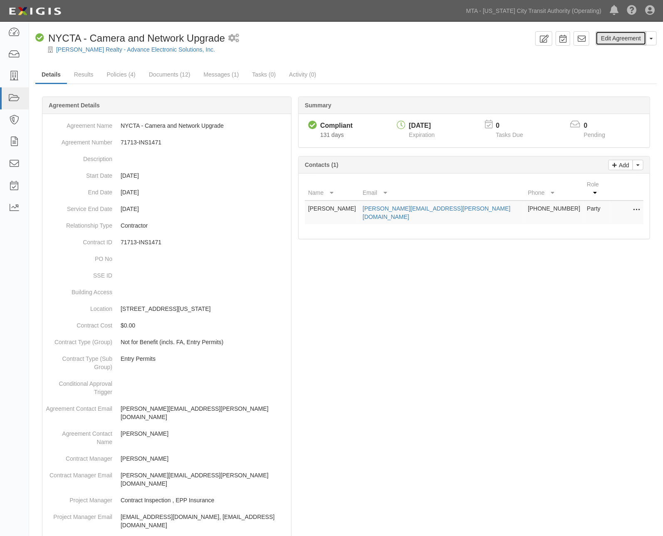
click at [624, 38] on link "Edit Agreement" at bounding box center [621, 38] width 51 height 14
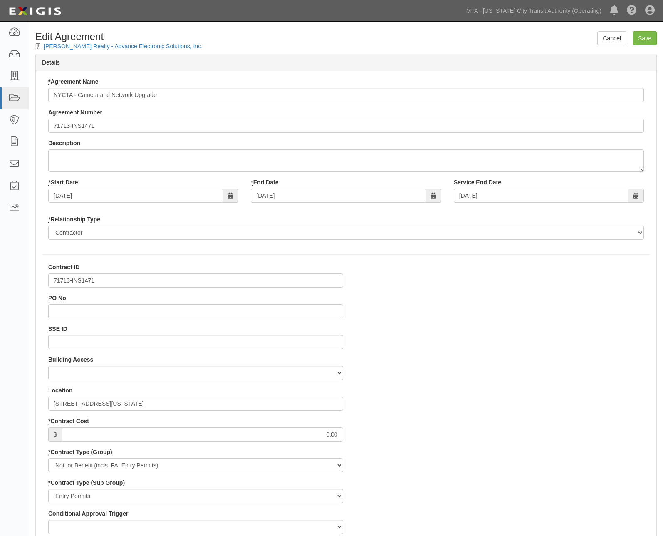
select select
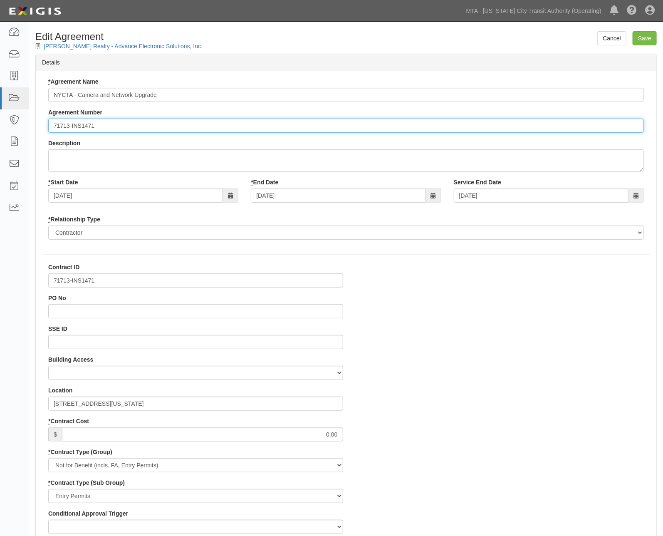
click at [52, 122] on input "71713-INS1471" at bounding box center [346, 126] width 596 height 14
type input "EP/Job No. 71713-INS1471"
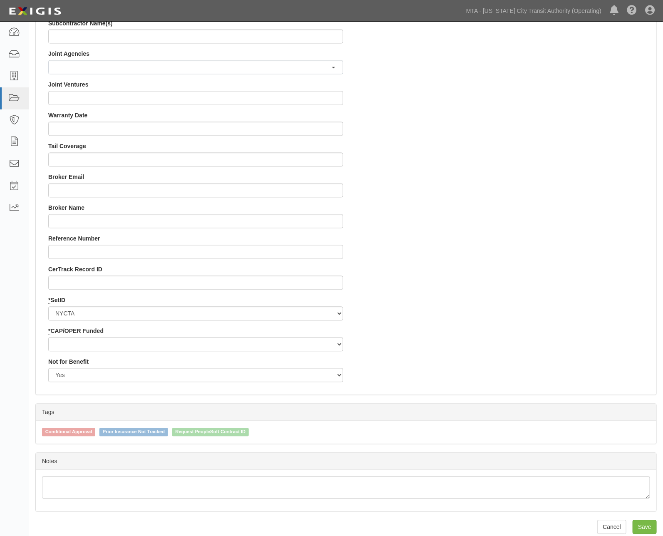
scroll to position [716, 0]
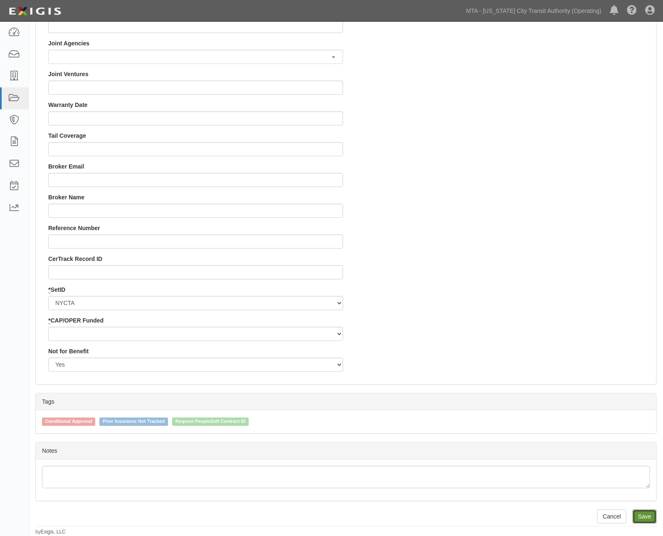
click at [636, 513] on input "Save" at bounding box center [645, 516] width 24 height 14
click at [86, 334] on select "Capital Operating" at bounding box center [195, 334] width 295 height 14
select select "439"
click at [48, 327] on select "Capital Operating" at bounding box center [195, 334] width 295 height 14
click at [642, 520] on input "Save" at bounding box center [645, 516] width 24 height 14
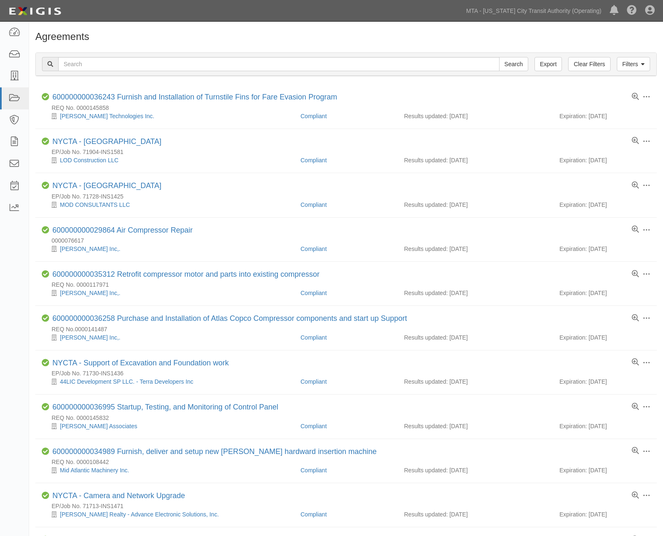
scroll to position [185, 0]
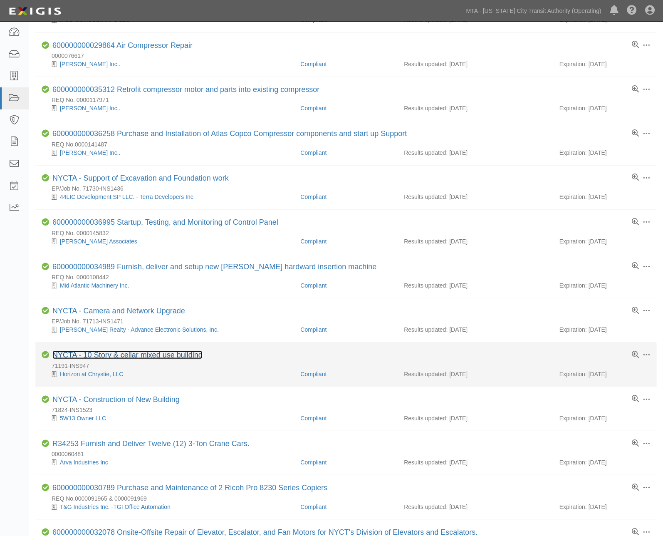
click at [166, 359] on link "NYCTA - 10 Story & cellar mixed use building" at bounding box center [127, 355] width 150 height 8
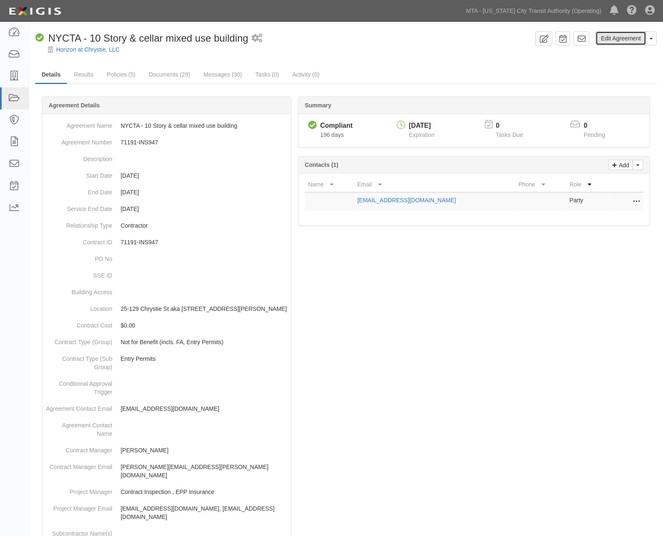
click at [614, 39] on link "Edit Agreement" at bounding box center [621, 38] width 51 height 14
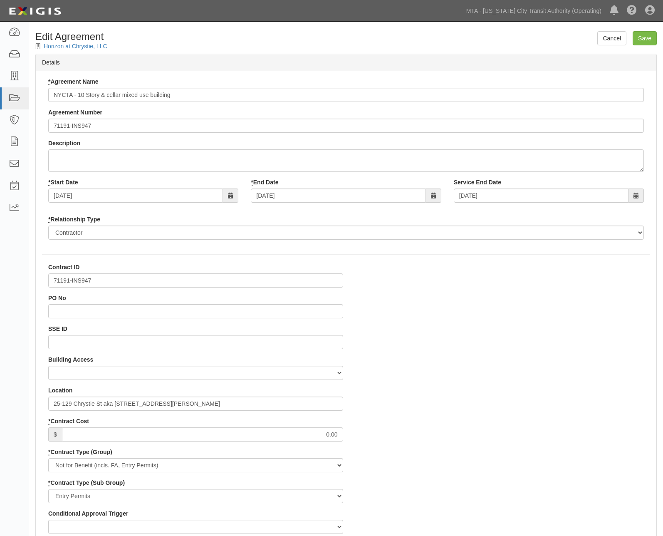
select select
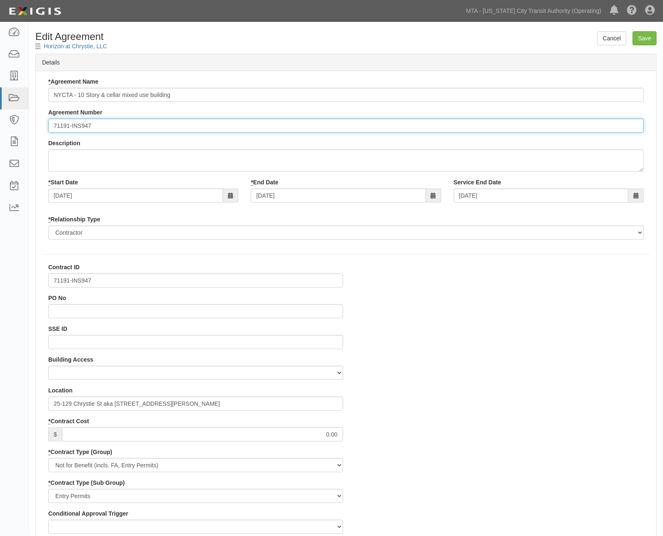
click at [52, 125] on input "71191-INS947" at bounding box center [346, 126] width 596 height 14
type input "EP/Job No. 71191-INS947"
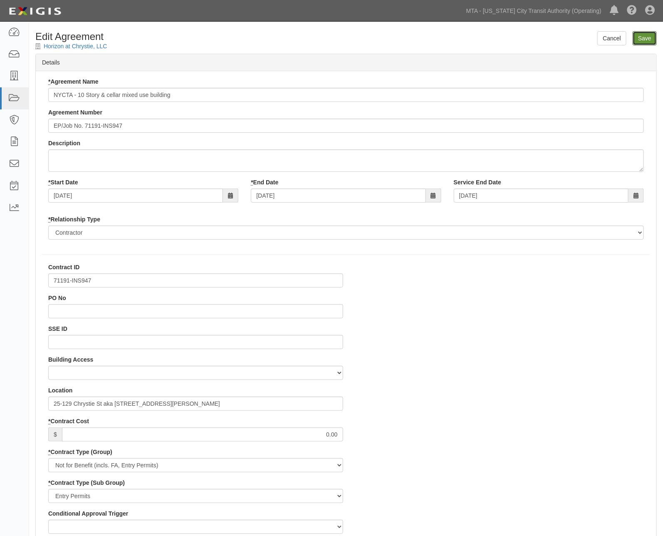
click at [646, 36] on input "Save" at bounding box center [645, 38] width 24 height 14
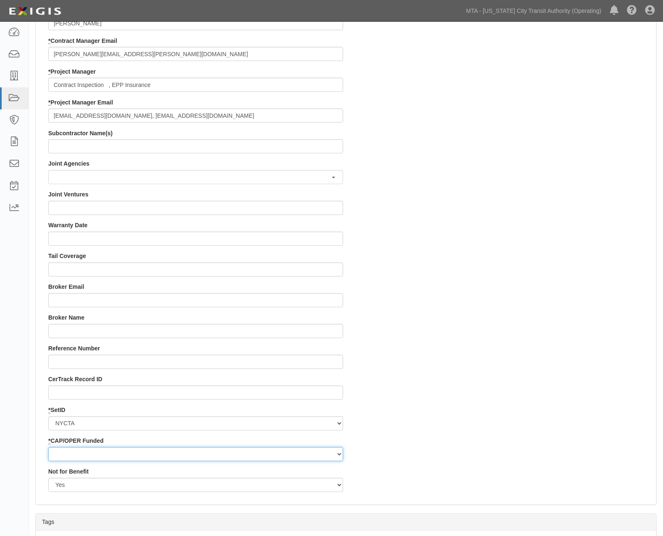
scroll to position [716, 0]
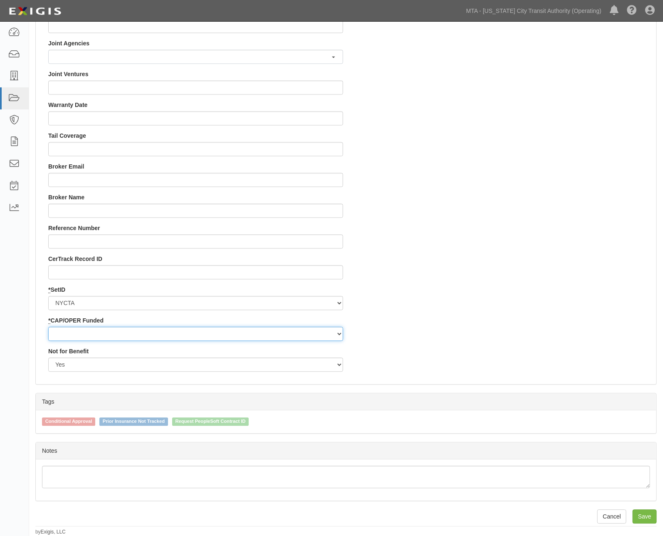
click at [82, 334] on select "Capital Operating" at bounding box center [195, 334] width 295 height 14
select select "439"
click at [48, 327] on select "Capital Operating" at bounding box center [195, 334] width 295 height 14
click at [645, 517] on input "Save" at bounding box center [645, 516] width 24 height 14
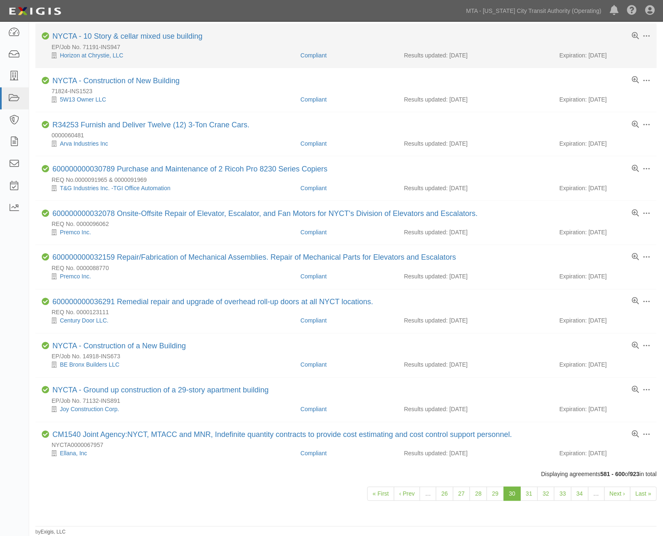
scroll to position [511, 0]
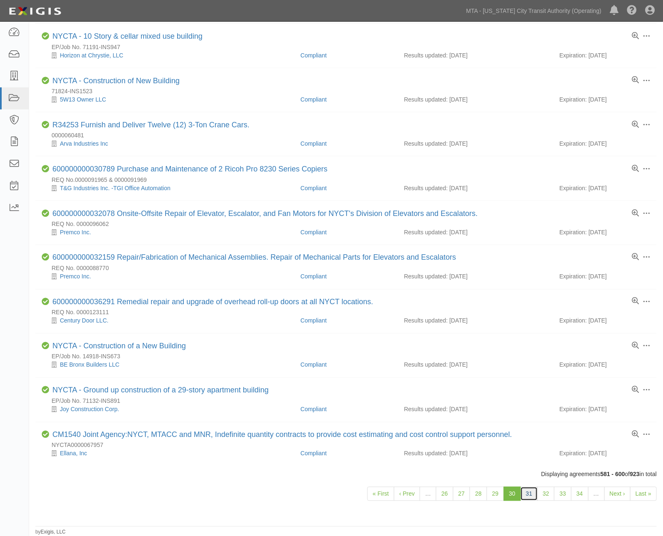
click at [529, 492] on link "31" at bounding box center [528, 494] width 17 height 14
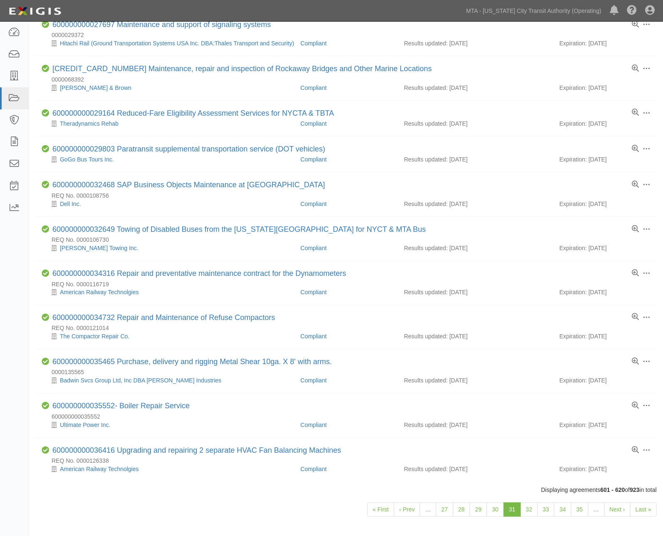
scroll to position [477, 0]
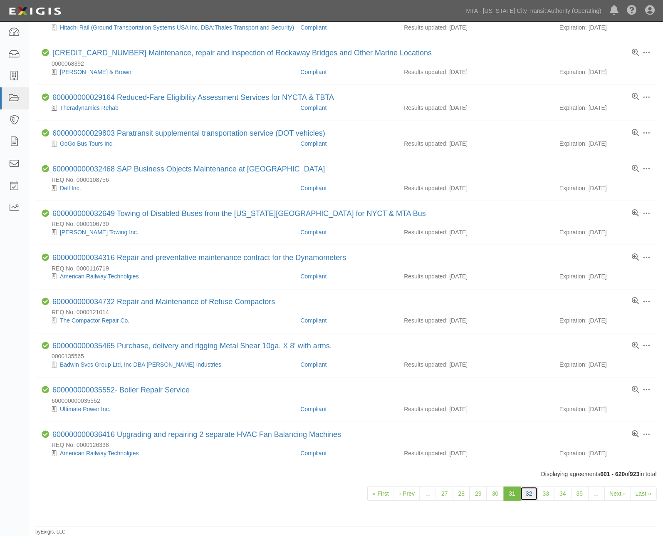
click at [534, 492] on link "32" at bounding box center [528, 494] width 17 height 14
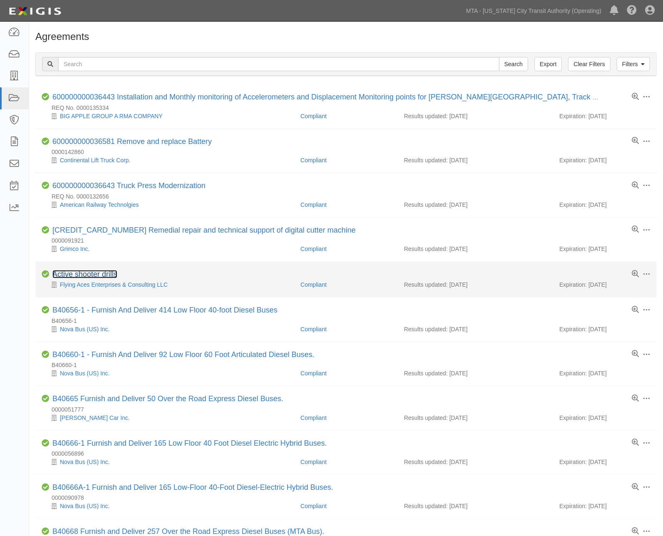
click at [102, 273] on link "Active shooter drills" at bounding box center [84, 274] width 65 height 8
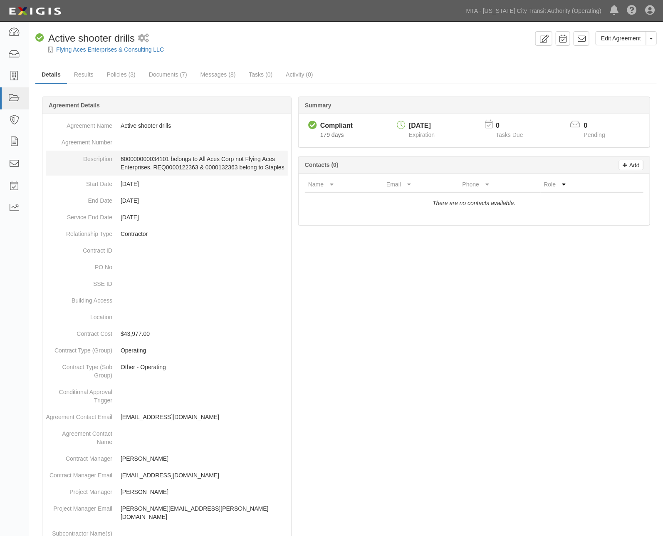
click at [136, 158] on p "600000000034101 belongs to All Aces Corp not Flying Aces Enterprises. REQ000012…" at bounding box center [204, 163] width 167 height 17
copy p "600000000034101"
click at [160, 72] on link "Documents (7)" at bounding box center [168, 75] width 51 height 18
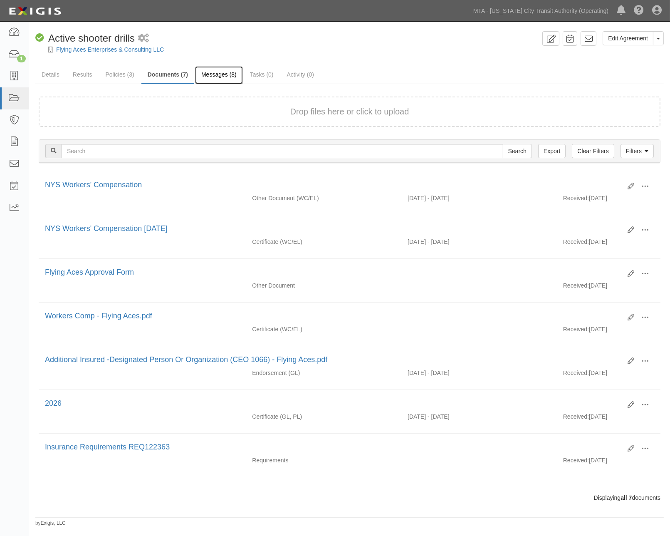
click at [219, 73] on link "Messages (8)" at bounding box center [219, 75] width 48 height 18
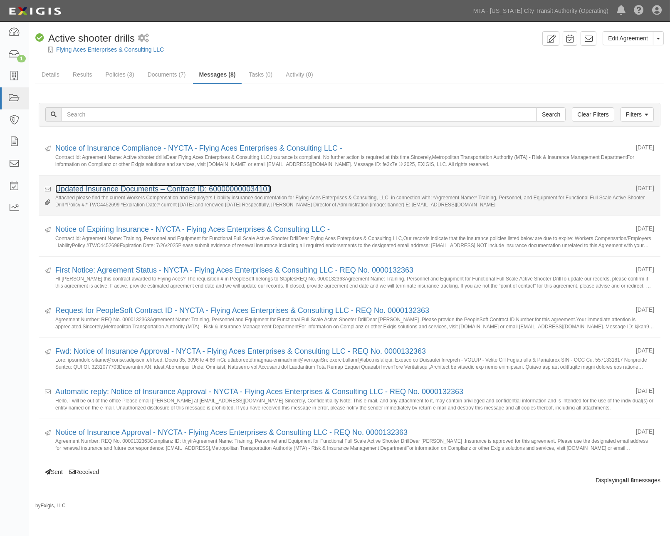
click at [169, 189] on link "Updated Insurance Documents – Contract ID: 600000000034101" at bounding box center [163, 189] width 216 height 8
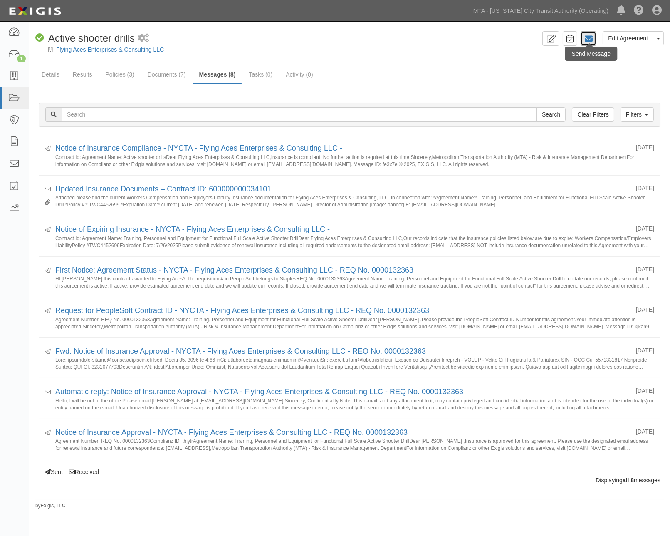
click at [591, 37] on icon at bounding box center [588, 39] width 8 height 8
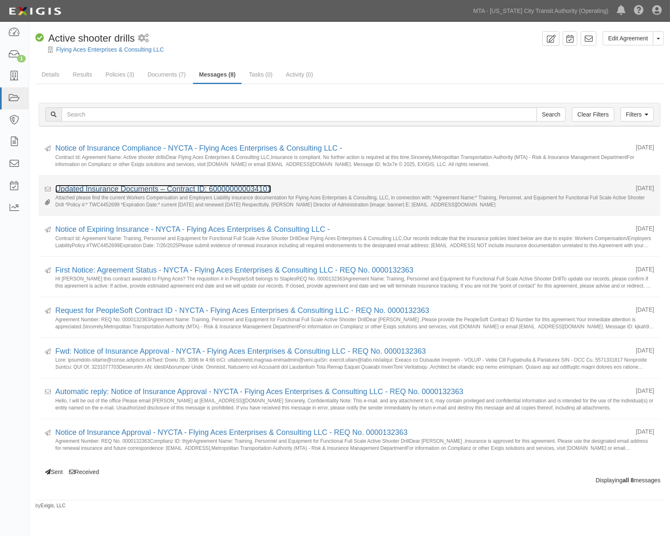
click at [135, 192] on link "Updated Insurance Documents – Contract ID: 600000000034101" at bounding box center [163, 189] width 216 height 8
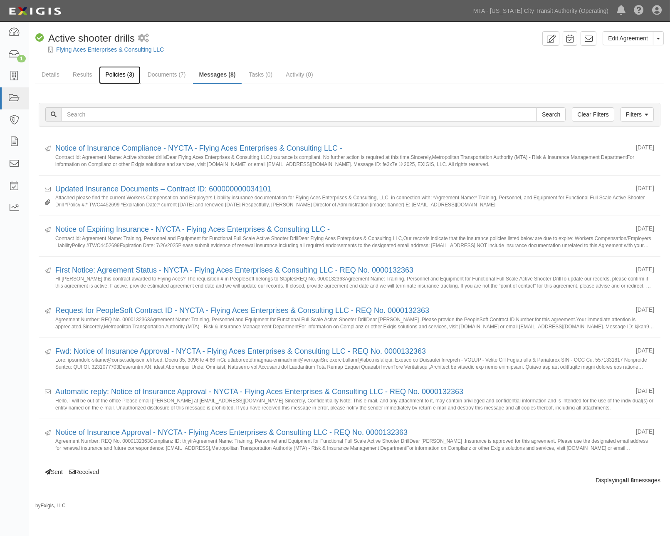
click at [117, 73] on link "Policies (3)" at bounding box center [119, 75] width 41 height 18
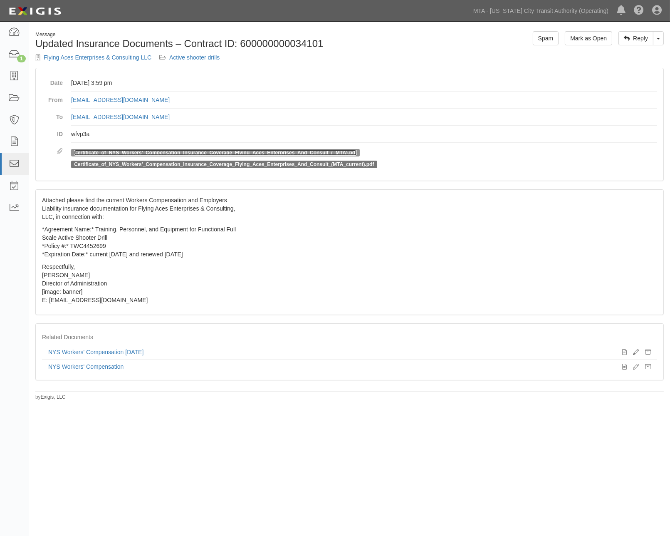
click at [114, 151] on link "Certificate_of_NYS_Workers'_Compensation_Insurance_Coverage_Flying_Aces_Enterpr…" at bounding box center [215, 153] width 283 height 6
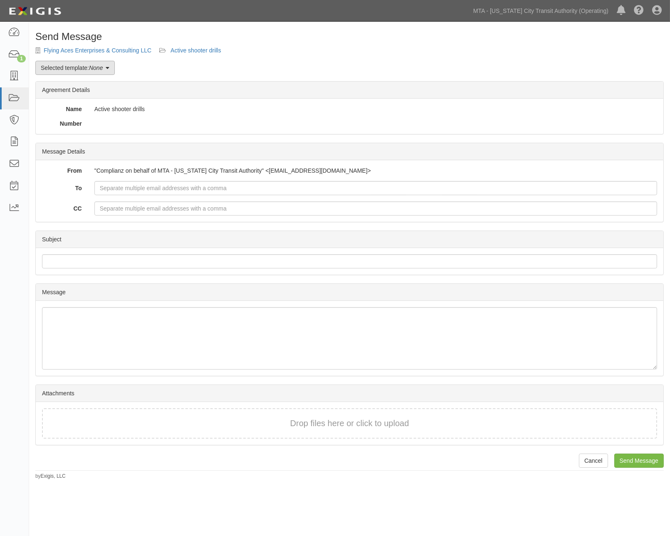
click at [75, 69] on link "Selected template: None" at bounding box center [74, 68] width 79 height 14
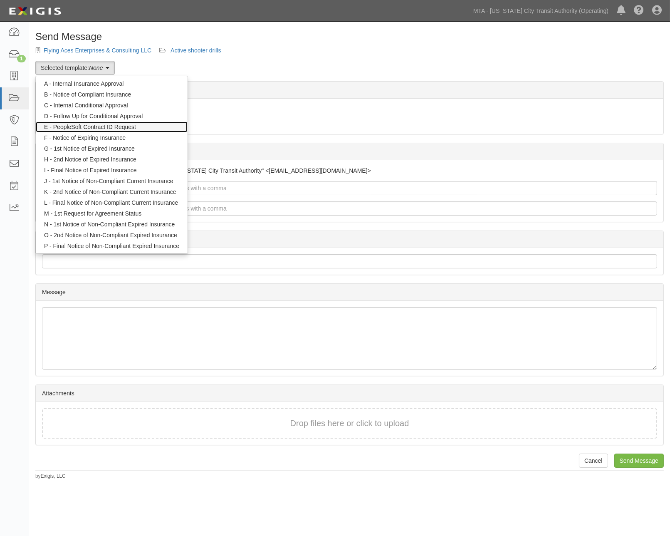
click at [67, 126] on link "E - PeopleSoft Contract ID Request" at bounding box center [112, 126] width 152 height 11
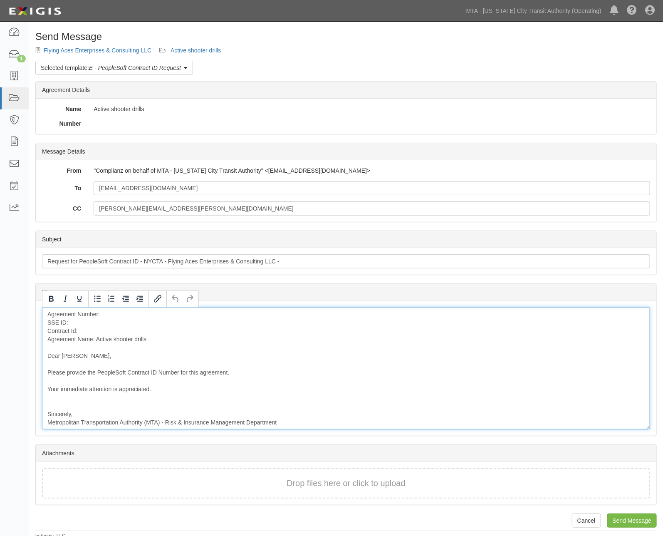
click at [86, 330] on div "Agreement Number: SSE ID: Contract Id: Agreement Name: Active shooter drills De…" at bounding box center [346, 368] width 608 height 122
click at [74, 322] on div "Agreement Number: SSE ID: Contract Id: Agreement Name: Active shooter drills De…" at bounding box center [346, 368] width 608 height 122
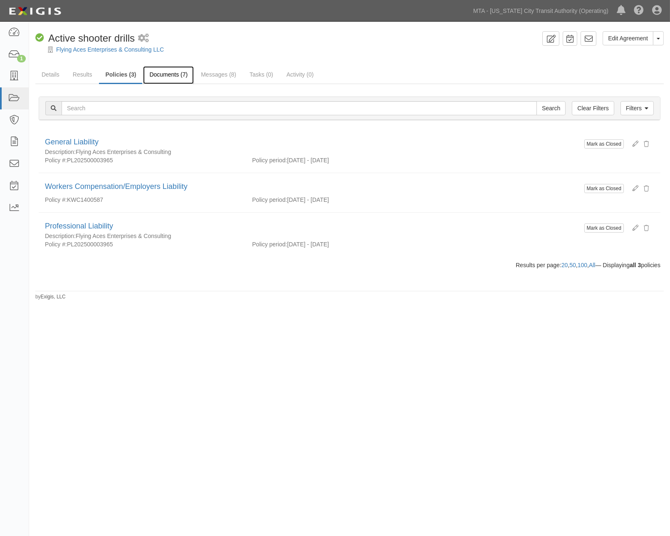
click at [166, 71] on link "Documents (7)" at bounding box center [168, 75] width 51 height 18
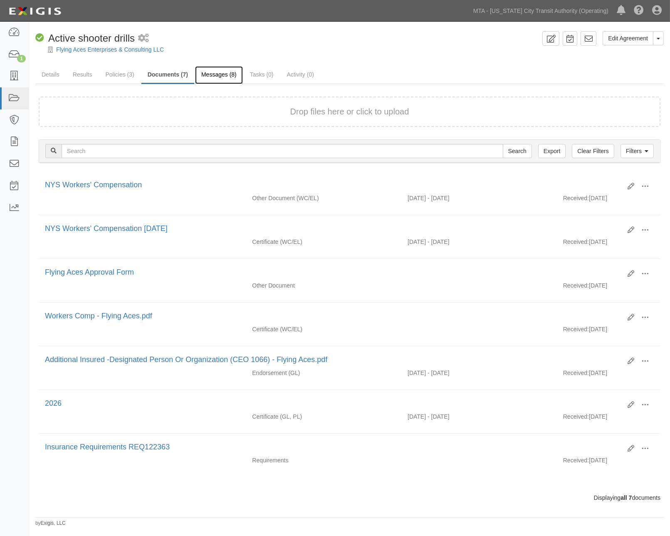
click at [218, 72] on link "Messages (8)" at bounding box center [219, 75] width 48 height 18
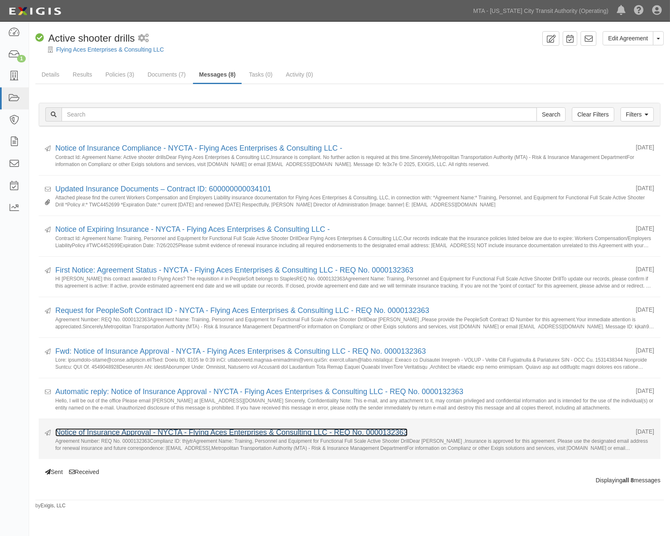
click at [136, 434] on link "Notice of Insurance Approval - NYCTA - Flying Aces Enterprises & Consulting LLC…" at bounding box center [231, 432] width 352 height 8
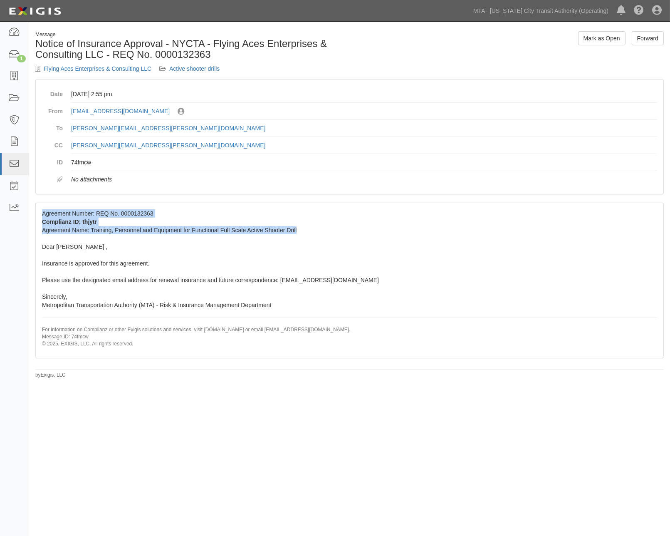
drag, startPoint x: 304, startPoint y: 230, endPoint x: 41, endPoint y: 214, distance: 263.3
click at [41, 214] on div "Agreement Number: REQ No. 0000132363 Complianz ID: thjytr Agreement Name: Train…" at bounding box center [350, 280] width 628 height 155
copy span "Agreement Number: REQ No. 0000132363 Complianz ID: thjytr Agreement Name: Train…"
click at [206, 67] on link "Active shooter drills" at bounding box center [194, 68] width 50 height 7
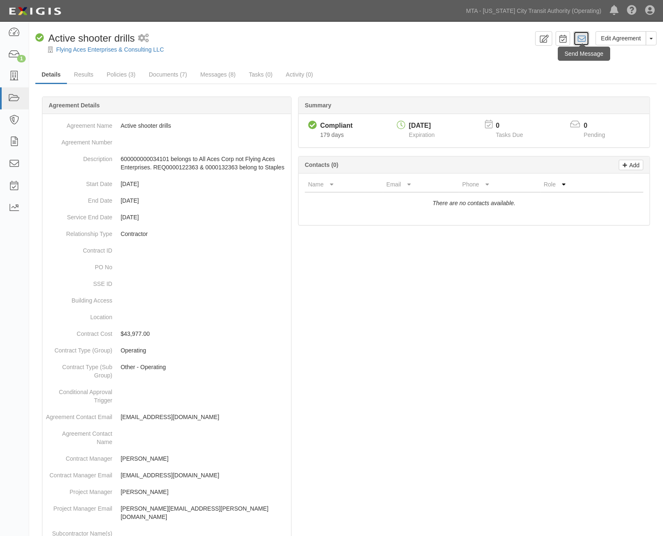
click at [581, 40] on icon at bounding box center [581, 39] width 8 height 8
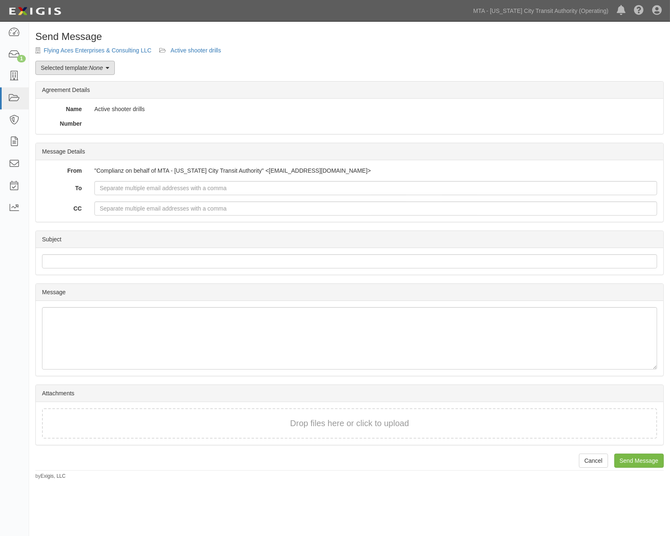
click at [53, 63] on link "Selected template: None" at bounding box center [74, 68] width 79 height 14
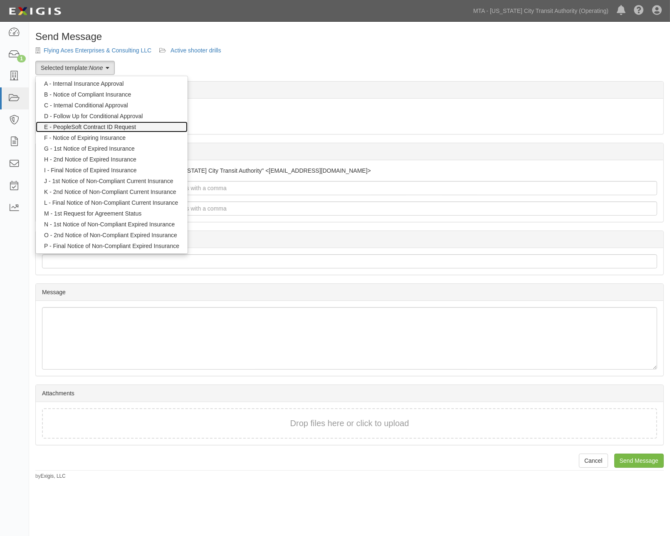
click at [80, 128] on link "E - PeopleSoft Contract ID Request" at bounding box center [112, 126] width 152 height 11
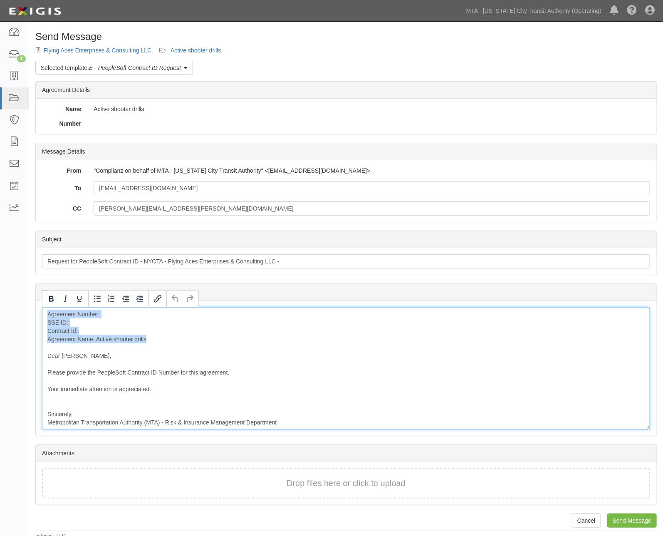
drag, startPoint x: 157, startPoint y: 342, endPoint x: 29, endPoint y: 312, distance: 131.2
click at [29, 312] on div "Send Message Flying Aces Enterprises & Consulting LLC Active shooter drills Sel…" at bounding box center [346, 285] width 634 height 508
paste div
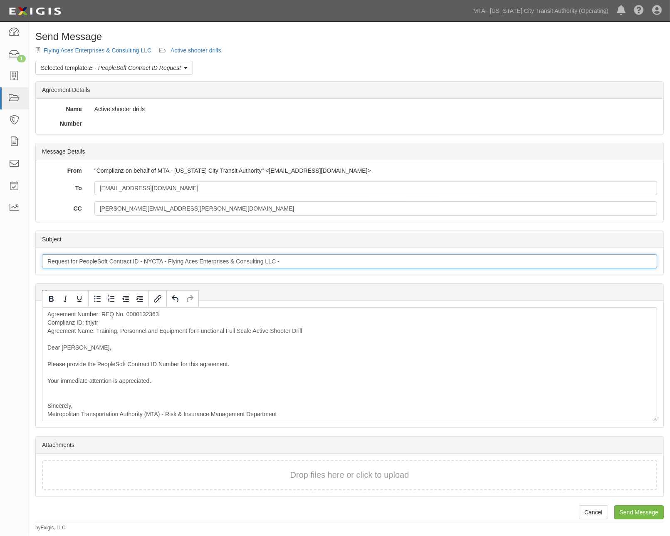
click at [294, 260] on input "Request for PeopleSoft Contract ID - NYCTA - Flying Aces Enterprises & Consulti…" at bounding box center [349, 261] width 615 height 14
type input "Request for PeopleSoft Contract ID - NYCTA - Flying Aces Enterprises & Consulti…"
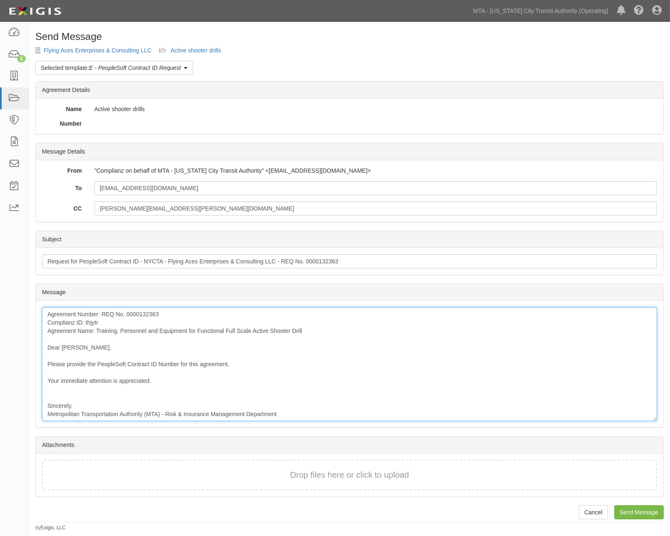
click at [47, 321] on div "Agreement Number: REQ No. 0000132363 Complianz ID: thjytr Agreement Name: Train…" at bounding box center [349, 364] width 615 height 114
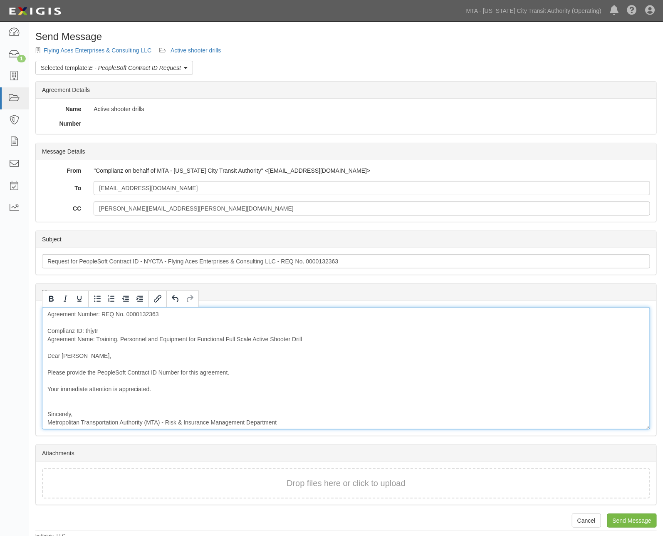
click at [75, 325] on div "Agreement Number: REQ No. 0000132363 Complianz ID: thjytr Agreement Name: Train…" at bounding box center [346, 368] width 608 height 122
drag, startPoint x: 185, startPoint y: 323, endPoint x: 40, endPoint y: 323, distance: 145.2
click at [40, 323] on div "Message Agreement Number: REQ No. 0000132363 Contractor: Flying Aces Enterprise…" at bounding box center [346, 368] width 621 height 135
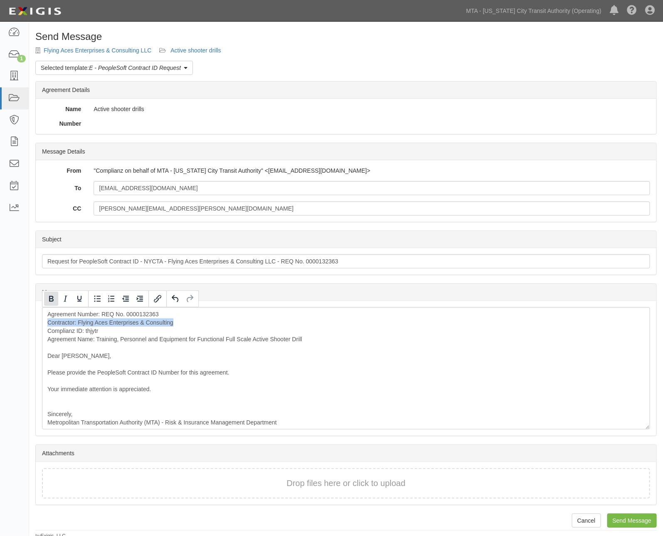
click at [51, 300] on icon "Bold" at bounding box center [51, 299] width 10 height 10
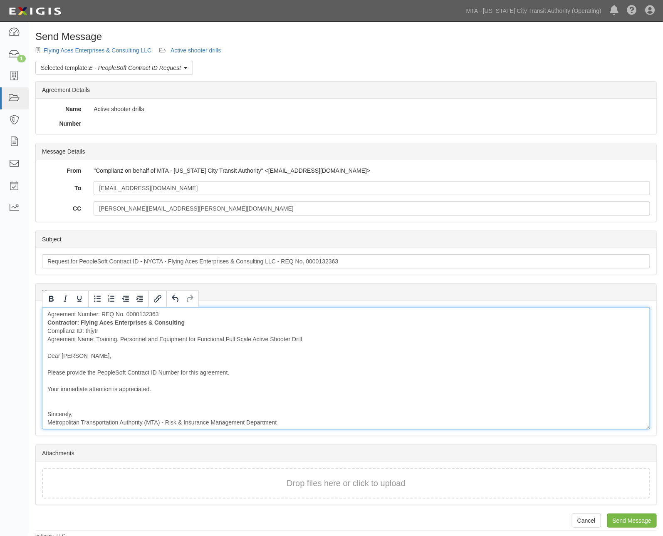
click at [280, 361] on div "Agreement Number: REQ No. 0000132363 Contractor: Flying Aces Enterprises & Cons…" at bounding box center [346, 368] width 608 height 122
drag, startPoint x: 52, startPoint y: 331, endPoint x: 33, endPoint y: 331, distance: 18.3
click at [33, 331] on div "Send Message Flying Aces Enterprises & Consulting LLC Active shooter drills Sel…" at bounding box center [346, 285] width 634 height 508
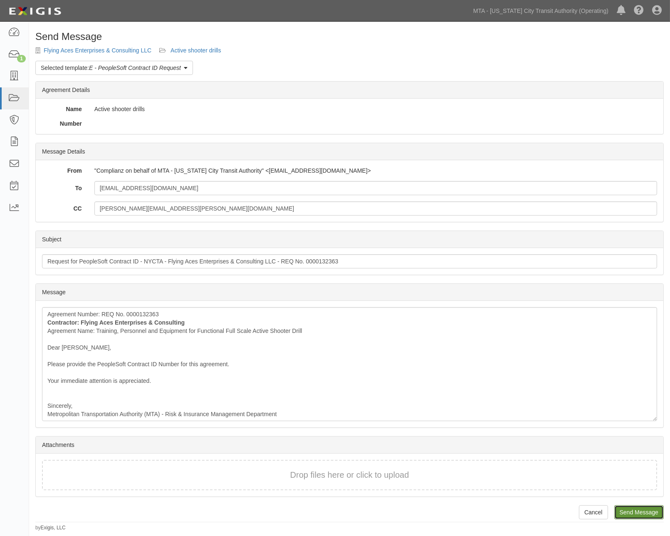
click at [633, 509] on input "Send Message" at bounding box center [638, 512] width 49 height 14
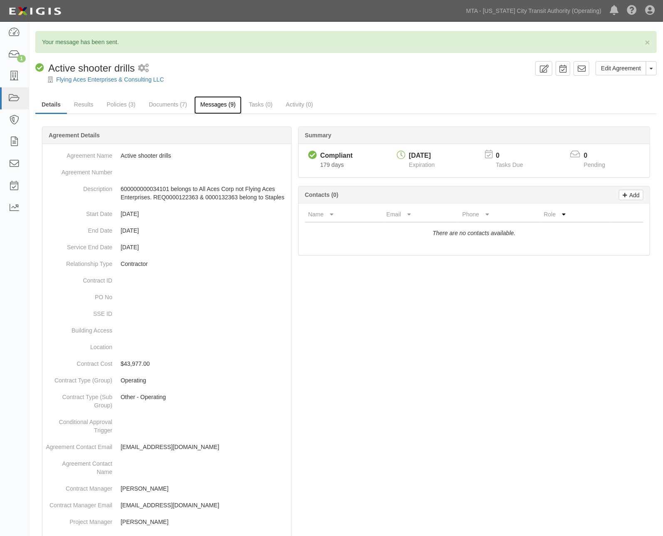
click at [208, 106] on link "Messages (9)" at bounding box center [218, 105] width 48 height 18
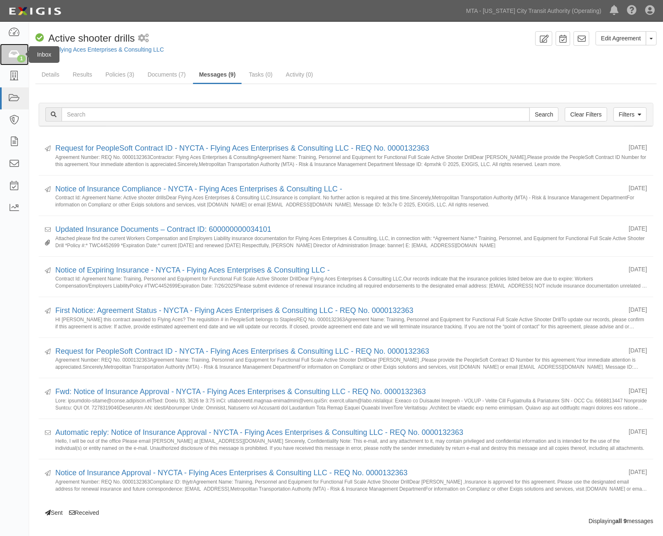
click at [10, 51] on icon at bounding box center [14, 55] width 12 height 10
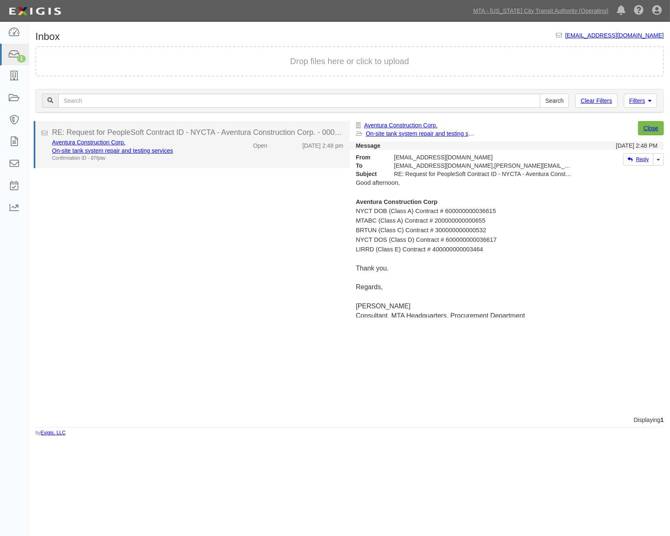
click at [227, 146] on div "Open" at bounding box center [248, 144] width 51 height 12
click at [97, 148] on link "On-site tank system repair and testing services" at bounding box center [112, 150] width 121 height 7
click at [115, 149] on link "On-site tank system repair and testing services" at bounding box center [112, 150] width 121 height 7
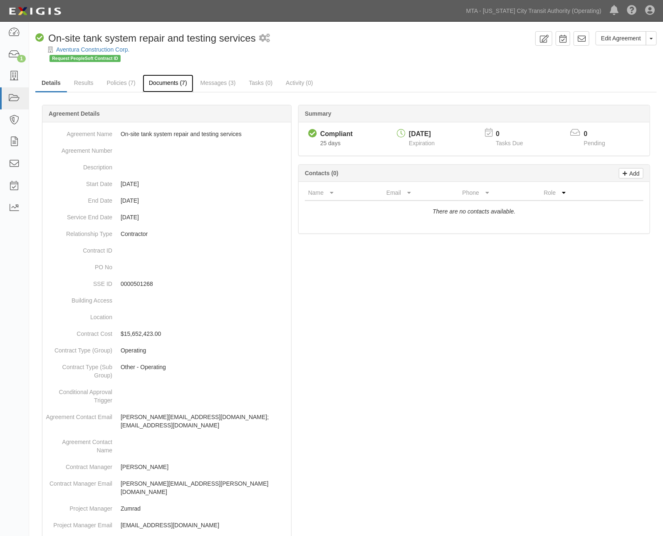
click at [161, 82] on link "Documents (7)" at bounding box center [168, 83] width 51 height 18
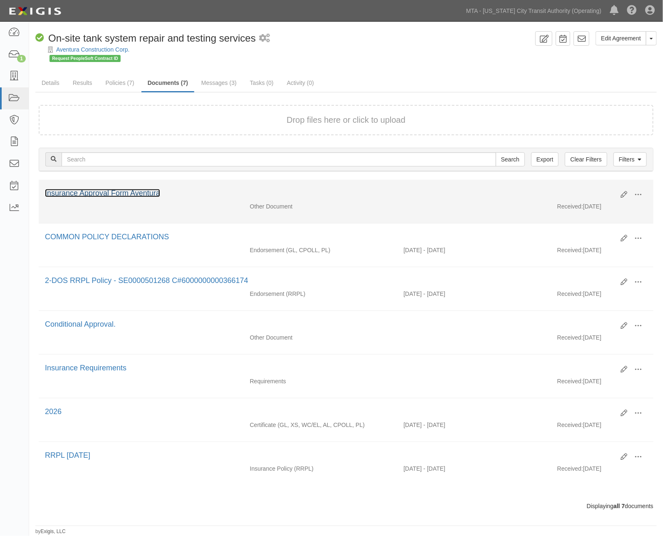
click at [123, 192] on link "Insurance Approval Form Aventura" at bounding box center [102, 193] width 115 height 8
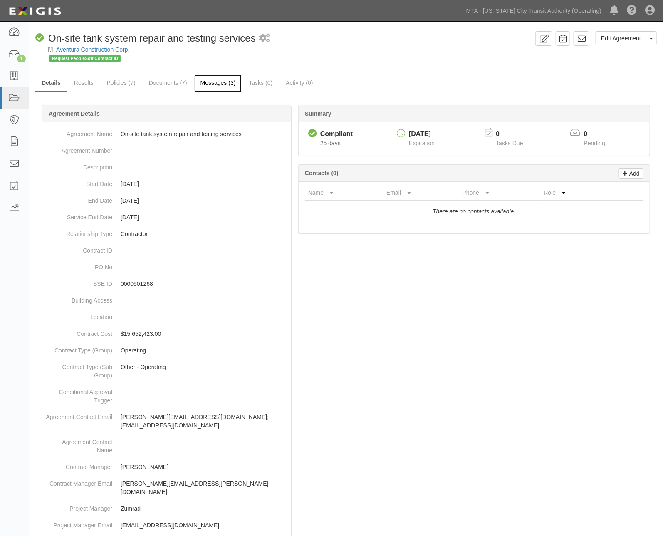
click at [228, 84] on link "Messages (3)" at bounding box center [218, 83] width 48 height 18
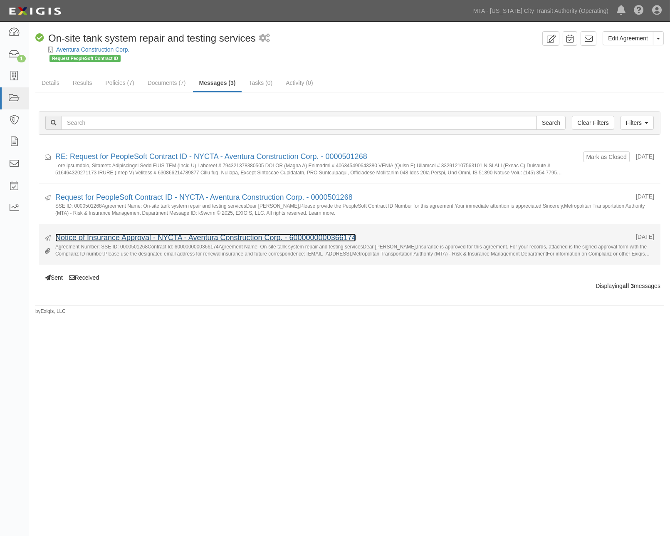
click at [184, 238] on link "Notice of Insurance Approval - NYCTA - Aventura Construction Corp. - 6000000000…" at bounding box center [205, 237] width 301 height 8
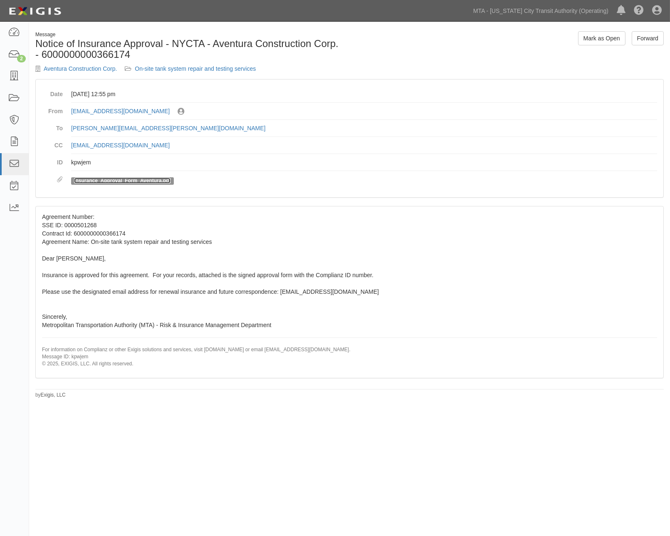
click at [131, 182] on link "Insurance_Approval_Form_Aventura.pdf" at bounding box center [122, 181] width 96 height 6
click at [206, 68] on link "On-site tank system repair and testing services" at bounding box center [195, 68] width 121 height 7
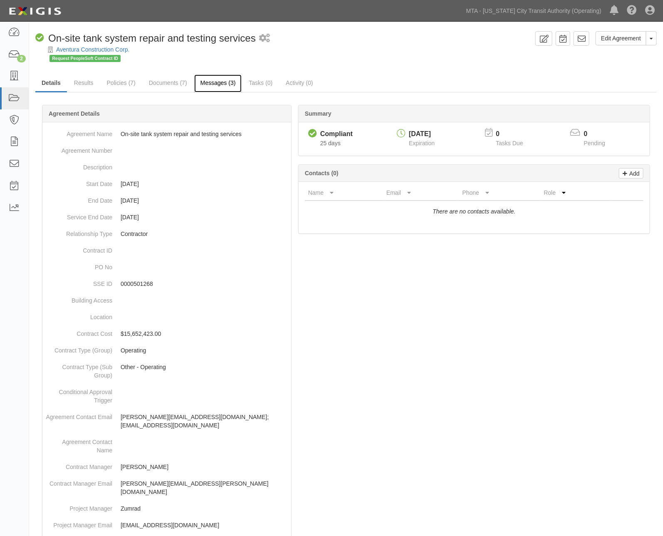
click at [213, 84] on link "Messages (3)" at bounding box center [218, 83] width 48 height 18
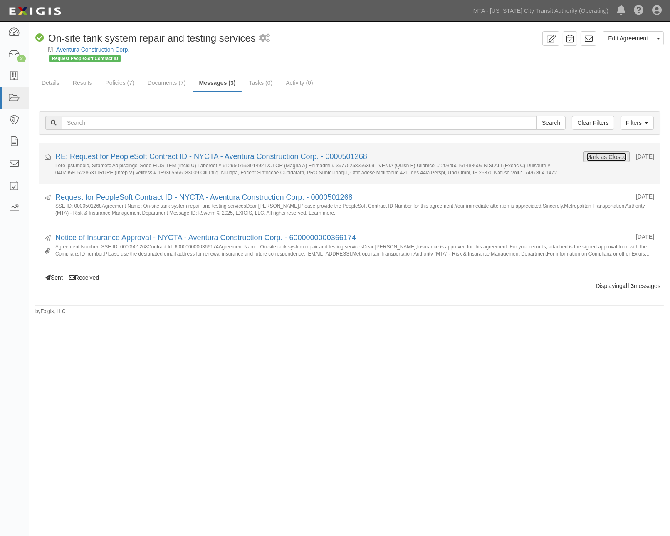
click at [597, 161] on button "Mark as Closed" at bounding box center [606, 156] width 41 height 9
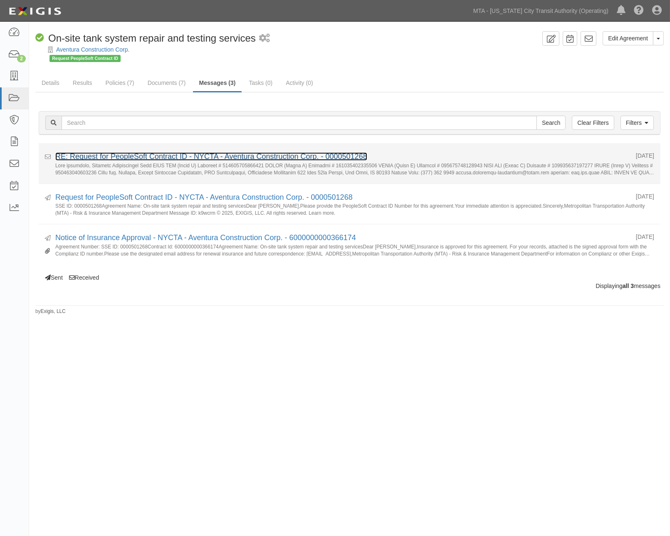
drag, startPoint x: 0, startPoint y: 0, endPoint x: 245, endPoint y: 152, distance: 287.8
click at [245, 152] on link "RE: Request for PeopleSoft Contract ID - NYCTA - Aventura Construction Corp. - …" at bounding box center [211, 156] width 312 height 8
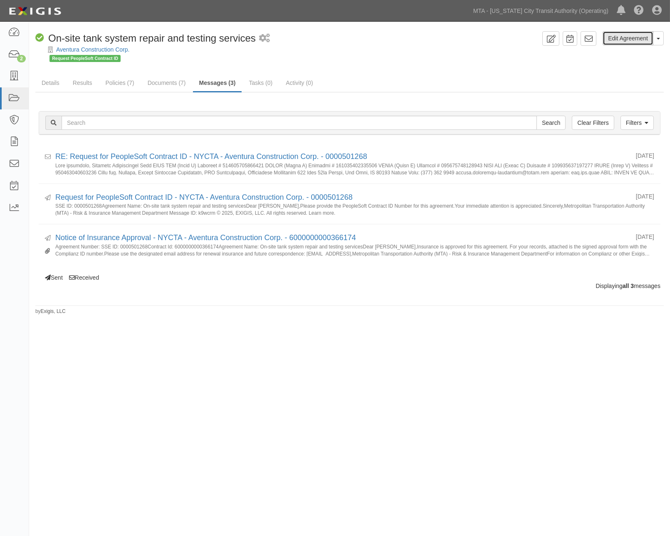
click at [613, 37] on link "Edit Agreement" at bounding box center [628, 38] width 51 height 14
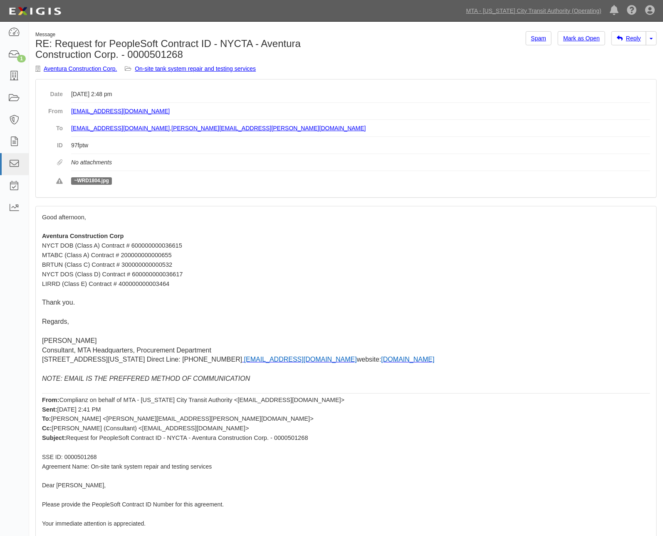
drag, startPoint x: 222, startPoint y: 287, endPoint x: 37, endPoint y: 240, distance: 190.6
click at [37, 240] on div "Good afternoon, Aventura Construction Corp NYCT DOB (Class A) Contract # 600000…" at bounding box center [346, 421] width 621 height 430
copy div "Aventura Construction Corp NYCT DOB (Class A) Contract # 600000000036615 MTABC …"
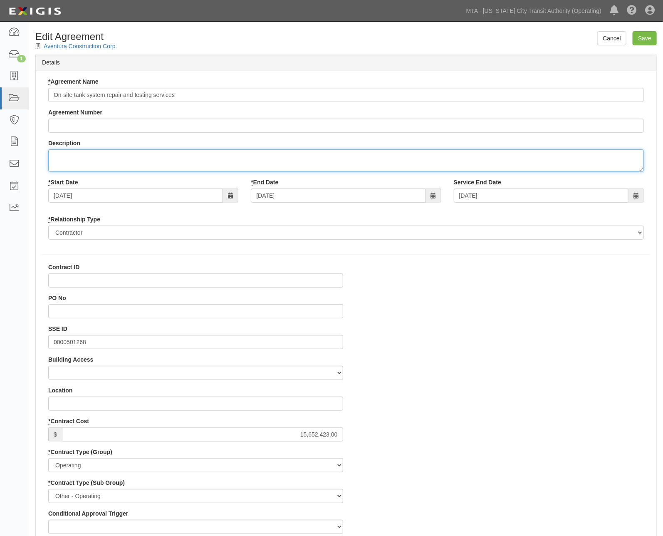
click at [75, 161] on textarea "Description" at bounding box center [346, 160] width 596 height 22
paste textarea "Aventura Construction Corp NYCT DOB (Class A) Contract # 600000000036615 MTABC …"
click at [50, 163] on textarea "Aventura Construction Corp NYCT DOB (Class A) Contract # 600000000036615 MTABC …" at bounding box center [346, 160] width 596 height 22
click at [52, 166] on textarea "Aventura Construction Corp NYCT DOB (Class A) Contract # 600000000036615 MTABC …" at bounding box center [346, 160] width 596 height 22
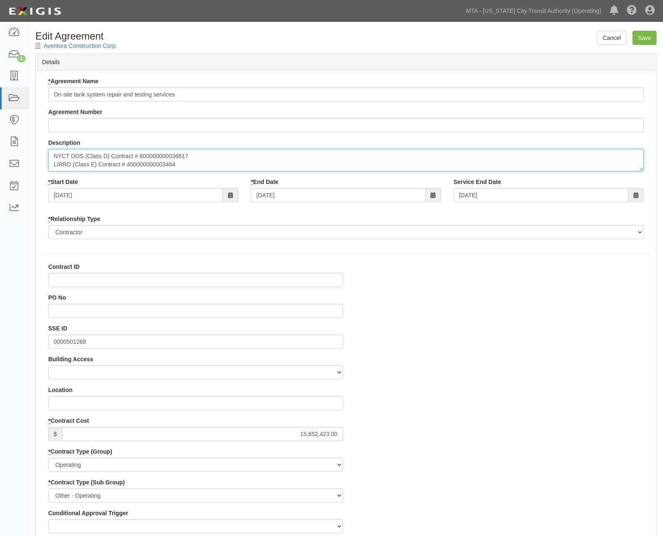
scroll to position [0, 0]
click at [203, 160] on textarea "Aventura Construction Corp NYCT DOB (Class A) Contract # 600000000036615 MTABC …" at bounding box center [346, 160] width 596 height 22
click at [52, 168] on textarea "Aventura Construction Corp NYCT DOB (Class A) Contract # 600000000036615 MTABC …" at bounding box center [346, 160] width 596 height 22
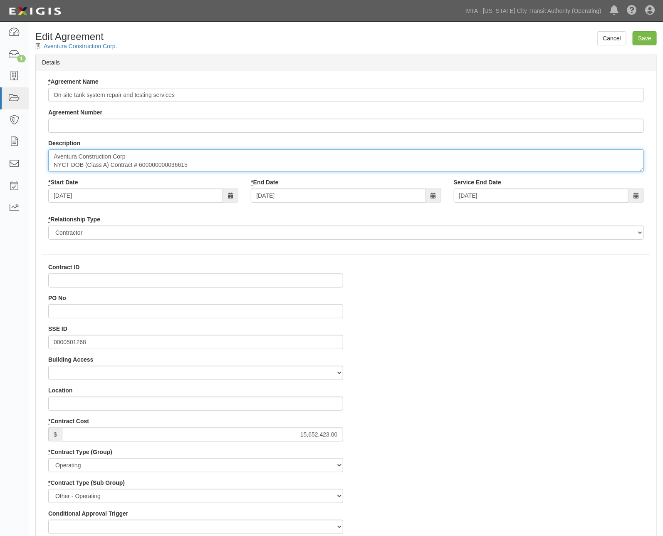
drag, startPoint x: 131, startPoint y: 152, endPoint x: 48, endPoint y: 154, distance: 83.2
click at [48, 154] on textarea "Aventura Construction Corp NYCT DOB (Class A) Contract # 600000000036615 MTABC …" at bounding box center [346, 160] width 596 height 22
click at [49, 161] on textarea "NYCT DOB (Class A) Contract # 600000000036615 MTABC (Class A) Contract # 200000…" at bounding box center [346, 160] width 596 height 22
click at [49, 168] on textarea "NYCT DOB (Class A) Contract # 600000000036615 MTABC (Class A) Contract # 200000…" at bounding box center [346, 160] width 596 height 22
click at [153, 154] on textarea "NYCT DOB (Class A) Contract # 600000000036615 MTABC (Class A) Contract # 200000…" at bounding box center [346, 160] width 596 height 22
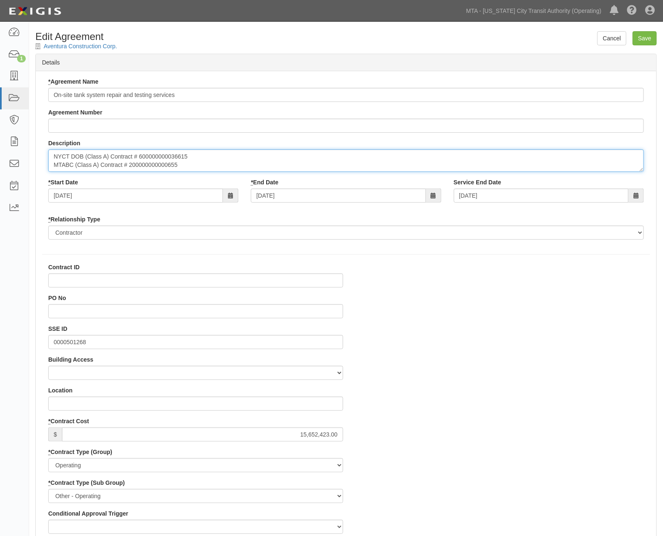
click at [153, 154] on textarea "NYCT DOB (Class A) Contract # 600000000036615 MTABC (Class A) Contract # 200000…" at bounding box center [346, 160] width 596 height 22
type textarea "NYCT DOB (Class A) Contract # MTABC (Class A) Contract # 200000000000655 BRTUN …"
click at [119, 278] on input "Contract ID" at bounding box center [195, 280] width 295 height 14
paste input "600000000036615"
type input "600000000036615"
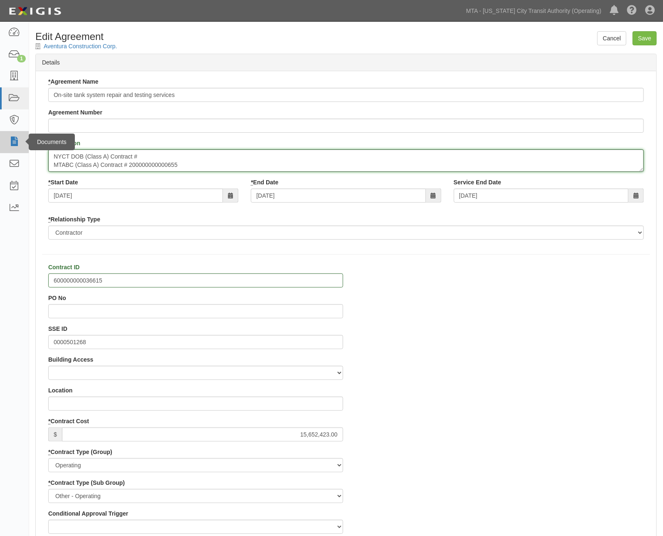
drag, startPoint x: 148, startPoint y: 155, endPoint x: 25, endPoint y: 152, distance: 123.2
drag, startPoint x: 75, startPoint y: 165, endPoint x: 113, endPoint y: 162, distance: 37.9
click at [113, 162] on textarea "MTABC (Class A) Contract # 200000000000655 BRTUN (Class C) Contract # 300000000…" at bounding box center [346, 160] width 596 height 22
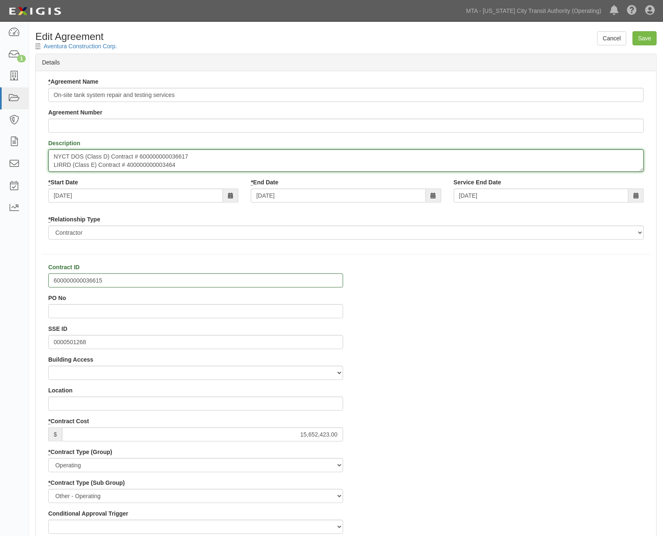
click at [169, 168] on textarea "MTABC (Class A) Contract # 200000000000655 BRTUN (Class C) Contract # 300000000…" at bounding box center [346, 160] width 596 height 22
type textarea "MTABC (Class A) Contract # 200000000000655 BRTUN (Class C) Contract # 300000000…"
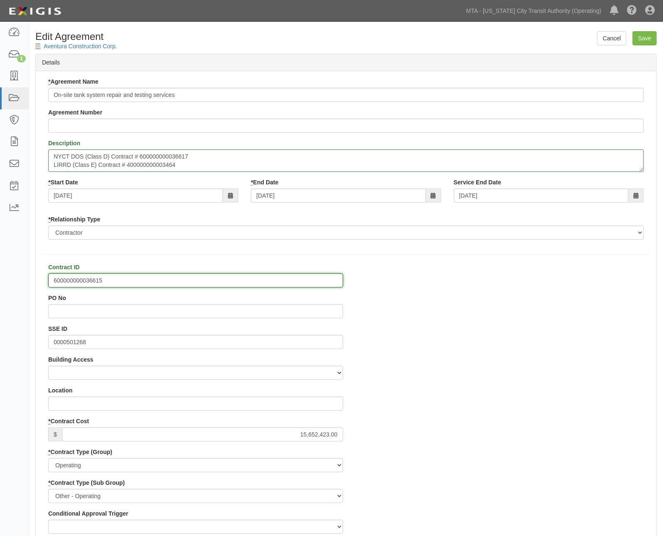
click at [72, 277] on input "600000000036615" at bounding box center [195, 280] width 295 height 14
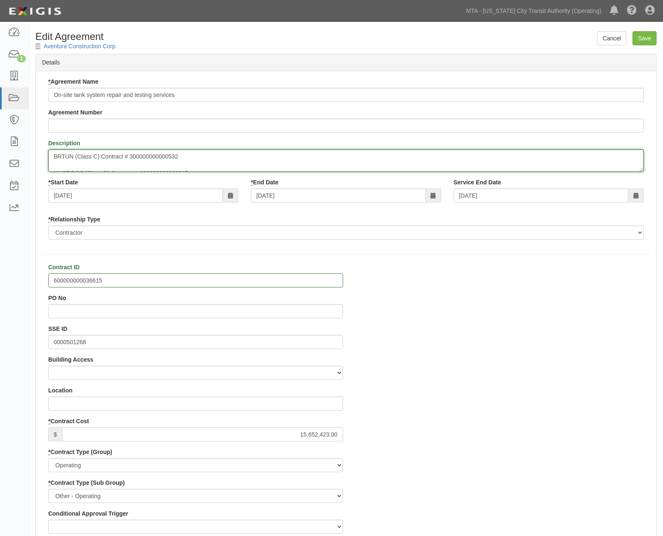
scroll to position [0, 0]
drag, startPoint x: 185, startPoint y: 163, endPoint x: -2, endPoint y: 148, distance: 188.6
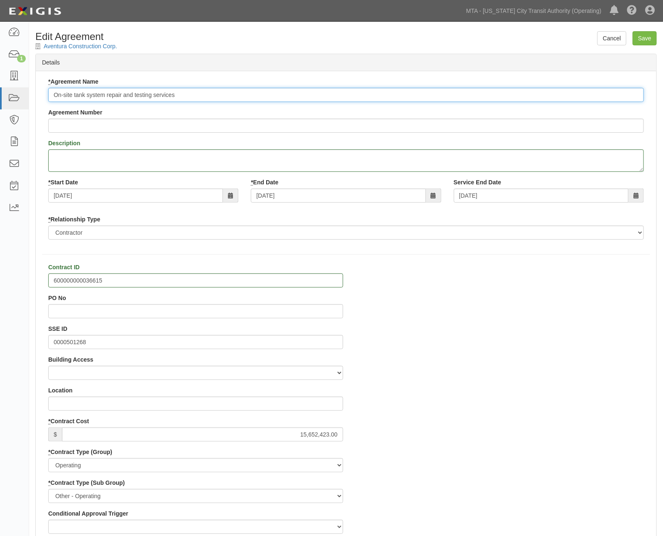
click at [54, 94] on input "On-site tank system repair and testing services" at bounding box center [346, 95] width 596 height 14
click at [92, 94] on input "Master ID: 000016210 On-site tank system repair and testing services" at bounding box center [346, 95] width 596 height 14
type input "Master ID: 0000016210 On-site tank system repair and testing services"
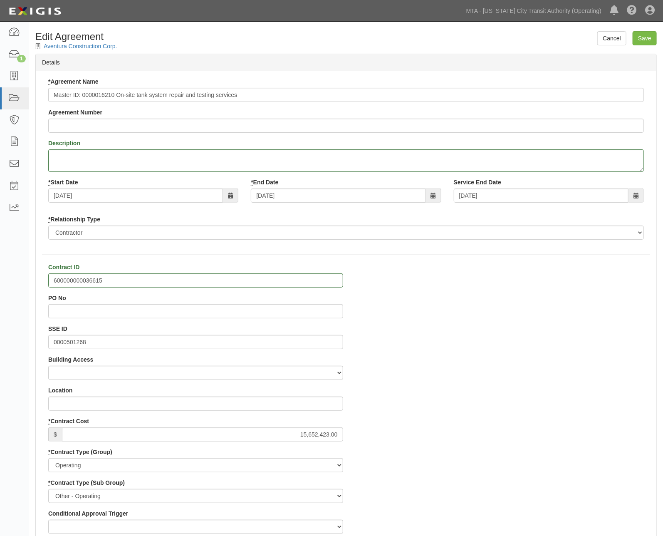
drag, startPoint x: 477, startPoint y: 384, endPoint x: 458, endPoint y: 390, distance: 19.6
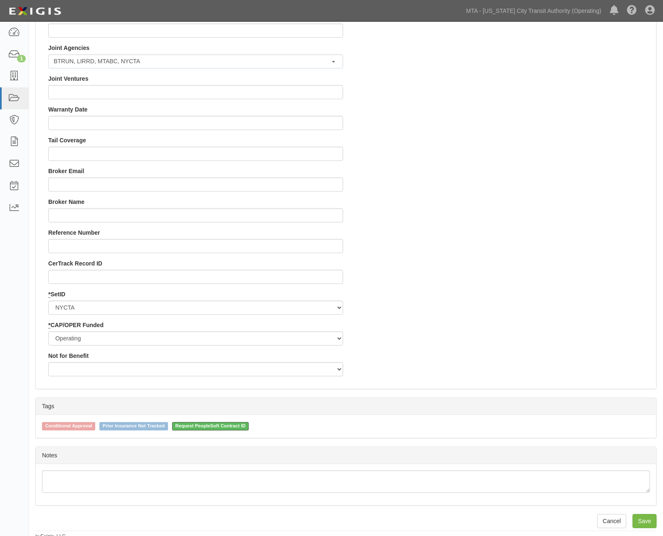
scroll to position [716, 0]
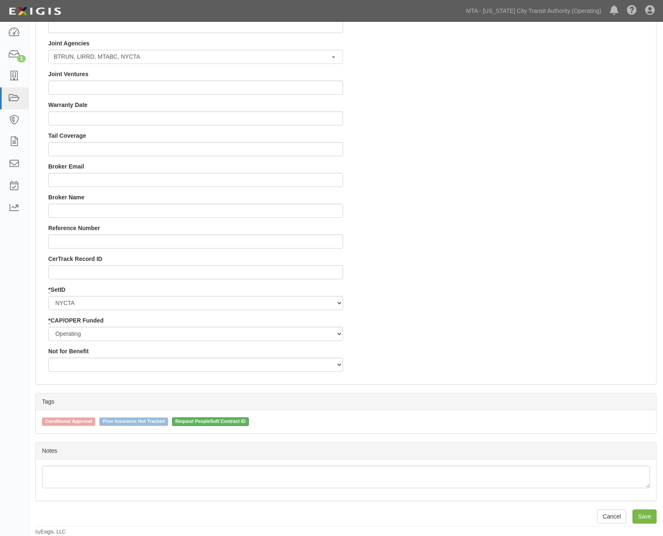
click at [231, 421] on span "Request PeopleSoft Contract ID" at bounding box center [210, 422] width 77 height 8
click at [169, 421] on input "Request PeopleSoft Contract ID" at bounding box center [166, 420] width 5 height 5
checkbox input "false"
click at [642, 519] on input "Save" at bounding box center [645, 516] width 24 height 14
type input "15652423.00"
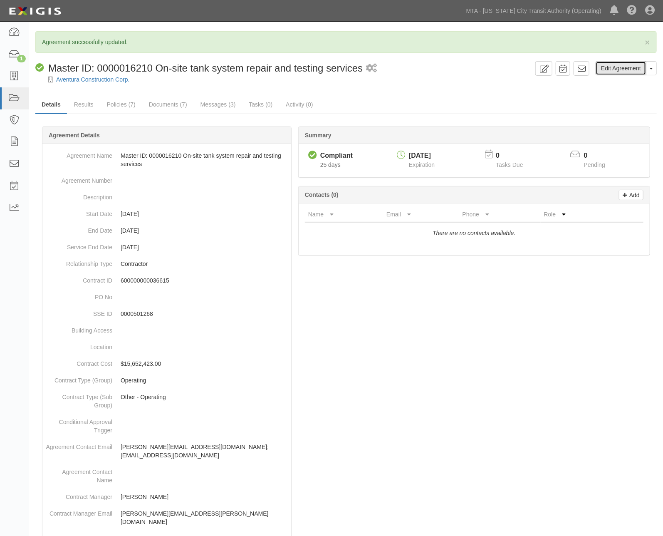
click at [630, 64] on link "Edit Agreement" at bounding box center [621, 68] width 51 height 14
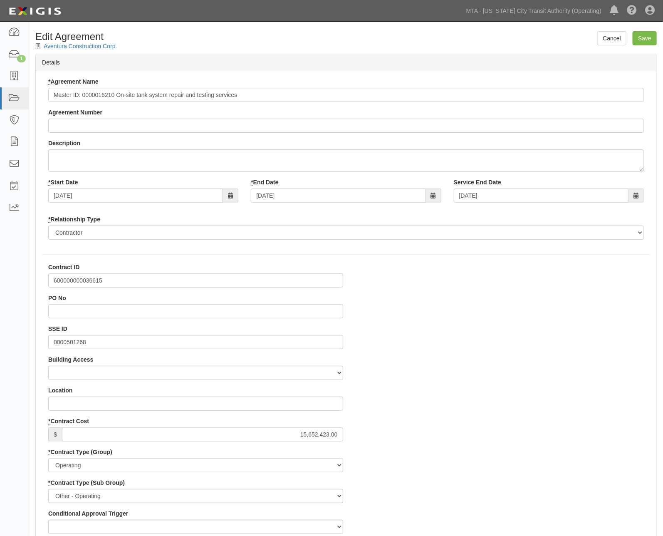
scroll to position [0, 3]
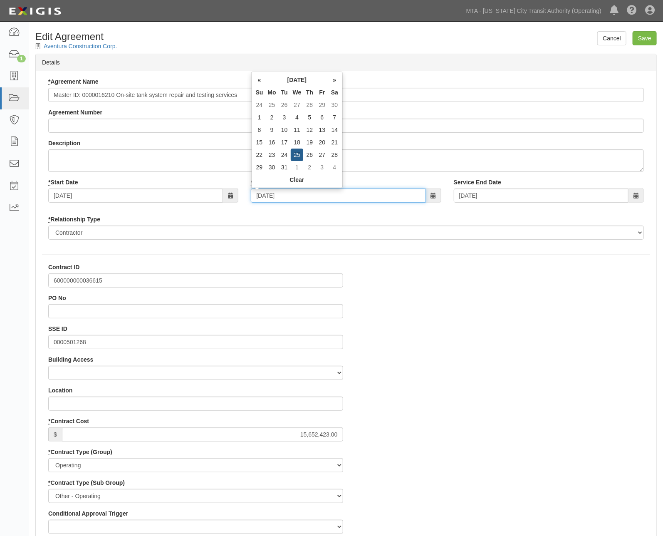
drag, startPoint x: 294, startPoint y: 195, endPoint x: 232, endPoint y: 195, distance: 62.0
click at [232, 195] on div "* Start Date 08/22/2025 * End Date 07/25/2029 Service End Date 07/25/2029" at bounding box center [346, 193] width 608 height 31
type input "0"
type input "07/23/2029"
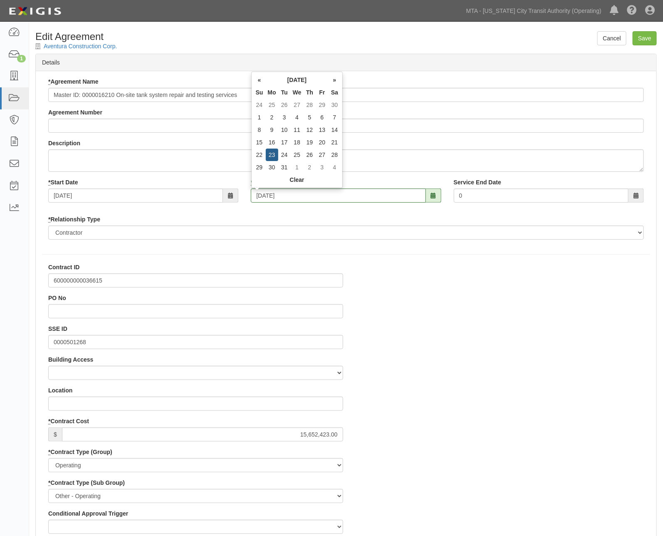
type input "07/23/2029"
drag, startPoint x: 446, startPoint y: 398, endPoint x: 455, endPoint y: 383, distance: 17.5
click at [650, 35] on input "Save" at bounding box center [645, 38] width 24 height 14
type input "15652423.00"
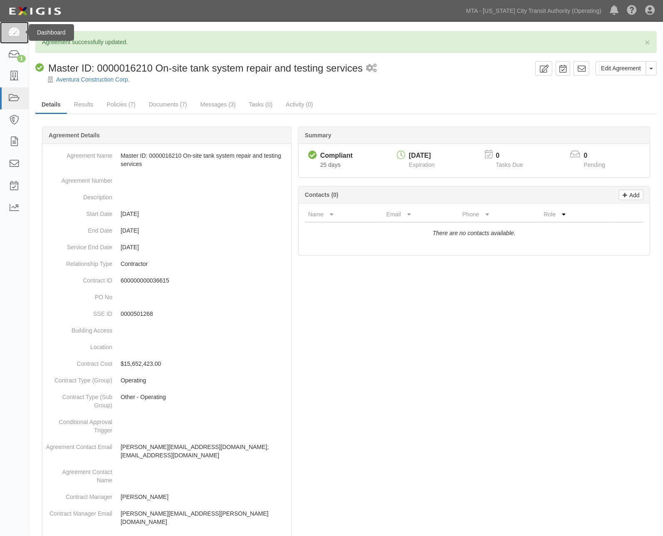
click at [14, 35] on icon at bounding box center [14, 33] width 12 height 10
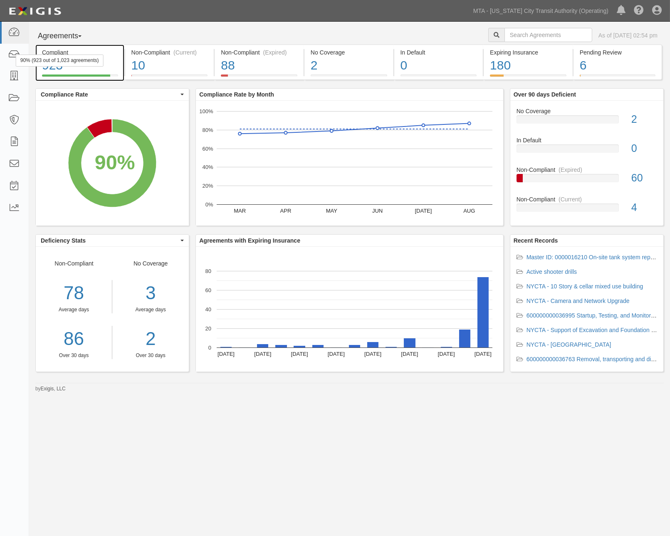
click at [119, 64] on div "Compliant 923 90% (923 out of 1,023 agreements)" at bounding box center [79, 62] width 89 height 35
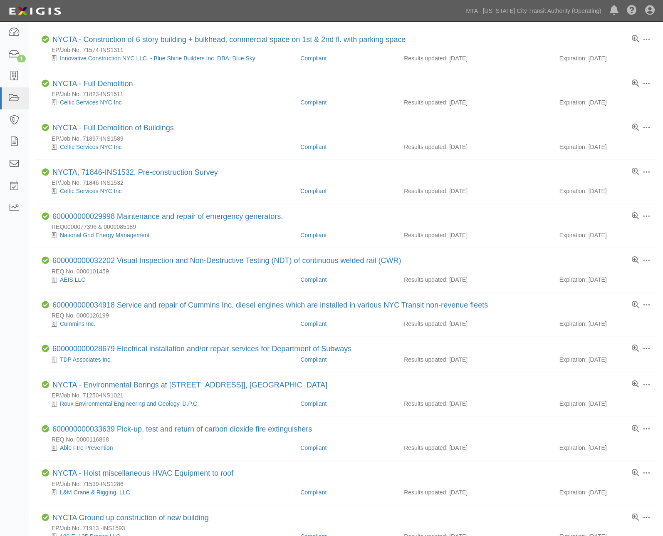
scroll to position [486, 0]
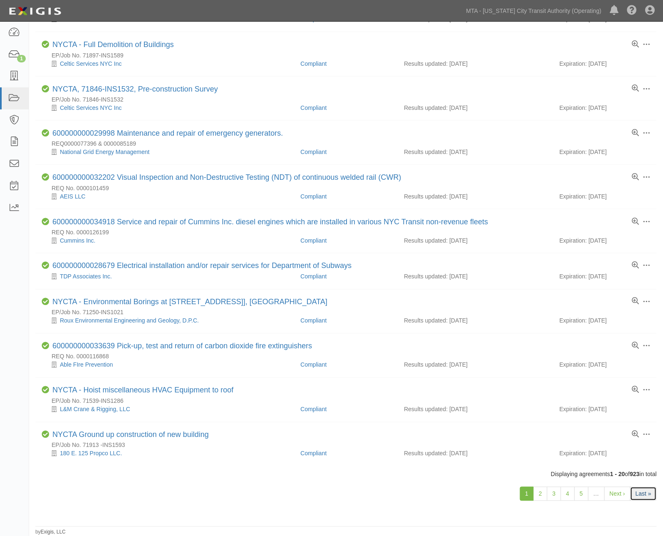
click at [640, 488] on link "Last »" at bounding box center [643, 494] width 27 height 14
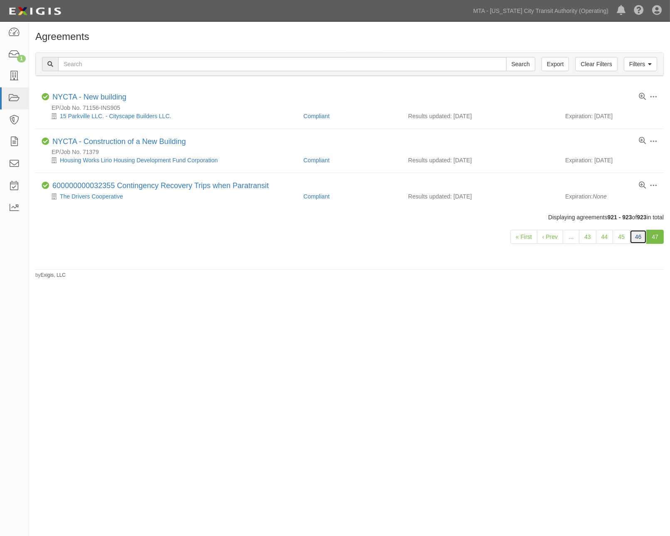
click at [638, 236] on link "46" at bounding box center [638, 237] width 17 height 14
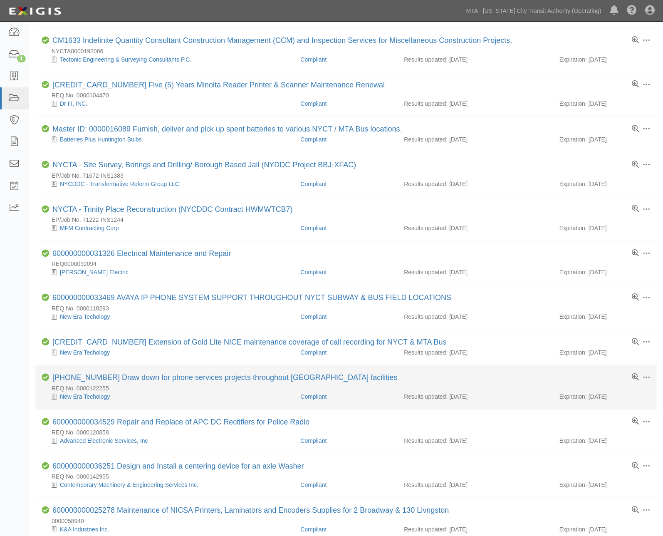
scroll to position [494, 0]
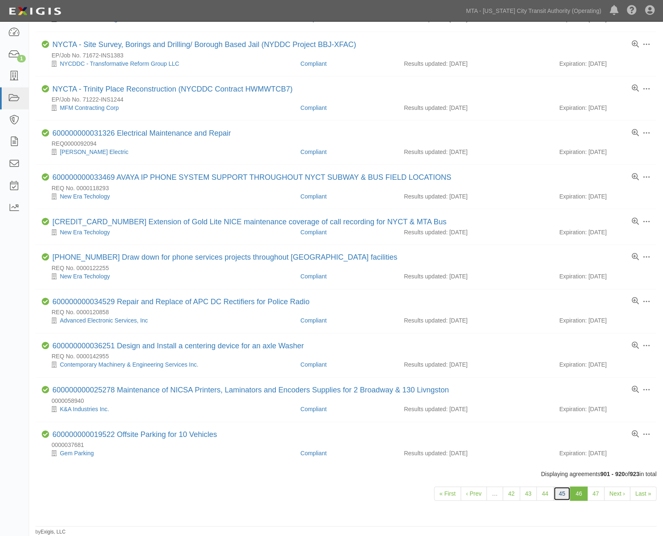
click at [566, 493] on link "45" at bounding box center [562, 494] width 17 height 14
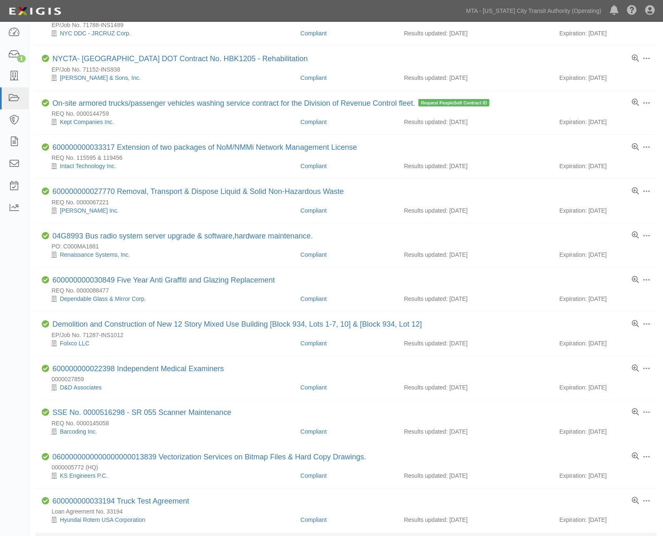
scroll to position [318, 0]
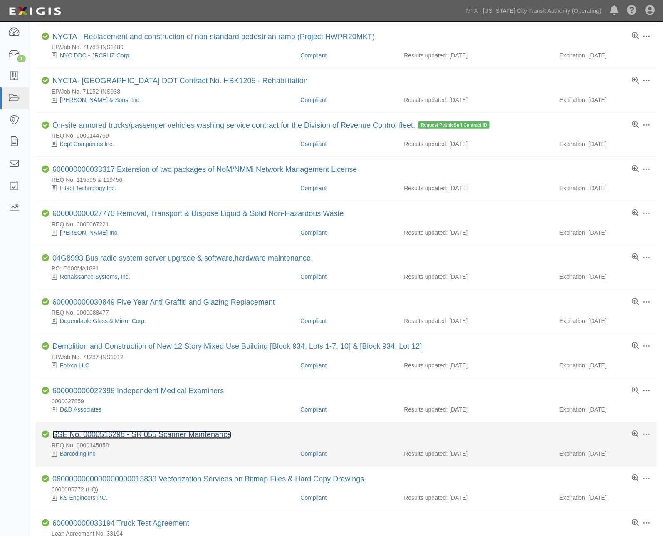
click at [177, 438] on link "SSE No. 0000516298 - SR 055 Scanner Maintenance" at bounding box center [141, 434] width 179 height 8
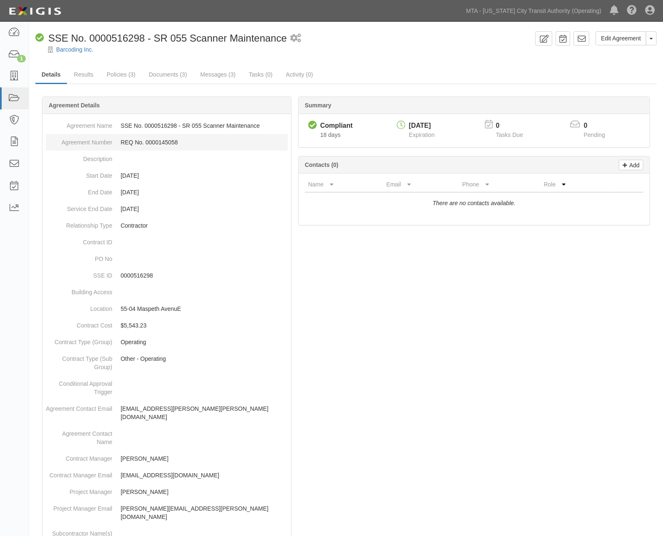
click at [156, 141] on dd "REQ No. 0000145058" at bounding box center [167, 142] width 242 height 17
copy dd "0000145058"
click at [613, 40] on link "Edit Agreement" at bounding box center [621, 38] width 51 height 14
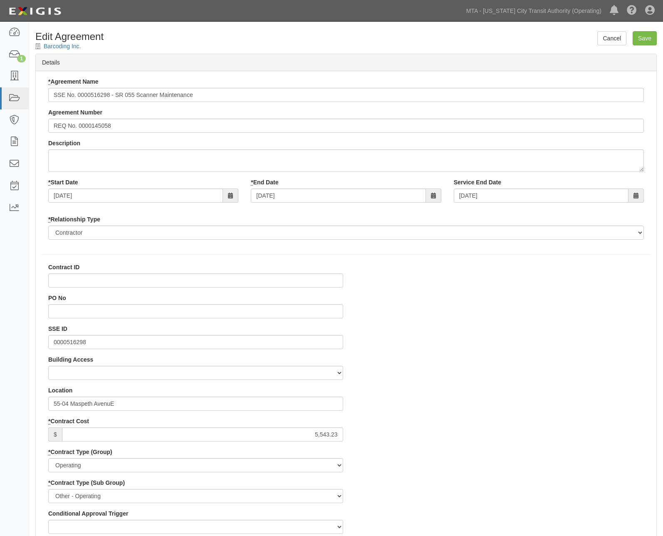
select select
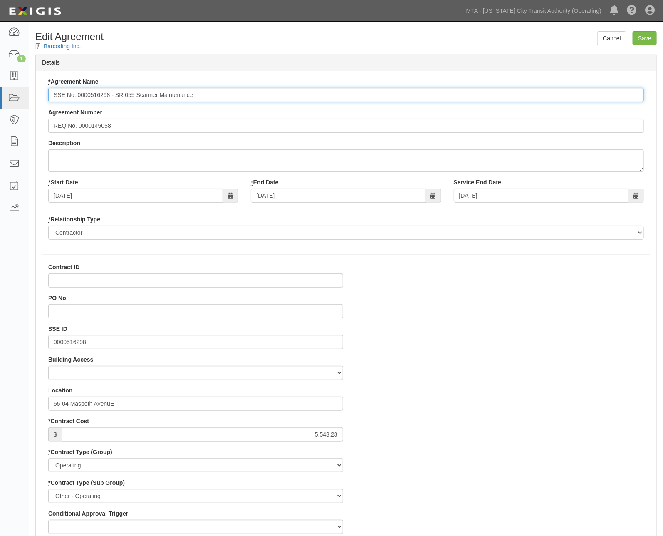
drag, startPoint x: 111, startPoint y: 94, endPoint x: 43, endPoint y: 94, distance: 67.8
click at [43, 94] on div "* Agreement Name SSE No. 0000516298 - SR 055 Scanner Maintenance Agreement Numb…" at bounding box center [346, 161] width 608 height 168
paste input "600000000036930"
type input "600000000036930 - SR 055 Scanner Maintenance"
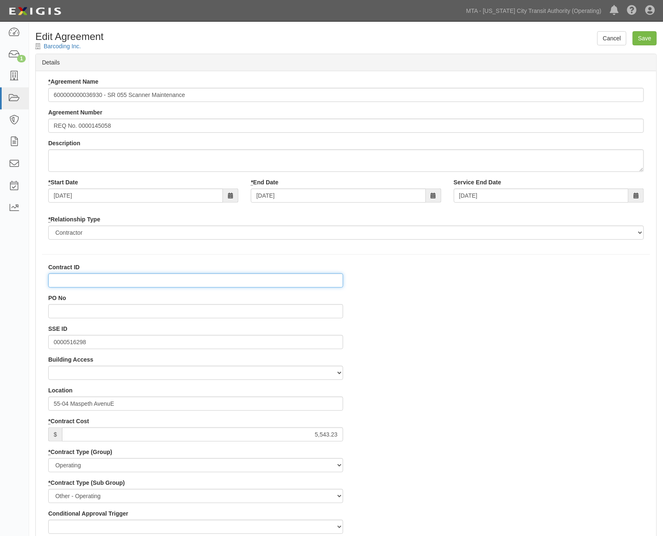
click at [59, 281] on input "Contract ID" at bounding box center [195, 280] width 295 height 14
paste input "600000000036930"
type input "600000000036930"
click at [642, 37] on input "Save" at bounding box center [645, 38] width 24 height 14
type input "5543.23"
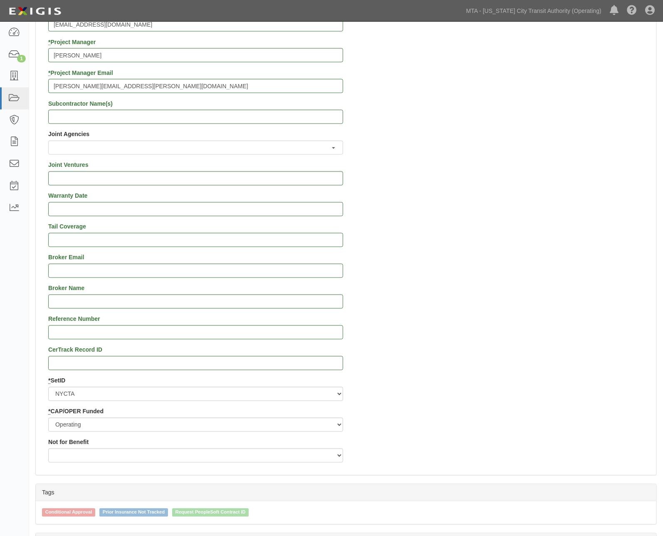
scroll to position [716, 0]
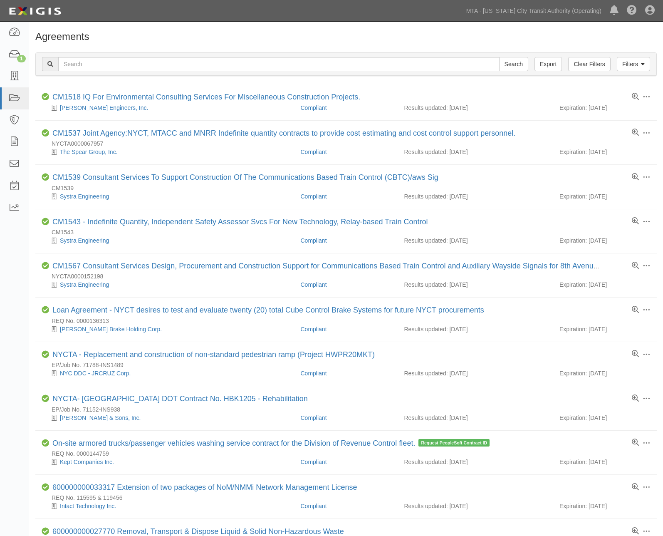
scroll to position [318, 0]
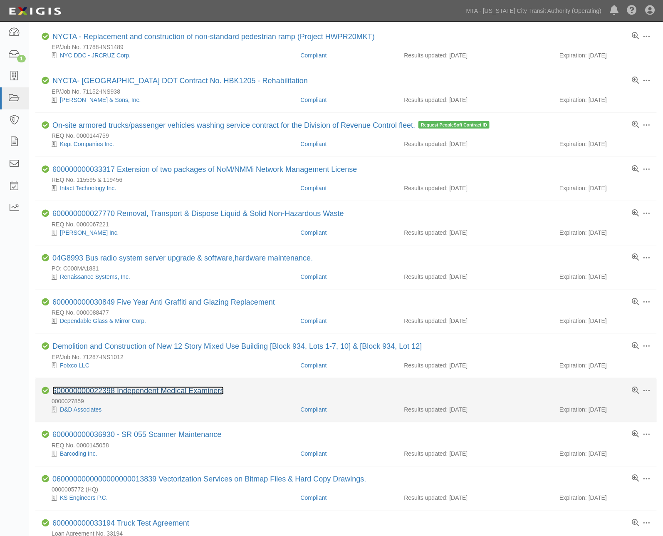
click at [147, 394] on link "600000000022398 Independent Medical Examiners" at bounding box center [137, 390] width 171 height 8
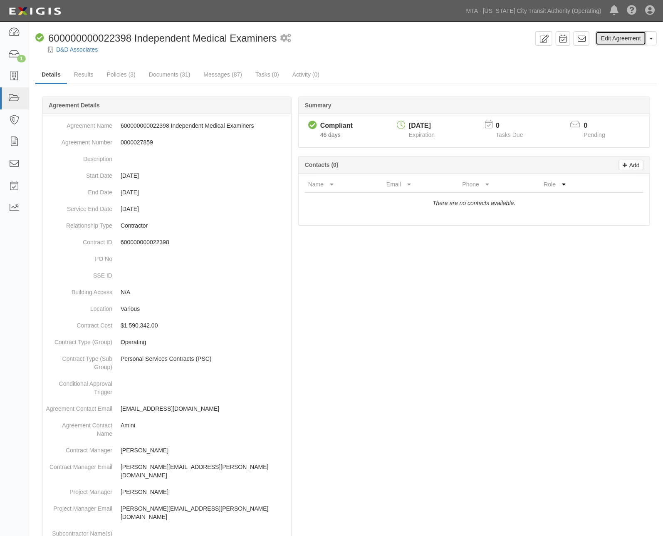
click at [619, 41] on link "Edit Agreement" at bounding box center [621, 38] width 51 height 14
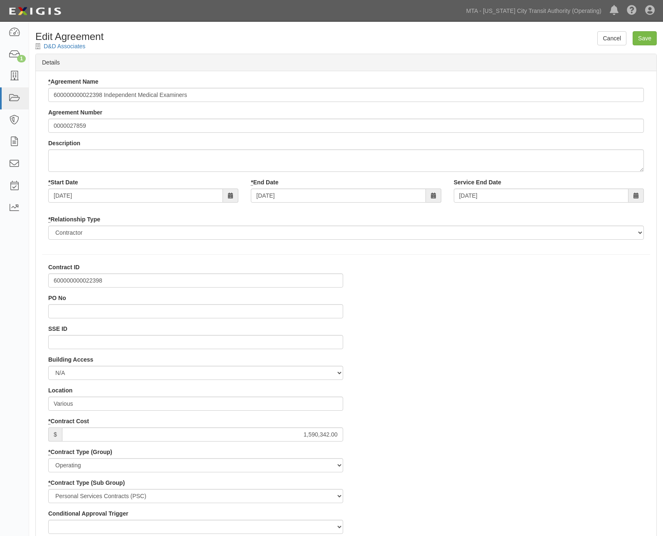
select select
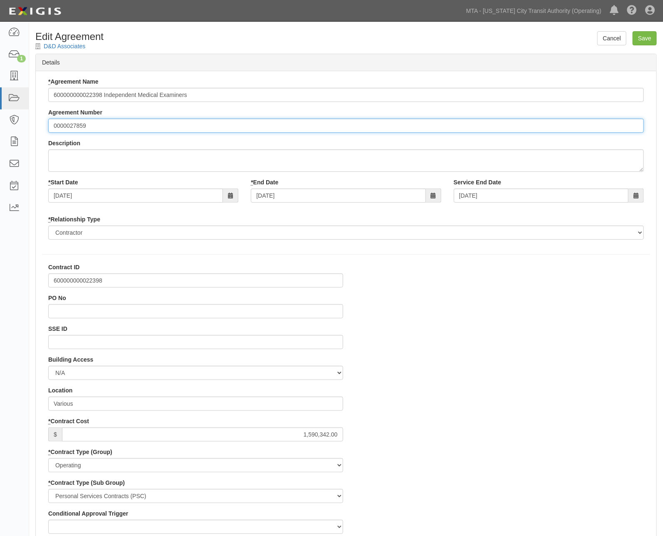
click at [51, 124] on input "0000027859" at bounding box center [346, 126] width 596 height 14
type input "REQ No. 0000027859"
click at [639, 32] on input "Save" at bounding box center [645, 38] width 24 height 14
type input "1590342.00"
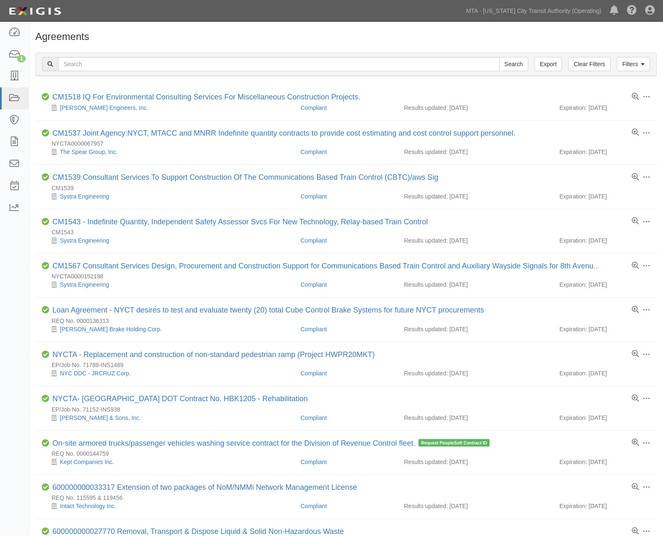
scroll to position [318, 0]
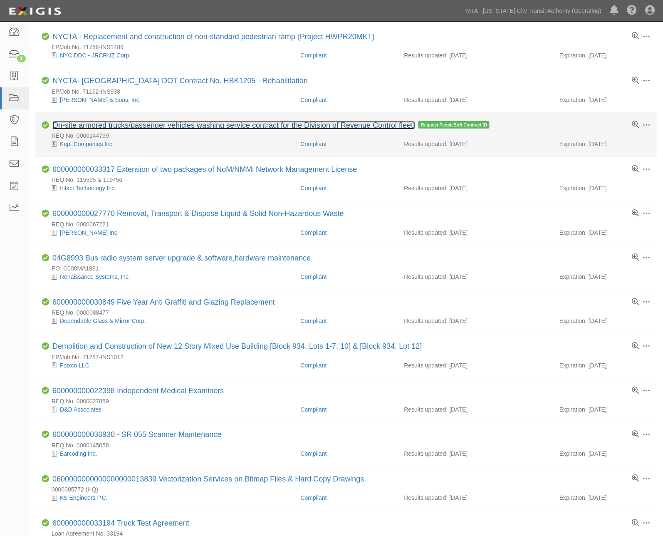
click at [181, 128] on link "On-site armored trucks/passenger vehicles washing service contract for the Divi…" at bounding box center [233, 125] width 363 height 8
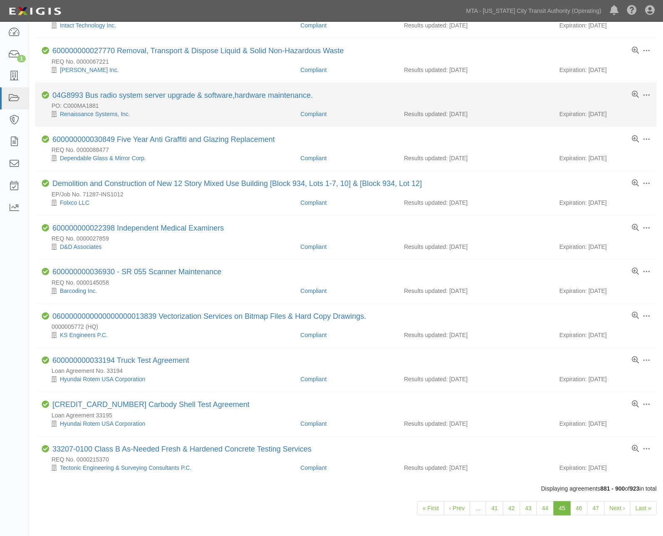
scroll to position [502, 0]
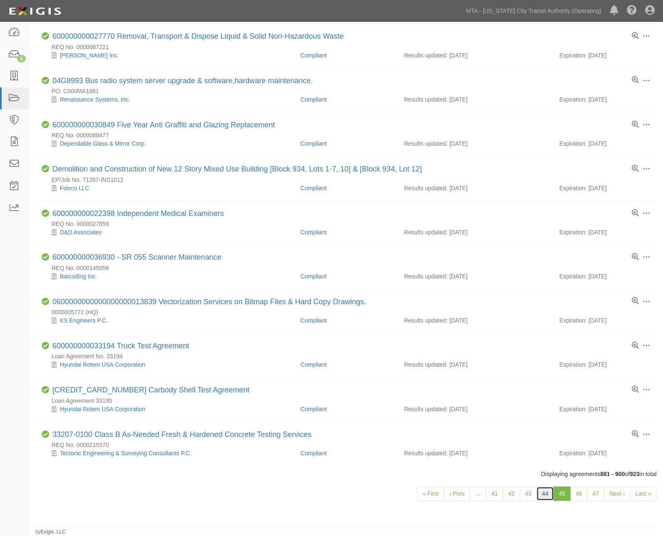
click at [548, 492] on link "44" at bounding box center [545, 494] width 17 height 14
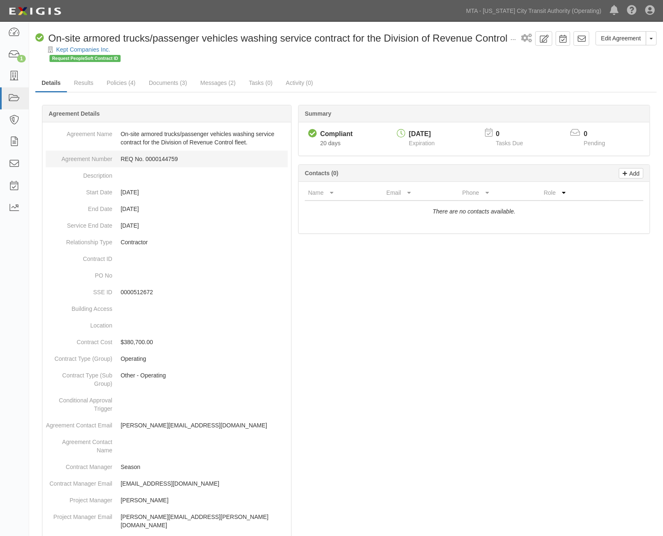
click at [165, 156] on dd "REQ No. 0000144759" at bounding box center [167, 159] width 242 height 17
copy dd "0000144759"
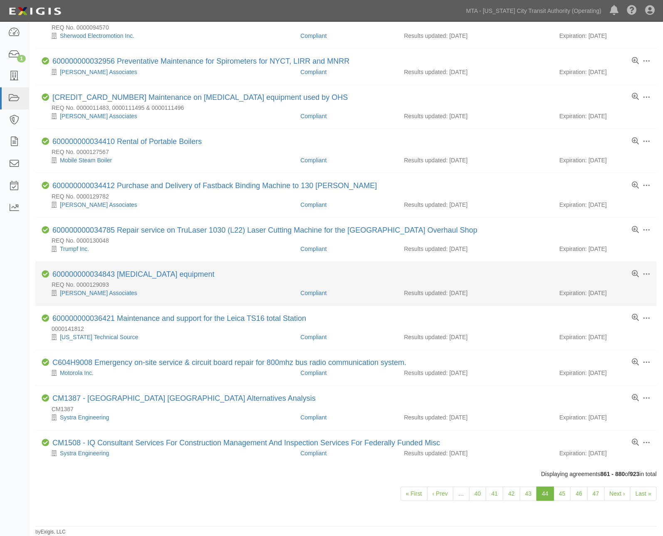
scroll to position [469, 0]
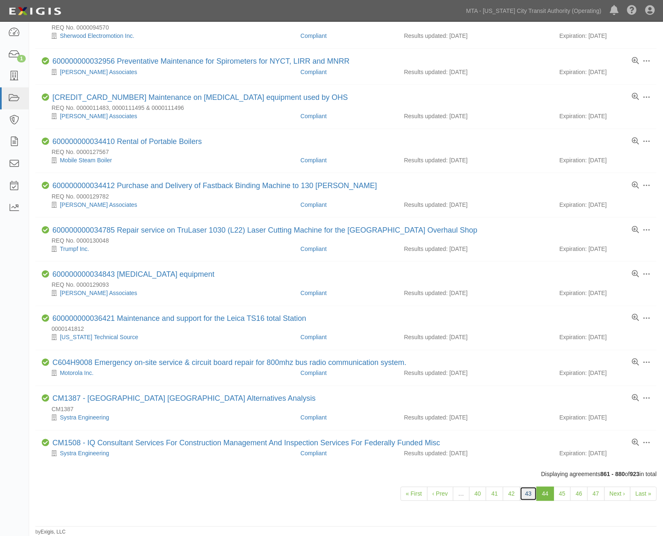
click at [527, 491] on link "43" at bounding box center [528, 494] width 17 height 14
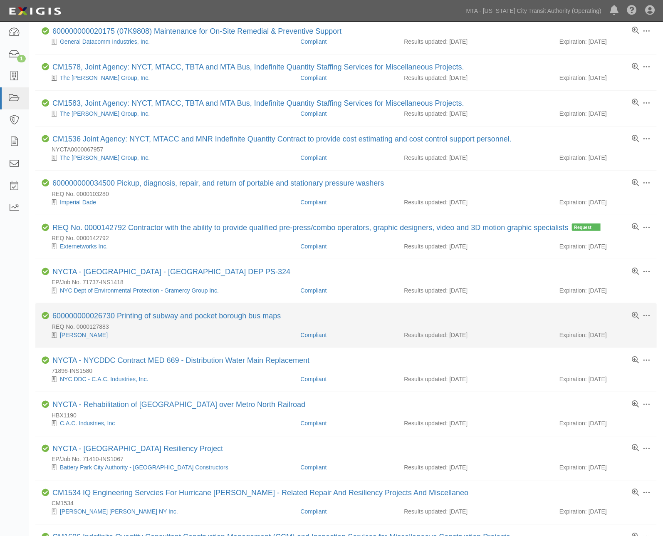
scroll to position [369, 0]
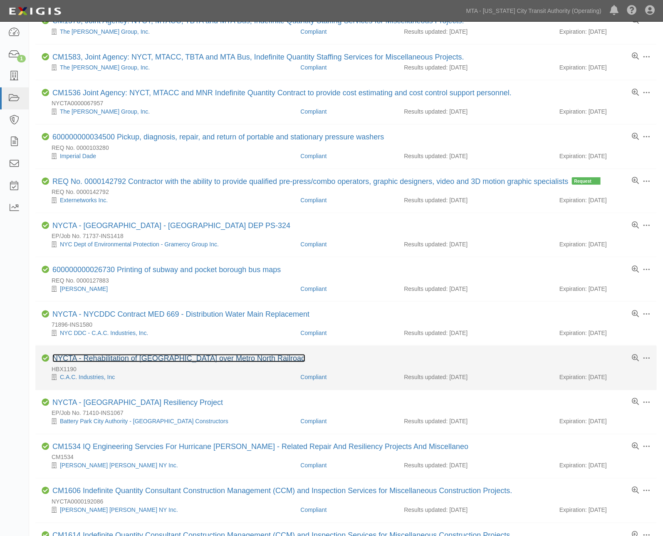
click at [155, 362] on link "NYCTA - Rehabilitation of [GEOGRAPHIC_DATA] over Metro North Railroad" at bounding box center [178, 358] width 253 height 8
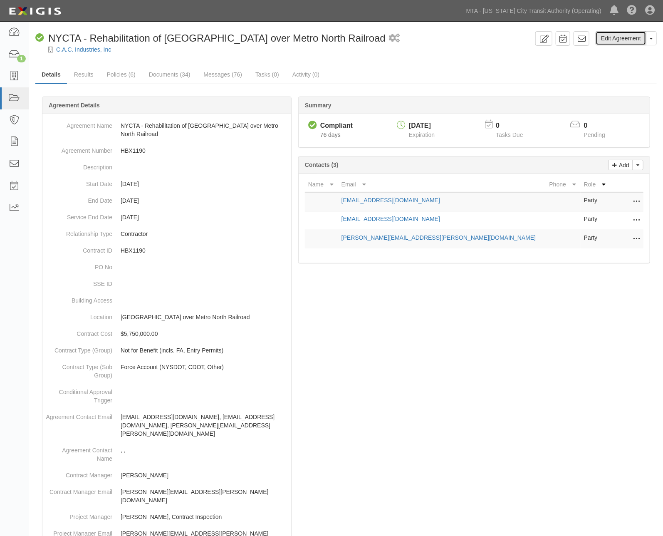
click at [616, 35] on link "Edit Agreement" at bounding box center [621, 38] width 51 height 14
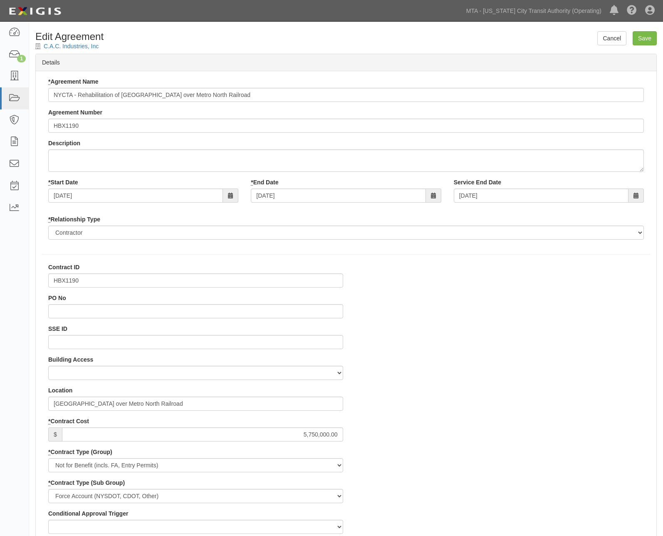
select select
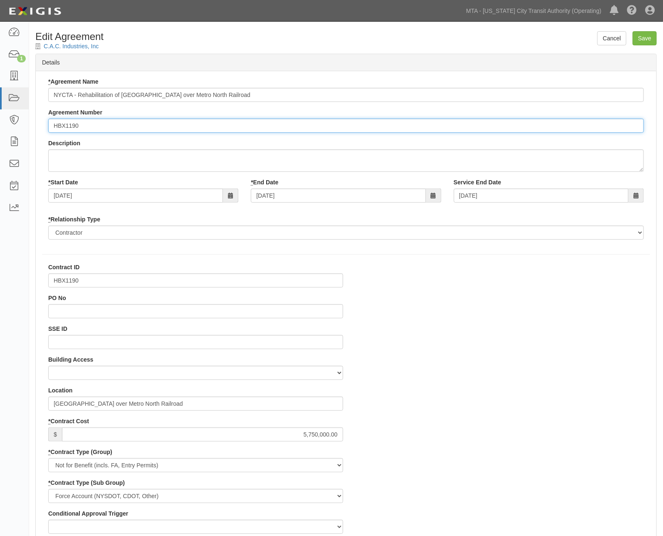
click at [50, 125] on input "HBX1190" at bounding box center [346, 126] width 596 height 14
type input "EP/Job No. HBX1190"
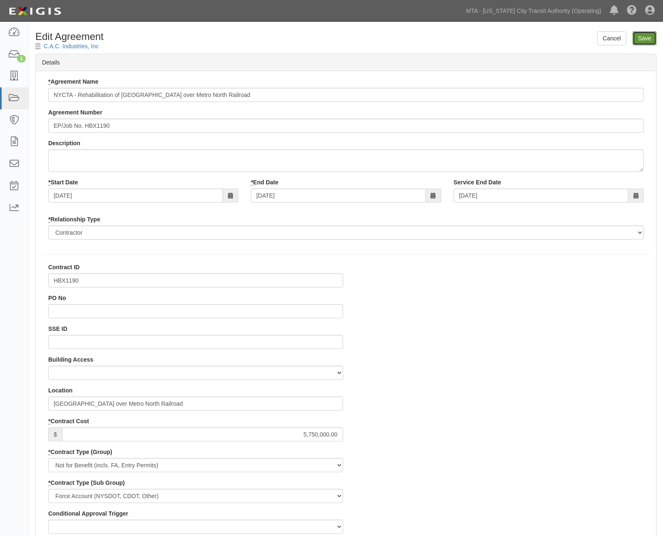
click at [638, 37] on input "Save" at bounding box center [645, 38] width 24 height 14
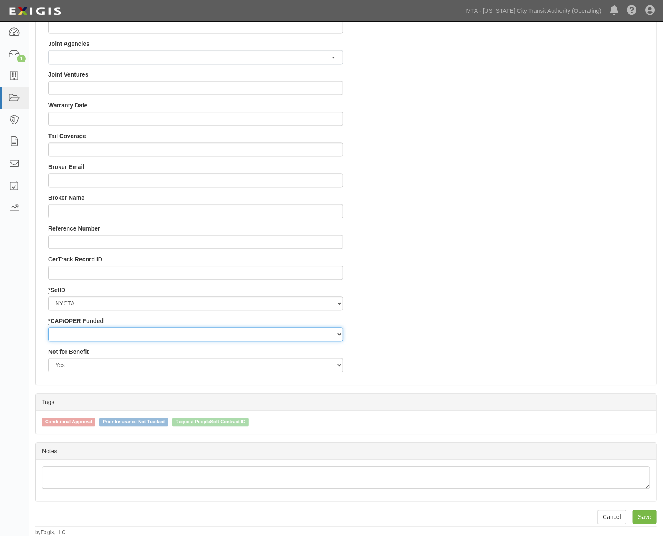
scroll to position [716, 0]
click at [96, 329] on select "Capital Operating" at bounding box center [195, 334] width 295 height 14
select select "439"
click at [48, 327] on select "Capital Operating" at bounding box center [195, 334] width 295 height 14
click at [648, 518] on input "Save" at bounding box center [645, 516] width 24 height 14
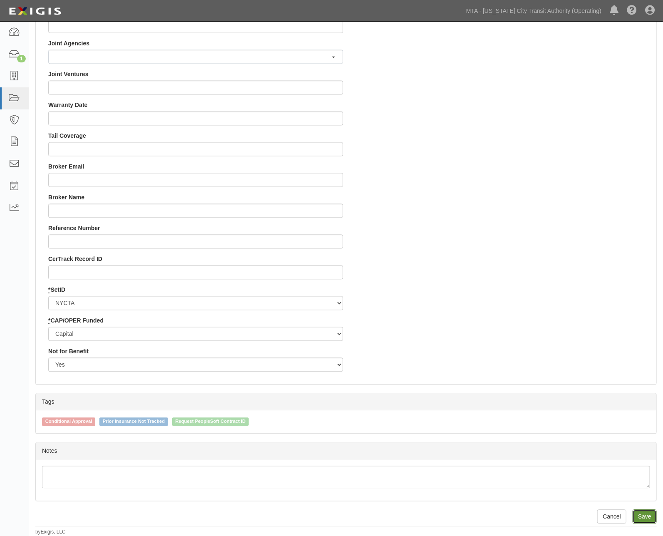
type input "5750000.00"
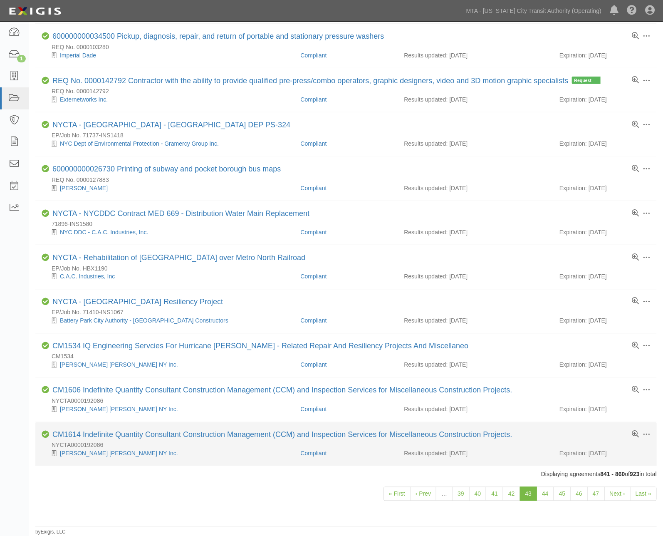
scroll to position [477, 0]
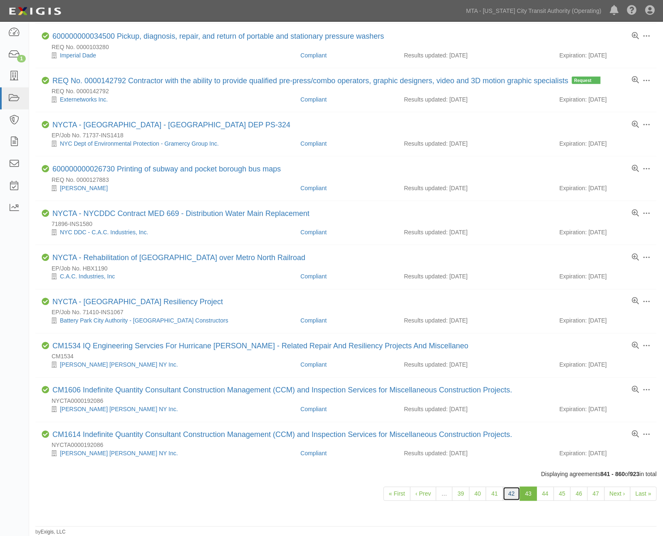
click at [512, 493] on link "42" at bounding box center [511, 494] width 17 height 14
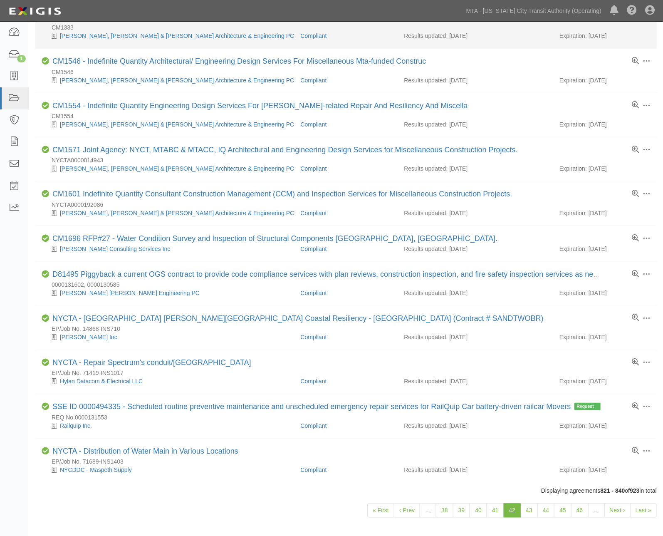
scroll to position [486, 0]
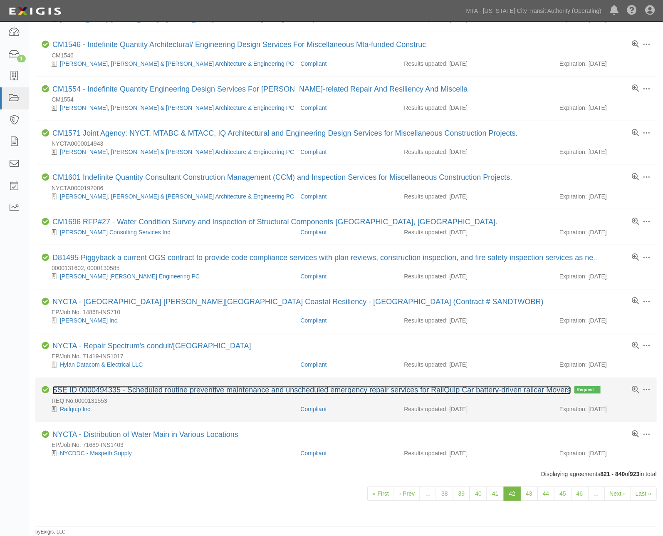
click at [205, 388] on link "SSE ID 0000494335 - Scheduled routine preventive maintenance and unscheduled em…" at bounding box center [311, 390] width 519 height 8
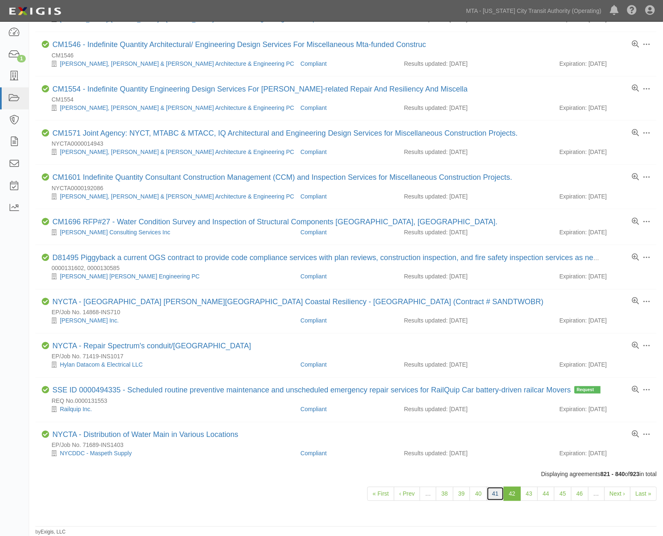
click at [497, 492] on link "41" at bounding box center [495, 494] width 17 height 14
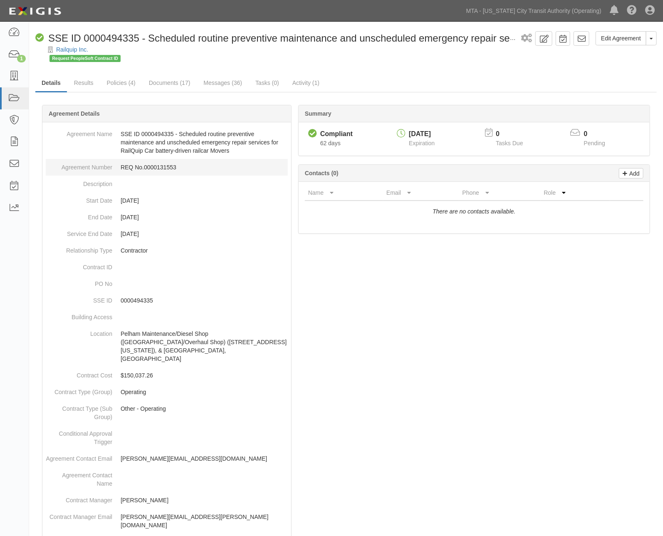
click at [159, 165] on dd "REQ No.0000131553" at bounding box center [167, 167] width 242 height 17
copy dd "0000131553"
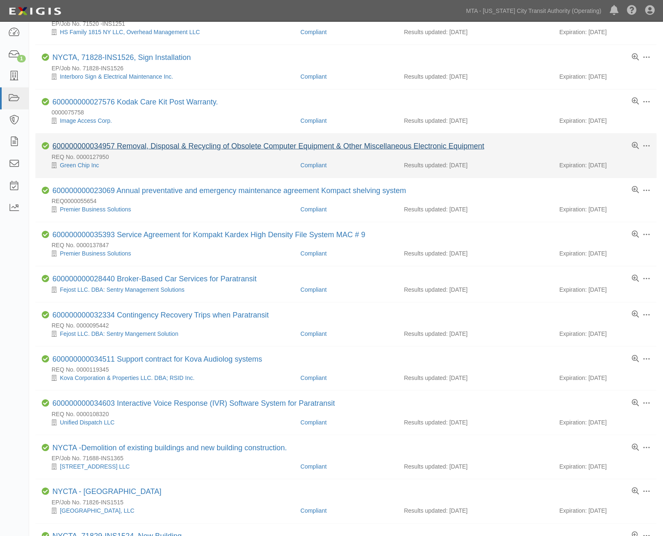
scroll to position [277, 0]
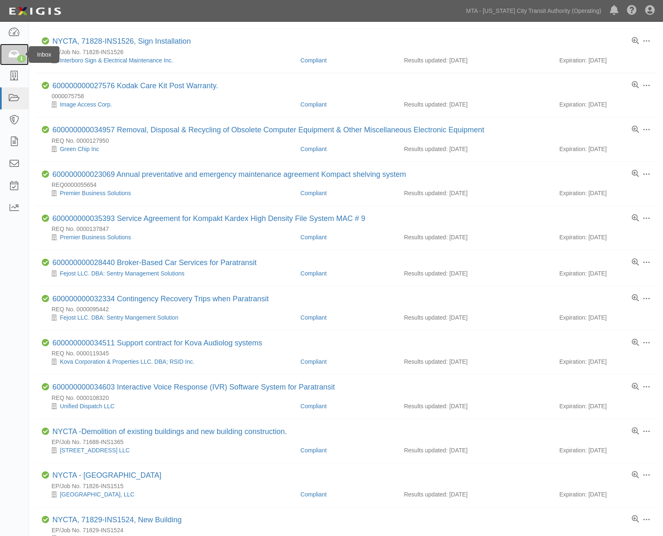
click at [11, 56] on icon at bounding box center [14, 55] width 12 height 10
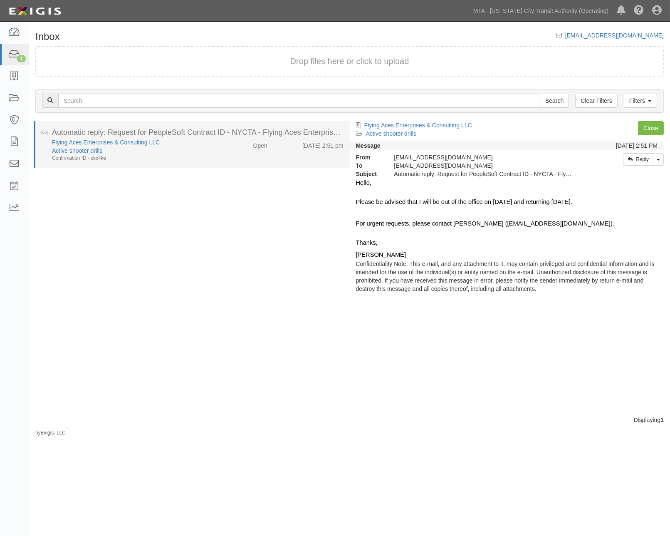
click at [179, 147] on div "Active shooter drills" at bounding box center [134, 150] width 165 height 8
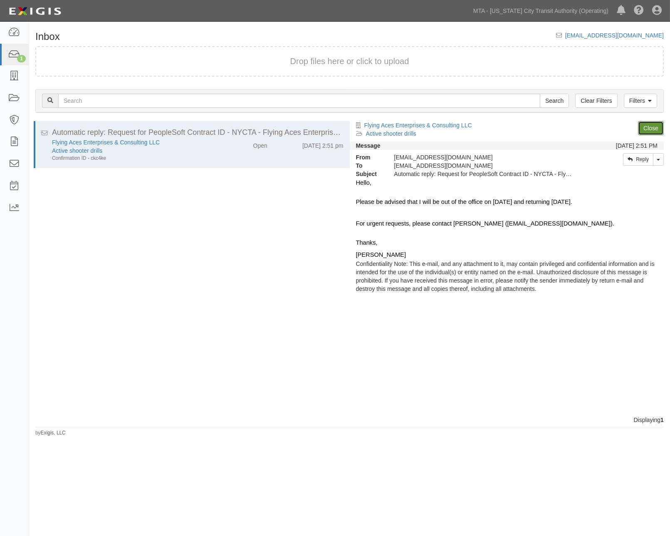
click at [660, 128] on link "Close" at bounding box center [651, 128] width 26 height 14
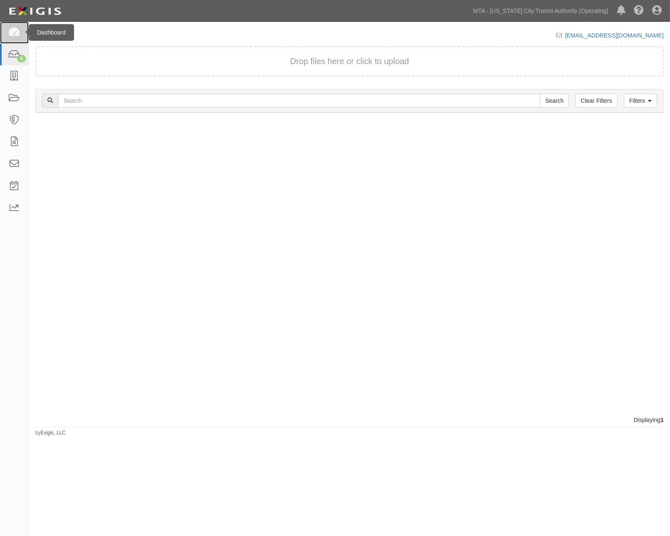
click at [17, 30] on icon at bounding box center [14, 33] width 12 height 10
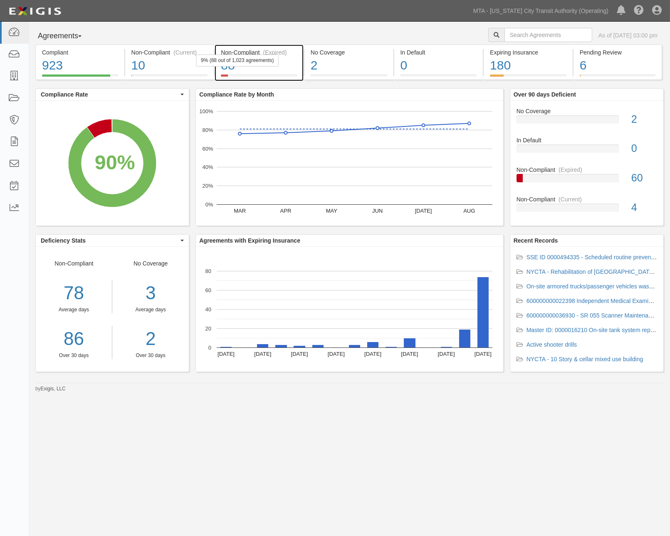
click at [280, 67] on div "88" at bounding box center [259, 66] width 77 height 18
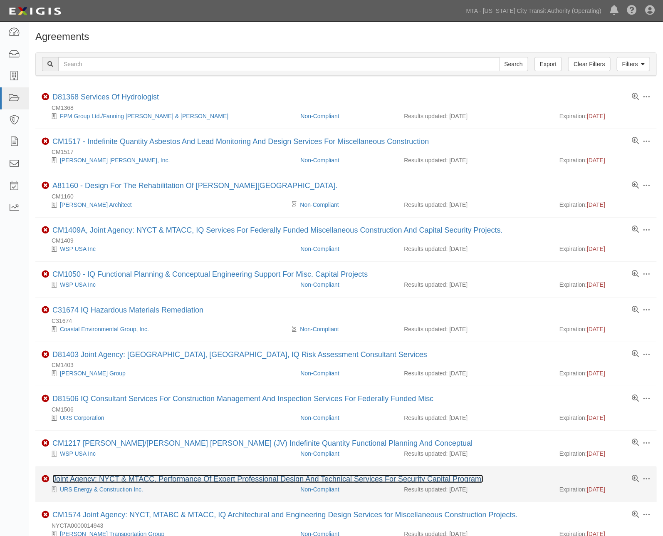
click at [162, 481] on link "Joint Agency: NYCT & MTACC, Performance Of Expert Professional Design And Techn…" at bounding box center [267, 479] width 431 height 8
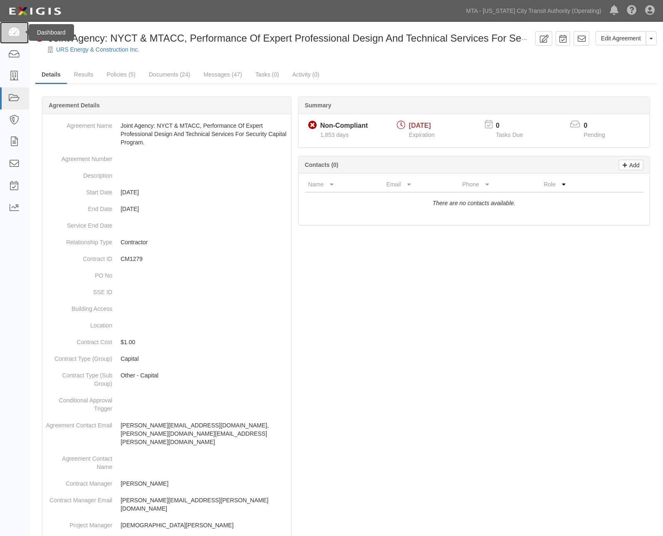
click at [15, 30] on icon at bounding box center [14, 33] width 12 height 10
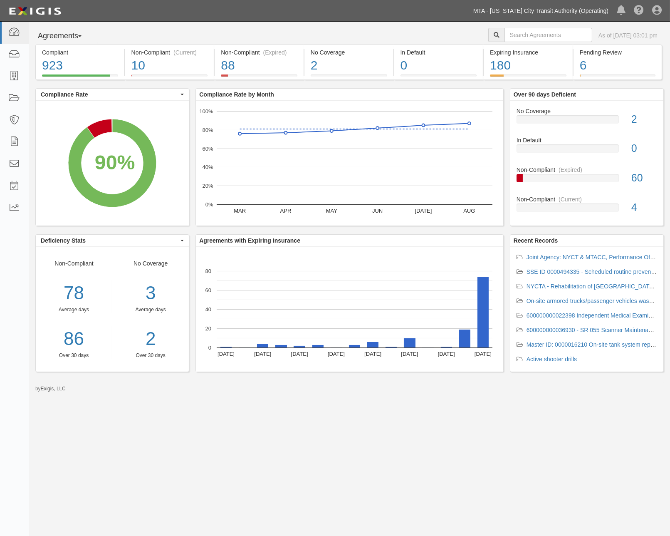
click at [561, 10] on link "MTA - [US_STATE] City Transit Authority (Operating)" at bounding box center [540, 10] width 143 height 17
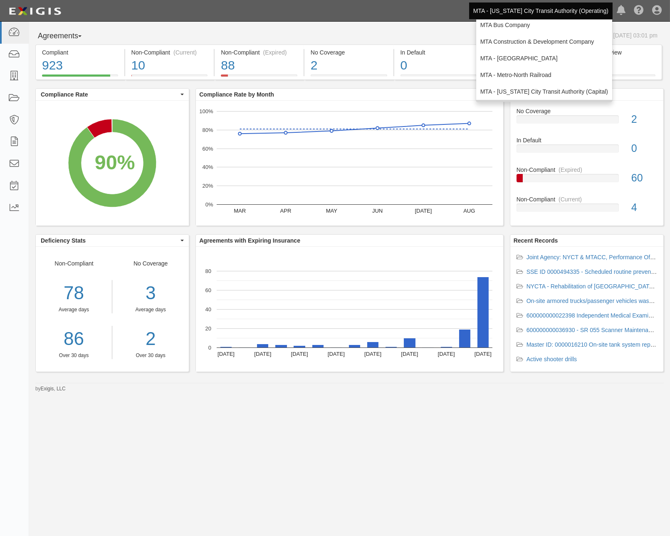
scroll to position [55, 0]
click at [531, 92] on link "MTA - Triborough Bridge & Tunnel Authority" at bounding box center [544, 91] width 136 height 17
